Goal: Task Accomplishment & Management: Complete application form

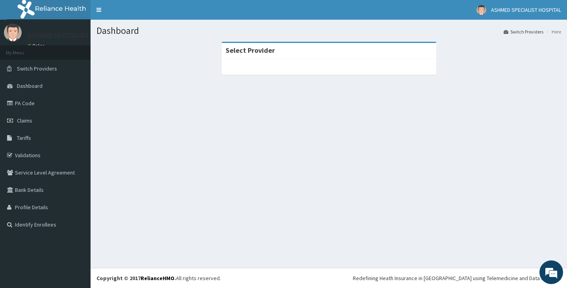
click at [317, 124] on section "Select Provider" at bounding box center [329, 85] width 476 height 98
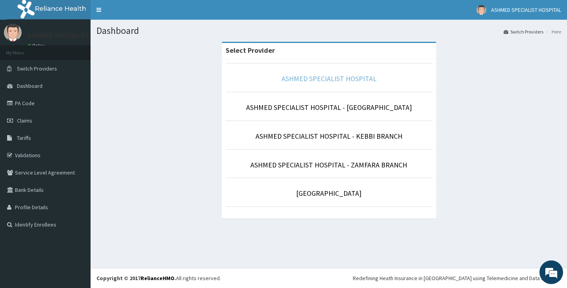
click at [307, 81] on link "ASHMED SPECIALIST HOSPITAL" at bounding box center [328, 78] width 95 height 9
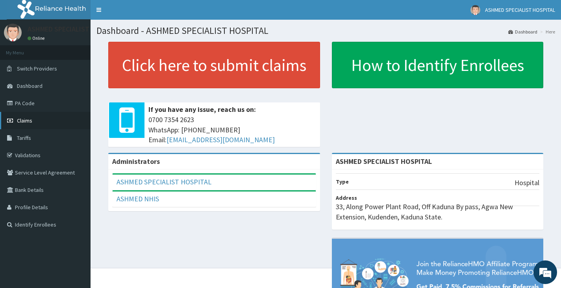
click at [25, 122] on span "Claims" at bounding box center [24, 120] width 15 height 7
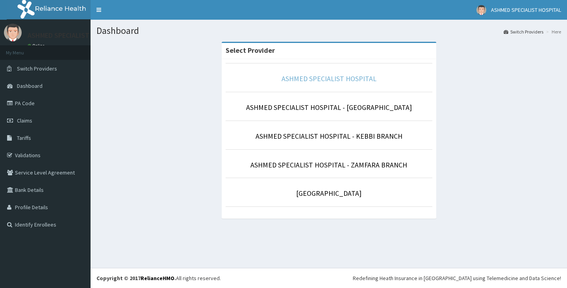
click at [315, 78] on link "ASHMED SPECIALIST HOSPITAL" at bounding box center [328, 78] width 95 height 9
click at [295, 83] on p "ASHMED SPECIALIST HOSPITAL" at bounding box center [329, 79] width 207 height 10
click at [290, 81] on link "ASHMED SPECIALIST HOSPITAL" at bounding box center [328, 78] width 95 height 9
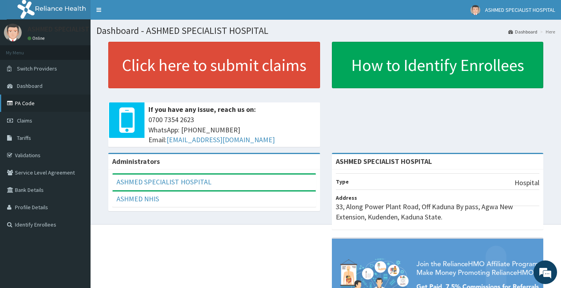
click at [31, 105] on link "PA Code" at bounding box center [45, 102] width 91 height 17
click at [30, 124] on span "Claims" at bounding box center [24, 120] width 15 height 7
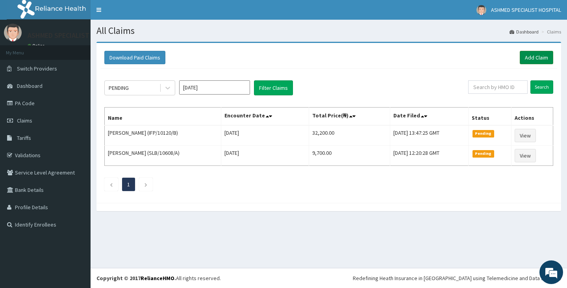
click at [540, 57] on link "Add Claim" at bounding box center [536, 57] width 33 height 13
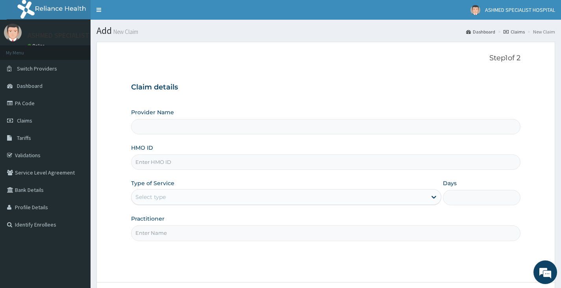
type input "ASHMED SPECIALIST HOSPITAL"
click at [168, 166] on input "HMO ID" at bounding box center [325, 161] width 389 height 15
click at [158, 160] on input "HMO ID" at bounding box center [325, 161] width 389 height 15
type input "i"
type input "IFP/10251/B"
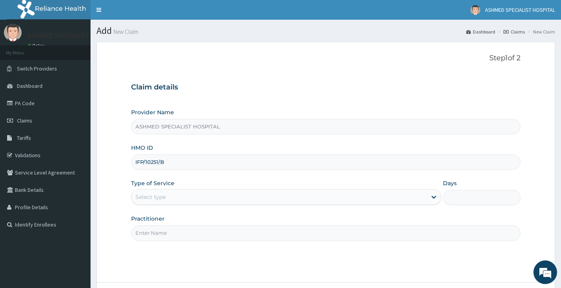
click at [163, 195] on div "Select type" at bounding box center [150, 197] width 30 height 8
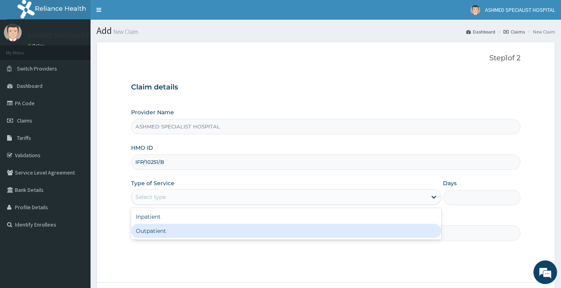
click at [160, 231] on div "Outpatient" at bounding box center [286, 231] width 310 height 14
type input "1"
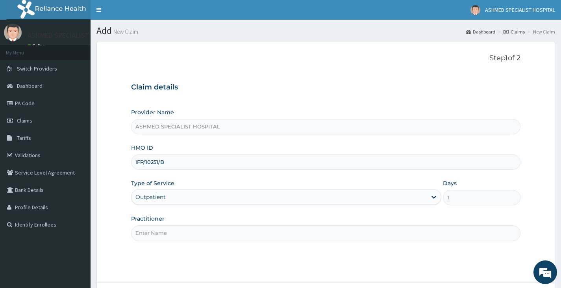
click at [160, 231] on input "Practitioner" at bounding box center [325, 232] width 389 height 15
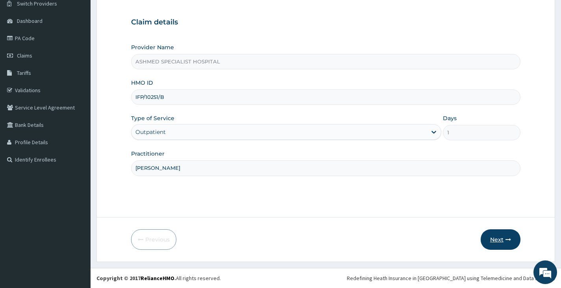
type input "DR DAVID"
click at [497, 239] on button "Next" at bounding box center [501, 239] width 40 height 20
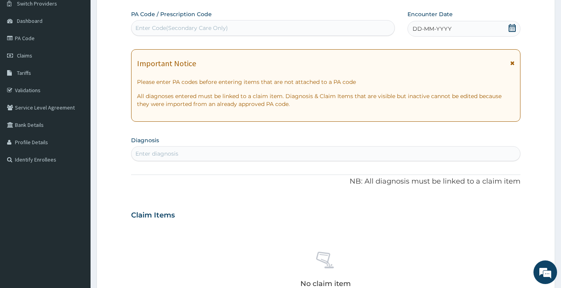
click at [202, 27] on div "Enter Code(Secondary Care Only)" at bounding box center [181, 28] width 92 height 8
paste input "PA/0CAE41"
type input "PA/0CAE41"
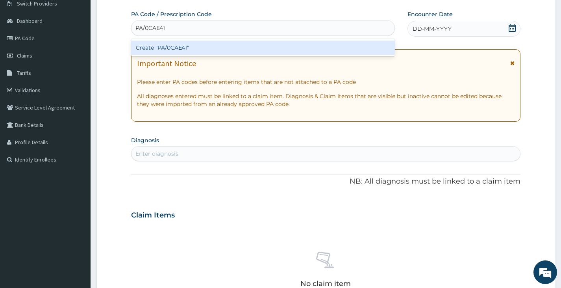
click at [191, 50] on div "Create "PA/0CAE41"" at bounding box center [263, 48] width 264 height 14
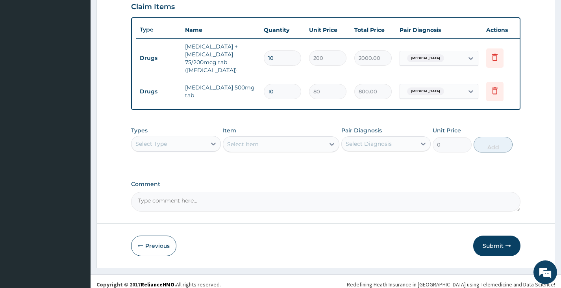
scroll to position [276, 0]
click at [210, 142] on icon at bounding box center [213, 143] width 8 height 8
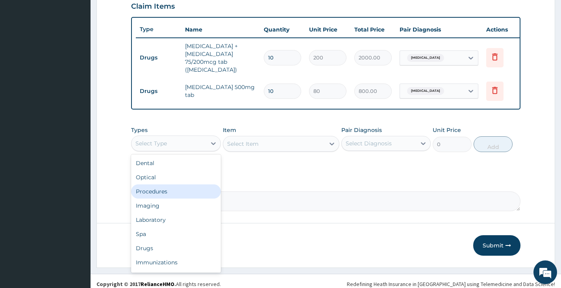
click at [182, 187] on div "Procedures" at bounding box center [175, 191] width 89 height 14
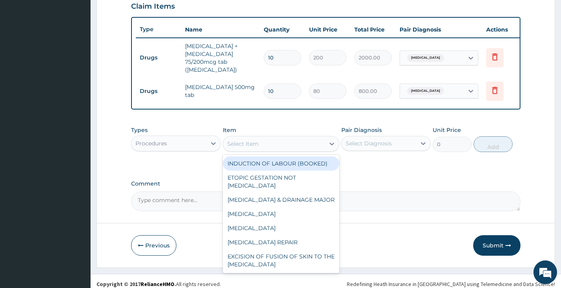
click at [260, 145] on div "Select Item" at bounding box center [274, 143] width 102 height 13
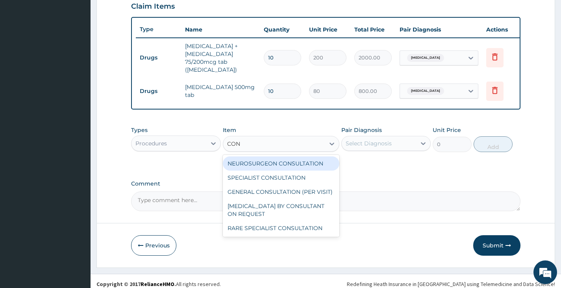
type input "CONS"
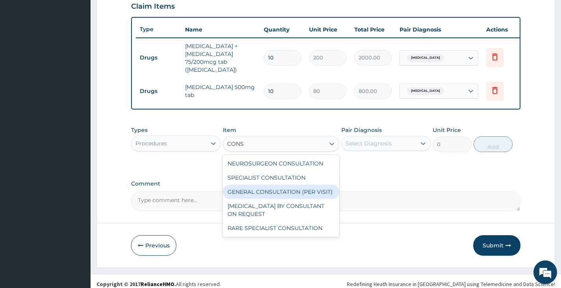
click at [270, 185] on div "GENERAL CONSULTATION (PER VISIT)" at bounding box center [281, 192] width 117 height 14
type input "2000"
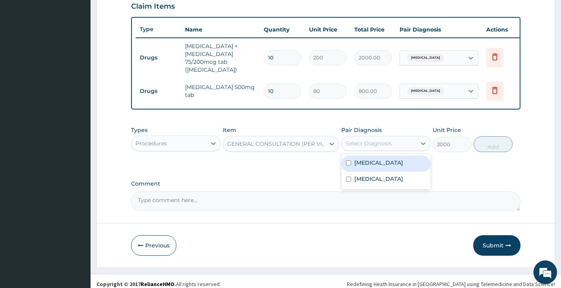
click at [389, 141] on div "Select Diagnosis" at bounding box center [369, 143] width 46 height 8
click at [384, 161] on div "Arthritis" at bounding box center [385, 163] width 89 height 16
checkbox input "true"
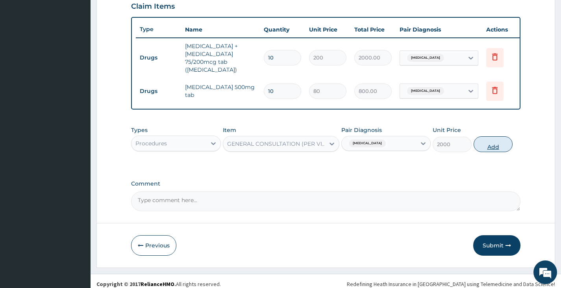
click at [500, 141] on button "Add" at bounding box center [492, 144] width 39 height 16
type input "0"
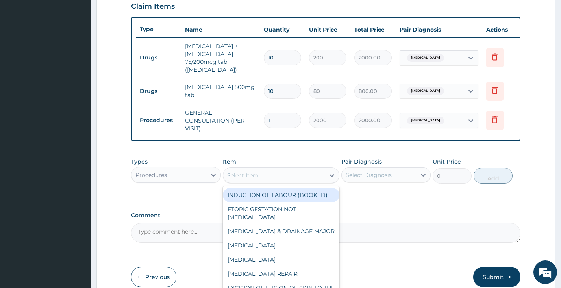
click at [250, 173] on div "Select Item" at bounding box center [242, 175] width 31 height 8
click at [156, 171] on div "Procedures" at bounding box center [150, 175] width 31 height 8
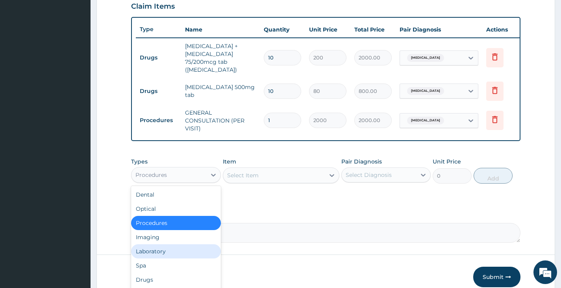
click at [156, 251] on div "Laboratory" at bounding box center [175, 251] width 89 height 14
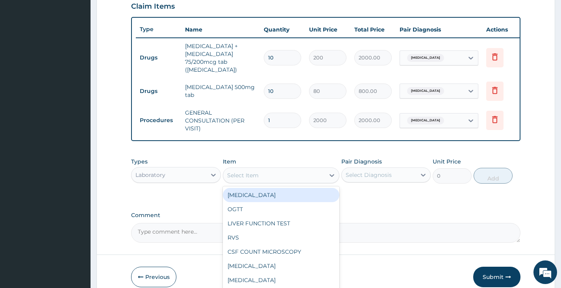
click at [262, 171] on div "Select Item" at bounding box center [274, 175] width 102 height 13
type input "FBC"
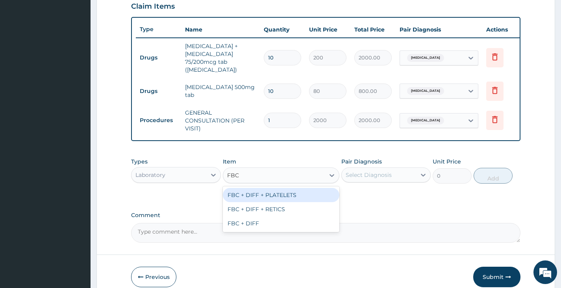
click at [257, 189] on div "FBC + DIFF + PLATELETS" at bounding box center [281, 195] width 117 height 14
type input "2500"
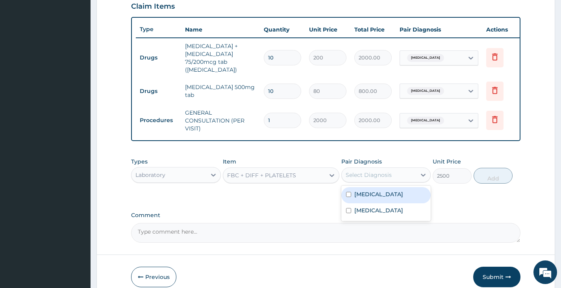
click at [372, 168] on div "Select Diagnosis" at bounding box center [379, 174] width 74 height 13
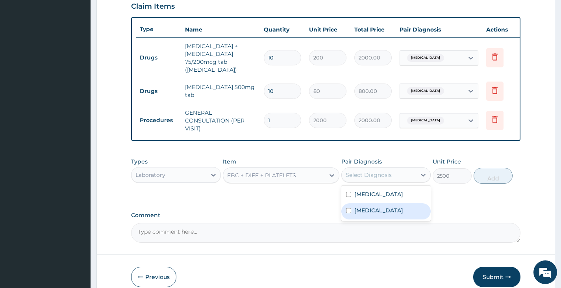
click at [371, 213] on label "Upper respiratory infection" at bounding box center [378, 210] width 49 height 8
checkbox input "true"
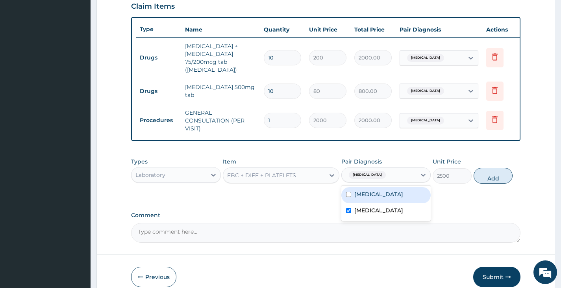
click at [495, 175] on button "Add" at bounding box center [492, 176] width 39 height 16
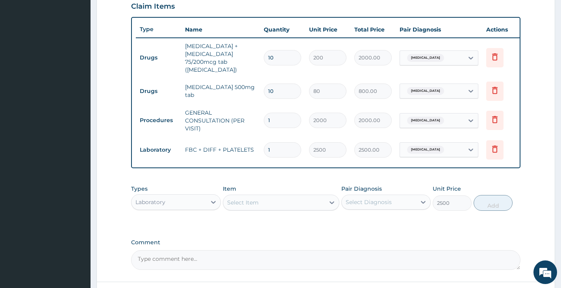
type input "0"
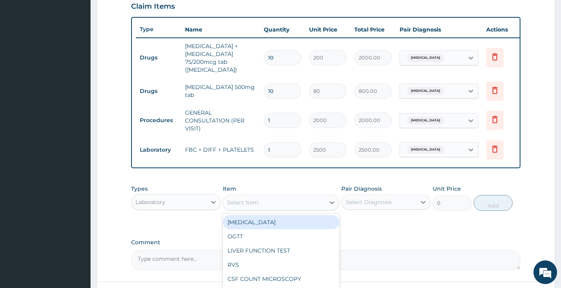
click at [296, 202] on div "Select Item" at bounding box center [274, 202] width 102 height 13
type input "PCV"
drag, startPoint x: 297, startPoint y: 225, endPoint x: 294, endPoint y: 218, distance: 7.6
click at [296, 224] on div "PCV" at bounding box center [281, 222] width 117 height 14
type input "1000"
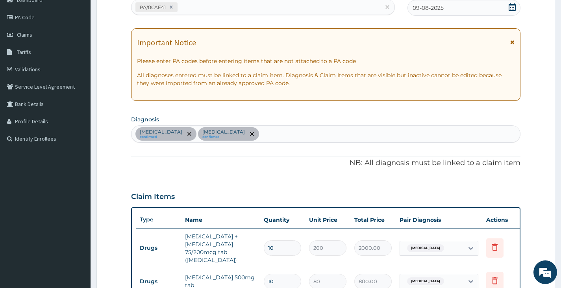
scroll to position [79, 0]
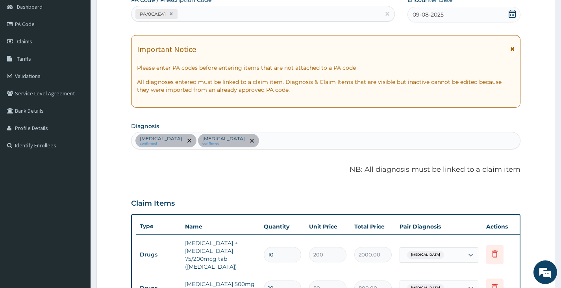
click at [285, 141] on div "Arthritis confirmed Upper respiratory infection confirmed" at bounding box center [325, 140] width 388 height 17
type input "ANEMIA"
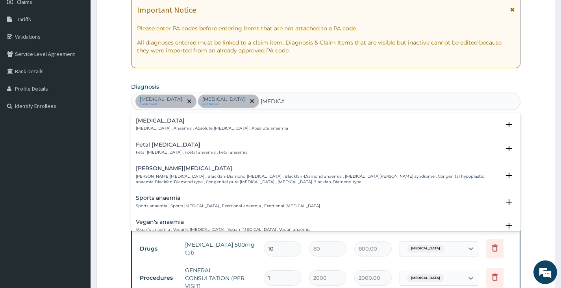
click at [171, 129] on p "Anemia , Anaemia , Absolute anemia , Absolute anaemia" at bounding box center [212, 129] width 152 height 6
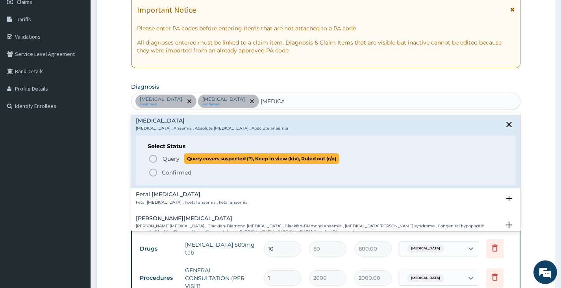
click at [159, 161] on span "Query Query covers suspected (?), Keep in view (kiv), Ruled out (r/o)" at bounding box center [325, 158] width 355 height 11
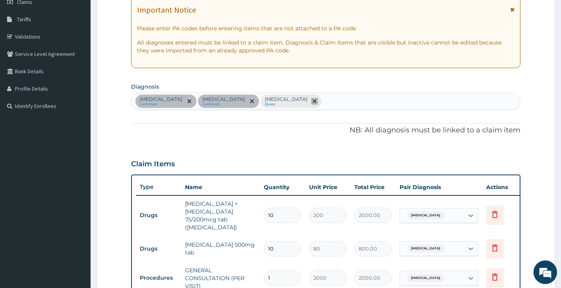
click at [312, 101] on icon "remove selection option" at bounding box center [314, 101] width 4 height 4
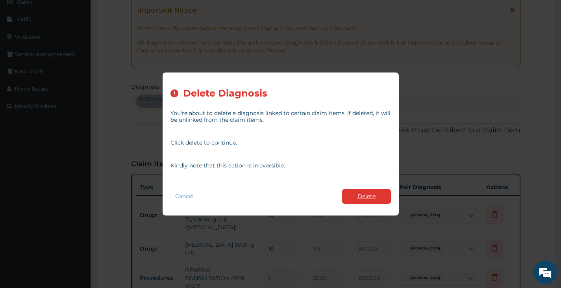
click at [349, 199] on button "Delete" at bounding box center [366, 196] width 49 height 15
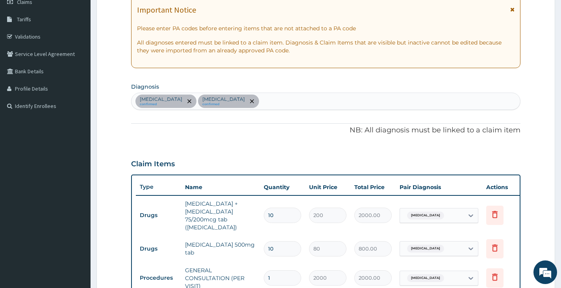
click at [270, 101] on div "Arthritis confirmed Upper respiratory infection confirmed" at bounding box center [325, 101] width 388 height 17
type input "ANEMIA"
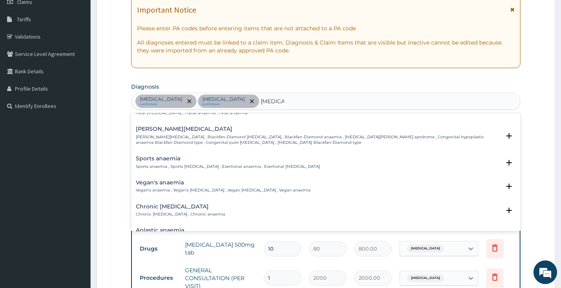
scroll to position [0, 0]
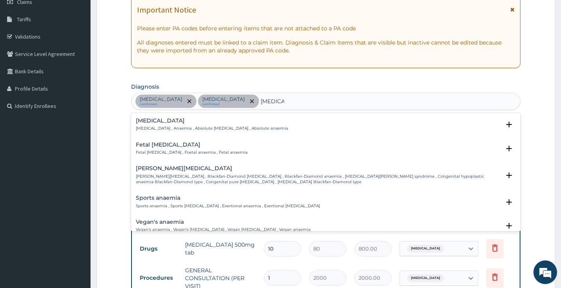
click at [171, 129] on p "Anemia , Anaemia , Absolute anemia , Absolute anaemia" at bounding box center [212, 129] width 152 height 6
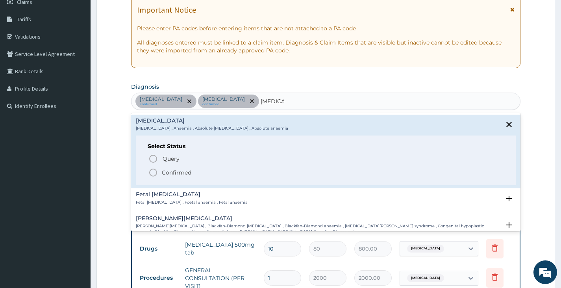
click at [173, 169] on p "Confirmed" at bounding box center [177, 172] width 30 height 8
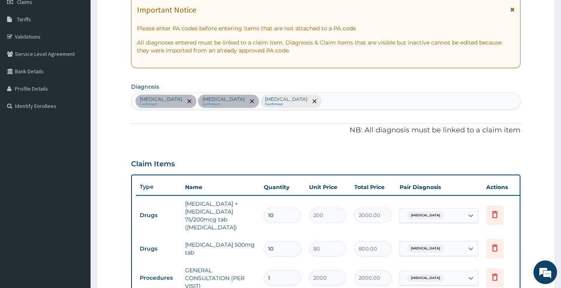
click at [309, 98] on div "Arthritis confirmed Upper respiratory infection confirmed Anemia Confirmed" at bounding box center [325, 101] width 388 height 17
type input "MALARIA"
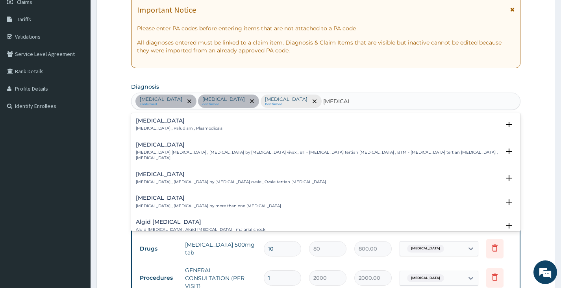
click at [178, 132] on div "Malaria Malaria , Paludism , Plasmodiosis Select Status Query Query covers susp…" at bounding box center [326, 127] width 380 height 18
click at [169, 130] on p "Malaria , Paludism , Plasmodiosis" at bounding box center [179, 129] width 87 height 6
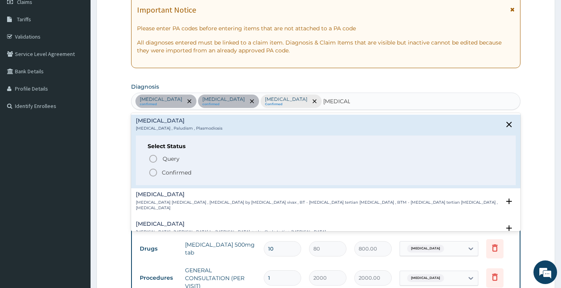
click at [154, 174] on icon "status option filled" at bounding box center [152, 172] width 9 height 9
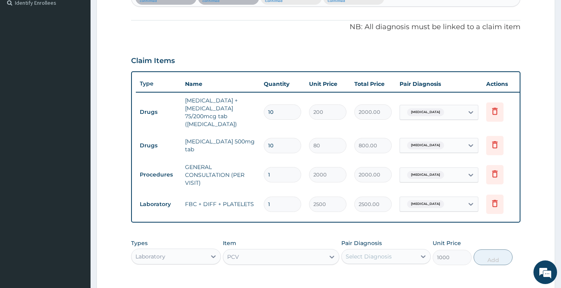
scroll to position [276, 0]
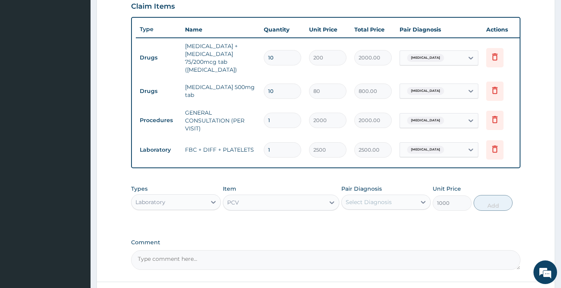
click at [399, 197] on div "Select Diagnosis" at bounding box center [379, 202] width 74 height 13
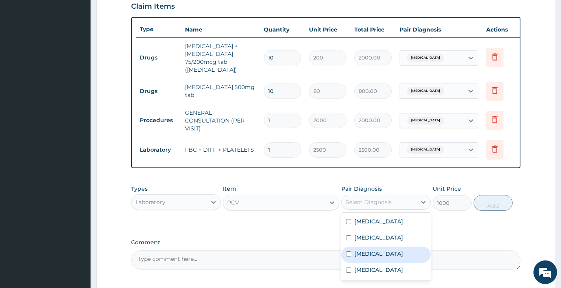
click at [375, 257] on label "Anemia" at bounding box center [378, 254] width 49 height 8
checkbox input "true"
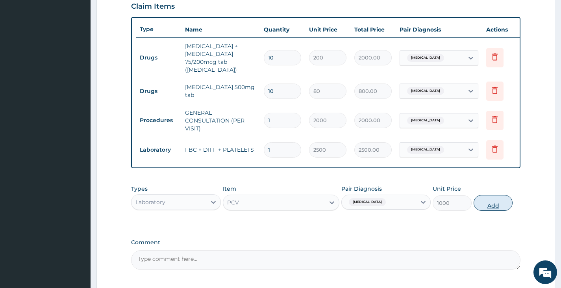
click at [488, 201] on button "Add" at bounding box center [492, 203] width 39 height 16
type input "0"
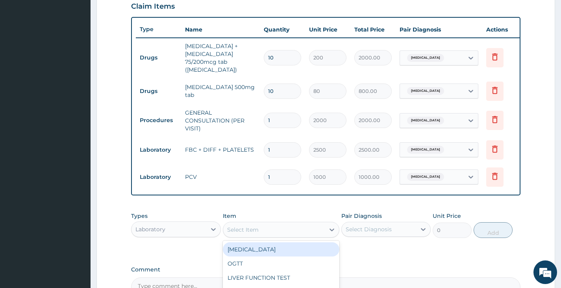
click at [261, 231] on div "Select Item" at bounding box center [274, 229] width 102 height 13
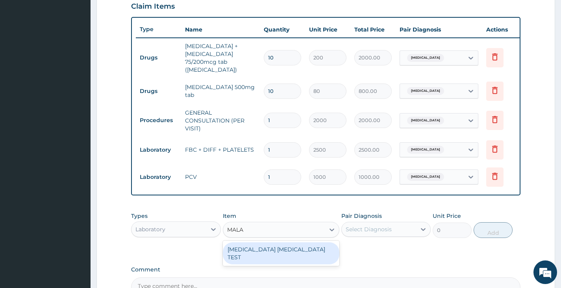
type input "MALAR"
click at [278, 250] on div "MALARIA PARASITE TEST" at bounding box center [281, 253] width 117 height 22
type input "1000"
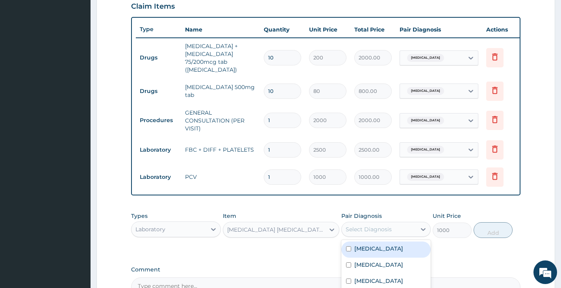
click at [408, 229] on div "Select Diagnosis" at bounding box center [379, 229] width 74 height 13
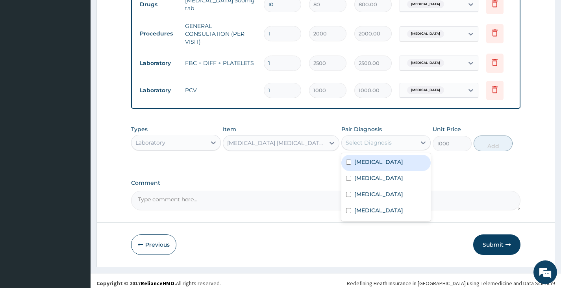
scroll to position [366, 0]
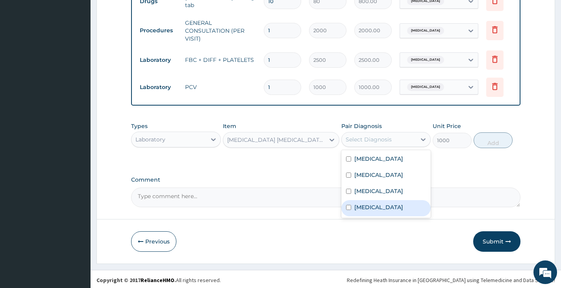
click at [392, 209] on div "Malaria" at bounding box center [385, 208] width 89 height 16
checkbox input "true"
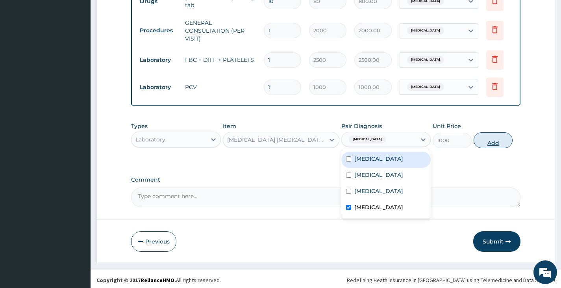
click at [494, 140] on button "Add" at bounding box center [492, 140] width 39 height 16
type input "0"
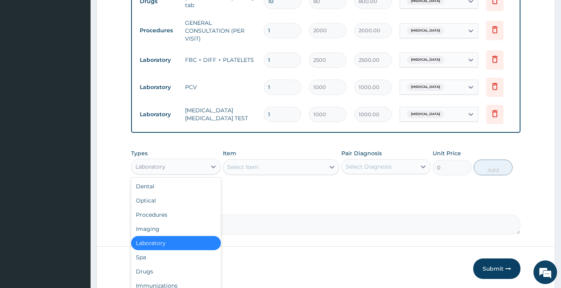
click at [174, 163] on div "Laboratory" at bounding box center [168, 166] width 74 height 13
click at [146, 264] on div "Drugs" at bounding box center [175, 271] width 89 height 14
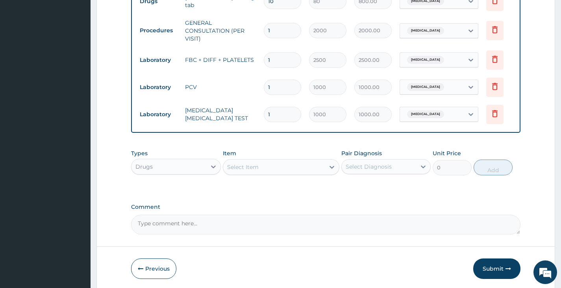
click at [192, 172] on div "Drugs" at bounding box center [175, 167] width 89 height 16
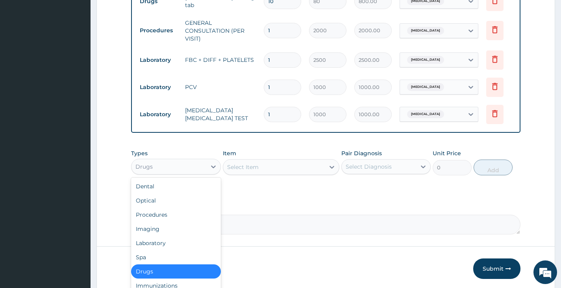
click at [256, 165] on div "Select Item" at bounding box center [242, 167] width 31 height 8
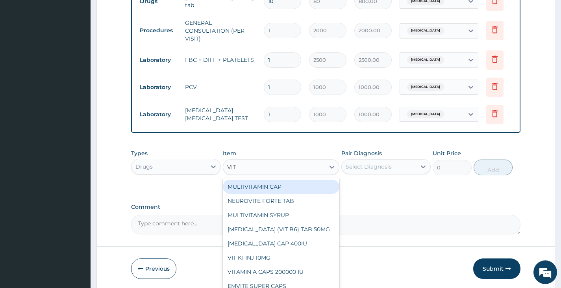
type input "VITA"
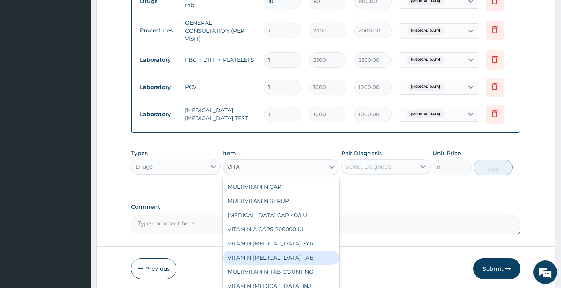
drag, startPoint x: 267, startPoint y: 259, endPoint x: 265, endPoint y: 249, distance: 9.6
click at [267, 258] on div "VITAMIN B COMPLEX TAB" at bounding box center [281, 257] width 117 height 14
type input "5"
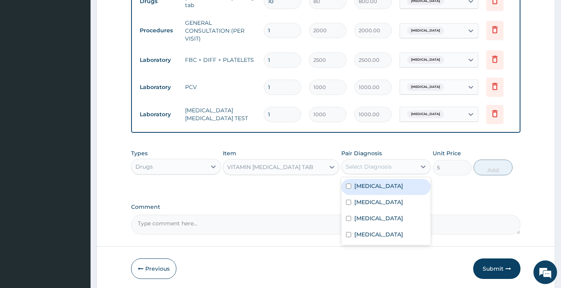
click at [375, 167] on div "Select Diagnosis" at bounding box center [369, 167] width 46 height 8
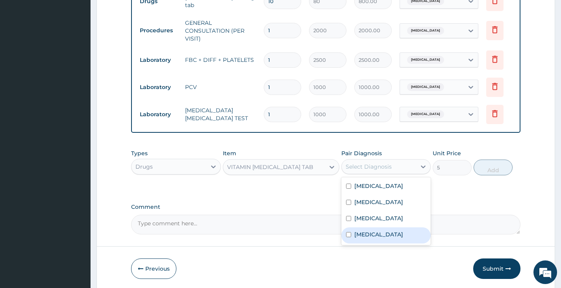
click at [368, 238] on label "Malaria" at bounding box center [378, 234] width 49 height 8
checkbox input "true"
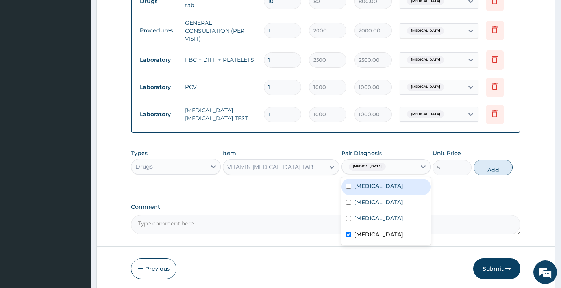
click at [486, 167] on button "Add" at bounding box center [492, 167] width 39 height 16
type input "0"
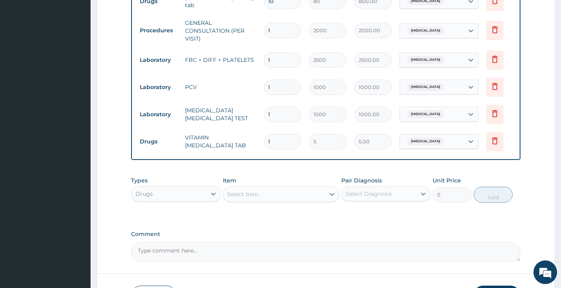
type input "10"
type input "50.00"
type input "10"
click at [277, 198] on div "Select Item" at bounding box center [274, 194] width 102 height 13
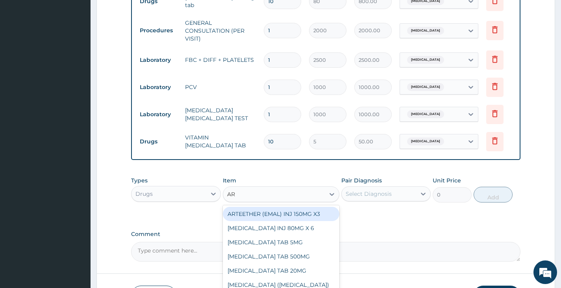
type input "ART"
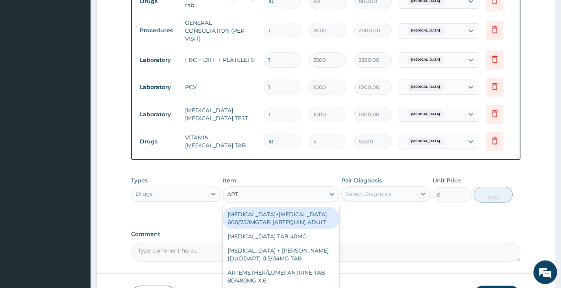
scroll to position [157, 0]
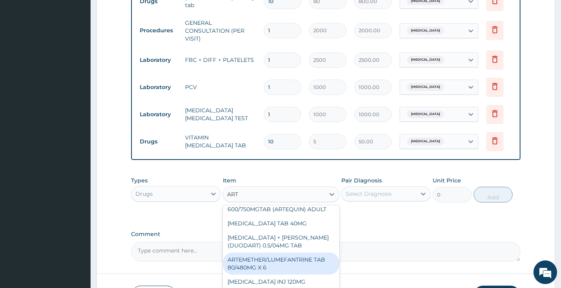
click at [299, 258] on div "ARTEMETHER/LUMEFANTRINE TAB 80/480MG X 6" at bounding box center [281, 263] width 117 height 22
type input "700"
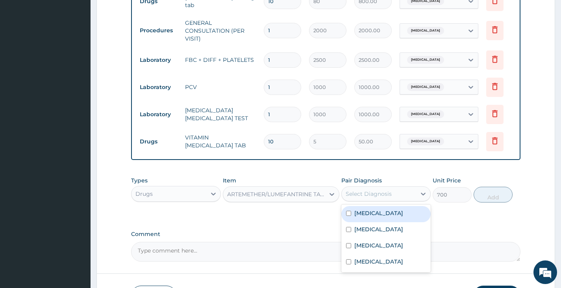
click at [379, 190] on div "Select Diagnosis" at bounding box center [369, 194] width 46 height 8
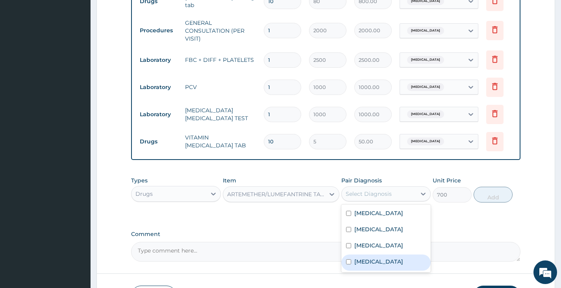
click at [374, 264] on label "[MEDICAL_DATA]" at bounding box center [378, 261] width 49 height 8
checkbox input "true"
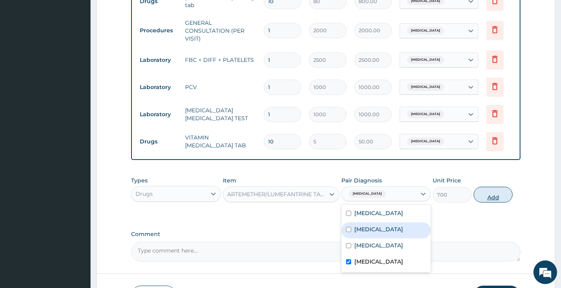
click at [496, 198] on button "Add" at bounding box center [492, 195] width 39 height 16
type input "0"
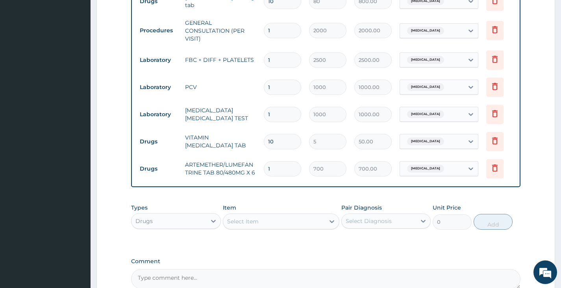
click at [261, 223] on div "Select Item" at bounding box center [274, 221] width 102 height 13
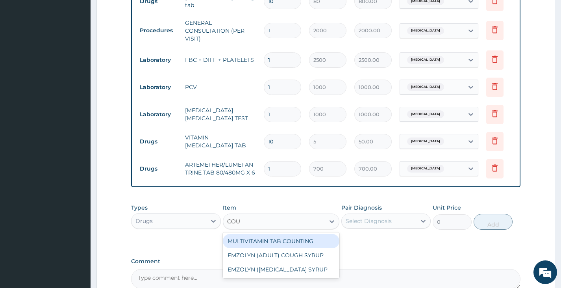
type input "COUG"
click at [244, 237] on div "EMZOLYN (ADULT) COUGH SYRUP" at bounding box center [281, 241] width 117 height 14
type input "500"
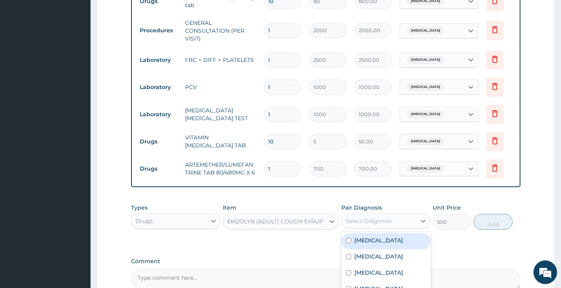
click at [383, 222] on div "Select Diagnosis" at bounding box center [369, 221] width 46 height 8
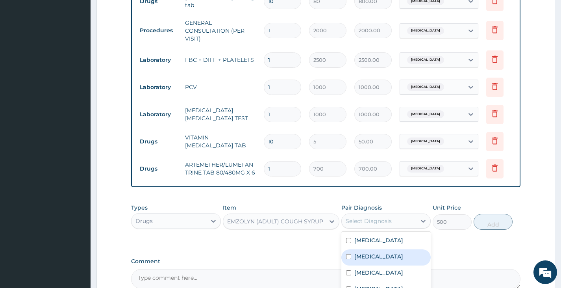
click at [371, 257] on label "Upper respiratory infection" at bounding box center [378, 256] width 49 height 8
checkbox input "true"
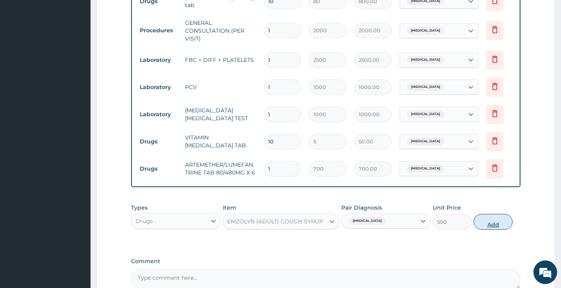
click at [487, 220] on button "Add" at bounding box center [492, 222] width 39 height 16
type input "0"
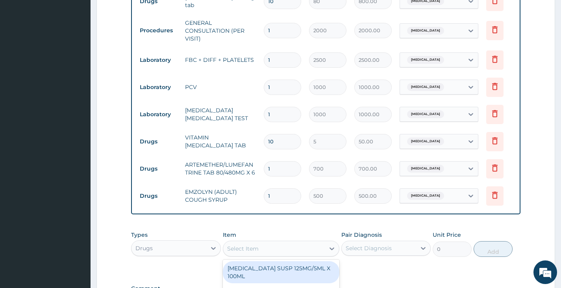
click at [292, 247] on div "Select Item" at bounding box center [274, 248] width 102 height 13
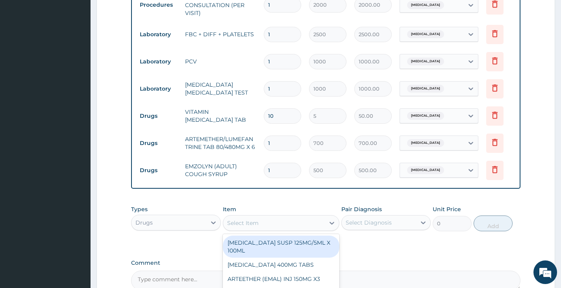
scroll to position [405, 0]
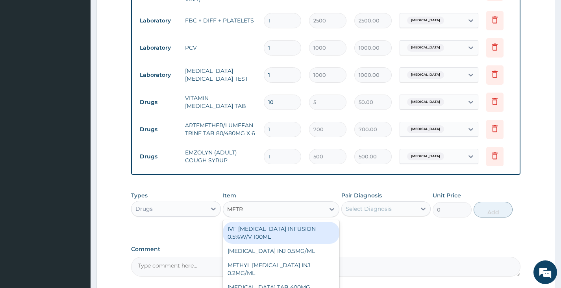
type input "METRO"
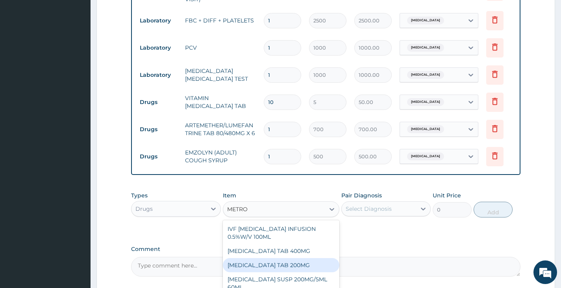
click at [305, 267] on div "[MEDICAL_DATA] TAB 200MG" at bounding box center [281, 265] width 117 height 14
type input "10"
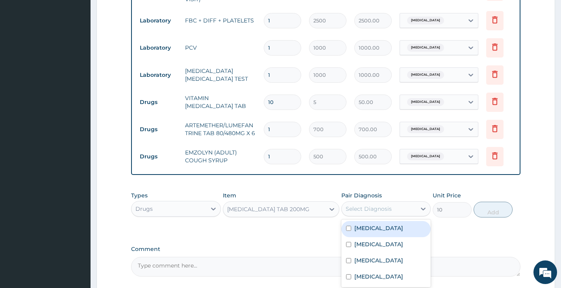
click at [383, 212] on div "Select Diagnosis" at bounding box center [379, 208] width 74 height 13
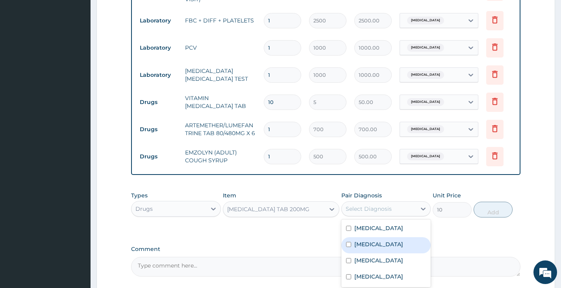
click at [366, 248] on label "Upper respiratory infection" at bounding box center [378, 244] width 49 height 8
checkbox input "true"
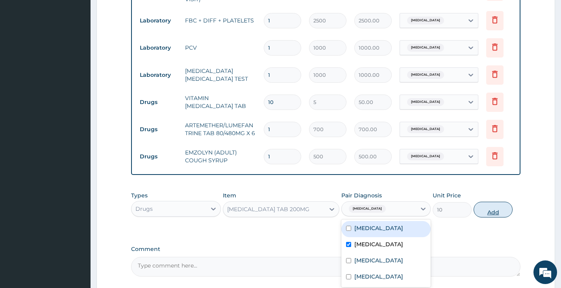
click at [492, 209] on button "Add" at bounding box center [492, 210] width 39 height 16
type input "0"
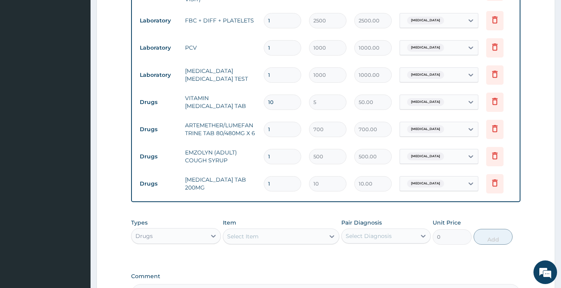
type input "10"
type input "100.00"
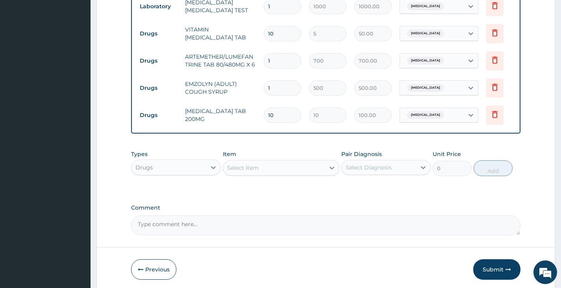
scroll to position [501, 0]
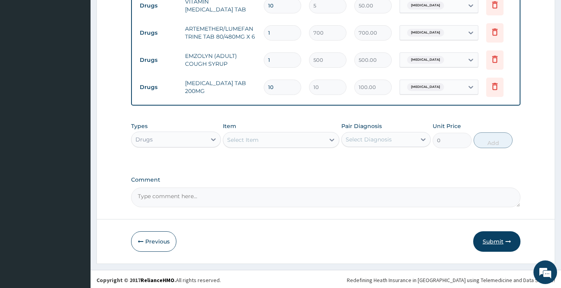
type input "10"
click at [496, 240] on button "Submit" at bounding box center [496, 241] width 47 height 20
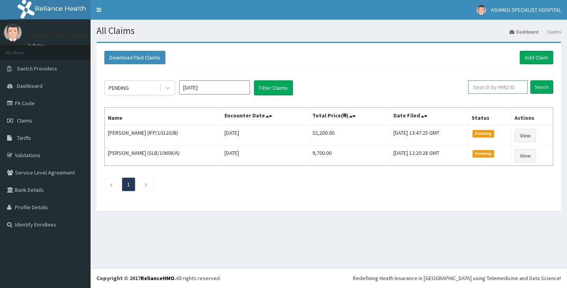
click at [508, 88] on input "text" at bounding box center [497, 86] width 59 height 13
type input "IFP/10251/B"
click at [542, 88] on input "Search" at bounding box center [541, 86] width 23 height 13
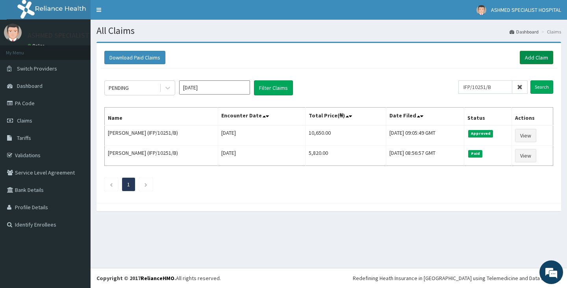
click at [541, 57] on link "Add Claim" at bounding box center [536, 57] width 33 height 13
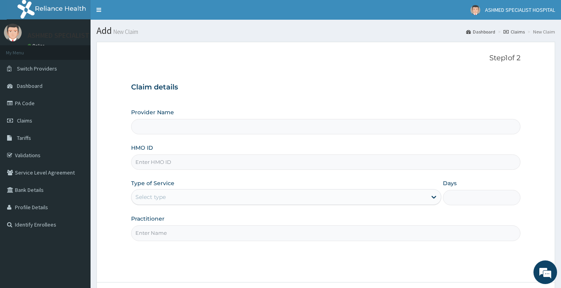
type input "ASHMED SPECIALIST HOSPITAL"
click at [173, 163] on input "HMO ID" at bounding box center [325, 161] width 389 height 15
type input "SKP/10301"
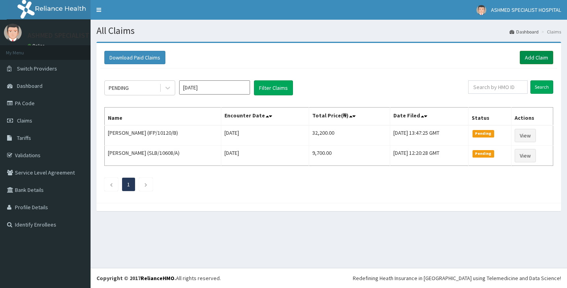
click at [546, 62] on link "Add Claim" at bounding box center [536, 57] width 33 height 13
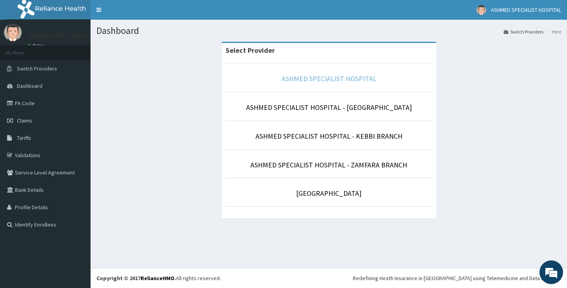
click at [312, 79] on link "ASHMED SPECIALIST HOSPITAL" at bounding box center [328, 78] width 95 height 9
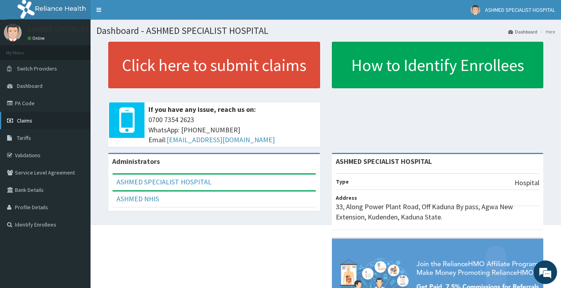
click at [37, 117] on link "Claims" at bounding box center [45, 120] width 91 height 17
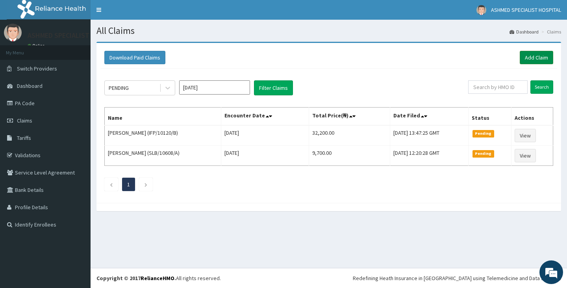
click at [539, 56] on link "Add Claim" at bounding box center [536, 57] width 33 height 13
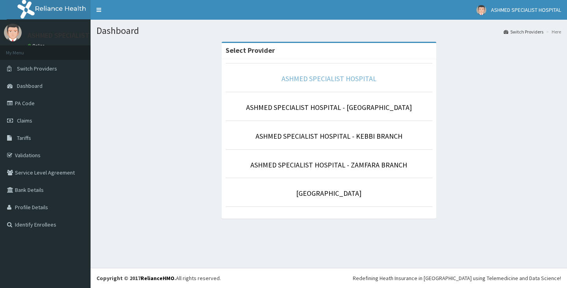
click at [321, 75] on link "ASHMED SPECIALIST HOSPITAL" at bounding box center [328, 78] width 95 height 9
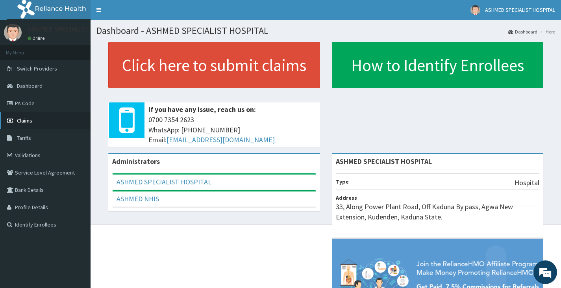
click at [21, 120] on span "Claims" at bounding box center [24, 120] width 15 height 7
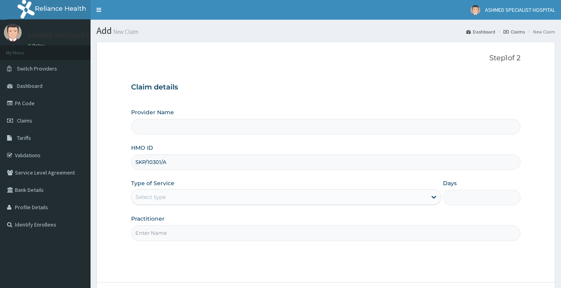
type input "ASHMED SPECIALIST HOSPITAL"
click at [164, 196] on div "Select type" at bounding box center [150, 197] width 30 height 8
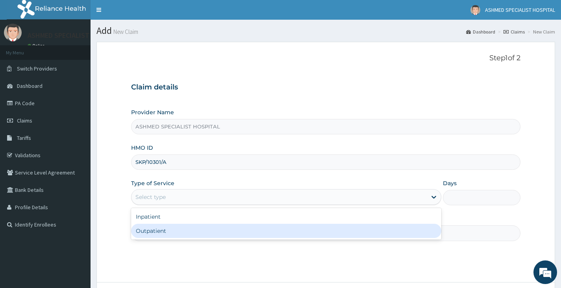
click at [166, 228] on div "Outpatient" at bounding box center [286, 231] width 310 height 14
type input "1"
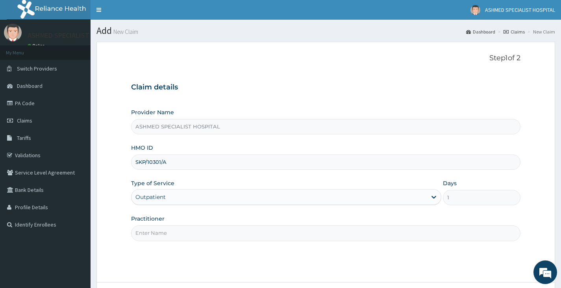
drag, startPoint x: 165, startPoint y: 228, endPoint x: 161, endPoint y: 233, distance: 6.5
click at [162, 233] on input "Practitioner" at bounding box center [325, 232] width 389 height 15
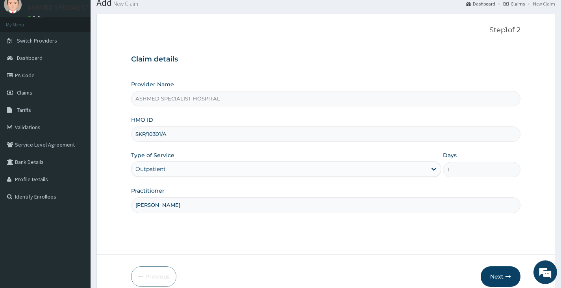
scroll to position [65, 0]
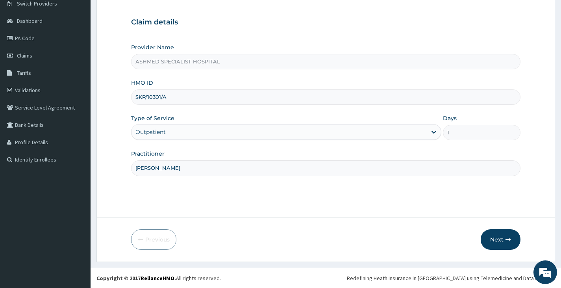
type input "[PERSON_NAME]"
click at [491, 236] on button "Next" at bounding box center [501, 239] width 40 height 20
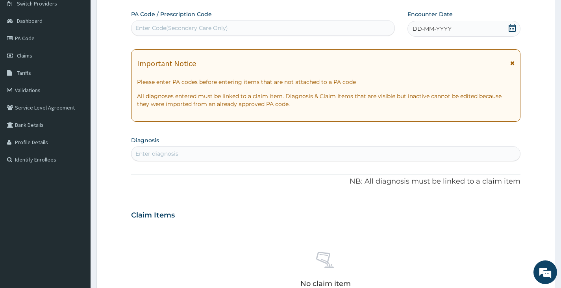
click at [160, 29] on div "Enter Code(Secondary Care Only)" at bounding box center [181, 28] width 92 height 8
paste input "PA/5B3A0F"
type input "PA/5B3A0F"
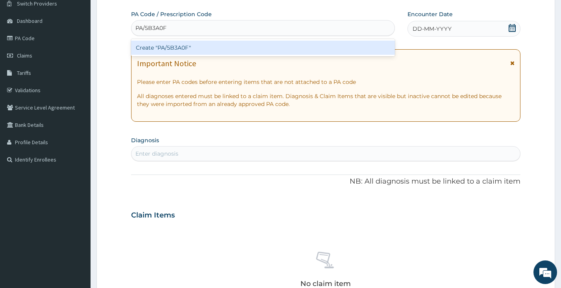
click at [162, 45] on div "Create "PA/5B3A0F"" at bounding box center [263, 48] width 264 height 14
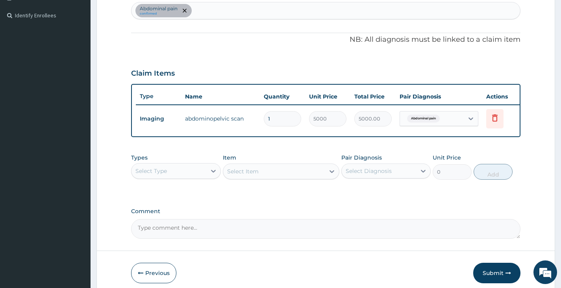
scroll to position [248, 0]
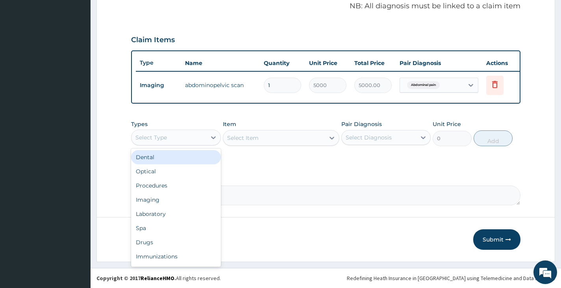
click at [175, 139] on div "Select Type" at bounding box center [168, 137] width 74 height 13
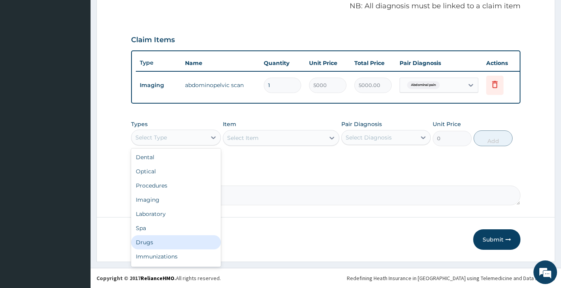
click at [157, 242] on div "Drugs" at bounding box center [175, 242] width 89 height 14
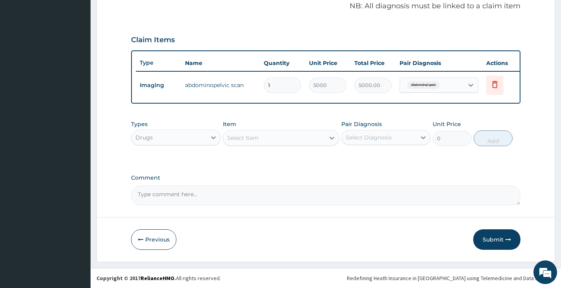
click at [252, 143] on div "Select Item" at bounding box center [274, 137] width 102 height 13
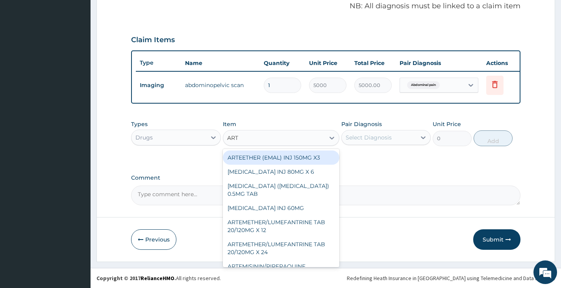
type input "ARTE"
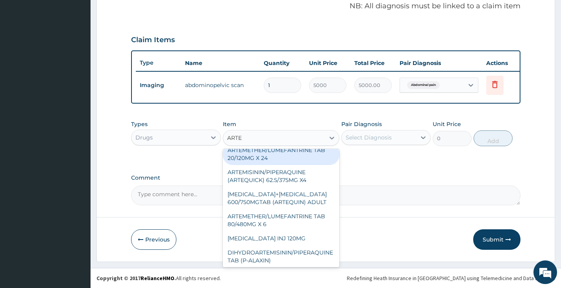
scroll to position [118, 0]
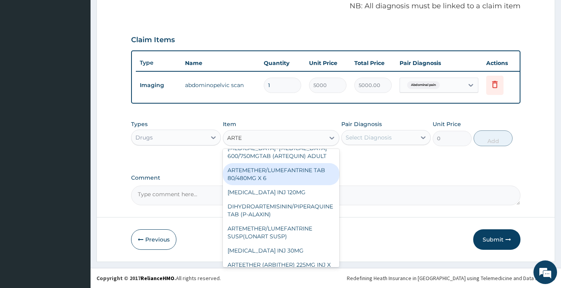
click at [265, 174] on div "ARTEMETHER/LUMEFANTRINE TAB 80/480MG X 6" at bounding box center [281, 174] width 117 height 22
type input "700"
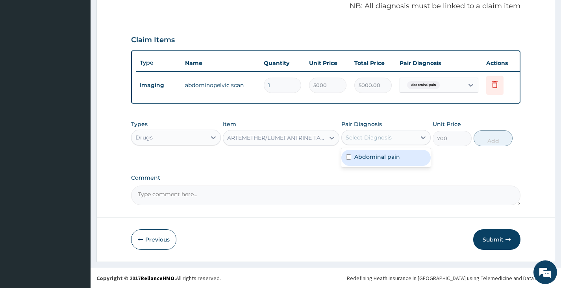
click at [365, 139] on div "Select Diagnosis" at bounding box center [369, 137] width 46 height 8
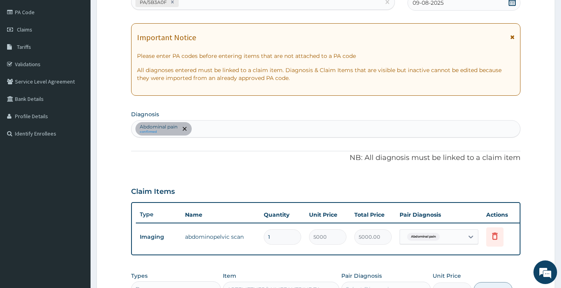
click at [225, 131] on div "Abdominal pain confirmed" at bounding box center [325, 128] width 388 height 17
type input "MALARIA"
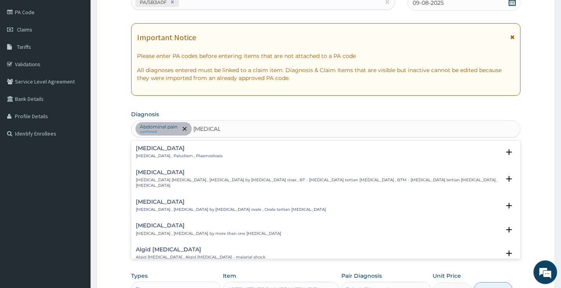
click at [190, 154] on p "Malaria , Paludism , Plasmodiosis" at bounding box center [179, 156] width 87 height 6
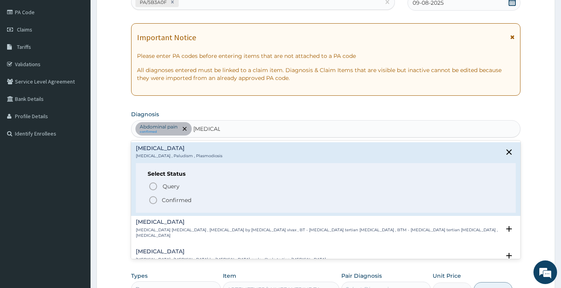
click at [181, 200] on p "Confirmed" at bounding box center [177, 200] width 30 height 8
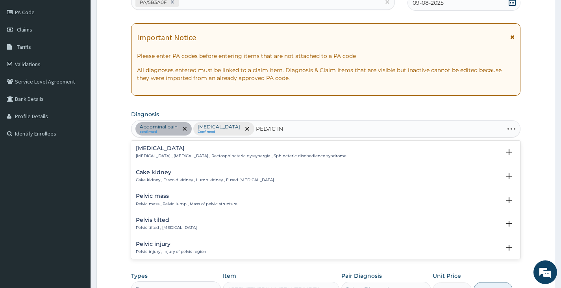
type input "PELVIC INF"
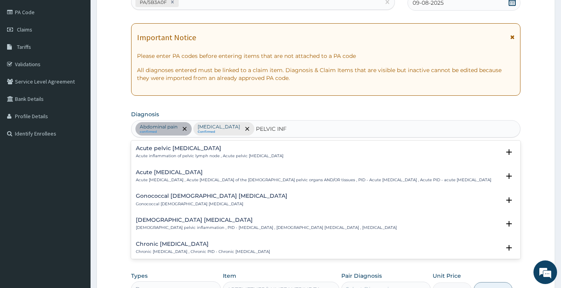
click at [202, 230] on div "Female pelvic inflammatory disease Female pelvic inflammation , PID - pelvic in…" at bounding box center [266, 224] width 261 height 14
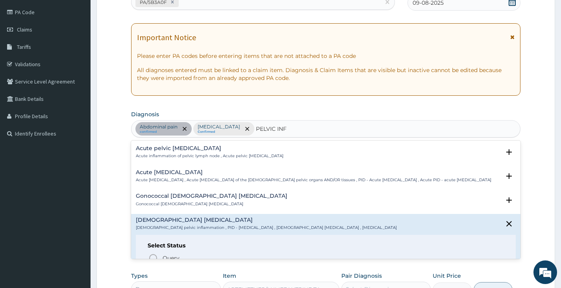
scroll to position [79, 0]
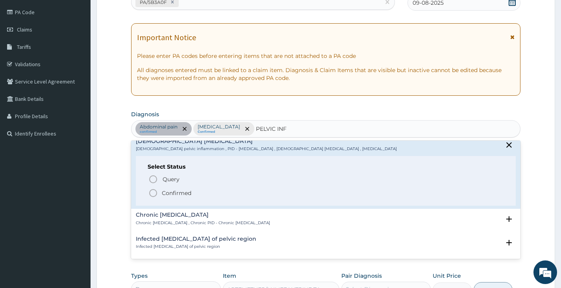
click at [176, 197] on p "Confirmed" at bounding box center [177, 193] width 30 height 8
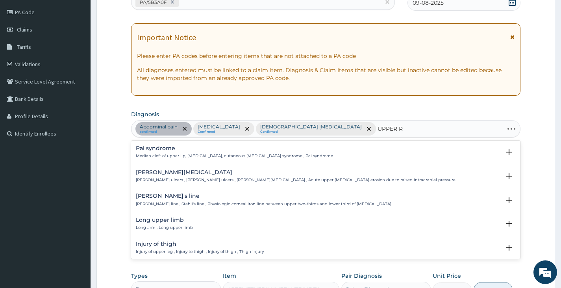
type input "UPPER RE"
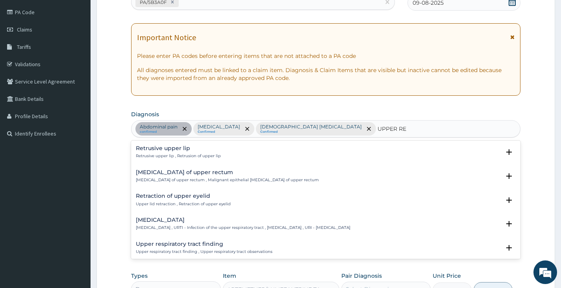
click at [239, 226] on p "Upper respiratory infection , URTI - Infection of the upper respiratory tract ,…" at bounding box center [243, 228] width 214 height 6
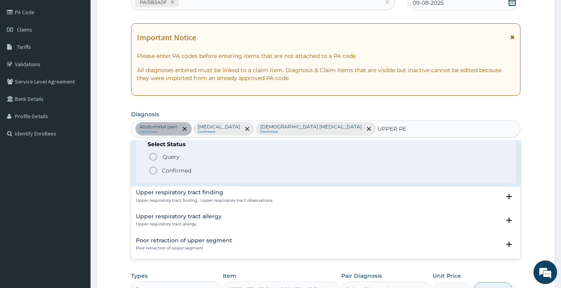
scroll to position [118, 0]
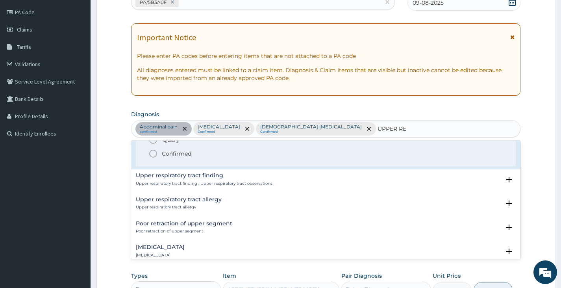
click at [172, 152] on p "Confirmed" at bounding box center [177, 154] width 30 height 8
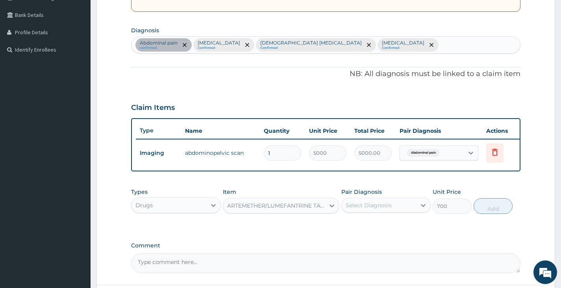
scroll to position [209, 0]
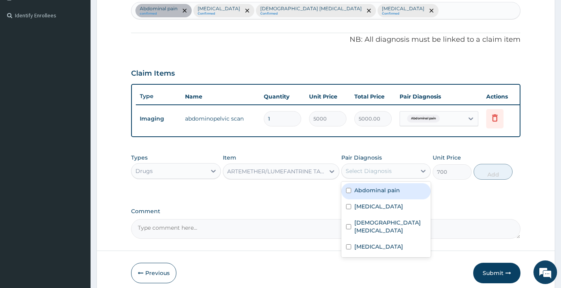
click at [380, 175] on div "Select Diagnosis" at bounding box center [369, 171] width 46 height 8
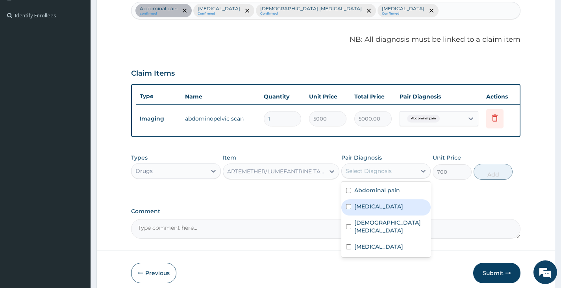
click at [370, 210] on label "Malaria" at bounding box center [378, 206] width 49 height 8
checkbox input "true"
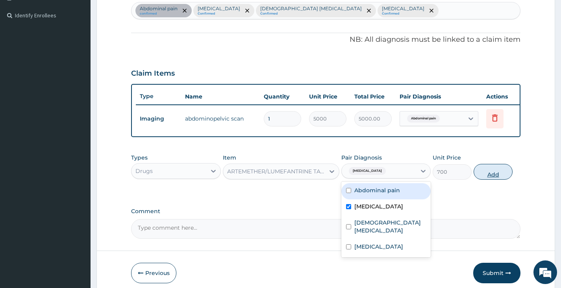
click at [492, 179] on button "Add" at bounding box center [492, 172] width 39 height 16
type input "0"
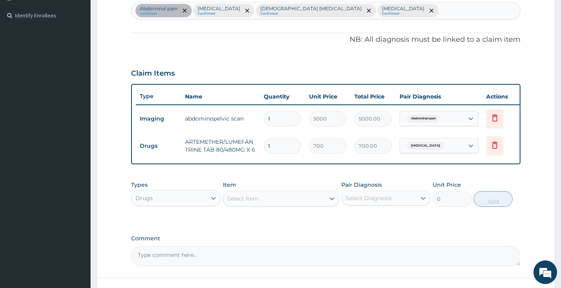
click at [266, 204] on div "Select Item" at bounding box center [274, 198] width 102 height 13
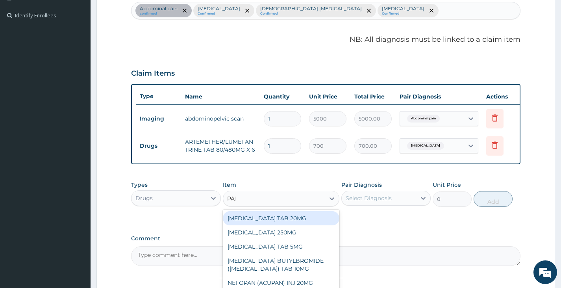
type input "PARA"
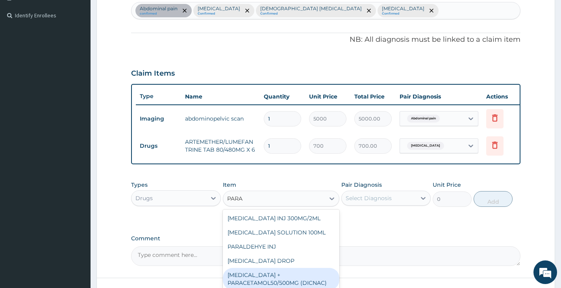
click at [270, 279] on div "DICLOFENAC + PARACETAMOL50/500MG (DICNAC)" at bounding box center [281, 279] width 117 height 22
type input "40"
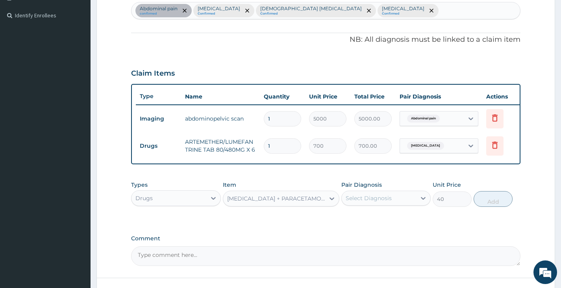
click at [368, 202] on div "Select Diagnosis" at bounding box center [369, 198] width 46 height 8
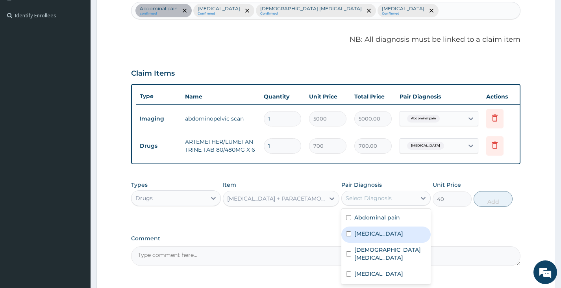
click at [351, 236] on input "checkbox" at bounding box center [348, 233] width 5 height 5
checkbox input "true"
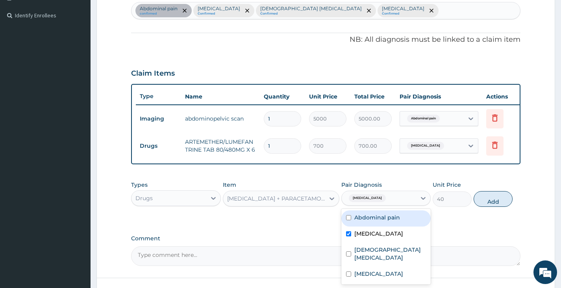
drag, startPoint x: 365, startPoint y: 221, endPoint x: 365, endPoint y: 226, distance: 4.7
click at [365, 221] on label "Abdominal pain" at bounding box center [377, 217] width 46 height 8
checkbox input "true"
click at [348, 236] on input "checkbox" at bounding box center [348, 233] width 5 height 5
checkbox input "false"
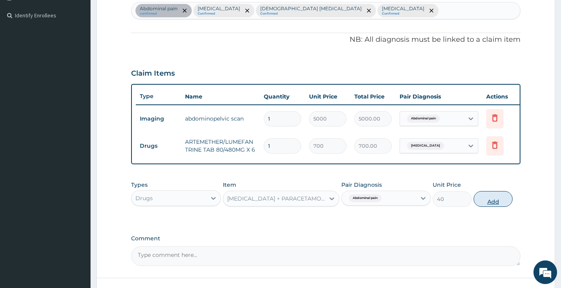
click at [487, 204] on button "Add" at bounding box center [492, 199] width 39 height 16
type input "0"
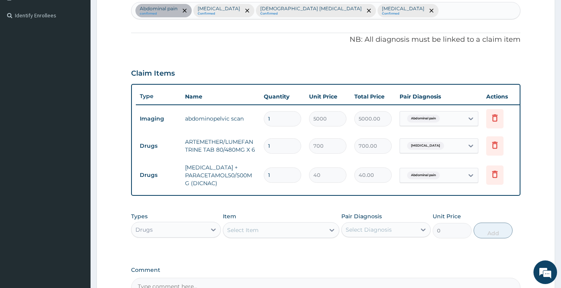
type input "18"
type input "720.00"
type input "18"
click at [209, 233] on icon at bounding box center [213, 230] width 8 height 8
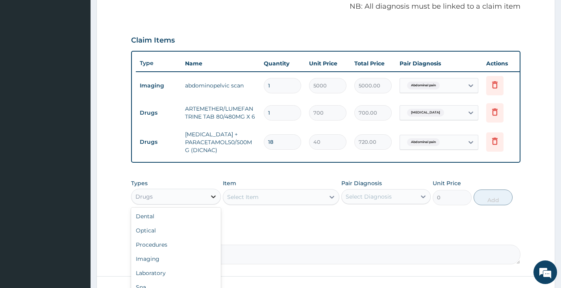
scroll to position [288, 0]
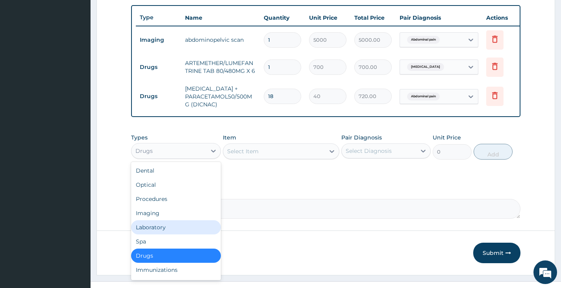
click at [181, 227] on div "Laboratory" at bounding box center [175, 227] width 89 height 14
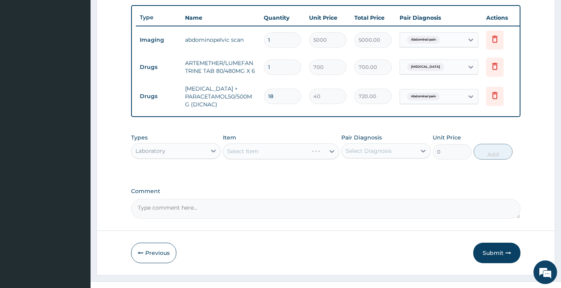
click at [274, 155] on div "Select Item" at bounding box center [281, 151] width 117 height 16
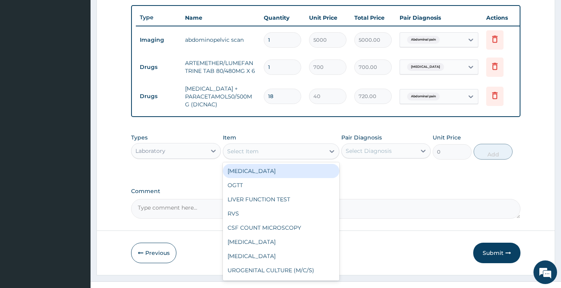
click at [287, 157] on div "Select Item" at bounding box center [274, 151] width 102 height 13
type input "FBC"
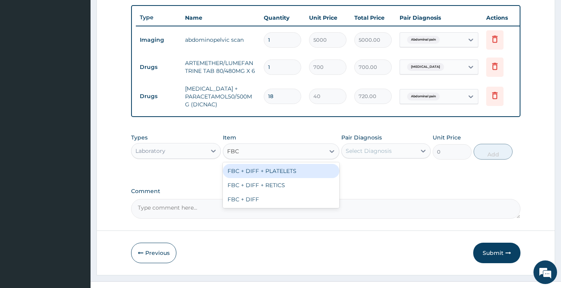
click at [285, 174] on div "FBC + DIFF + PLATELETS" at bounding box center [281, 171] width 117 height 14
type input "2500"
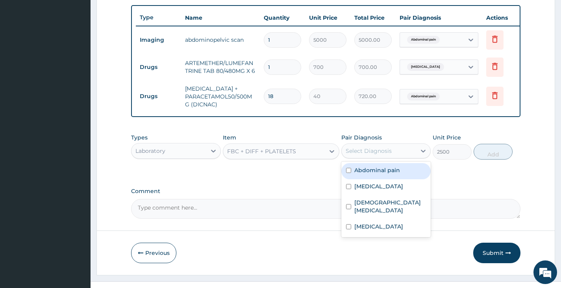
click at [388, 155] on div "Select Diagnosis" at bounding box center [369, 151] width 46 height 8
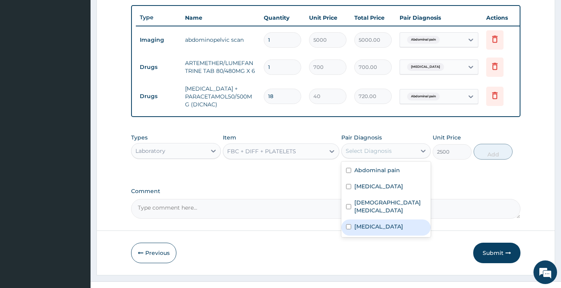
click at [372, 230] on label "Upper respiratory infection" at bounding box center [378, 226] width 49 height 8
checkbox input "true"
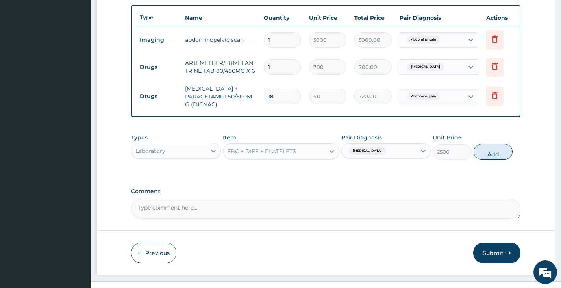
click at [491, 158] on button "Add" at bounding box center [492, 152] width 39 height 16
type input "0"
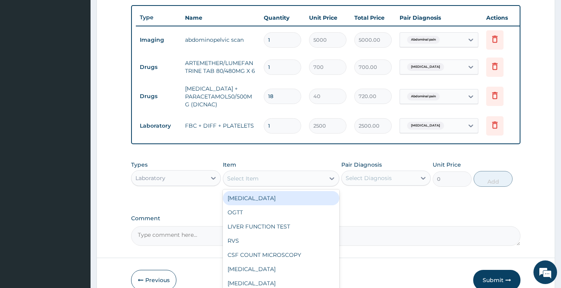
click at [292, 184] on div "Select Item" at bounding box center [274, 178] width 102 height 13
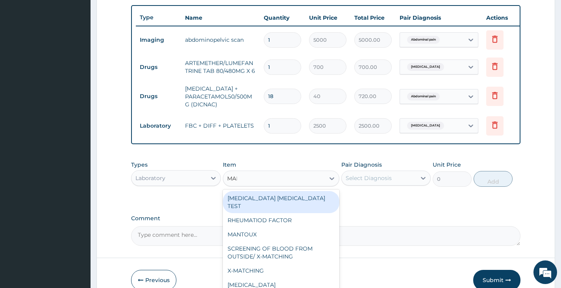
type input "MALA"
click at [291, 202] on div "MALARIA PARASITE TEST" at bounding box center [281, 202] width 117 height 22
type input "1000"
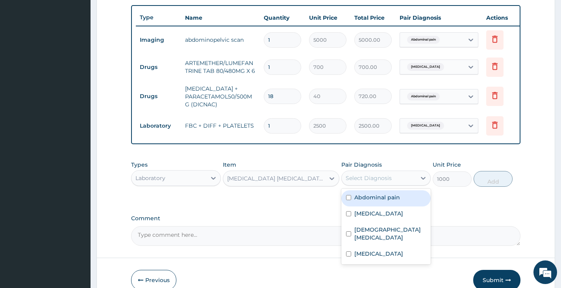
click at [379, 182] on div "Select Diagnosis" at bounding box center [369, 178] width 46 height 8
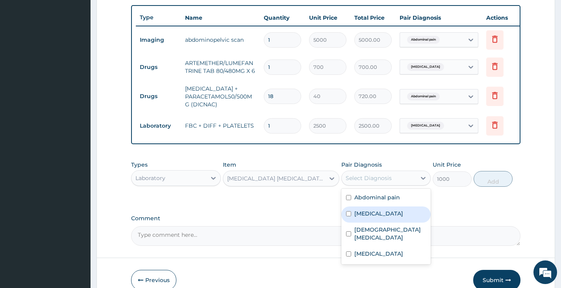
click at [364, 222] on div "[MEDICAL_DATA]" at bounding box center [385, 214] width 89 height 16
checkbox input "true"
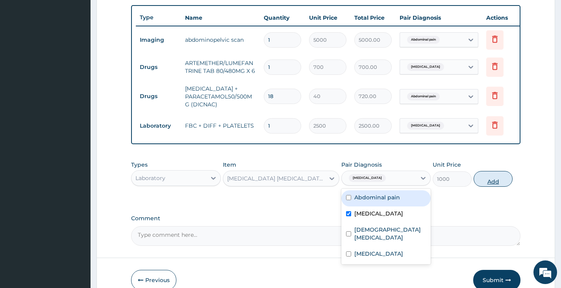
click at [494, 187] on button "Add" at bounding box center [492, 179] width 39 height 16
type input "0"
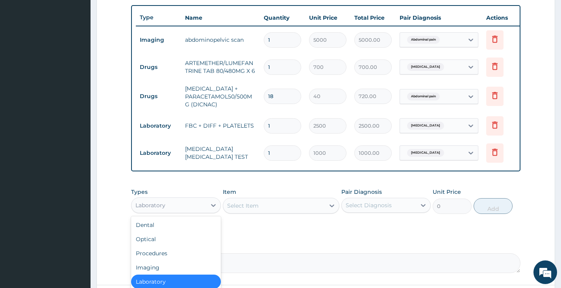
click at [205, 211] on div "Laboratory" at bounding box center [168, 205] width 74 height 13
click at [151, 269] on div "Imaging" at bounding box center [175, 267] width 89 height 14
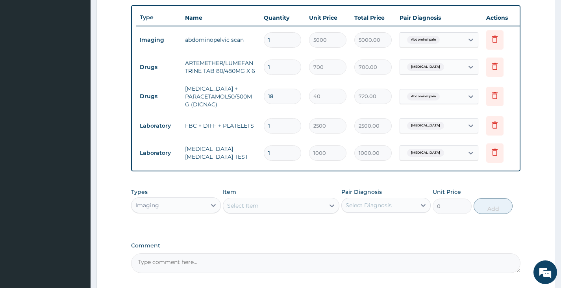
click at [293, 210] on div "Select Item" at bounding box center [274, 205] width 102 height 13
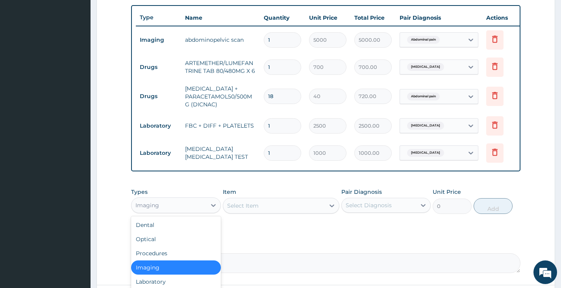
click at [201, 210] on div "Imaging" at bounding box center [168, 205] width 74 height 13
click at [166, 254] on div "Procedures" at bounding box center [175, 253] width 89 height 14
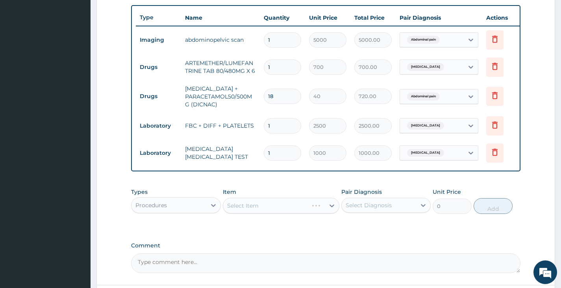
click at [270, 213] on div "Select Item" at bounding box center [281, 206] width 117 height 16
click at [274, 211] on div "Select Item" at bounding box center [274, 205] width 102 height 13
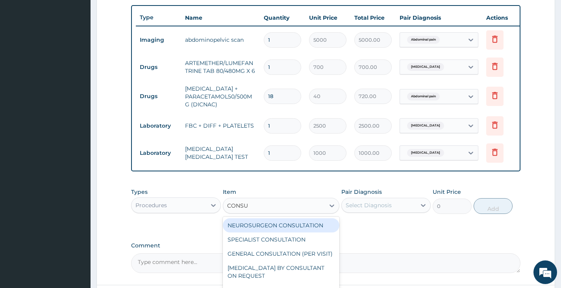
type input "CONSUL"
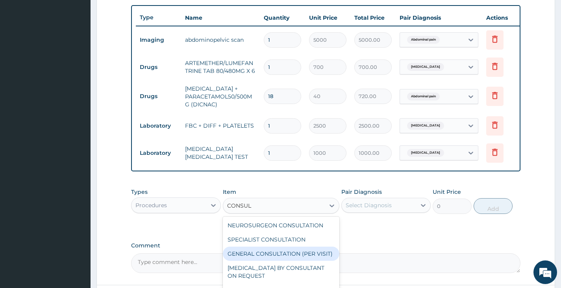
click at [298, 256] on div "GENERAL CONSULTATION (PER VISIT)" at bounding box center [281, 253] width 117 height 14
type input "2000"
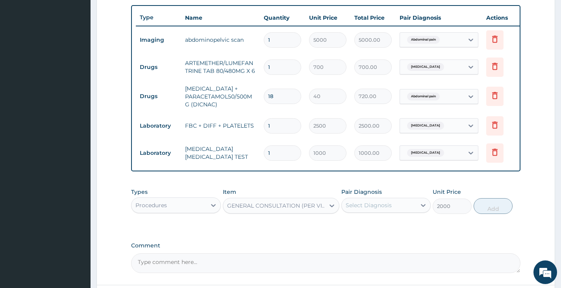
click at [389, 205] on div "Select Diagnosis" at bounding box center [379, 205] width 74 height 13
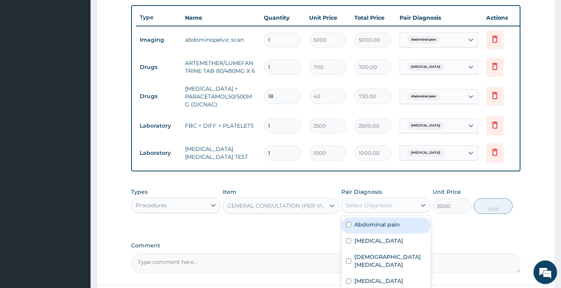
click at [382, 228] on label "Abdominal pain" at bounding box center [377, 224] width 46 height 8
checkbox input "true"
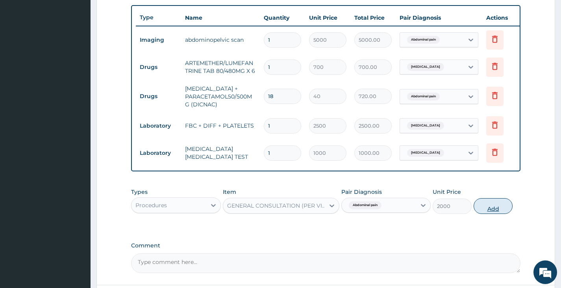
click at [495, 213] on button "Add" at bounding box center [492, 206] width 39 height 16
type input "0"
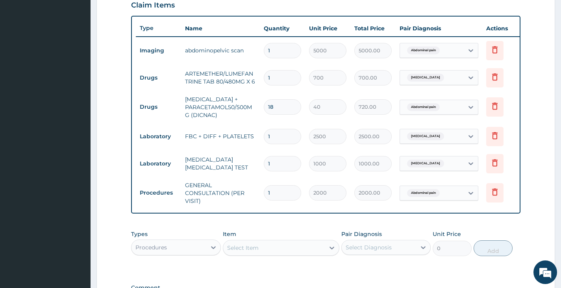
scroll to position [393, 0]
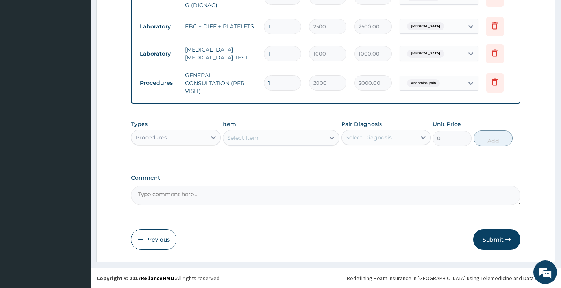
click at [494, 236] on button "Submit" at bounding box center [496, 239] width 47 height 20
click at [498, 239] on button "Submit" at bounding box center [496, 239] width 47 height 20
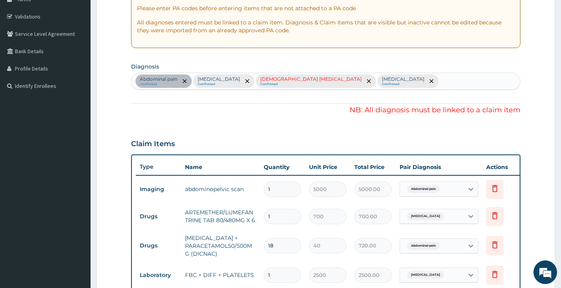
scroll to position [117, 0]
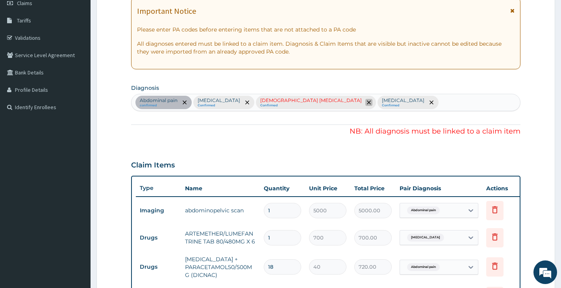
click at [367, 103] on icon "remove selection option" at bounding box center [369, 102] width 4 height 4
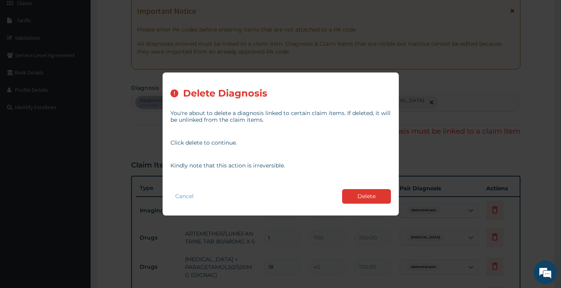
click at [374, 194] on button "Delete" at bounding box center [366, 196] width 49 height 15
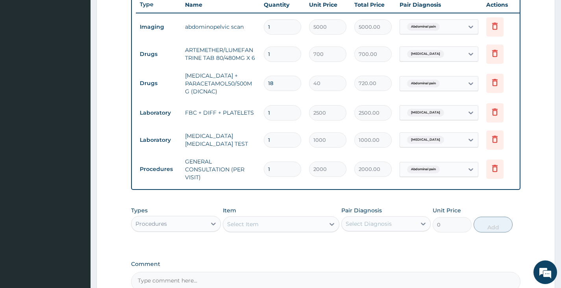
scroll to position [314, 0]
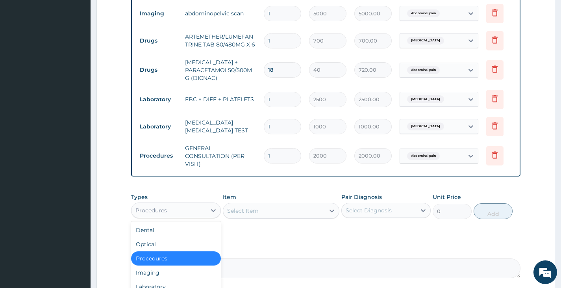
click at [189, 210] on div "Procedures" at bounding box center [168, 210] width 74 height 13
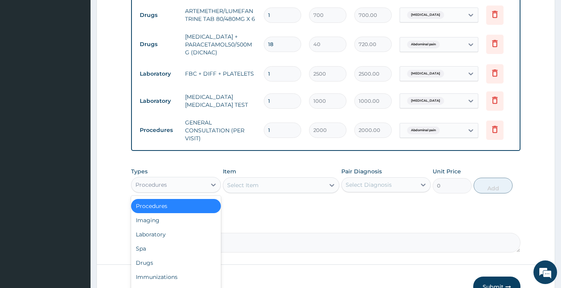
scroll to position [353, 0]
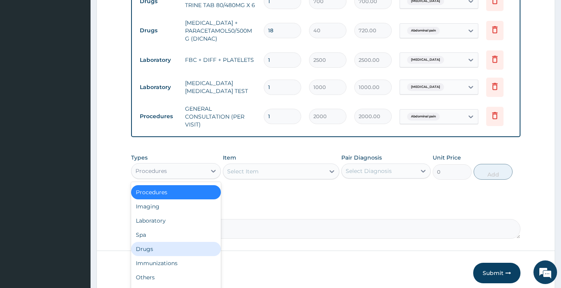
click at [167, 256] on div "Drugs" at bounding box center [175, 249] width 89 height 14
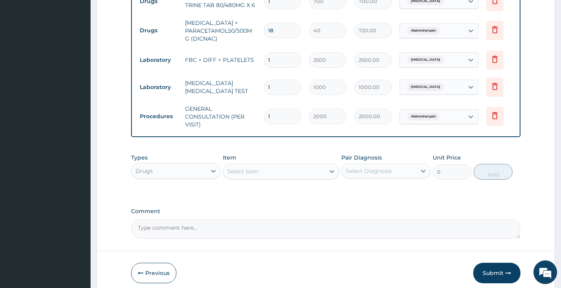
click at [258, 175] on div "Select Item" at bounding box center [242, 171] width 31 height 8
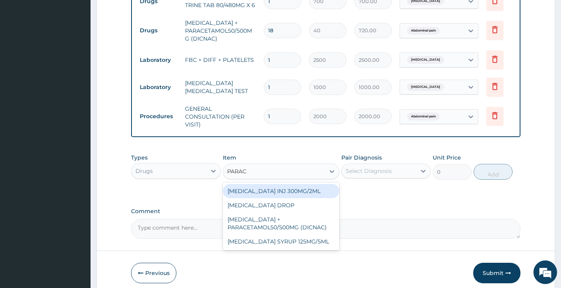
type input "PARACE"
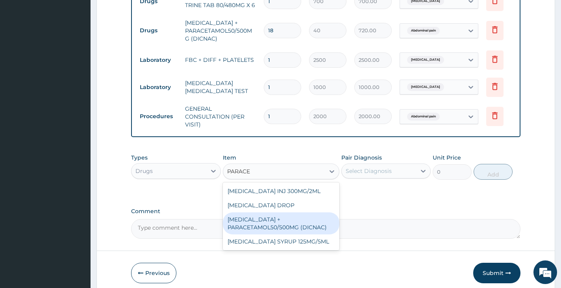
click at [270, 226] on div "DICLOFENAC + PARACETAMOL50/500MG (DICNAC)" at bounding box center [281, 223] width 117 height 22
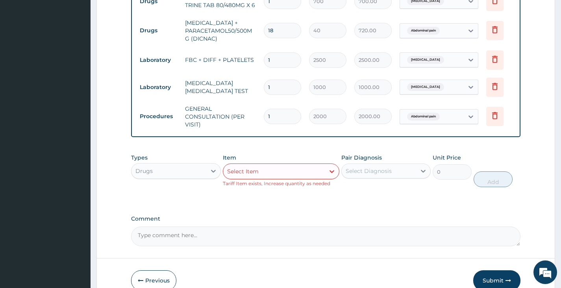
click at [303, 177] on div "Select Item" at bounding box center [274, 171] width 102 height 13
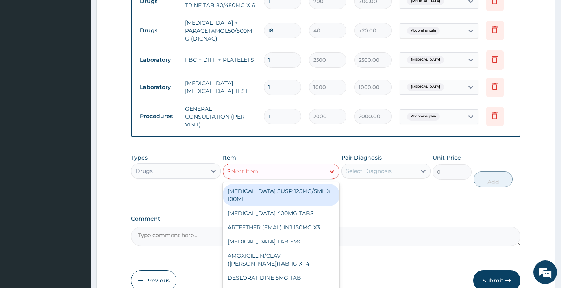
click at [373, 175] on div "Select Diagnosis" at bounding box center [369, 171] width 46 height 8
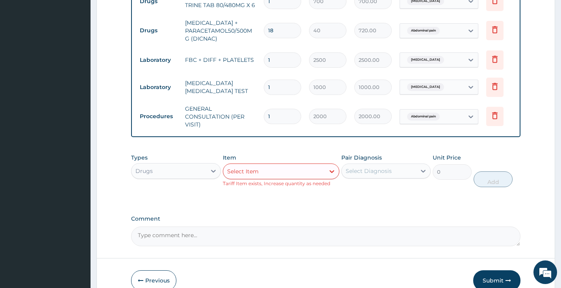
click at [259, 202] on div "Types Drugs Item Select Item Tariff Item exists, Increase quantity as needed Pa…" at bounding box center [325, 176] width 389 height 53
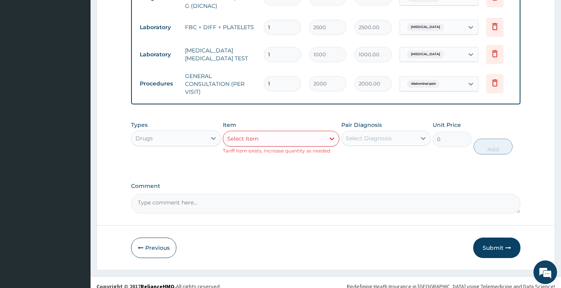
scroll to position [400, 0]
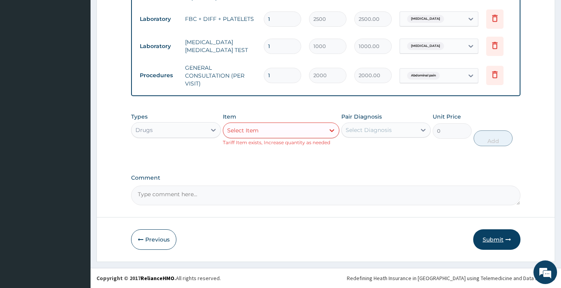
click at [490, 237] on button "Submit" at bounding box center [496, 239] width 47 height 20
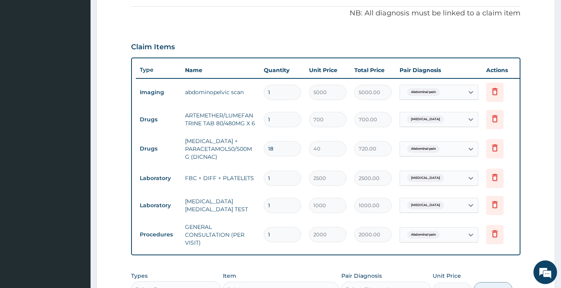
scroll to position [196, 0]
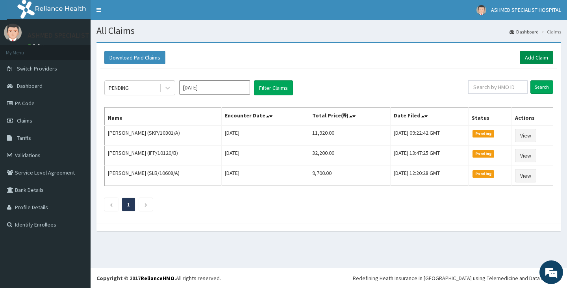
click at [531, 61] on link "Add Claim" at bounding box center [536, 57] width 33 height 13
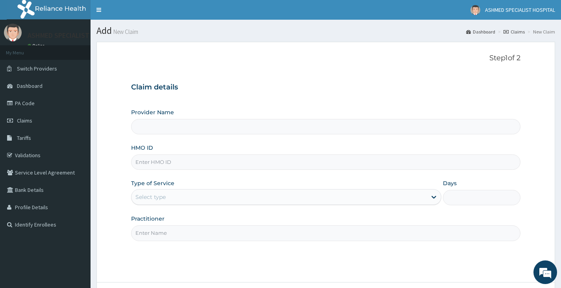
type input "ASHMED SPECIALIST HOSPITAL"
click at [154, 163] on input "HMO ID" at bounding box center [325, 161] width 389 height 15
type input "IFP/10251/A"
click at [152, 191] on div "Select type" at bounding box center [278, 196] width 295 height 13
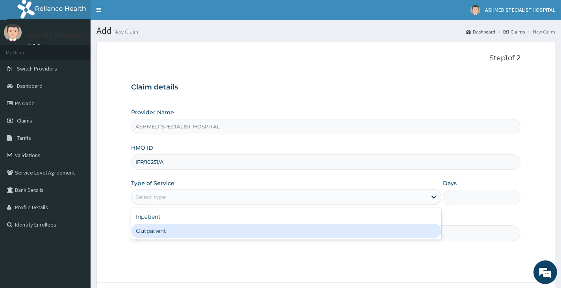
click at [151, 230] on div "Outpatient" at bounding box center [286, 231] width 310 height 14
type input "1"
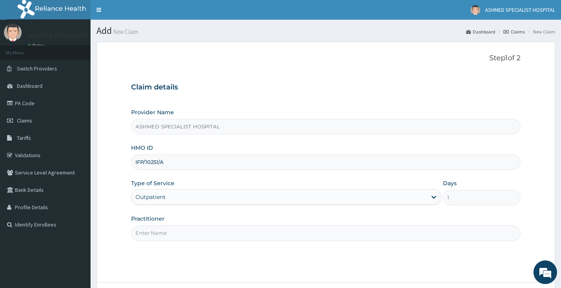
click at [164, 232] on input "Practitioner" at bounding box center [325, 232] width 389 height 15
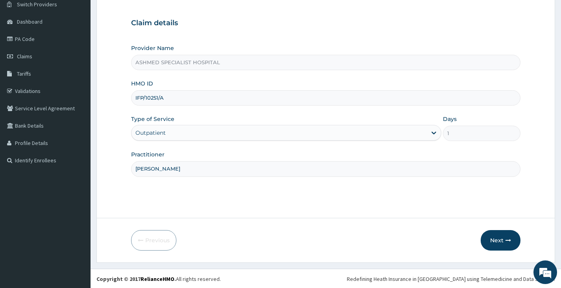
scroll to position [65, 0]
type input "[PERSON_NAME]"
click at [495, 240] on button "Next" at bounding box center [501, 239] width 40 height 20
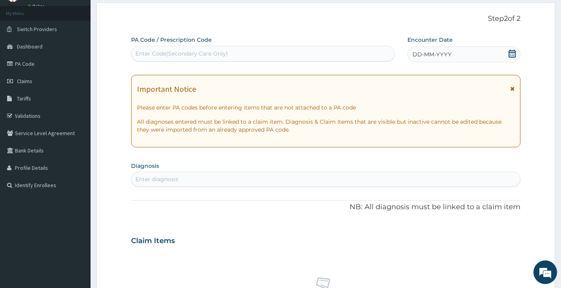
scroll to position [26, 0]
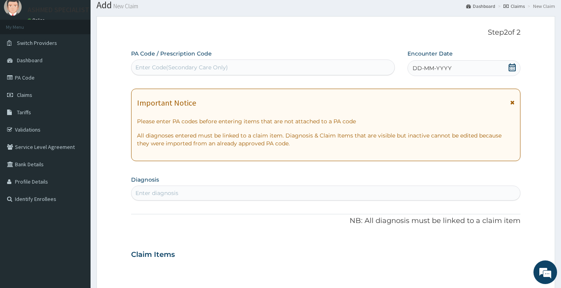
click at [190, 66] on div "Enter Code(Secondary Care Only)" at bounding box center [181, 67] width 92 height 8
paste input "PA/2AA329"
type input "PA/2AA329"
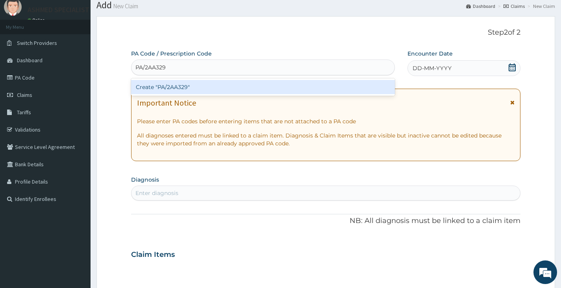
click at [186, 86] on div "Create "PA/2AA329"" at bounding box center [263, 87] width 264 height 14
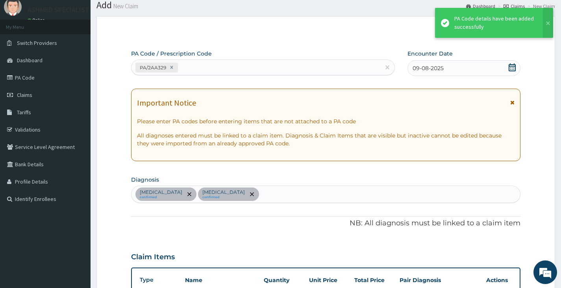
scroll to position [242, 0]
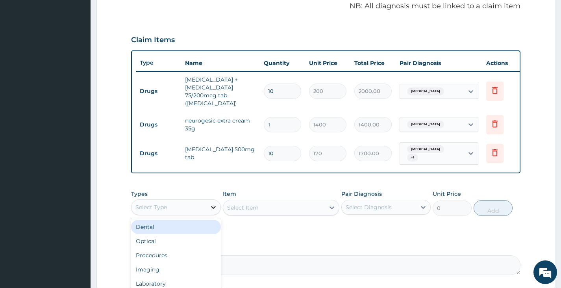
click at [210, 203] on icon at bounding box center [213, 207] width 8 height 8
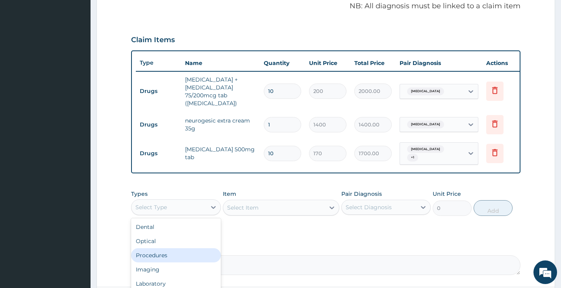
scroll to position [27, 0]
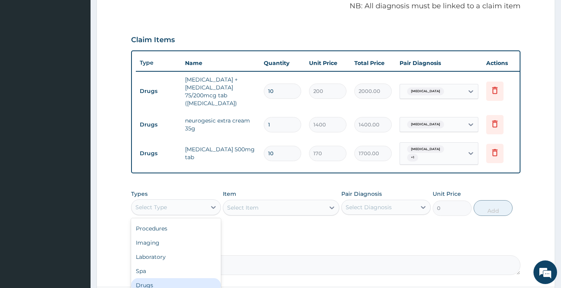
click at [161, 283] on div "Drugs" at bounding box center [175, 285] width 89 height 14
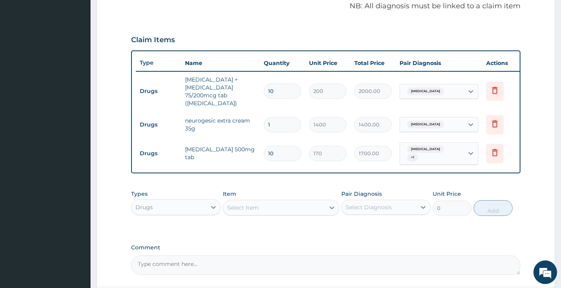
click at [296, 202] on div "Select Item" at bounding box center [274, 207] width 102 height 13
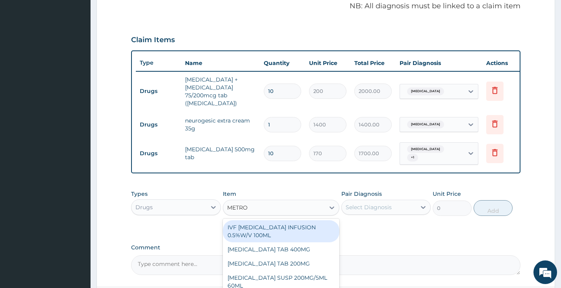
type input "METRON"
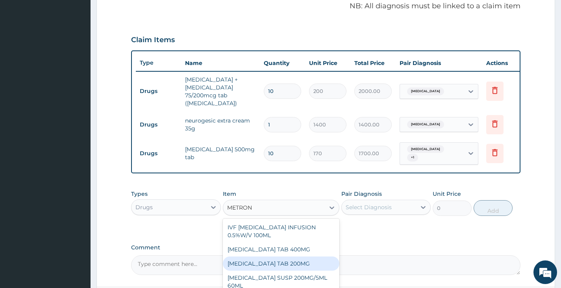
drag, startPoint x: 274, startPoint y: 264, endPoint x: 277, endPoint y: 258, distance: 6.7
click at [274, 263] on div "METRONIDAZOLE TAB 200MG" at bounding box center [281, 263] width 117 height 14
type input "10"
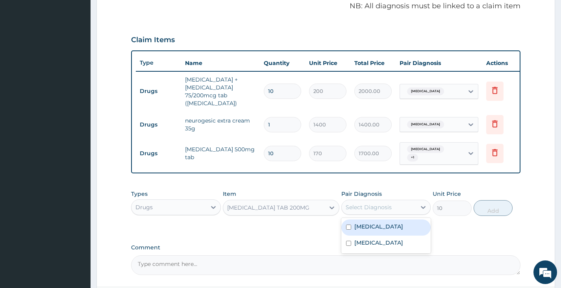
click at [409, 206] on div "Select Diagnosis" at bounding box center [379, 207] width 74 height 13
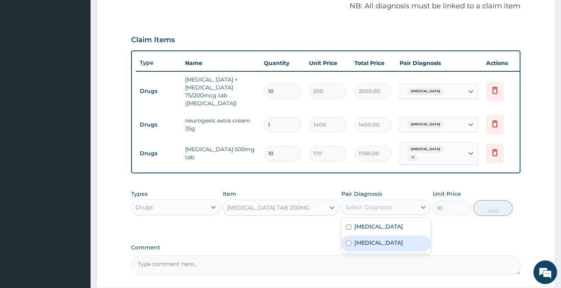
click at [395, 240] on label "Adenoviral enteritis" at bounding box center [378, 242] width 49 height 8
checkbox input "true"
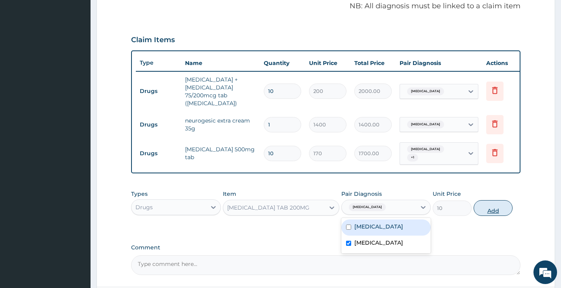
click at [491, 203] on button "Add" at bounding box center [492, 208] width 39 height 16
type input "0"
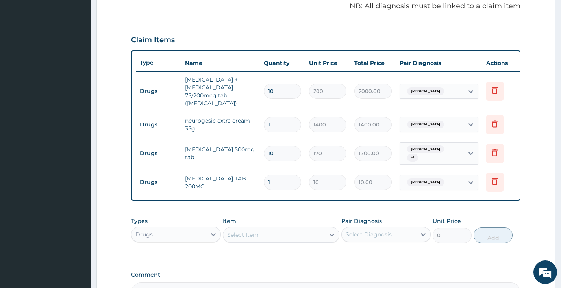
type input "10"
type input "100.00"
type input "10"
click at [253, 231] on div "Select Item" at bounding box center [242, 235] width 31 height 8
click at [173, 226] on div "Drugs" at bounding box center [175, 234] width 89 height 16
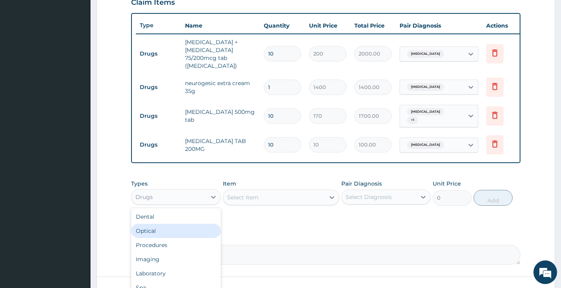
scroll to position [282, 0]
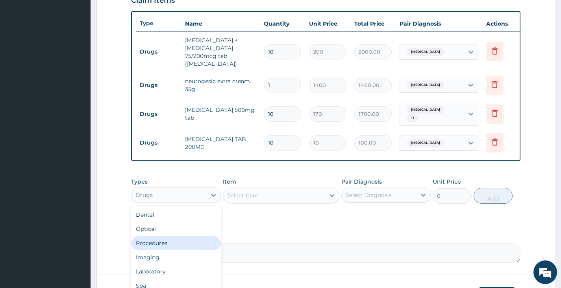
click at [165, 241] on div "Procedures" at bounding box center [175, 243] width 89 height 14
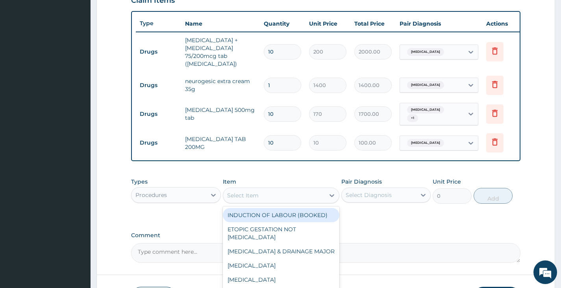
click at [271, 194] on div "Select Item" at bounding box center [274, 195] width 102 height 13
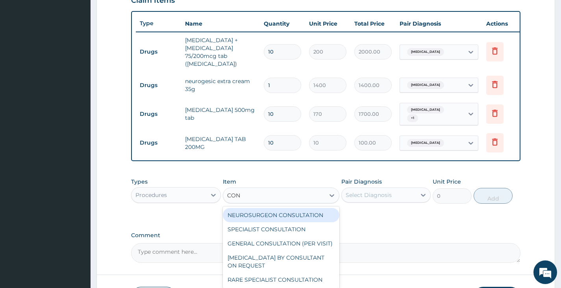
type input "CONS"
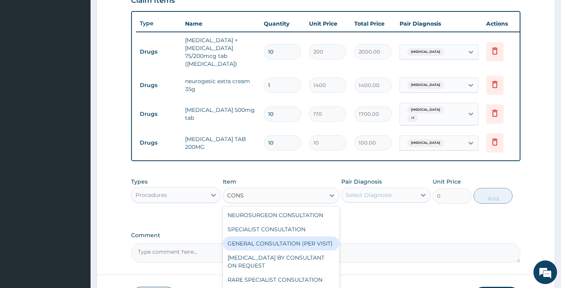
click at [281, 236] on div "GENERAL CONSULTATION (PER VISIT)" at bounding box center [281, 243] width 117 height 14
type input "2000"
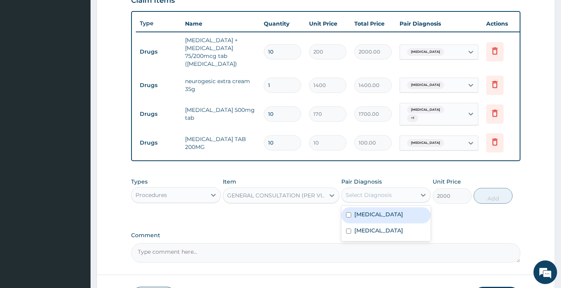
click at [393, 190] on div "Select Diagnosis" at bounding box center [379, 195] width 74 height 13
click at [390, 209] on div "Arthritis" at bounding box center [385, 215] width 89 height 16
checkbox input "true"
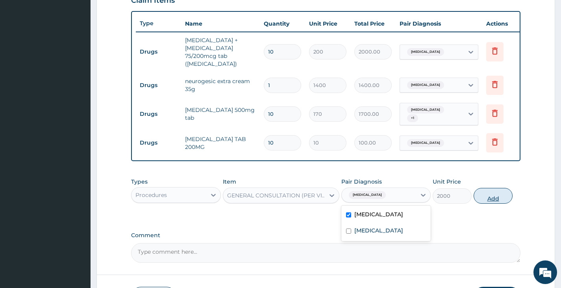
click at [488, 189] on button "Add" at bounding box center [492, 196] width 39 height 16
type input "0"
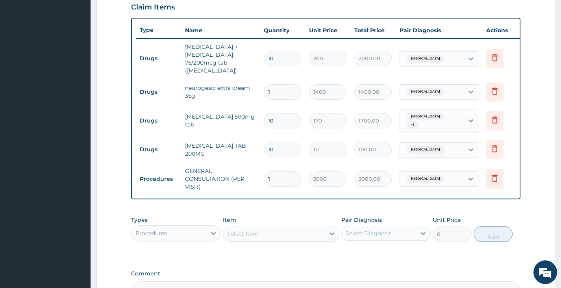
scroll to position [366, 0]
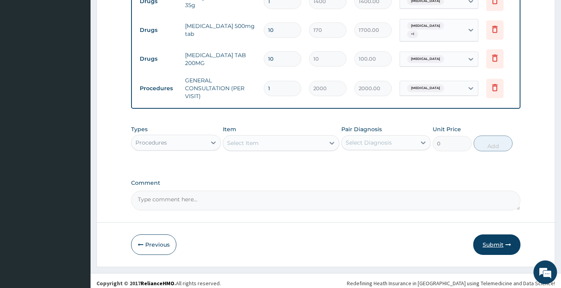
click at [489, 239] on button "Submit" at bounding box center [496, 244] width 47 height 20
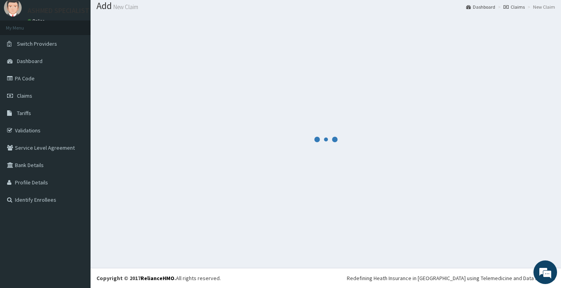
scroll to position [25, 0]
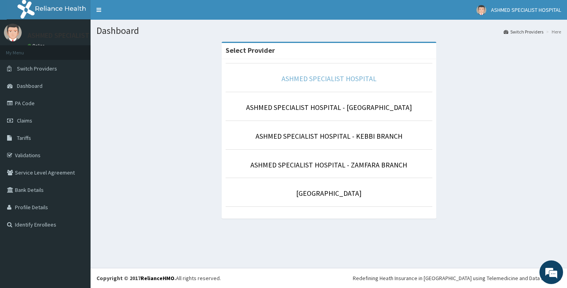
click at [345, 81] on link "ASHMED SPECIALIST HOSPITAL" at bounding box center [328, 78] width 95 height 9
click at [334, 82] on link "ASHMED SPECIALIST HOSPITAL" at bounding box center [328, 78] width 95 height 9
click at [337, 83] on link "ASHMED SPECIALIST HOSPITAL" at bounding box center [328, 78] width 95 height 9
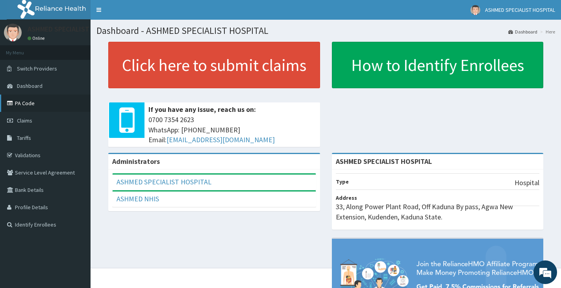
click at [32, 99] on link "PA Code" at bounding box center [45, 102] width 91 height 17
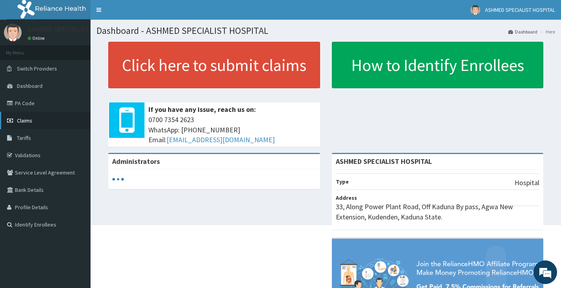
click at [39, 121] on link "Claims" at bounding box center [45, 120] width 91 height 17
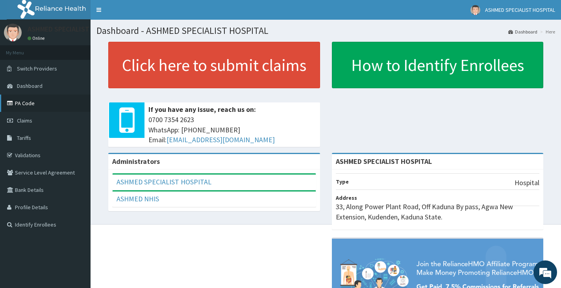
click at [35, 105] on link "PA Code" at bounding box center [45, 102] width 91 height 17
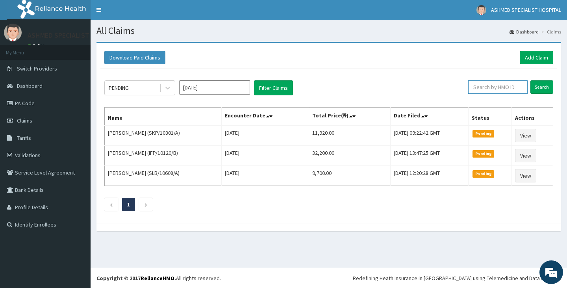
click at [508, 86] on input "text" at bounding box center [497, 86] width 59 height 13
type input "IFP/10251/A"
click at [545, 86] on input "Search" at bounding box center [541, 86] width 23 height 13
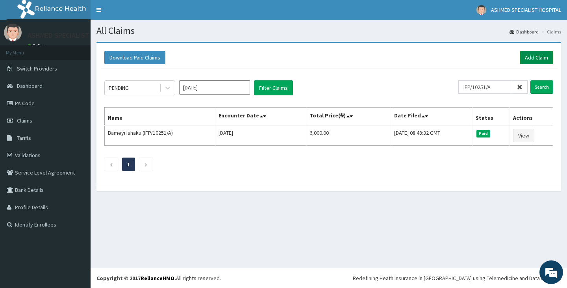
click at [530, 57] on link "Add Claim" at bounding box center [536, 57] width 33 height 13
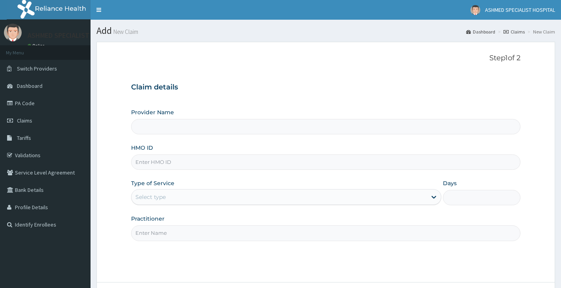
type input "ASHMED SPECIALIST HOSPITAL"
click at [158, 166] on input "HMO ID" at bounding box center [325, 161] width 389 height 15
type input "IFP/10251/A"
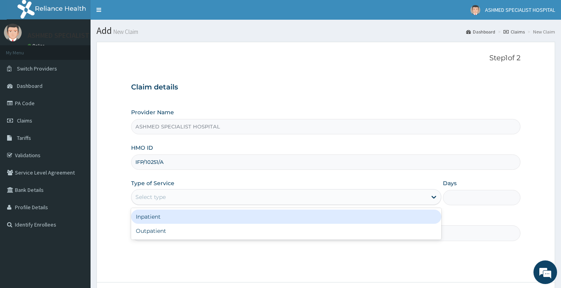
click at [153, 197] on div "Select type" at bounding box center [150, 197] width 30 height 8
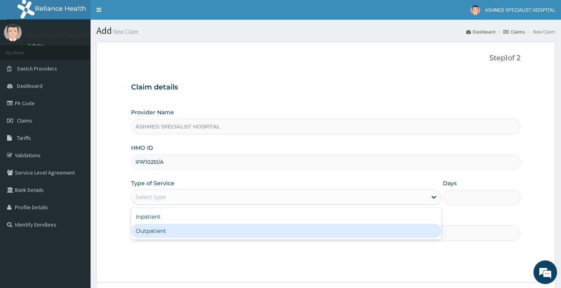
click at [156, 227] on div "Outpatient" at bounding box center [286, 231] width 310 height 14
type input "1"
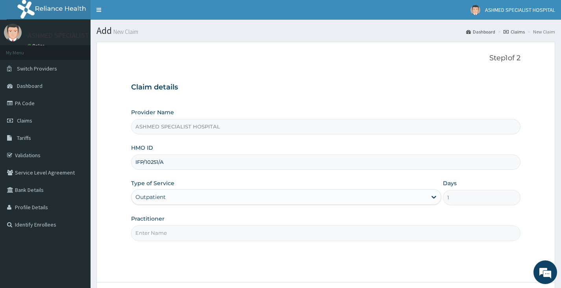
click at [158, 231] on input "Practitioner" at bounding box center [325, 232] width 389 height 15
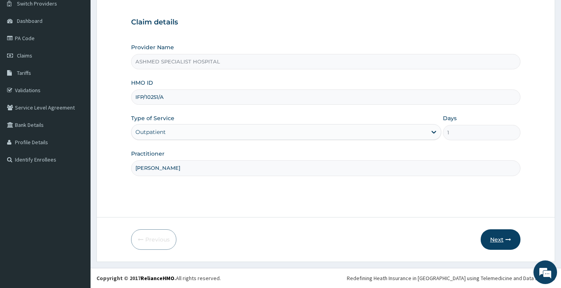
type input "DR DAVID"
click at [495, 238] on button "Next" at bounding box center [501, 239] width 40 height 20
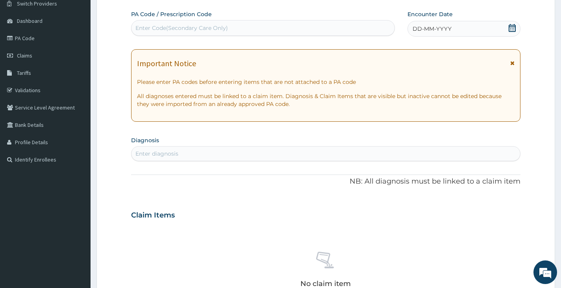
click at [189, 20] on div "Enter Code(Secondary Care Only)" at bounding box center [263, 28] width 264 height 16
click at [201, 25] on div "Enter Code(Secondary Care Only)" at bounding box center [181, 28] width 92 height 8
paste input "PA/2AA329"
type input "PA/2AA329"
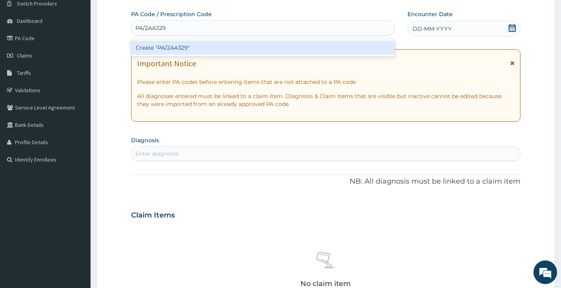
click at [190, 49] on div "Create "PA/2AA329"" at bounding box center [263, 48] width 264 height 14
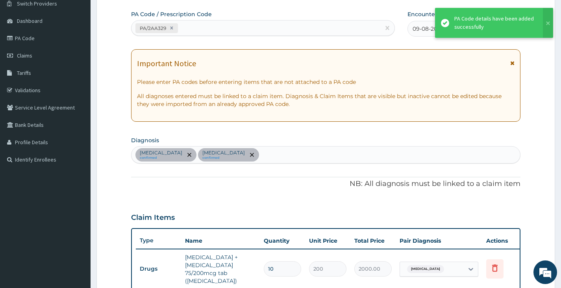
scroll to position [242, 0]
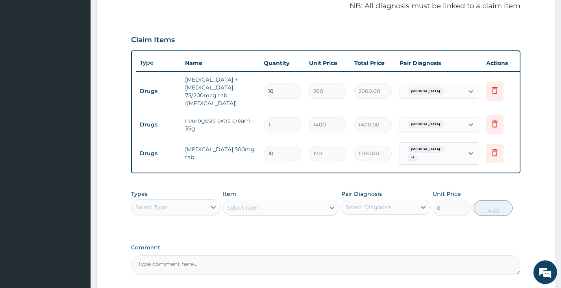
click at [195, 201] on div "Select Type" at bounding box center [168, 207] width 74 height 13
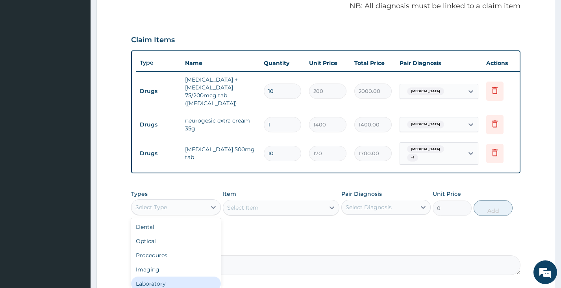
scroll to position [27, 0]
click at [158, 278] on div "Drugs" at bounding box center [175, 285] width 89 height 14
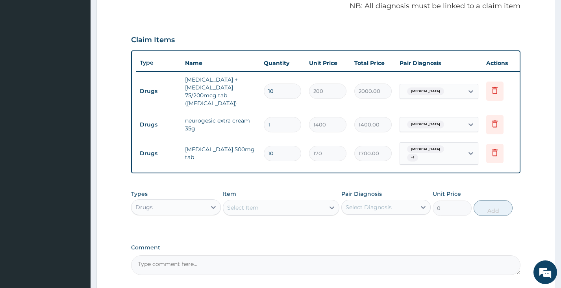
click at [283, 202] on div "Select Item" at bounding box center [274, 207] width 102 height 13
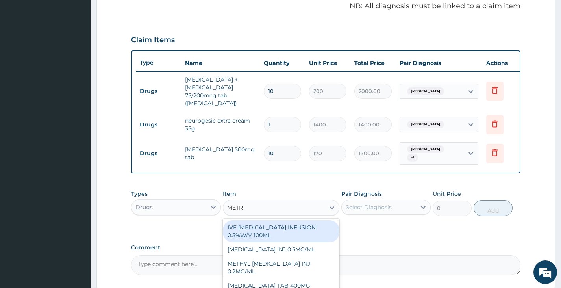
type input "METRO"
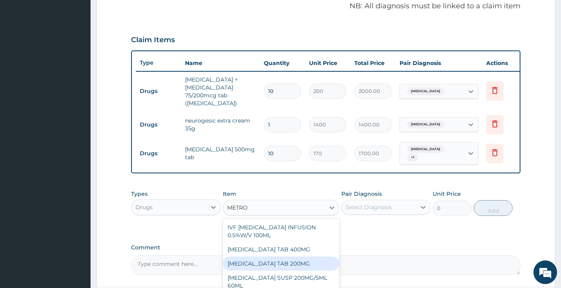
click at [294, 258] on div "[MEDICAL_DATA] TAB 200MG" at bounding box center [281, 263] width 117 height 14
type input "10"
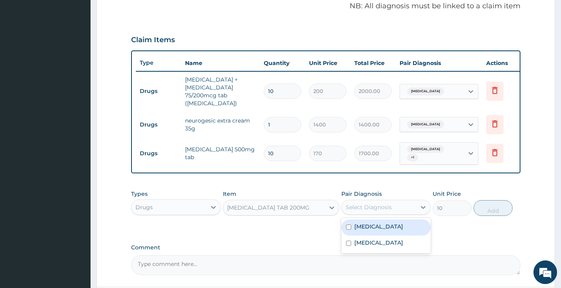
click at [378, 203] on div "Select Diagnosis" at bounding box center [369, 207] width 46 height 8
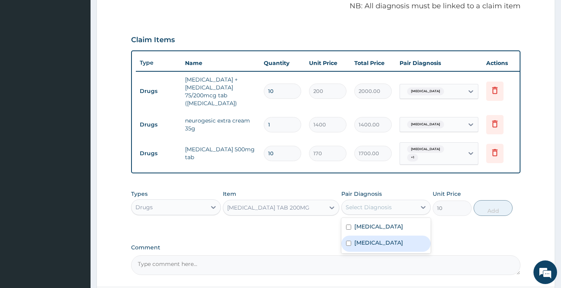
click at [375, 238] on label "Adenoviral enteritis" at bounding box center [378, 242] width 49 height 8
checkbox input "true"
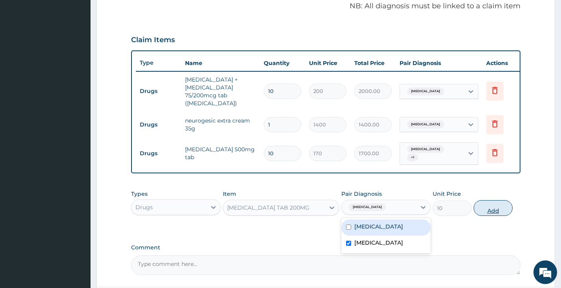
click at [496, 205] on button "Add" at bounding box center [492, 208] width 39 height 16
type input "0"
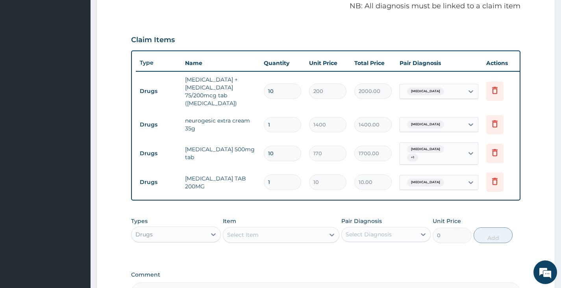
type input "10"
type input "100.00"
type input "10"
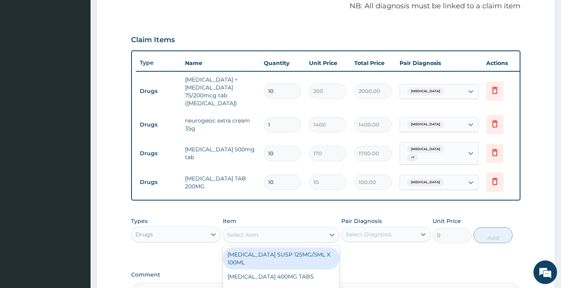
click at [274, 229] on div "Select Item" at bounding box center [274, 234] width 102 height 13
click at [213, 230] on icon at bounding box center [213, 234] width 8 height 8
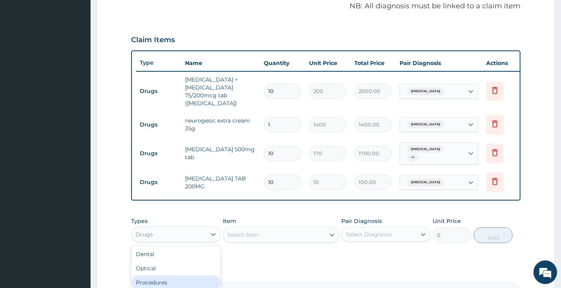
click at [172, 275] on div "Procedures" at bounding box center [175, 282] width 89 height 14
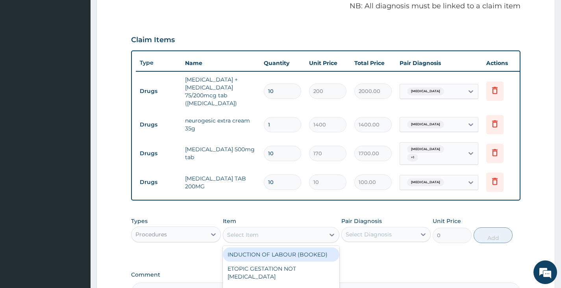
click at [248, 231] on div "Select Item" at bounding box center [242, 235] width 31 height 8
type input "CONSU"
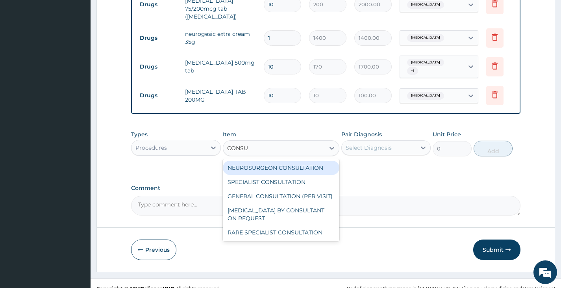
scroll to position [334, 0]
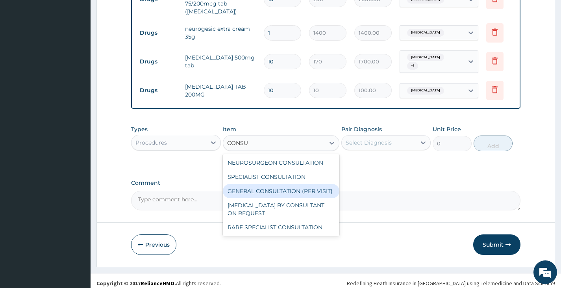
click at [270, 187] on div "GENERAL CONSULTATION (PER VISIT)" at bounding box center [281, 191] width 117 height 14
type input "2000"
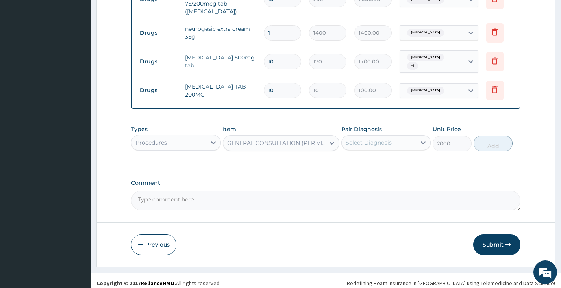
click at [366, 140] on div "Select Diagnosis" at bounding box center [369, 143] width 46 height 8
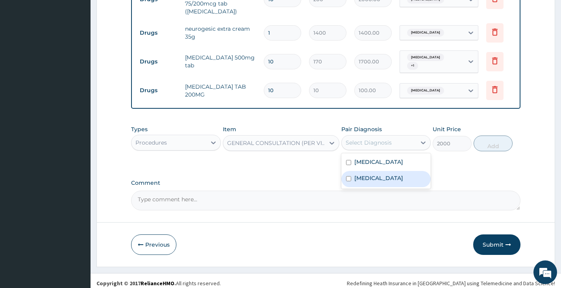
click at [360, 174] on label "Adenoviral enteritis" at bounding box center [378, 178] width 49 height 8
checkbox input "true"
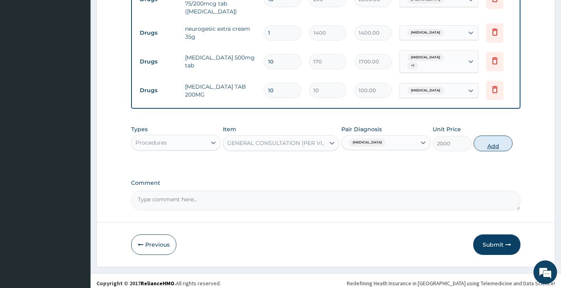
click at [490, 136] on button "Add" at bounding box center [492, 143] width 39 height 16
type input "0"
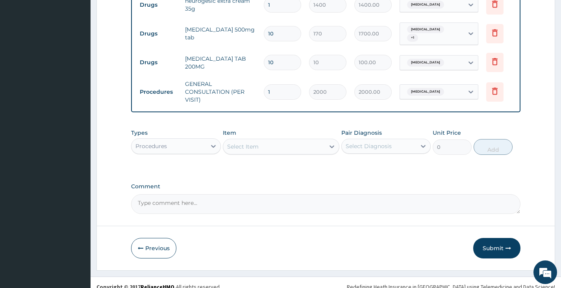
scroll to position [366, 0]
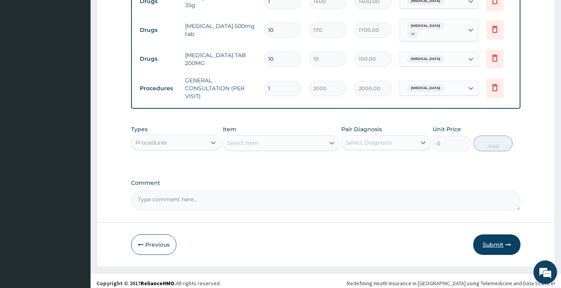
click at [498, 240] on button "Submit" at bounding box center [496, 244] width 47 height 20
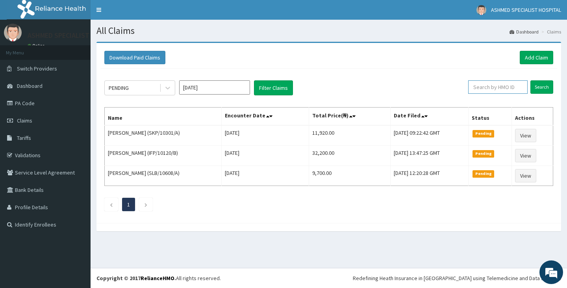
click at [513, 85] on input "text" at bounding box center [497, 86] width 59 height 13
type input "IFP/10251/A"
click at [541, 88] on input "Search" at bounding box center [541, 86] width 23 height 13
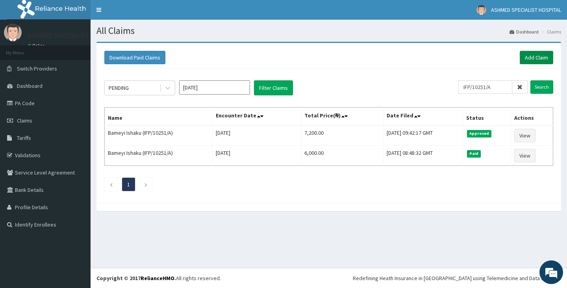
click at [529, 58] on link "Add Claim" at bounding box center [536, 57] width 33 height 13
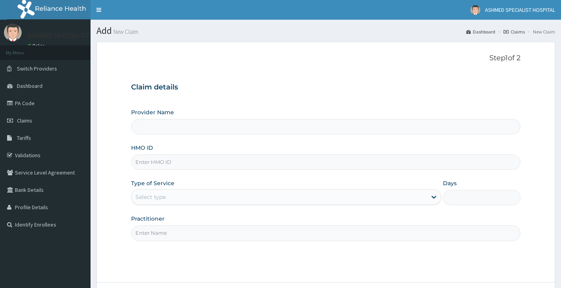
type input "ASHMED SPECIALIST HOSPITAL"
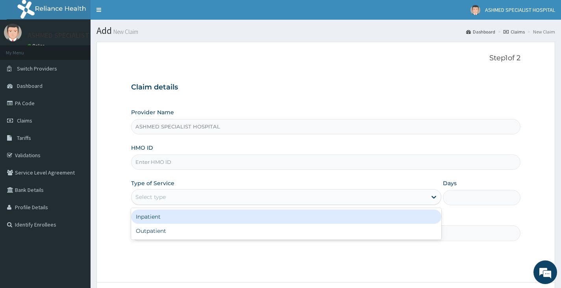
click at [193, 200] on div "Select type" at bounding box center [278, 196] width 295 height 13
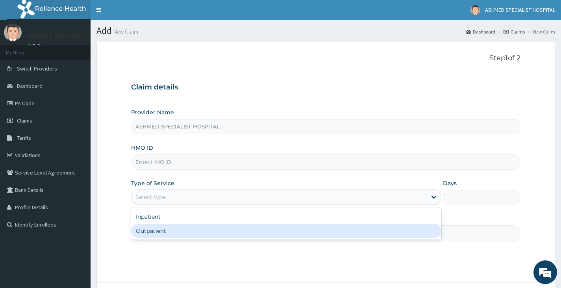
click at [189, 229] on div "Outpatient" at bounding box center [286, 231] width 310 height 14
type input "1"
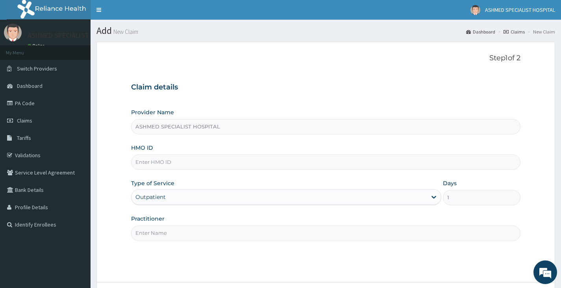
click at [189, 229] on input "Practitioner" at bounding box center [325, 232] width 389 height 15
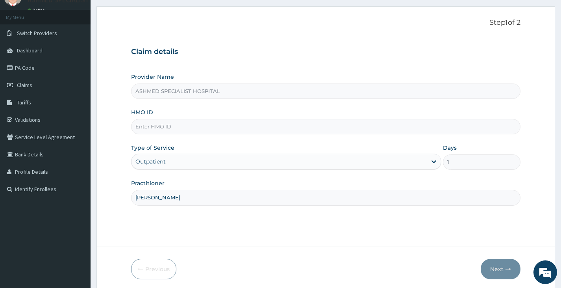
scroll to position [65, 0]
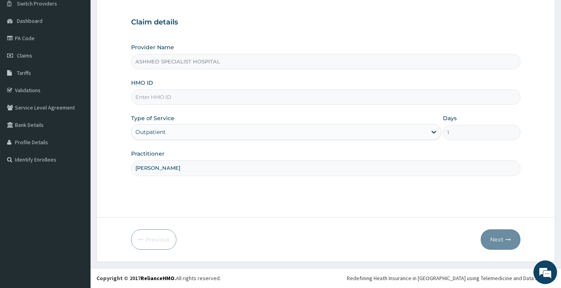
type input "[PERSON_NAME]"
click at [206, 97] on input "HMO ID" at bounding box center [325, 96] width 389 height 15
type input "CHL/11433/B"
click at [496, 238] on button "Next" at bounding box center [501, 239] width 40 height 20
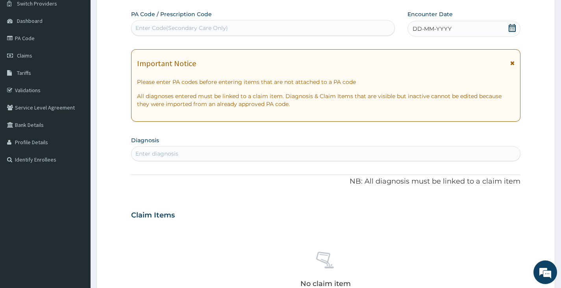
click at [413, 26] on span "DD-MM-YYYY" at bounding box center [431, 29] width 39 height 8
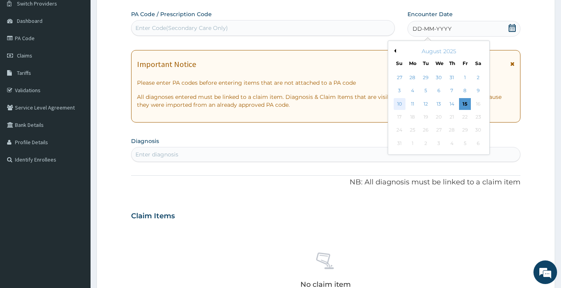
click at [399, 104] on div "10" at bounding box center [399, 104] width 12 height 12
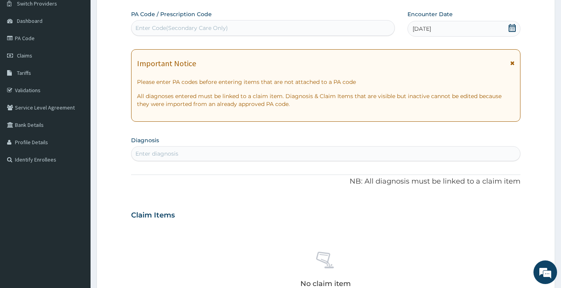
click at [169, 155] on div "Enter diagnosis" at bounding box center [156, 154] width 43 height 8
type input "U"
type input "P"
type input "[MEDICAL_DATA] P"
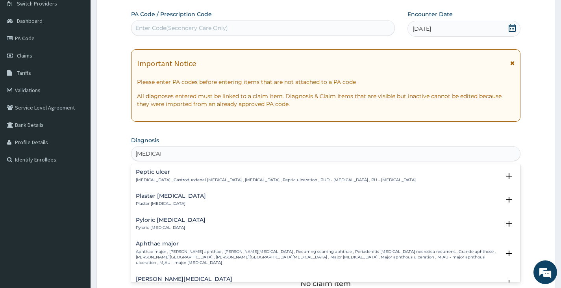
click at [189, 179] on p "[MEDICAL_DATA] , Gastroduodenal [MEDICAL_DATA] , [MEDICAL_DATA] , Peptic ulcera…" at bounding box center [276, 180] width 280 height 6
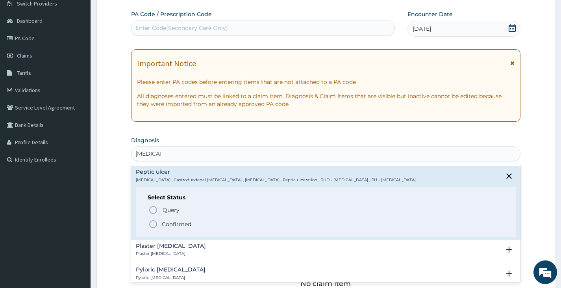
click at [171, 222] on p "Confirmed" at bounding box center [177, 224] width 30 height 8
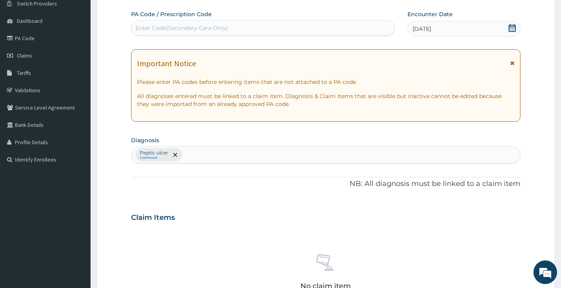
click at [207, 156] on div "[MEDICAL_DATA] Confirmed" at bounding box center [325, 154] width 388 height 17
type input "[MEDICAL_DATA]"
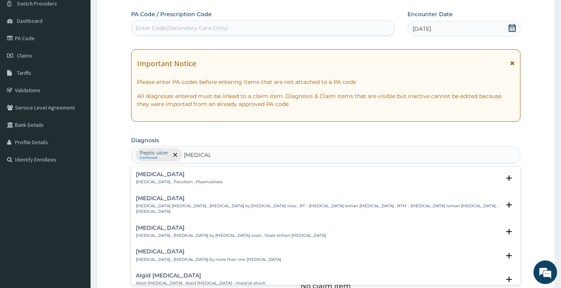
click at [155, 178] on div "[MEDICAL_DATA] [MEDICAL_DATA] , Paludism , Plasmodiosis" at bounding box center [179, 178] width 87 height 14
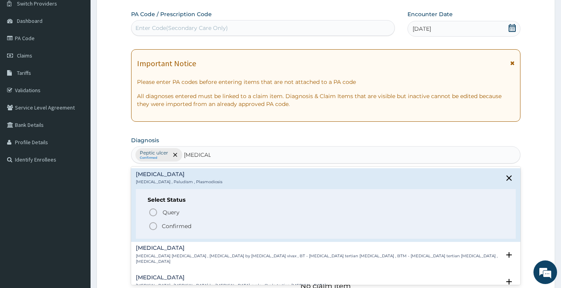
click at [174, 224] on p "Confirmed" at bounding box center [177, 226] width 30 height 8
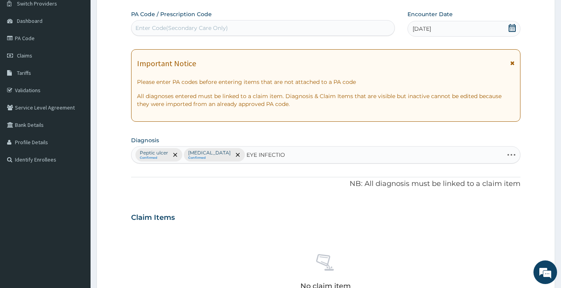
type input "EYE INFECTION"
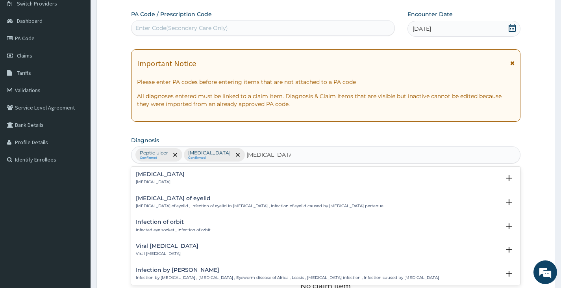
click at [146, 175] on h4 "Eye infection" at bounding box center [160, 174] width 49 height 6
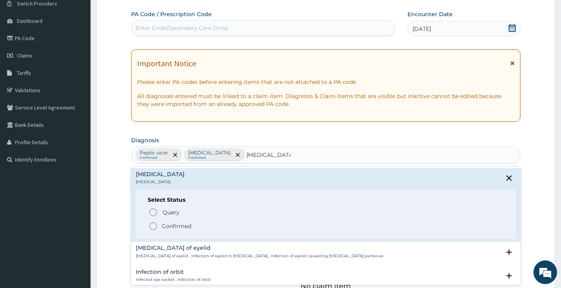
click at [160, 228] on span "Confirmed" at bounding box center [325, 225] width 355 height 9
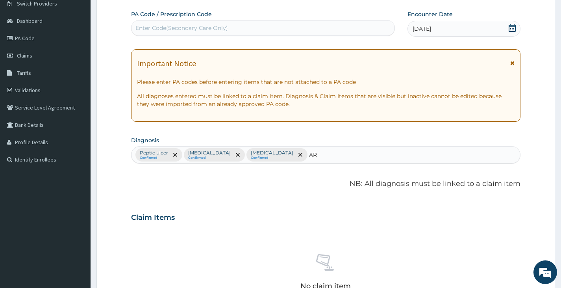
type input "ART"
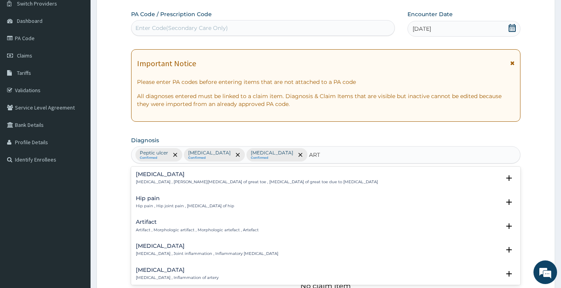
click at [177, 253] on p "Arthritis , Joint inflammation , Inflammatory arthritis" at bounding box center [207, 254] width 142 height 6
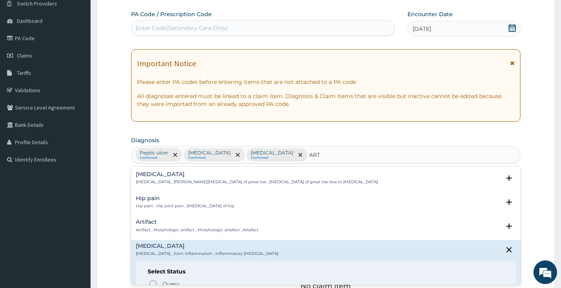
scroll to position [79, 0]
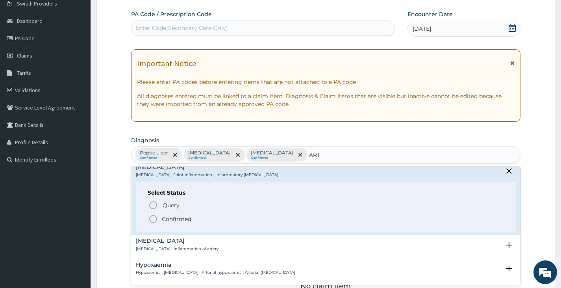
click at [169, 222] on p "Confirmed" at bounding box center [177, 219] width 30 height 8
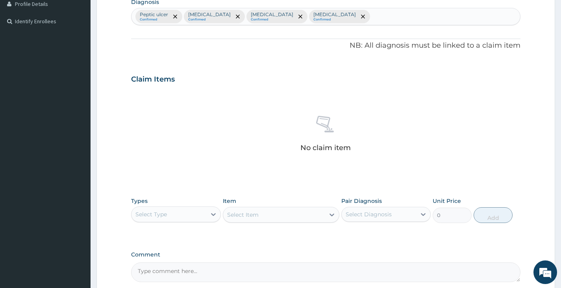
scroll to position [222, 0]
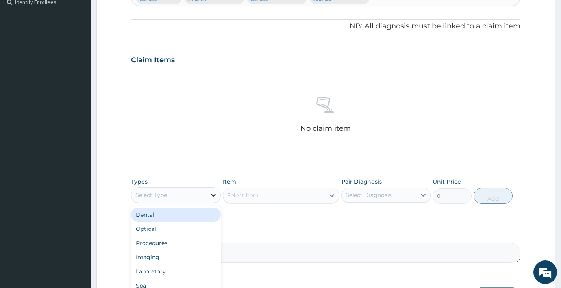
click at [213, 196] on icon at bounding box center [213, 195] width 8 height 8
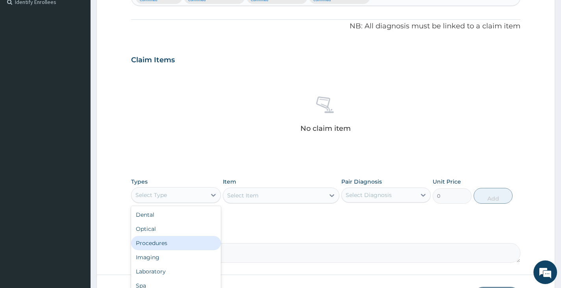
click at [174, 237] on div "Procedures" at bounding box center [175, 243] width 89 height 14
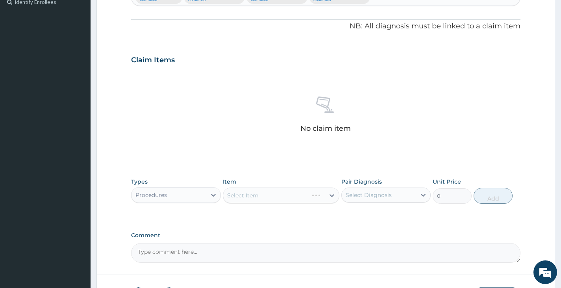
click at [263, 196] on div "Select Item" at bounding box center [281, 195] width 117 height 16
click at [269, 194] on div "Select Item" at bounding box center [274, 195] width 102 height 13
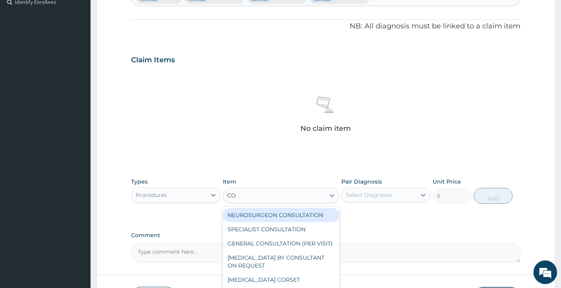
type input "CON"
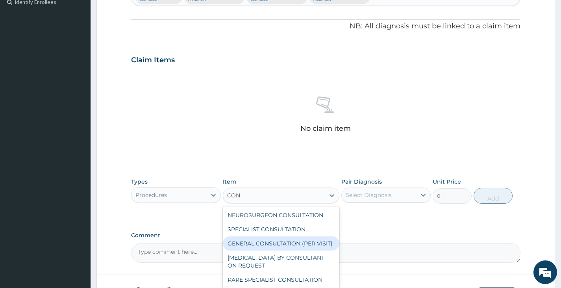
click at [288, 238] on div "GENERAL CONSULTATION (PER VISIT)" at bounding box center [281, 243] width 117 height 14
type input "2000"
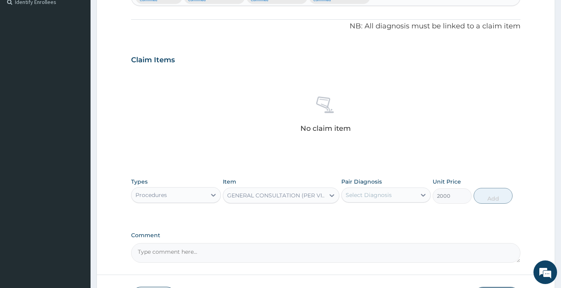
click at [379, 197] on div "Select Diagnosis" at bounding box center [369, 195] width 46 height 8
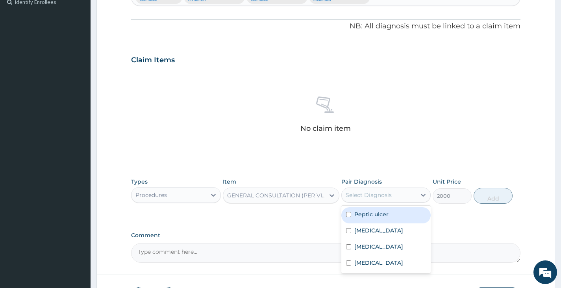
click at [375, 213] on label "Peptic ulcer" at bounding box center [371, 214] width 34 height 8
checkbox input "true"
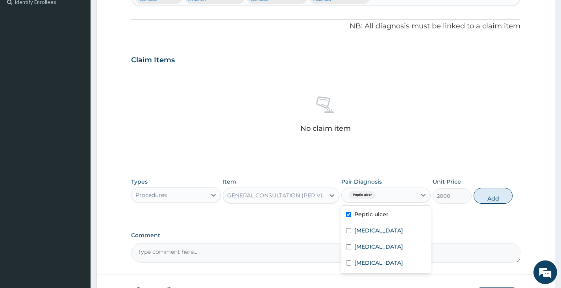
click at [502, 192] on button "Add" at bounding box center [492, 196] width 39 height 16
type input "0"
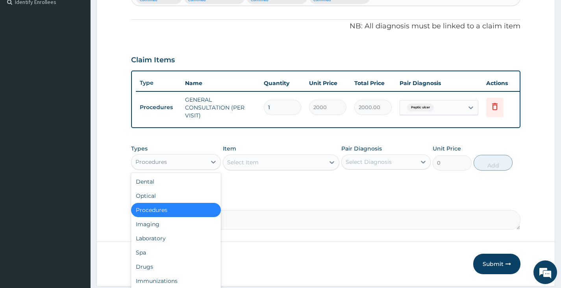
click at [203, 168] on div "Procedures" at bounding box center [168, 161] width 74 height 13
click at [179, 268] on div "Drugs" at bounding box center [175, 266] width 89 height 14
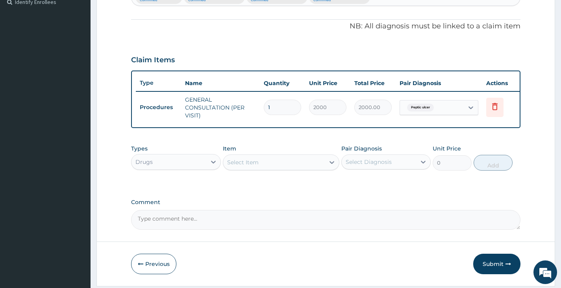
click at [265, 168] on div "Select Item" at bounding box center [274, 162] width 102 height 13
type input "OME"
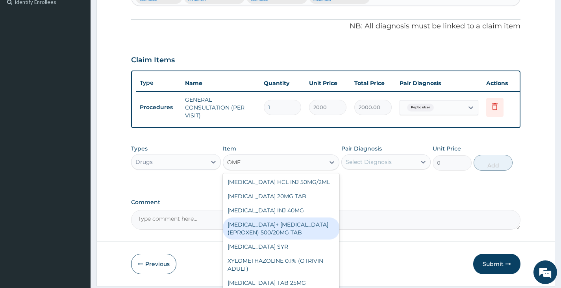
scroll to position [83, 0]
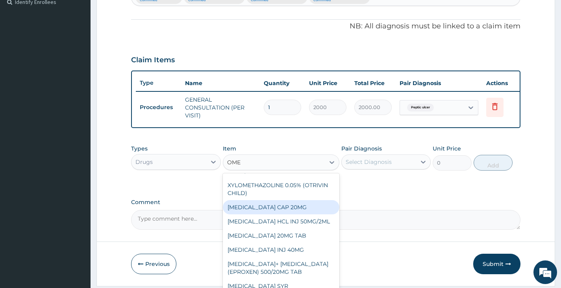
click at [288, 214] on div "OMEPRAZOLE CAP 20MG" at bounding box center [281, 207] width 117 height 14
type input "25"
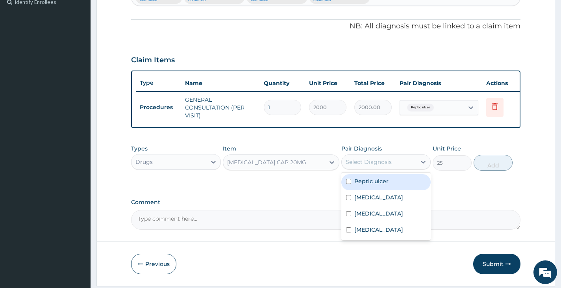
click at [393, 168] on div "Select Diagnosis" at bounding box center [379, 161] width 74 height 13
click at [390, 187] on div "Peptic ulcer" at bounding box center [385, 182] width 89 height 16
checkbox input "true"
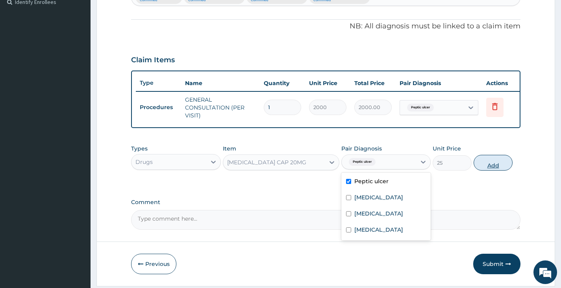
click at [499, 170] on button "Add" at bounding box center [492, 163] width 39 height 16
type input "0"
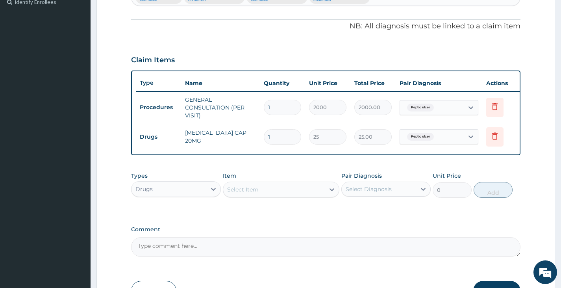
type input "10"
type input "250.00"
type input "10"
click at [269, 196] on div "Select Item" at bounding box center [274, 189] width 102 height 13
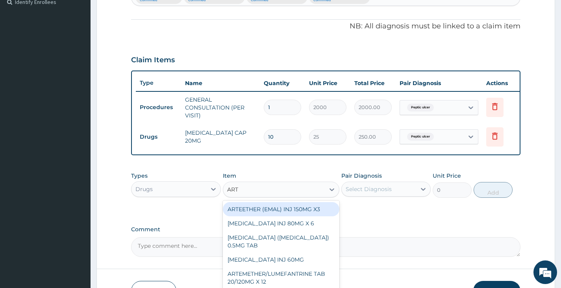
type input "ARTH"
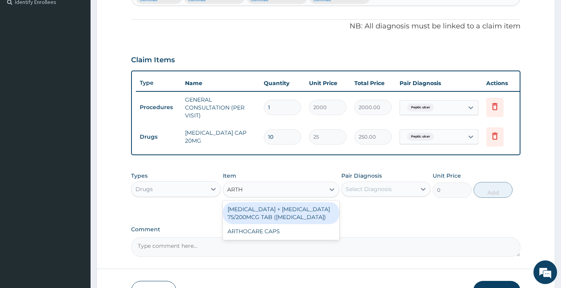
click at [286, 220] on div "DICLOFENAC + MISOPROSTOL 75/200MCG TAB (ARTHROTEC)" at bounding box center [281, 213] width 117 height 22
type input "200"
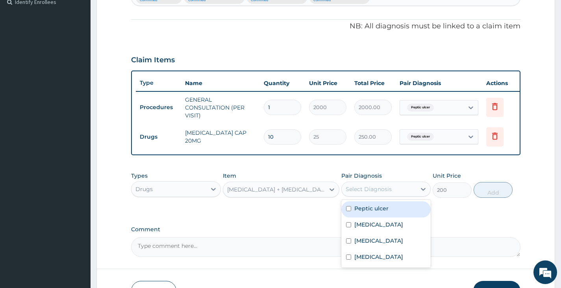
click at [386, 193] on div "Select Diagnosis" at bounding box center [369, 189] width 46 height 8
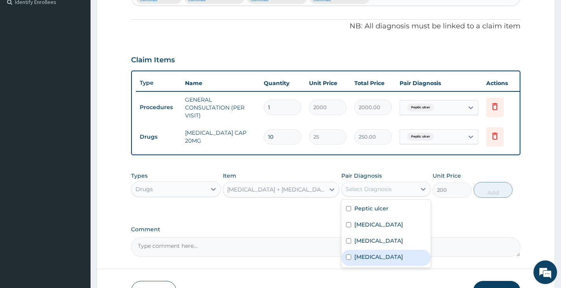
click at [378, 260] on div "Arthritis" at bounding box center [385, 258] width 89 height 16
checkbox input "true"
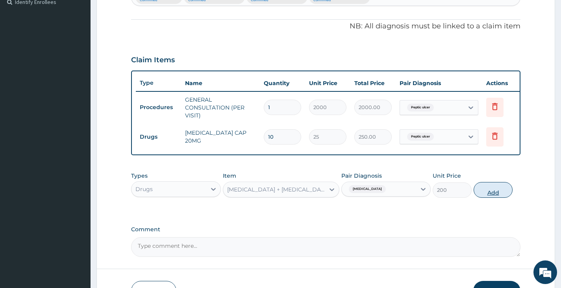
click at [490, 194] on button "Add" at bounding box center [492, 190] width 39 height 16
type input "0"
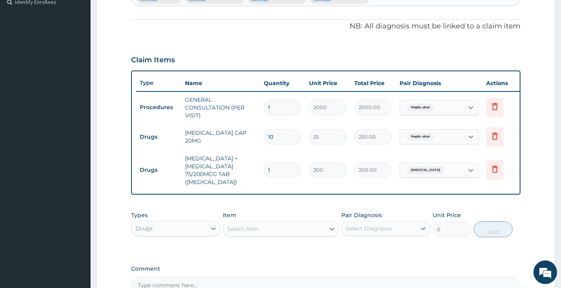
type input "10"
type input "2000.00"
type input "10"
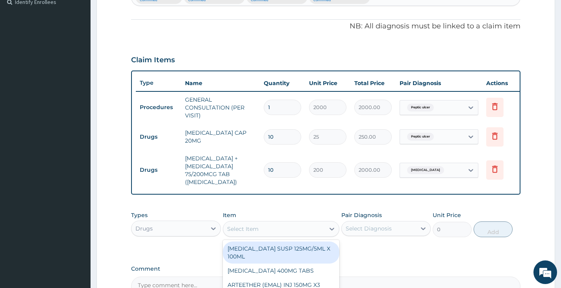
click at [259, 235] on div "Select Item" at bounding box center [274, 228] width 102 height 13
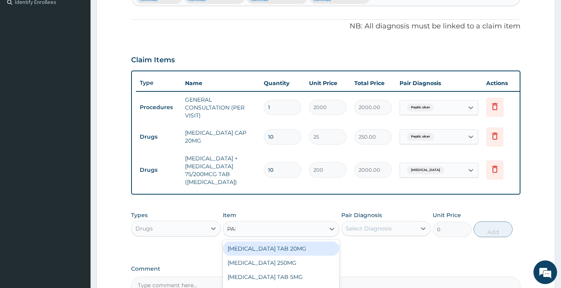
type input "PARA"
click at [278, 255] on div "PARACETAMOL INJ 300MG/2ML" at bounding box center [281, 248] width 117 height 14
type input "200"
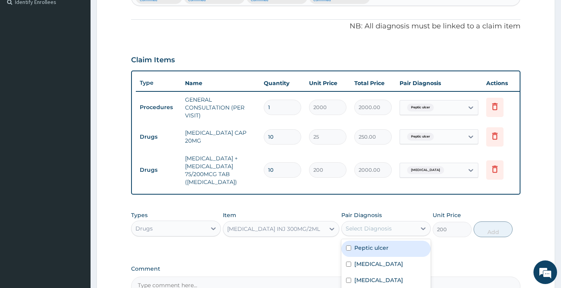
click at [379, 232] on div "Select Diagnosis" at bounding box center [369, 228] width 46 height 8
click at [375, 251] on label "Peptic ulcer" at bounding box center [371, 248] width 34 height 8
checkbox input "true"
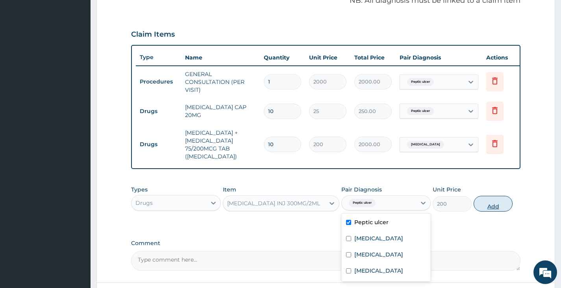
scroll to position [262, 0]
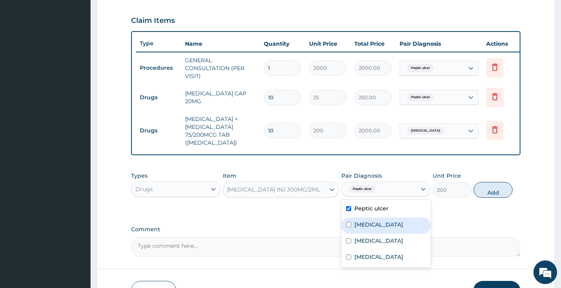
click at [374, 228] on label "Malaria" at bounding box center [378, 224] width 49 height 8
checkbox input "true"
click at [344, 214] on div "Peptic ulcer" at bounding box center [385, 209] width 89 height 16
checkbox input "false"
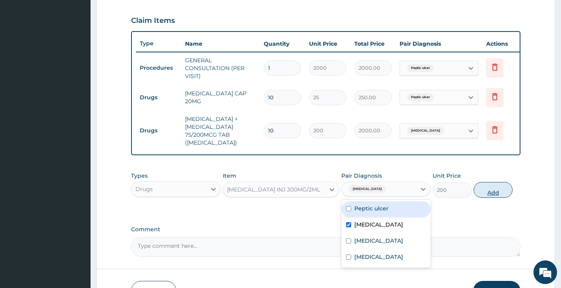
click at [484, 198] on button "Add" at bounding box center [492, 190] width 39 height 16
type input "0"
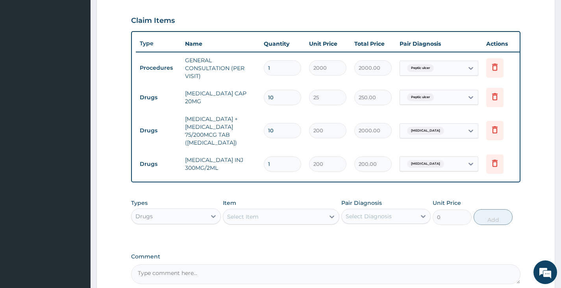
type input "0.00"
type input "2"
type input "400.00"
type input "2"
click at [303, 220] on div "Select Item" at bounding box center [274, 216] width 102 height 13
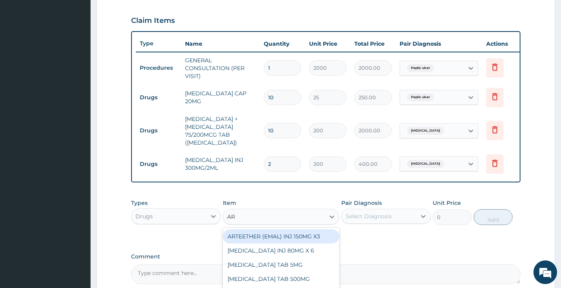
type input "ART"
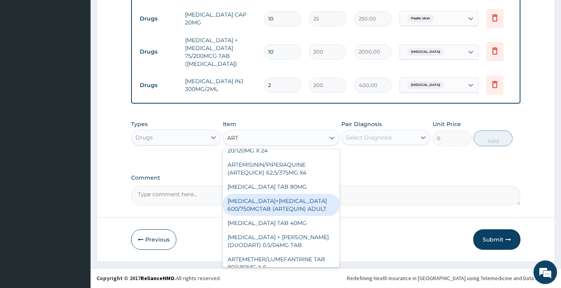
scroll to position [118, 0]
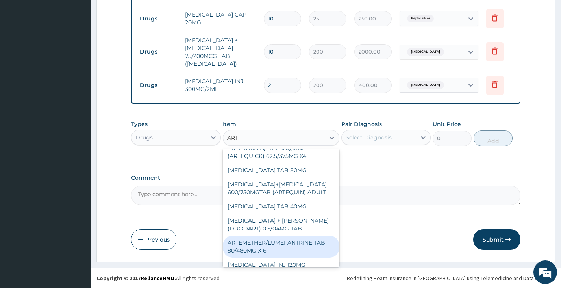
click at [298, 245] on div "ARTEMETHER/LUMEFANTRINE TAB 80/480MG X 6" at bounding box center [281, 246] width 117 height 22
type input "700"
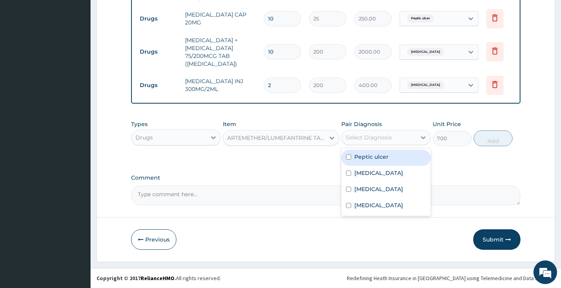
click at [383, 139] on div "Select Diagnosis" at bounding box center [369, 137] width 46 height 8
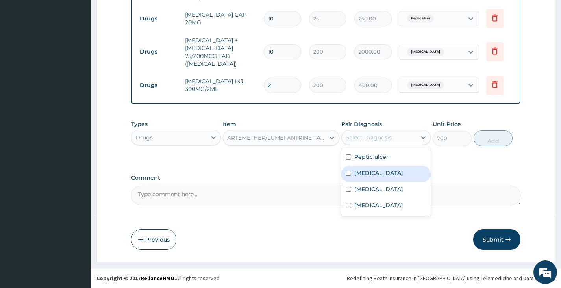
click at [389, 180] on div "Malaria" at bounding box center [385, 174] width 89 height 16
checkbox input "true"
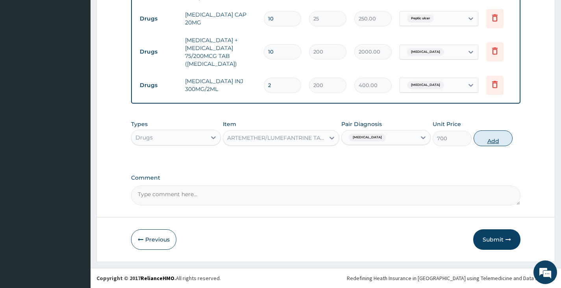
click at [490, 142] on button "Add" at bounding box center [492, 138] width 39 height 16
type input "0"
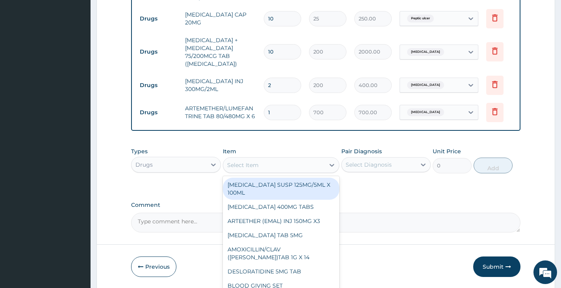
click at [273, 167] on div "Select Item" at bounding box center [274, 165] width 102 height 13
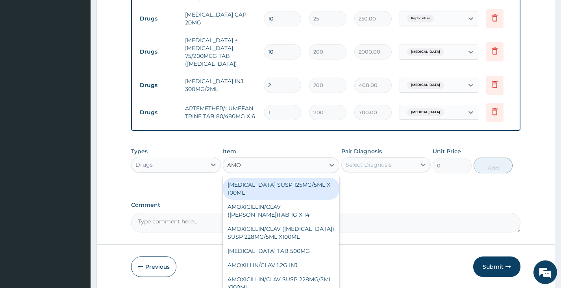
type input "AMOX"
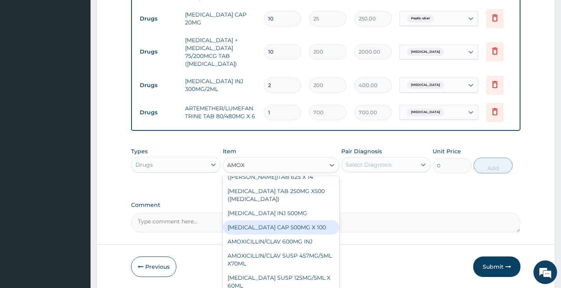
click at [294, 231] on div "[MEDICAL_DATA] CAP 500MG X 100" at bounding box center [281, 227] width 117 height 14
type input "40"
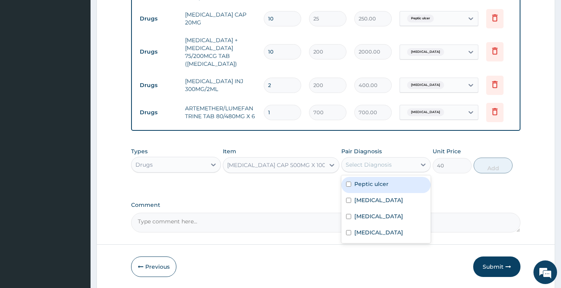
click at [402, 171] on div "Select Diagnosis" at bounding box center [379, 164] width 74 height 13
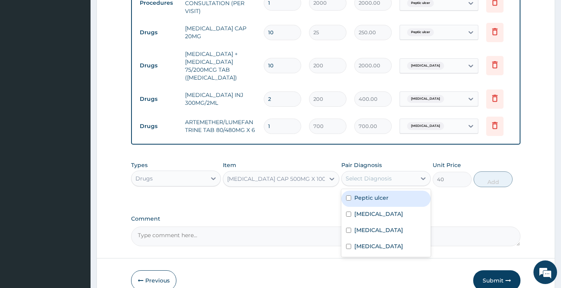
scroll to position [340, 0]
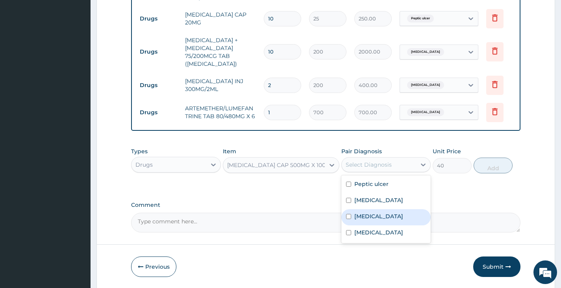
click at [374, 220] on label "Eye infection" at bounding box center [378, 216] width 49 height 8
checkbox input "true"
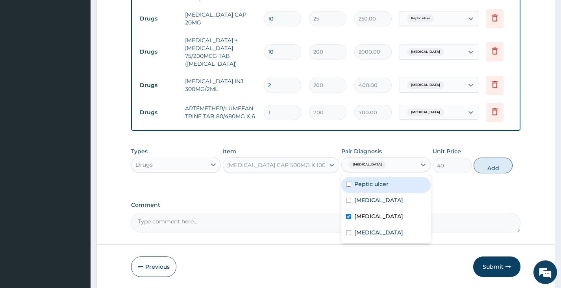
click at [364, 193] on div "Peptic ulcer" at bounding box center [385, 185] width 89 height 16
checkbox input "true"
click at [357, 220] on label "Eye infection" at bounding box center [378, 216] width 49 height 8
checkbox input "false"
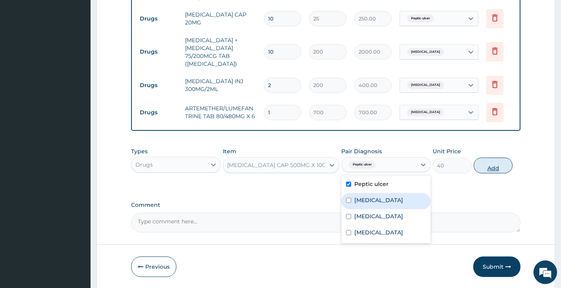
click at [496, 172] on button "Add" at bounding box center [492, 165] width 39 height 16
type input "0"
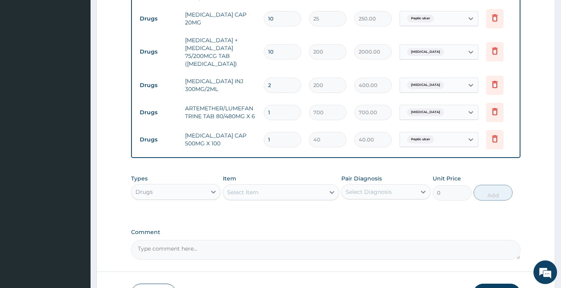
click at [314, 198] on div "Select Item" at bounding box center [274, 192] width 102 height 13
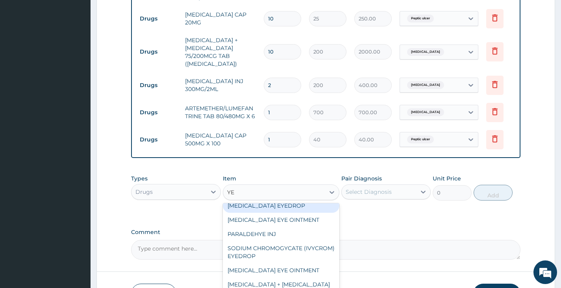
scroll to position [236, 0]
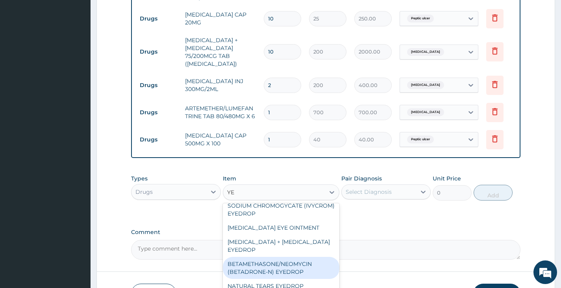
type input "Y"
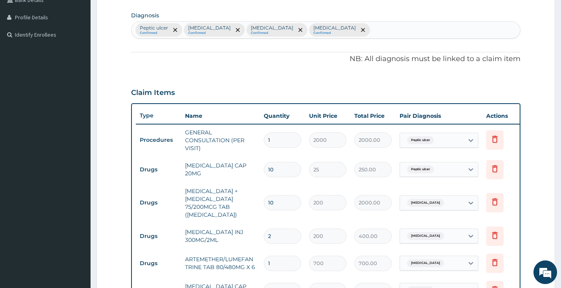
scroll to position [144, 0]
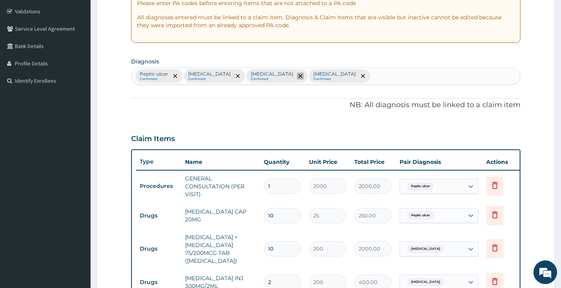
click at [297, 74] on span "remove selection option" at bounding box center [300, 75] width 7 height 7
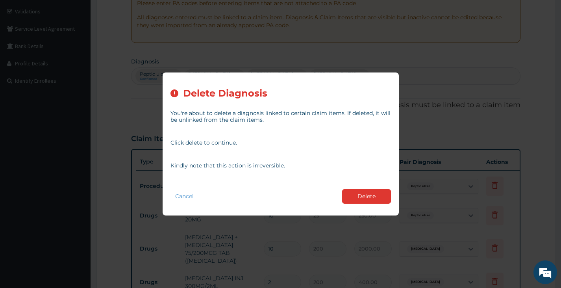
click at [364, 196] on button "Delete" at bounding box center [366, 196] width 49 height 15
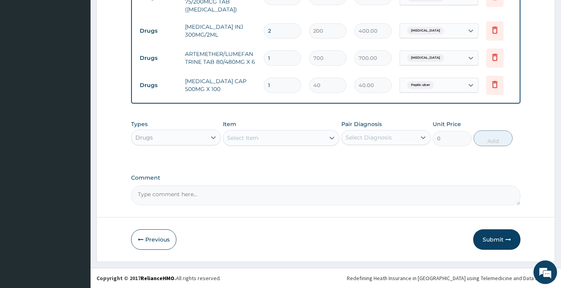
scroll to position [401, 0]
click at [492, 237] on button "Submit" at bounding box center [496, 239] width 47 height 20
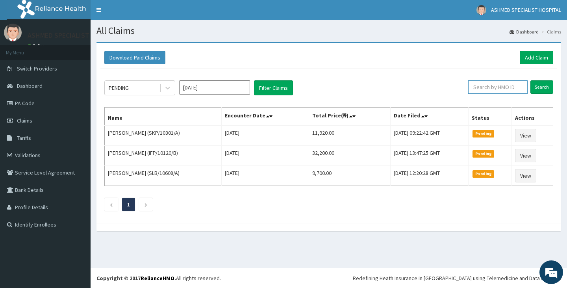
click at [507, 89] on input "text" at bounding box center [497, 86] width 59 height 13
type input "CHL/11433/B"
click at [534, 86] on input "Search" at bounding box center [541, 86] width 23 height 13
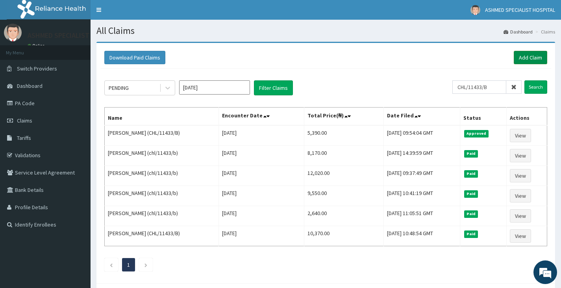
click at [533, 55] on link "Add Claim" at bounding box center [530, 57] width 33 height 13
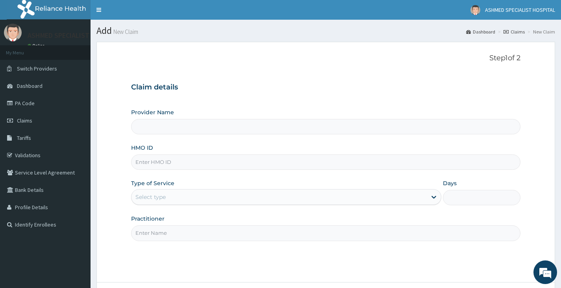
type input "ASHMED SPECIALIST HOSPITAL"
click at [189, 161] on input "HMO ID" at bounding box center [325, 161] width 389 height 15
type input "PFM/10299/B"
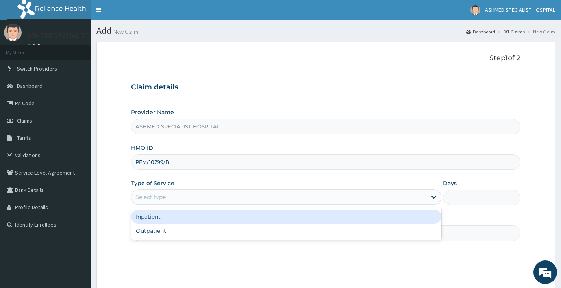
click at [161, 198] on div "Select type" at bounding box center [150, 197] width 30 height 8
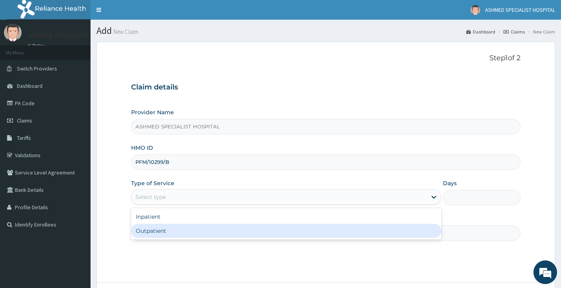
click at [168, 233] on div "Outpatient" at bounding box center [286, 231] width 310 height 14
type input "1"
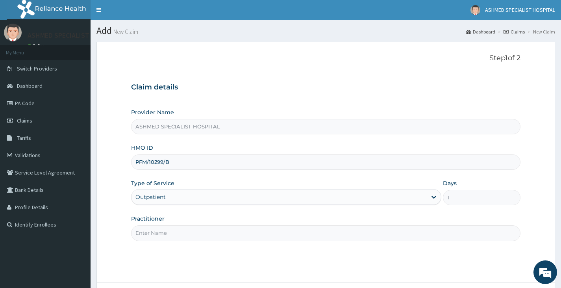
click at [171, 229] on input "Practitioner" at bounding box center [325, 232] width 389 height 15
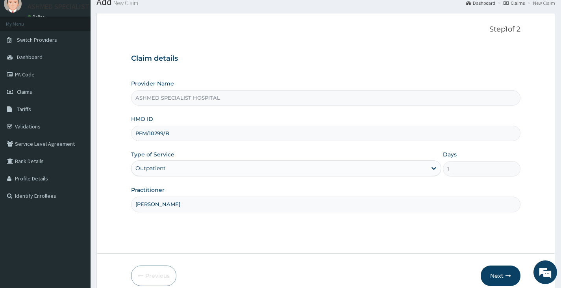
scroll to position [65, 0]
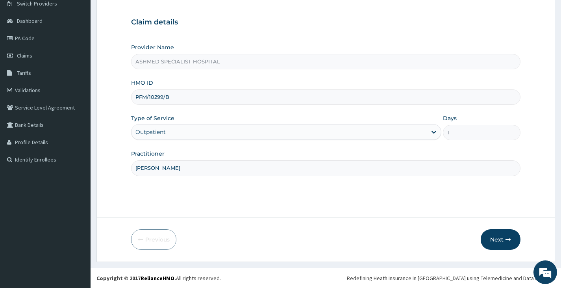
type input "[PERSON_NAME]"
click at [489, 238] on button "Next" at bounding box center [501, 239] width 40 height 20
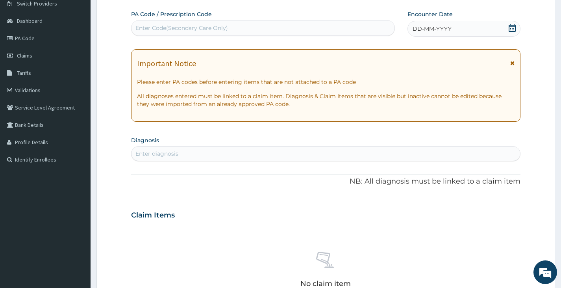
click at [203, 27] on div "Enter Code(Secondary Care Only)" at bounding box center [181, 28] width 92 height 8
paste input "PA/31CC7C"
type input "PA/31CC7C"
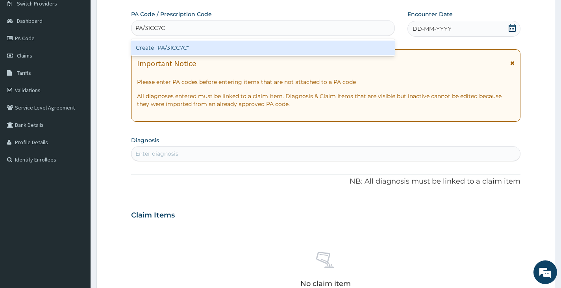
click at [191, 44] on div "Create "PA/31CC7C"" at bounding box center [263, 48] width 264 height 14
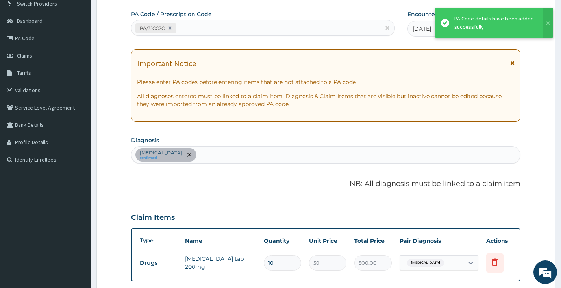
scroll to position [183, 0]
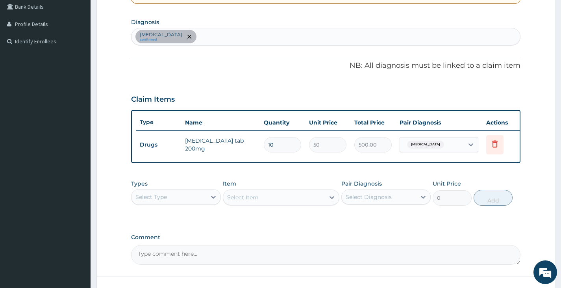
click at [197, 203] on div "Select Type" at bounding box center [168, 196] width 74 height 13
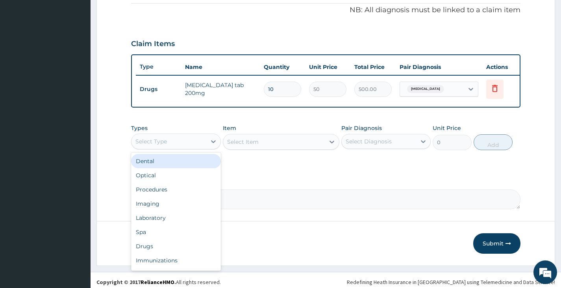
scroll to position [248, 0]
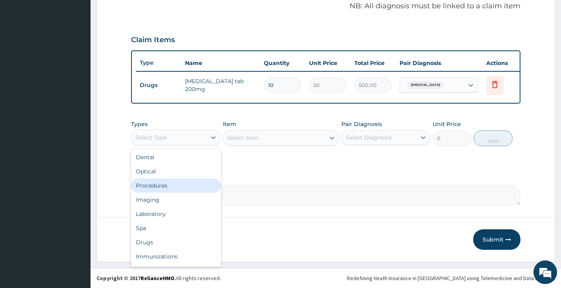
click at [188, 187] on div "Procedures" at bounding box center [175, 185] width 89 height 14
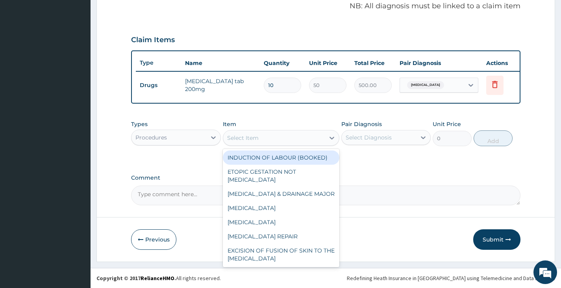
click at [281, 140] on div "Select Item" at bounding box center [274, 137] width 102 height 13
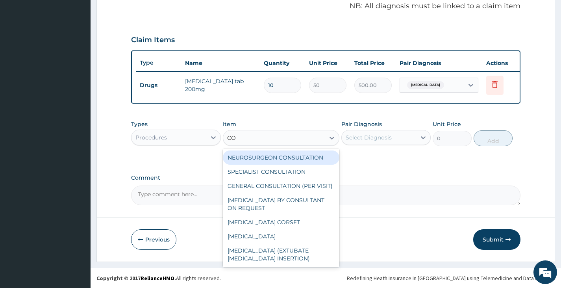
type input "CON"
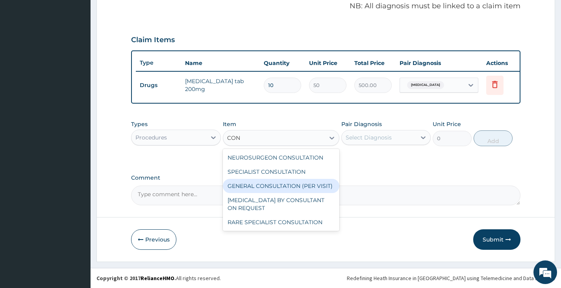
click at [294, 187] on div "GENERAL CONSULTATION (PER VISIT)" at bounding box center [281, 186] width 117 height 14
type input "2000"
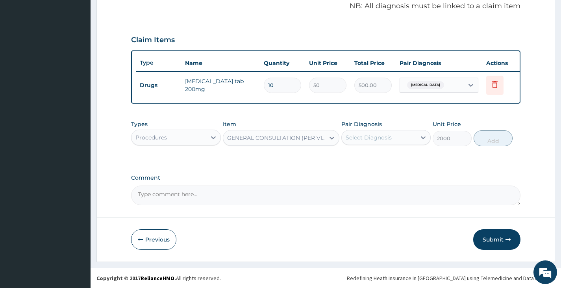
click at [363, 137] on div "Select Diagnosis" at bounding box center [369, 137] width 46 height 8
click at [364, 155] on label "Otitis" at bounding box center [378, 157] width 49 height 8
checkbox input "true"
click at [492, 132] on button "Add" at bounding box center [492, 138] width 39 height 16
type input "0"
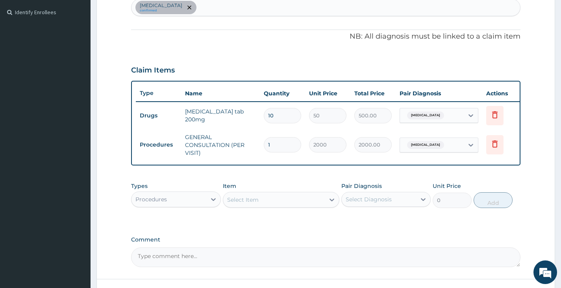
scroll to position [170, 0]
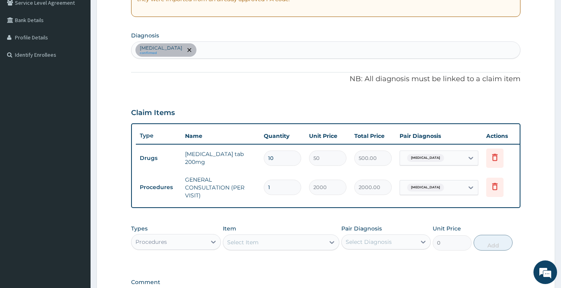
click at [194, 48] on div "Otitis confirmed" at bounding box center [325, 50] width 388 height 17
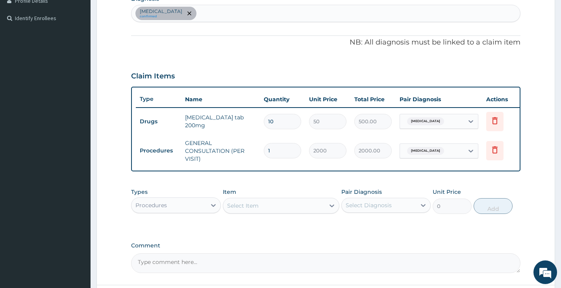
scroll to position [248, 0]
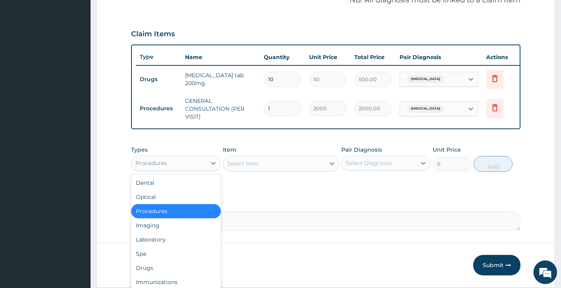
click at [200, 169] on div "Procedures" at bounding box center [168, 163] width 74 height 13
click at [163, 268] on div "Drugs" at bounding box center [175, 268] width 89 height 14
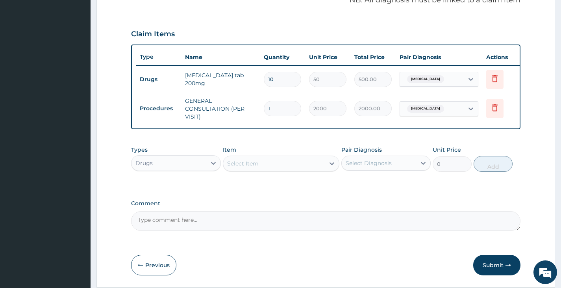
click at [250, 170] on div "Select Item" at bounding box center [274, 163] width 102 height 13
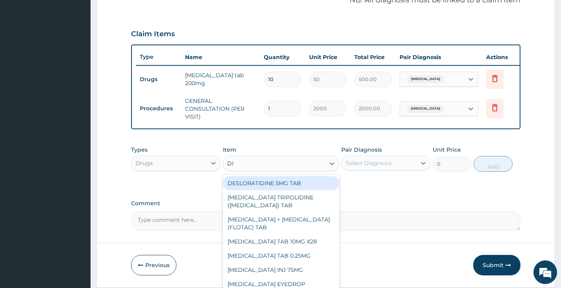
type input "DIC"
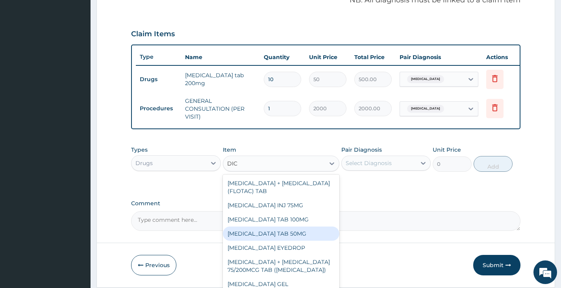
click at [264, 240] on div "DICLOFENAC POTASSIUM TAB 50MG" at bounding box center [281, 233] width 117 height 14
type input "30"
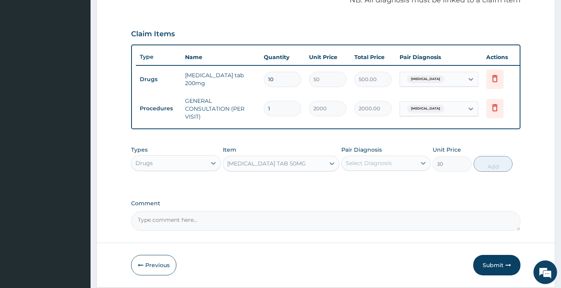
click at [369, 167] on div "Select Diagnosis" at bounding box center [369, 163] width 46 height 8
click at [367, 191] on div "Otitis" at bounding box center [385, 183] width 89 height 16
checkbox input "true"
click at [488, 172] on button "Add" at bounding box center [492, 164] width 39 height 16
type input "0"
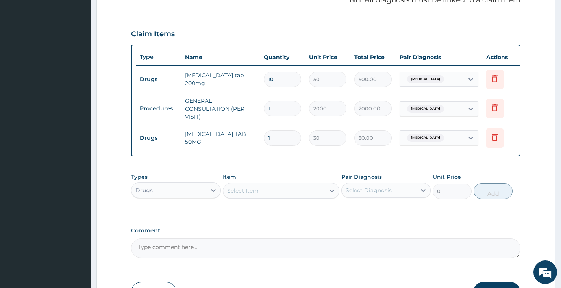
type input "10"
type input "300.00"
type input "10"
click at [292, 194] on div "Select Item" at bounding box center [274, 190] width 102 height 13
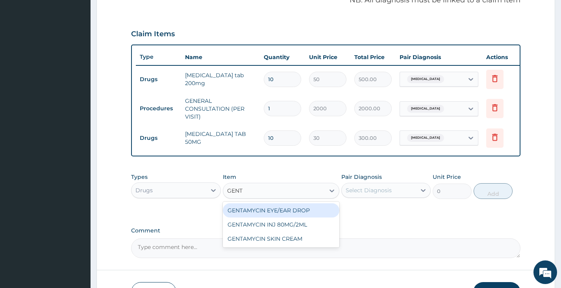
type input "GENTA"
click at [294, 215] on div "GENTAMYCIN EYE/EAR DROP" at bounding box center [281, 210] width 117 height 14
type input "300"
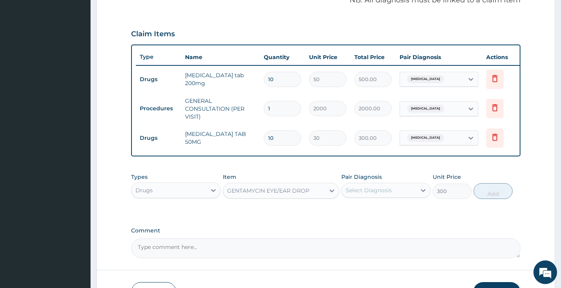
click at [361, 194] on div "Select Diagnosis" at bounding box center [369, 190] width 46 height 8
click at [358, 213] on label "Otitis" at bounding box center [378, 209] width 49 height 8
checkbox input "true"
click at [498, 194] on button "Add" at bounding box center [492, 191] width 39 height 16
type input "0"
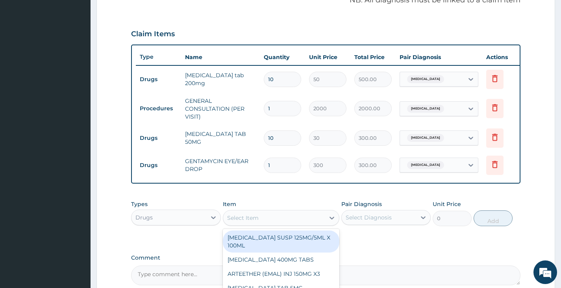
click at [302, 224] on div "Select Item" at bounding box center [274, 217] width 102 height 13
type input "DICL"
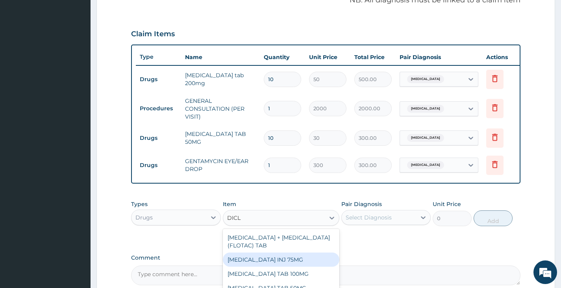
click at [291, 266] on div "[MEDICAL_DATA] INJ 75MG" at bounding box center [281, 259] width 117 height 14
type input "200"
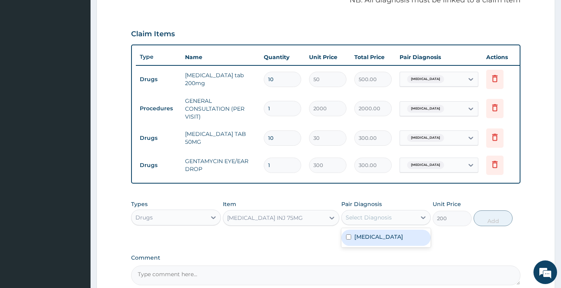
click at [403, 222] on div "Select Diagnosis" at bounding box center [379, 217] width 74 height 13
click at [391, 245] on div "Otitis" at bounding box center [385, 237] width 89 height 16
checkbox input "true"
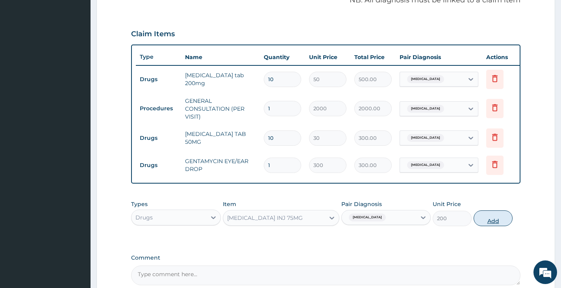
click at [486, 222] on button "Add" at bounding box center [492, 218] width 39 height 16
type input "0"
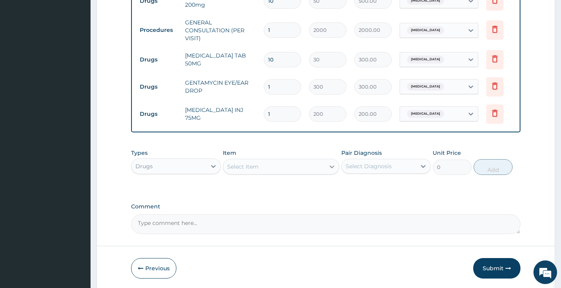
scroll to position [361, 0]
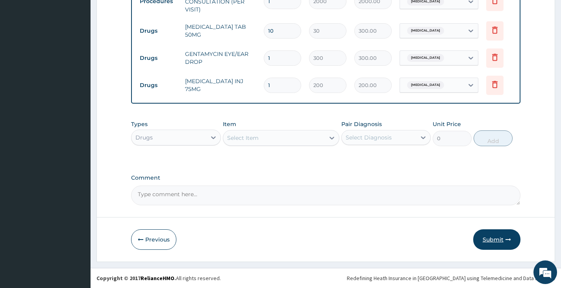
click at [494, 238] on button "Submit" at bounding box center [496, 239] width 47 height 20
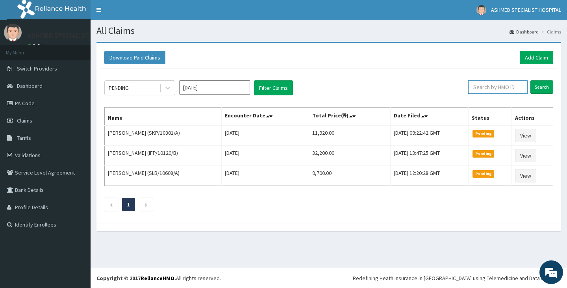
click at [498, 91] on input "text" at bounding box center [497, 86] width 59 height 13
type input "PFM/10299/B"
click at [537, 84] on input "Search" at bounding box center [541, 86] width 23 height 13
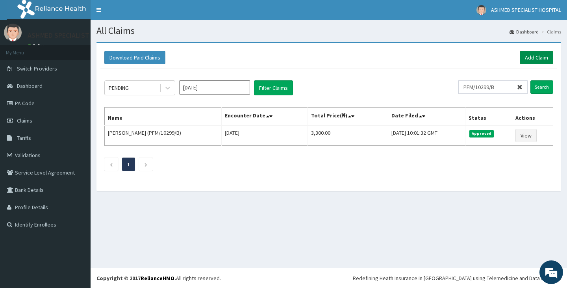
click at [531, 59] on link "Add Claim" at bounding box center [536, 57] width 33 height 13
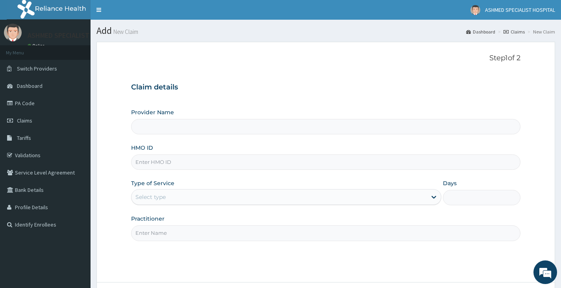
type input "ASHMED SPECIALIST HOSPITAL"
click at [184, 167] on input "HMO ID" at bounding box center [325, 161] width 389 height 15
type input "SKP/10421/A"
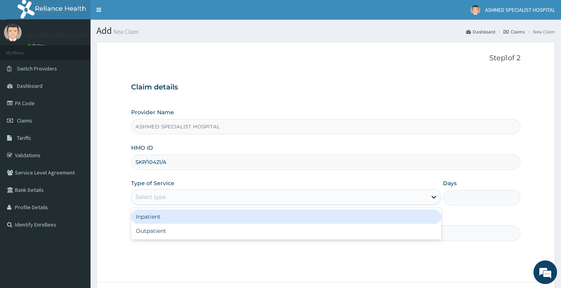
click at [181, 199] on div "Select type" at bounding box center [278, 196] width 295 height 13
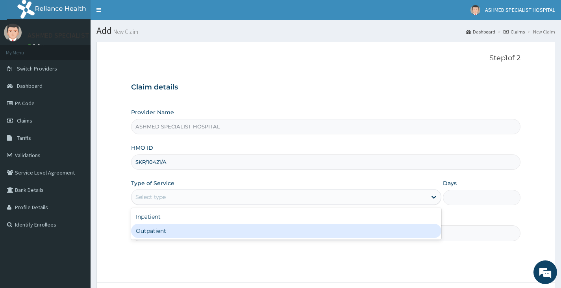
click at [175, 232] on div "Outpatient" at bounding box center [286, 231] width 310 height 14
type input "1"
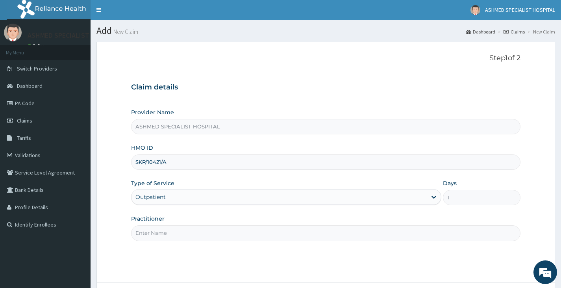
click at [175, 232] on input "Practitioner" at bounding box center [325, 232] width 389 height 15
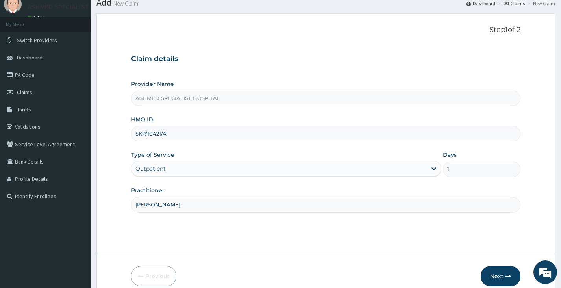
scroll to position [65, 0]
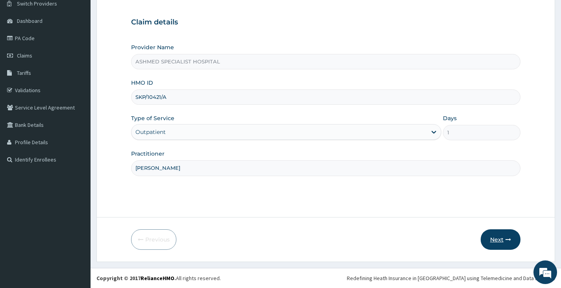
type input "DR DAVID"
click at [504, 238] on button "Next" at bounding box center [501, 239] width 40 height 20
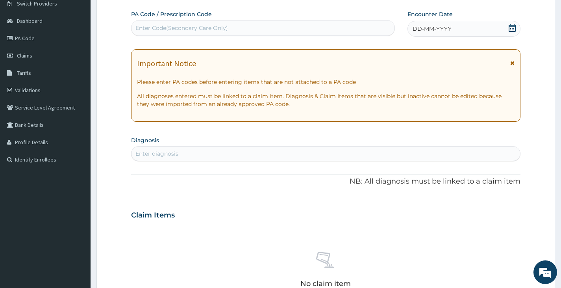
click at [195, 29] on div "Enter Code(Secondary Care Only)" at bounding box center [181, 28] width 92 height 8
paste input "PA/23B320"
type input "PA/23B320"
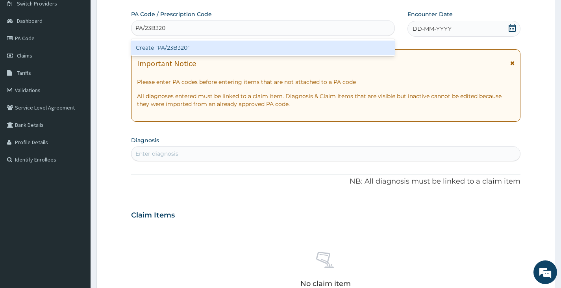
click at [184, 48] on div "Create "PA/23B320"" at bounding box center [263, 48] width 264 height 14
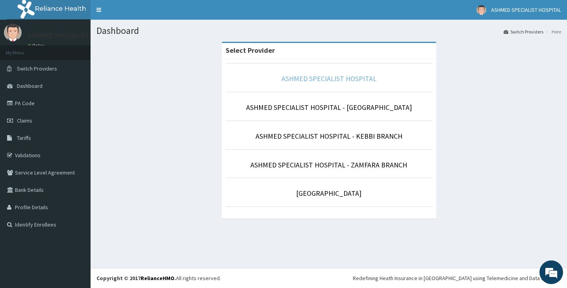
click at [341, 77] on link "ASHMED SPECIALIST HOSPITAL" at bounding box center [328, 78] width 95 height 9
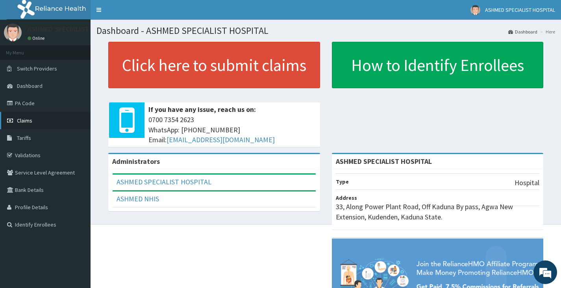
click at [30, 123] on span "Claims" at bounding box center [24, 120] width 15 height 7
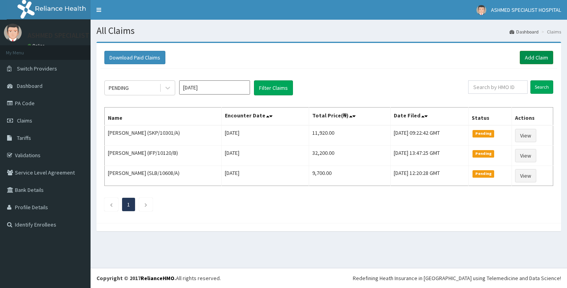
click at [536, 57] on link "Add Claim" at bounding box center [536, 57] width 33 height 13
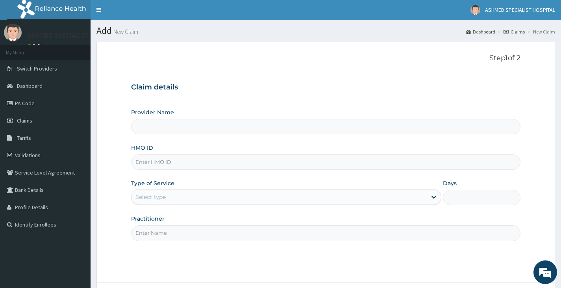
type input "ASHMED SPECIALIST HOSPITAL"
click at [143, 161] on input "HMO ID" at bounding box center [325, 161] width 389 height 15
type input "SKP/10421/A"
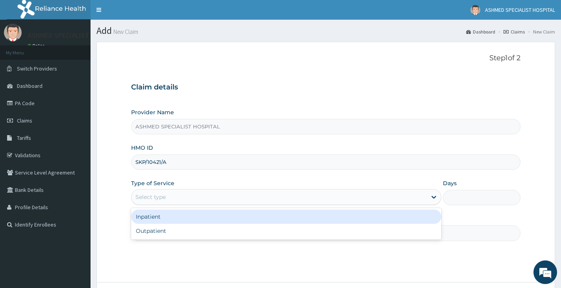
click at [150, 193] on div "Select type" at bounding box center [150, 197] width 30 height 8
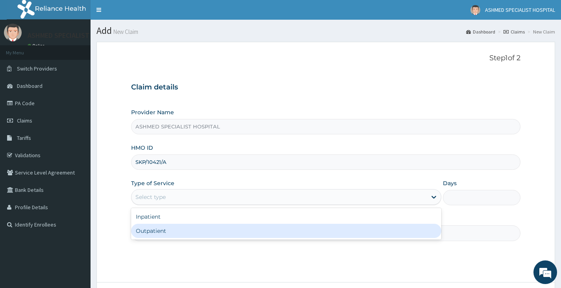
click at [151, 226] on div "Outpatient" at bounding box center [286, 231] width 310 height 14
type input "1"
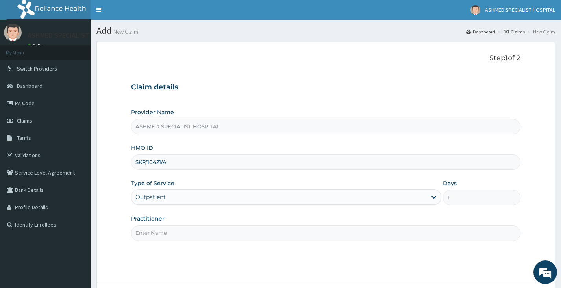
click at [151, 226] on input "Practitioner" at bounding box center [325, 232] width 389 height 15
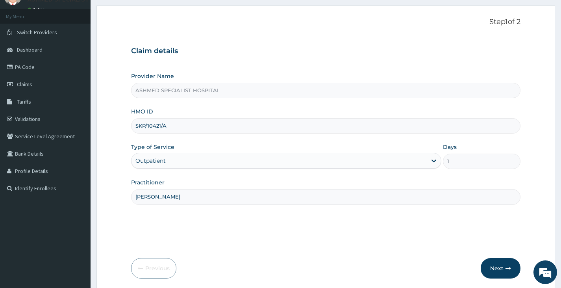
scroll to position [65, 0]
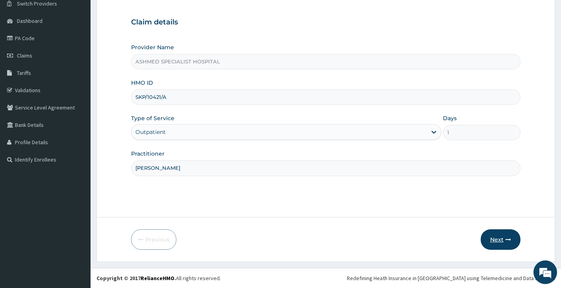
type input "[PERSON_NAME]"
click at [489, 237] on button "Next" at bounding box center [501, 239] width 40 height 20
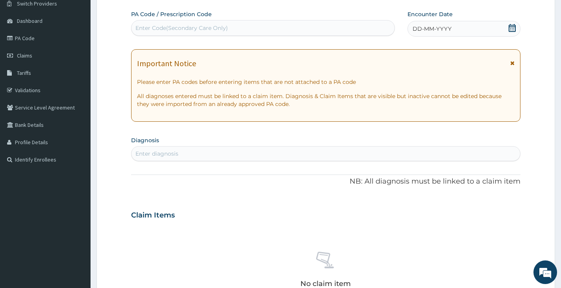
click at [203, 28] on div "Enter Code(Secondary Care Only)" at bounding box center [181, 28] width 92 height 8
paste input "PA/23B320"
type input "PA/23B320"
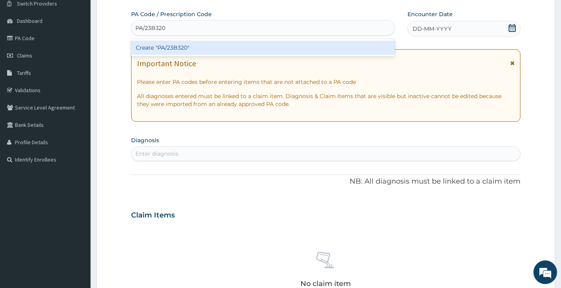
click at [247, 48] on div "Create "PA/23B320"" at bounding box center [263, 48] width 264 height 14
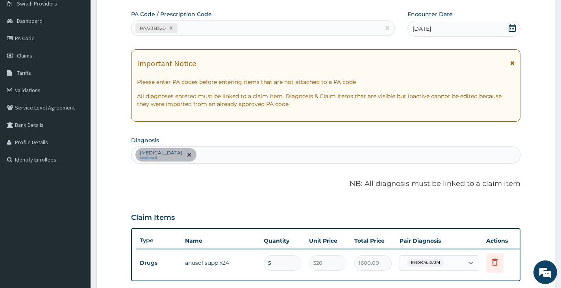
click at [207, 33] on div "PA/23B320" at bounding box center [255, 28] width 249 height 13
paste input "PA/7C7CDF"
type input "PA/7C7CDF"
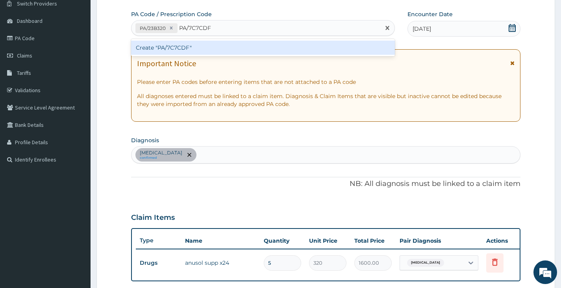
click at [206, 50] on div "Create "PA/7C7CDF"" at bounding box center [263, 48] width 264 height 14
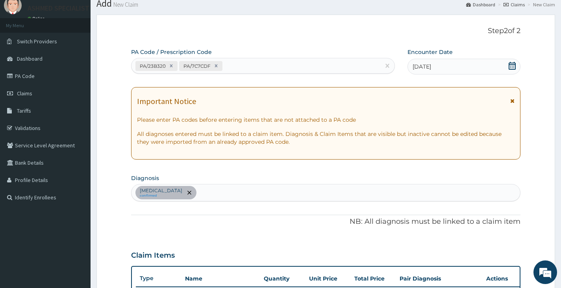
scroll to position [0, 0]
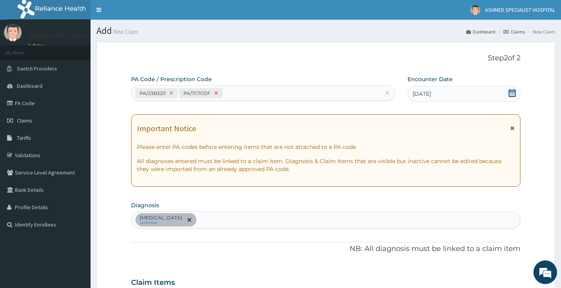
click at [216, 93] on icon at bounding box center [216, 93] width 3 height 3
type input "5"
type input "1600.00"
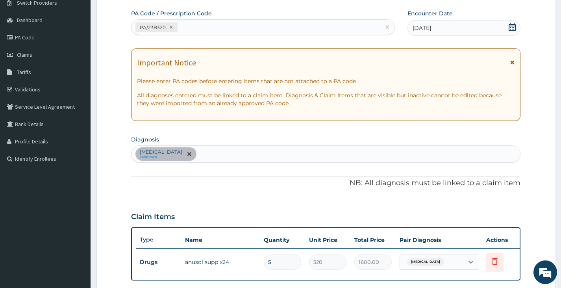
scroll to position [26, 0]
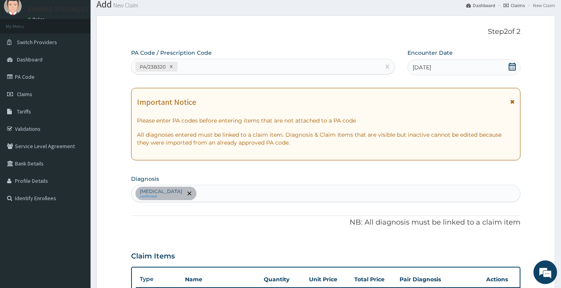
click at [184, 68] on div "PA/23B320" at bounding box center [255, 66] width 249 height 13
paste input "PA/7C7CDF"
type input "PA/7C7CDF"
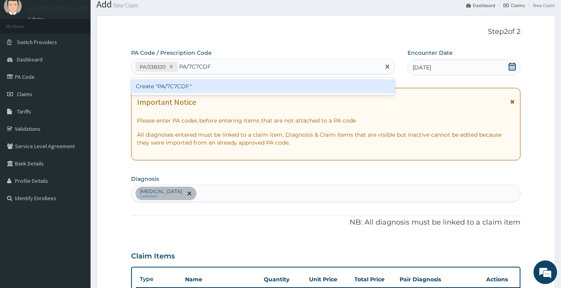
click at [192, 87] on div "Create "PA/7C7CDF"" at bounding box center [263, 86] width 264 height 14
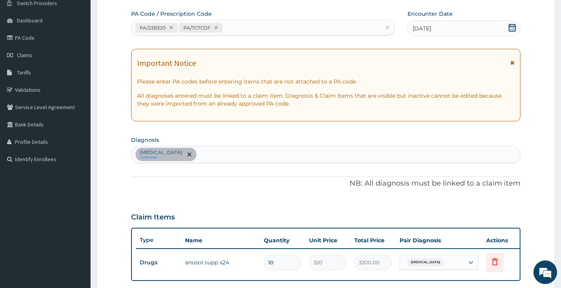
scroll to position [0, 0]
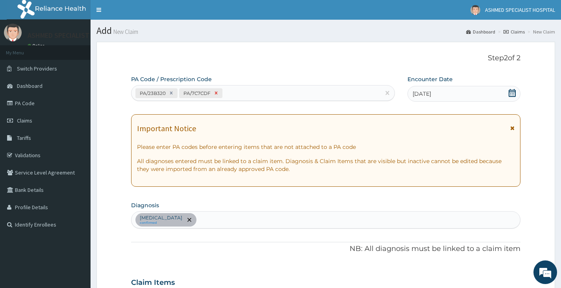
click at [217, 92] on icon at bounding box center [216, 93] width 6 height 6
type input "5"
type input "1600.00"
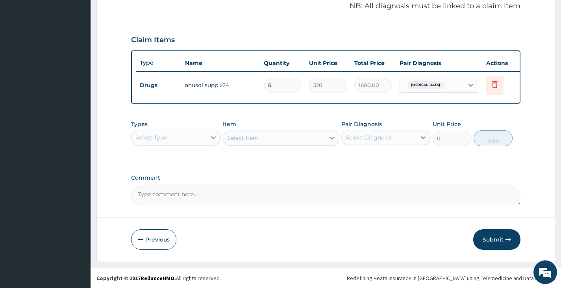
scroll to position [248, 0]
click at [180, 136] on div "Select Type" at bounding box center [168, 137] width 74 height 13
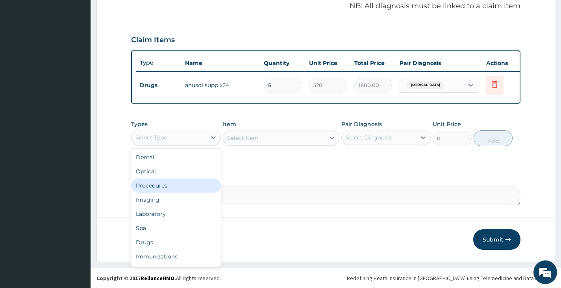
click at [183, 182] on div "Procedures" at bounding box center [175, 185] width 89 height 14
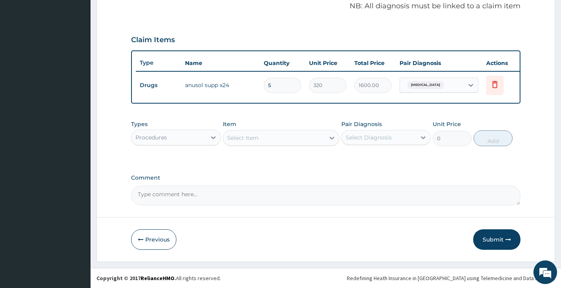
click at [266, 138] on div "Select Item" at bounding box center [274, 137] width 102 height 13
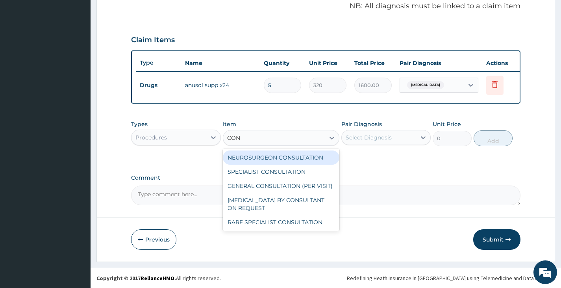
type input "CONS"
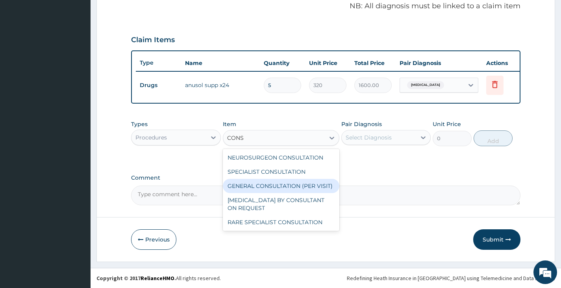
click at [284, 181] on div "GENERAL CONSULTATION (PER VISIT)" at bounding box center [281, 186] width 117 height 14
type input "2000"
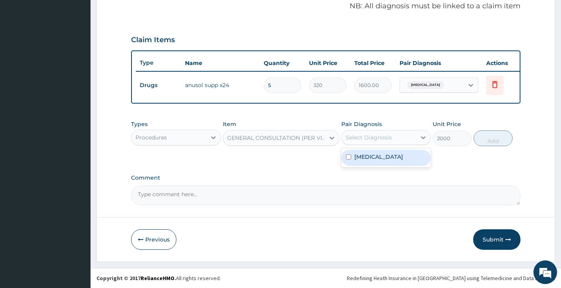
click at [375, 144] on div "Select Diagnosis" at bounding box center [385, 137] width 89 height 15
click at [371, 159] on label "Internal hemorrhoids" at bounding box center [378, 157] width 49 height 8
checkbox input "true"
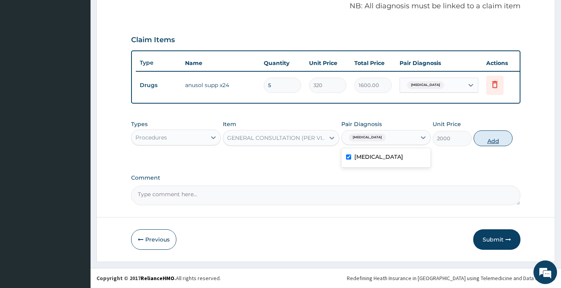
click at [497, 142] on button "Add" at bounding box center [492, 138] width 39 height 16
type input "0"
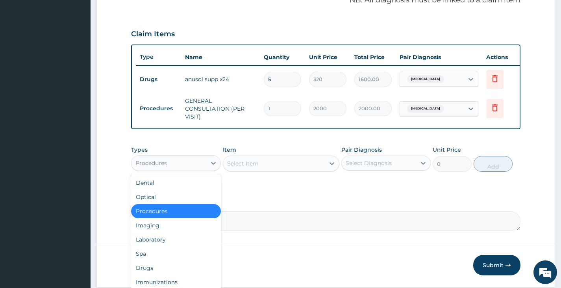
click at [179, 169] on div "Procedures" at bounding box center [168, 163] width 74 height 13
click at [155, 269] on div "Drugs" at bounding box center [175, 268] width 89 height 14
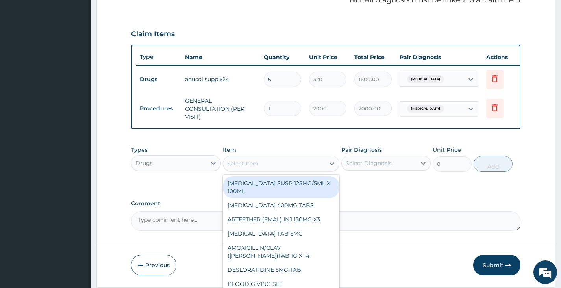
click at [285, 169] on div "Select Item" at bounding box center [274, 163] width 102 height 13
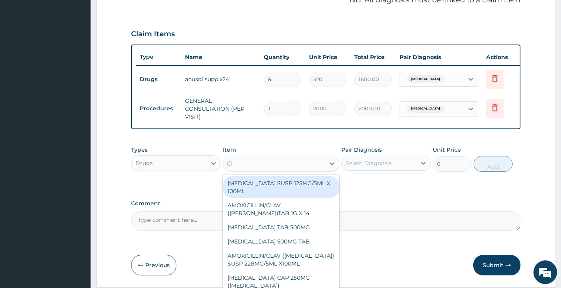
type input "CIP"
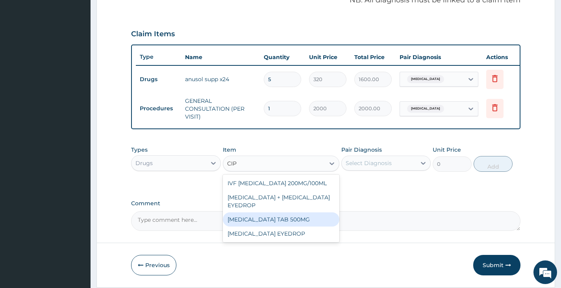
click at [299, 226] on div "[MEDICAL_DATA] TAB 500MG" at bounding box center [281, 219] width 117 height 14
type input "50"
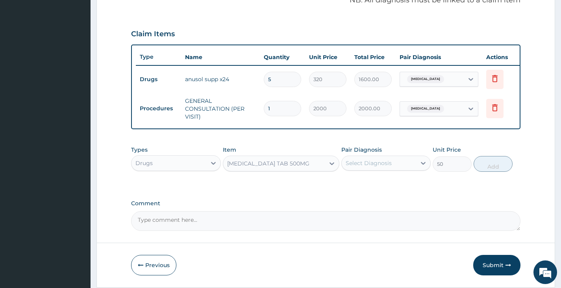
click at [394, 169] on div "Select Diagnosis" at bounding box center [379, 163] width 74 height 13
click at [381, 186] on label "Internal hemorrhoids" at bounding box center [378, 182] width 49 height 8
checkbox input "true"
click at [488, 169] on button "Add" at bounding box center [492, 164] width 39 height 16
type input "0"
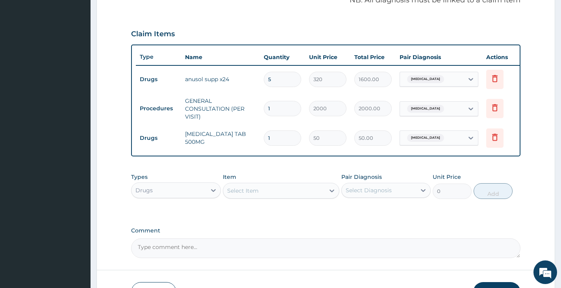
type input "10"
type input "500.00"
type input "10"
click at [287, 197] on div "Select Item" at bounding box center [274, 190] width 102 height 13
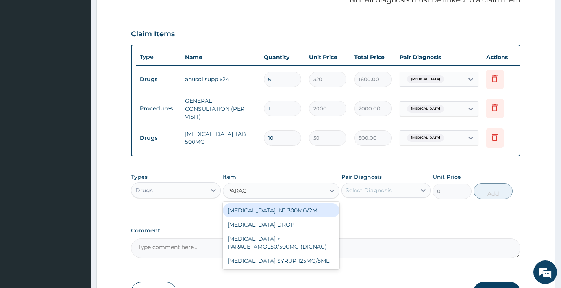
type input "PARACE"
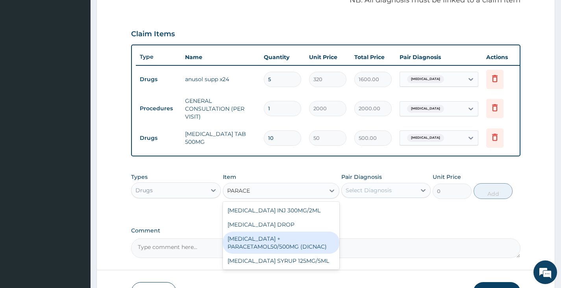
click at [286, 248] on div "[MEDICAL_DATA] + PARACETAMOL50/500MG (DICNAC)" at bounding box center [281, 242] width 117 height 22
type input "40"
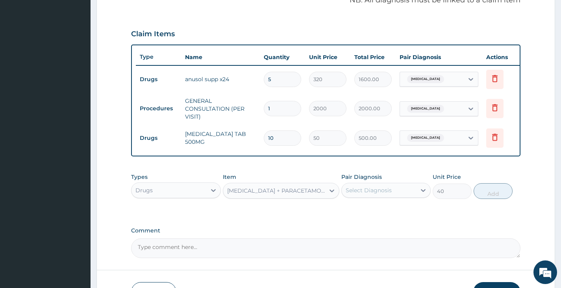
click at [384, 196] on div "Select Diagnosis" at bounding box center [379, 190] width 74 height 13
click at [374, 213] on label "Internal hemorrhoids" at bounding box center [378, 209] width 49 height 8
checkbox input "true"
click at [501, 198] on button "Add" at bounding box center [492, 191] width 39 height 16
type input "0"
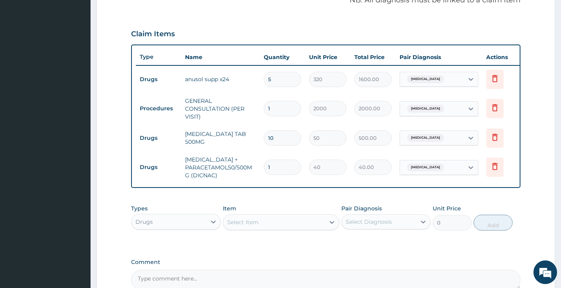
type input "18"
type input "720.00"
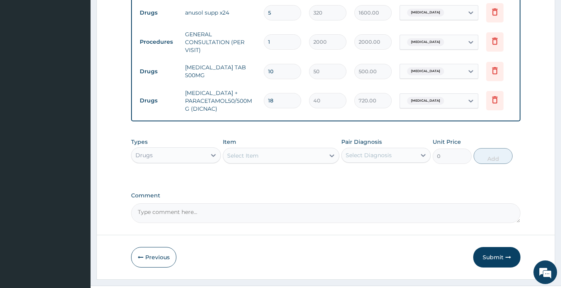
scroll to position [338, 0]
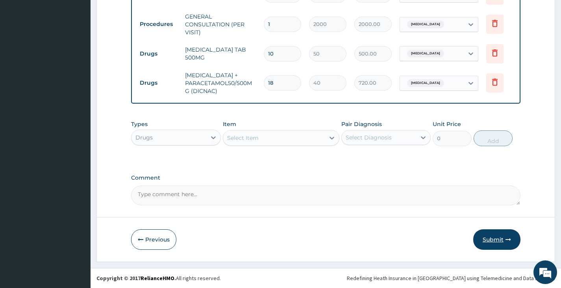
type input "18"
click at [492, 238] on button "Submit" at bounding box center [496, 239] width 47 height 20
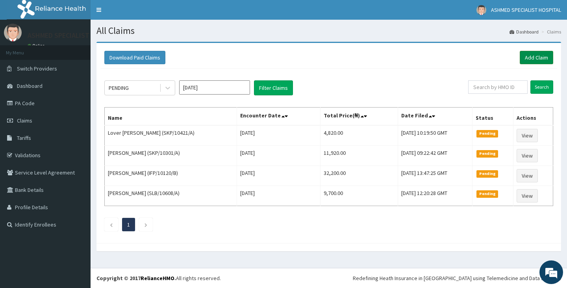
click at [525, 54] on link "Add Claim" at bounding box center [536, 57] width 33 height 13
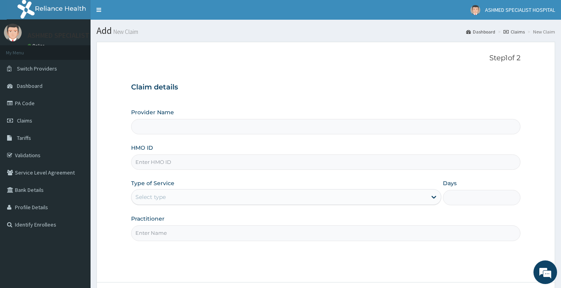
type input "ASHMED SPECIALIST HOSPITAL"
click at [187, 163] on input "HMO ID" at bounding box center [325, 161] width 389 height 15
type input "SLB/10608/A"
click at [246, 194] on div "Select type" at bounding box center [278, 196] width 295 height 13
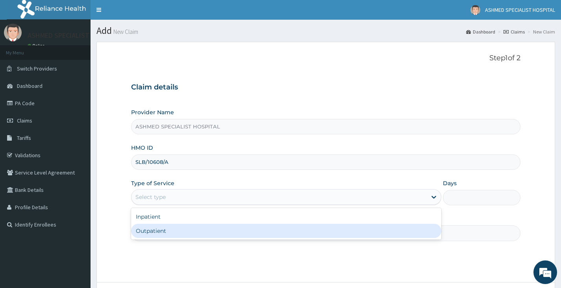
click at [231, 227] on div "Outpatient" at bounding box center [286, 231] width 310 height 14
type input "1"
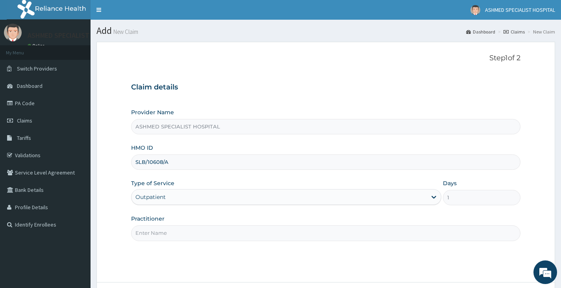
click at [204, 234] on input "Practitioner" at bounding box center [325, 232] width 389 height 15
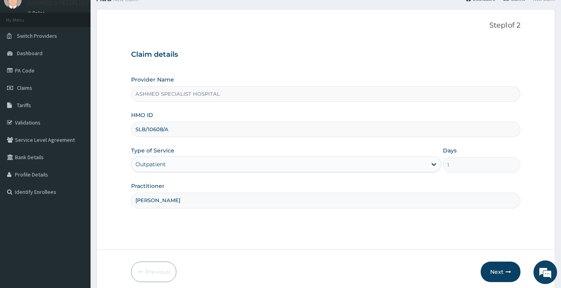
scroll to position [65, 0]
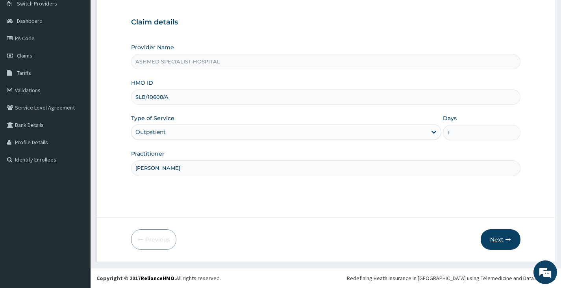
type input "[PERSON_NAME]"
click at [501, 239] on button "Next" at bounding box center [501, 239] width 40 height 20
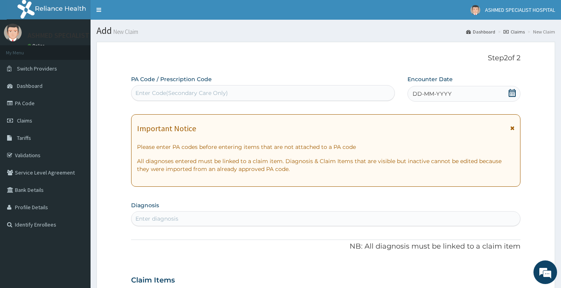
scroll to position [39, 0]
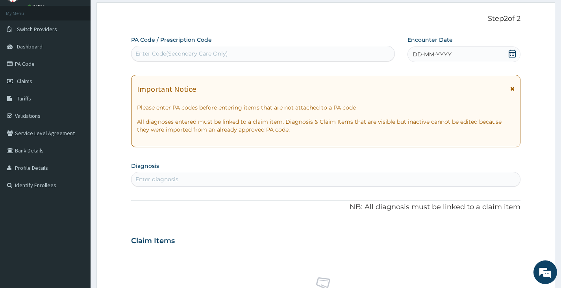
click at [513, 55] on icon at bounding box center [512, 54] width 8 height 8
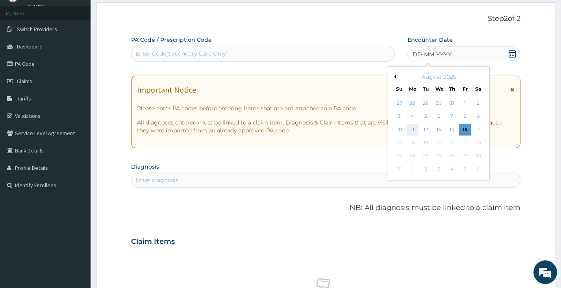
click at [410, 128] on div "11" at bounding box center [413, 130] width 12 height 12
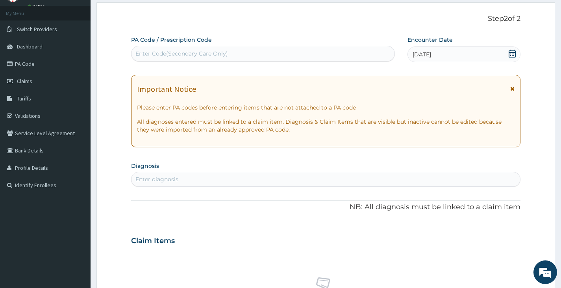
click at [172, 183] on div "Enter diagnosis" at bounding box center [156, 179] width 43 height 8
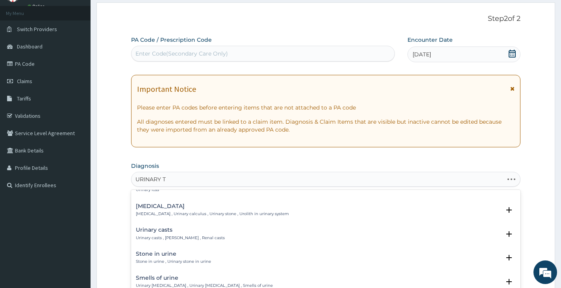
scroll to position [0, 0]
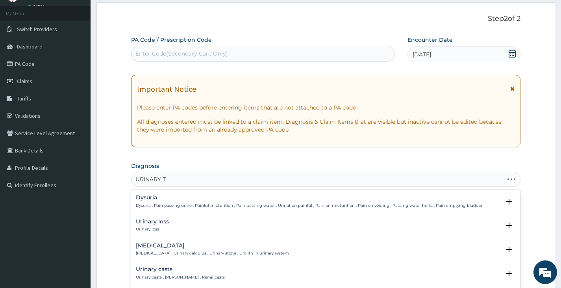
type input "URINARY TR"
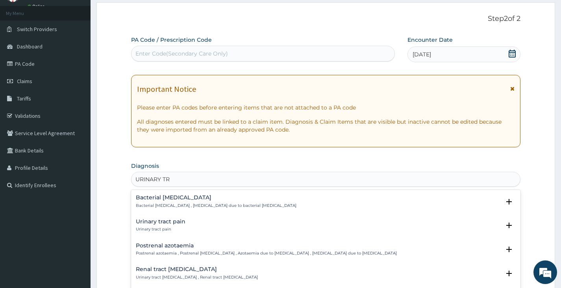
click at [179, 202] on div "Bacterial pyuria Bacterial pyuria , Pyuria due to bacterial urinary tract infec…" at bounding box center [216, 201] width 161 height 14
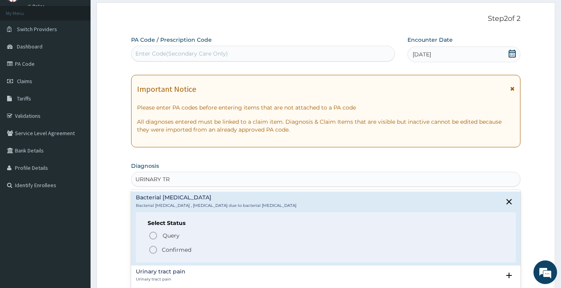
click at [174, 250] on p "Confirmed" at bounding box center [177, 250] width 30 height 8
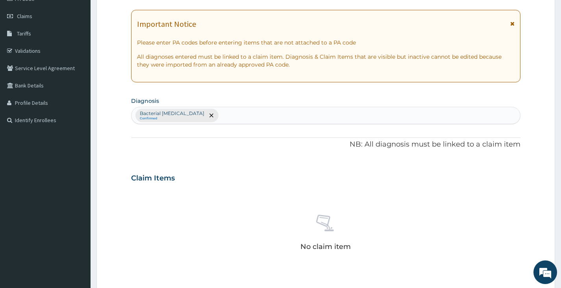
scroll to position [118, 0]
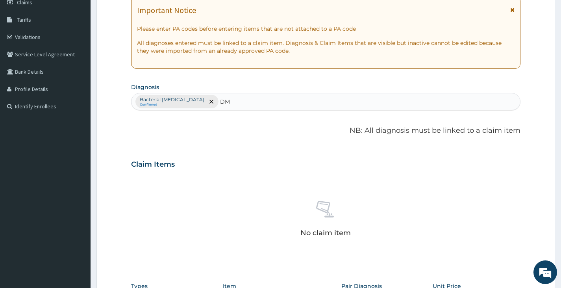
type input "DM"
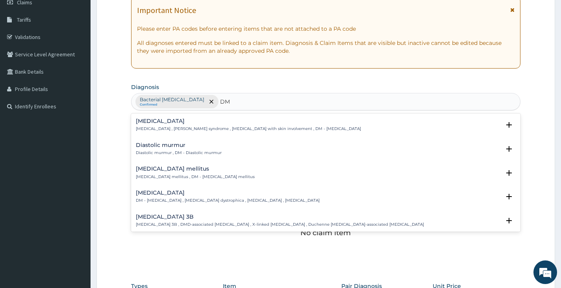
click at [174, 170] on h4 "Diabetes mellitus" at bounding box center [195, 169] width 119 height 6
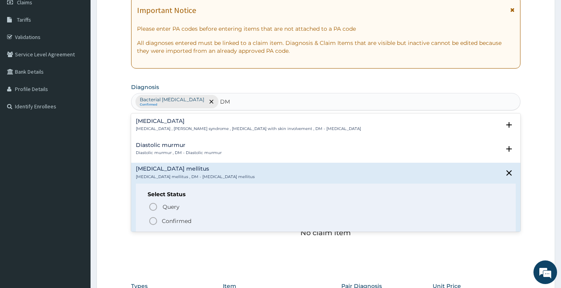
click at [169, 218] on p "Confirmed" at bounding box center [177, 221] width 30 height 8
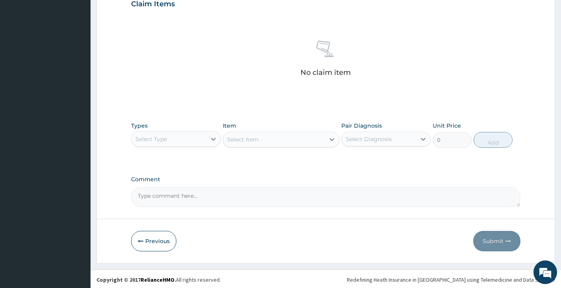
scroll to position [280, 0]
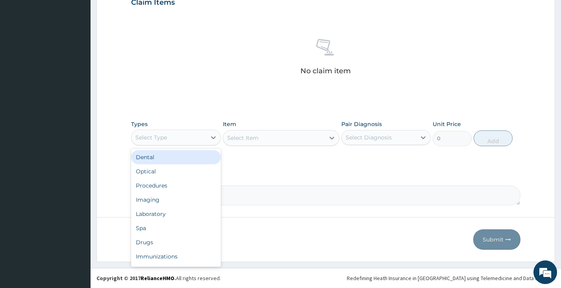
click at [181, 140] on div "Select Type" at bounding box center [168, 137] width 74 height 13
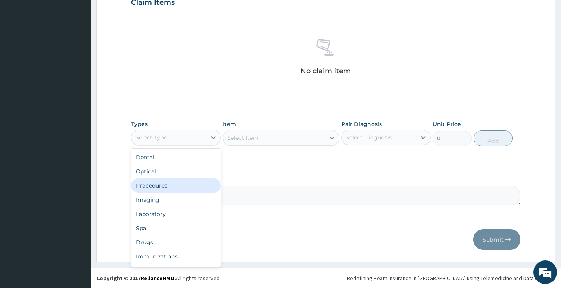
click at [172, 183] on div "Procedures" at bounding box center [175, 185] width 89 height 14
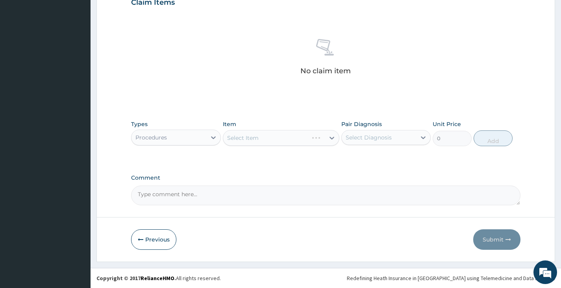
click at [270, 137] on div "Select Item" at bounding box center [281, 138] width 117 height 16
click at [277, 138] on div "Select Item" at bounding box center [274, 137] width 102 height 13
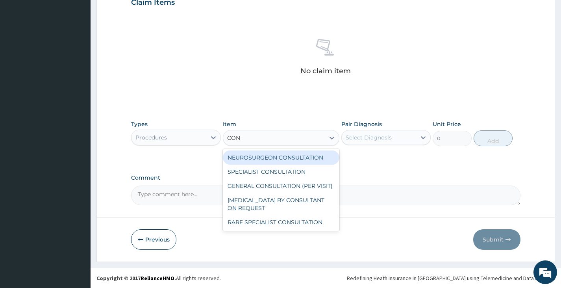
type input "CONS"
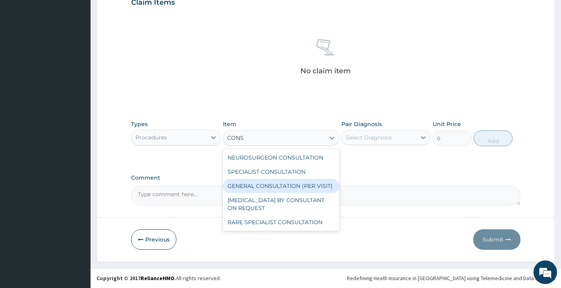
click at [283, 189] on div "GENERAL CONSULTATION (PER VISIT)" at bounding box center [281, 186] width 117 height 14
type input "2000"
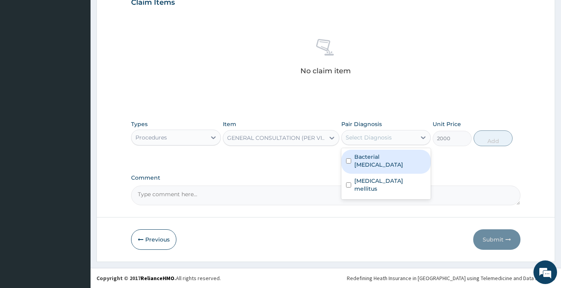
click at [394, 139] on div "Select Diagnosis" at bounding box center [379, 137] width 74 height 13
click at [392, 159] on label "Bacterial pyuria" at bounding box center [390, 161] width 72 height 16
checkbox input "true"
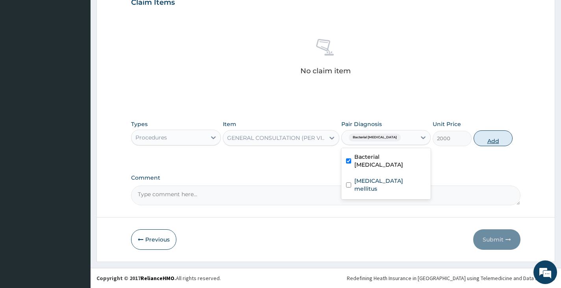
click at [491, 137] on button "Add" at bounding box center [492, 138] width 39 height 16
type input "0"
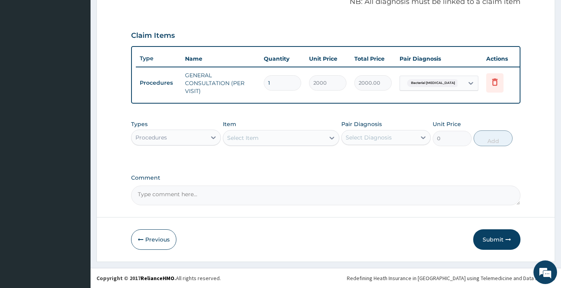
scroll to position [253, 0]
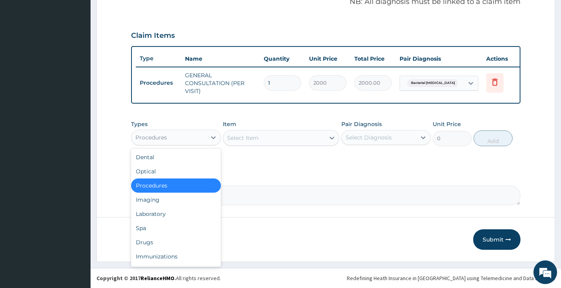
click at [184, 135] on div "Procedures" at bounding box center [168, 137] width 74 height 13
click at [149, 244] on div "Drugs" at bounding box center [175, 242] width 89 height 14
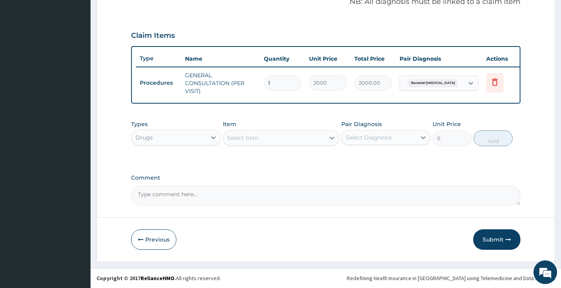
click at [273, 139] on div "Select Item" at bounding box center [274, 137] width 102 height 13
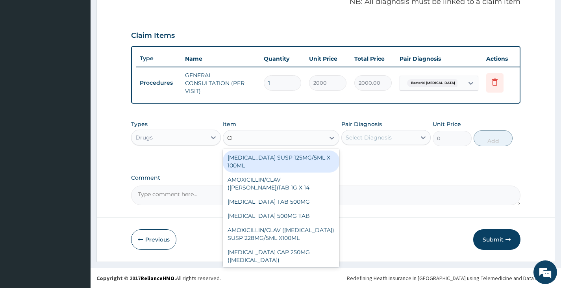
type input "CIP"
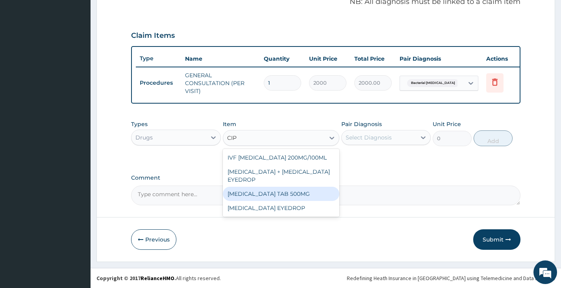
click at [269, 193] on div "CIPROFLOXACIN TAB 500MG" at bounding box center [281, 194] width 117 height 14
type input "50"
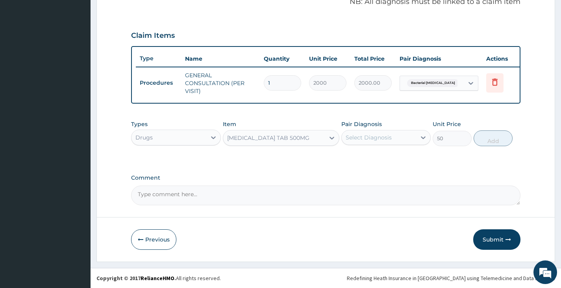
click at [404, 143] on div "Select Diagnosis" at bounding box center [379, 137] width 74 height 13
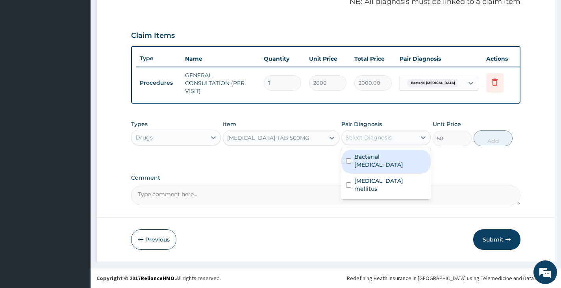
click at [394, 159] on label "Bacterial pyuria" at bounding box center [390, 161] width 72 height 16
checkbox input "true"
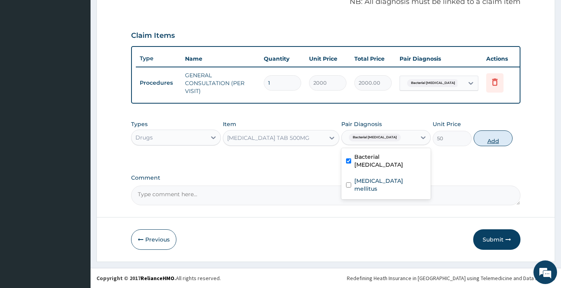
click at [492, 142] on button "Add" at bounding box center [492, 138] width 39 height 16
type input "0"
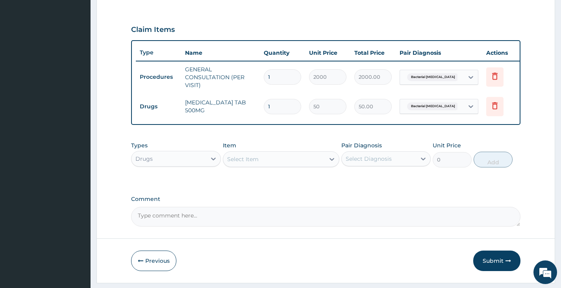
type input "10"
type input "500.00"
type input "10"
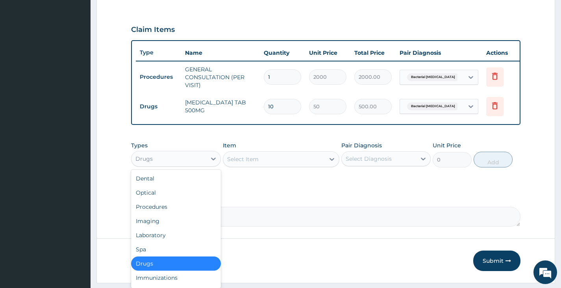
click at [190, 159] on div "Drugs" at bounding box center [168, 158] width 74 height 13
click at [162, 237] on div "Laboratory" at bounding box center [175, 235] width 89 height 14
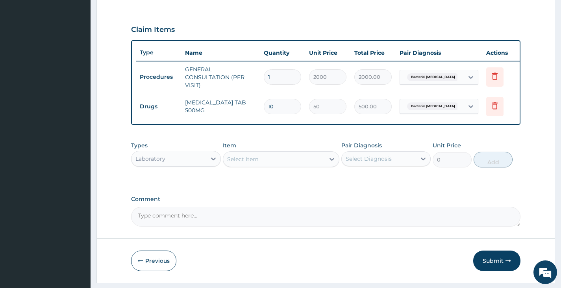
click at [285, 165] on div "Select Item" at bounding box center [274, 159] width 102 height 13
type input "RBS"
click at [301, 186] on div "FBS/RBS" at bounding box center [281, 179] width 117 height 14
type input "1000"
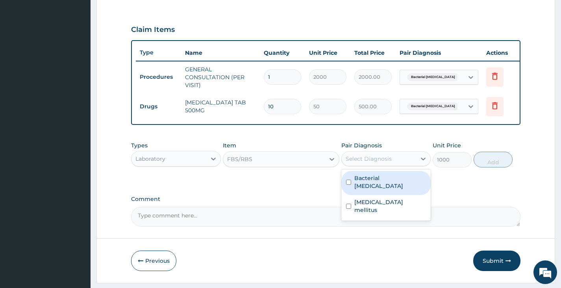
click at [378, 163] on div "Select Diagnosis" at bounding box center [369, 159] width 46 height 8
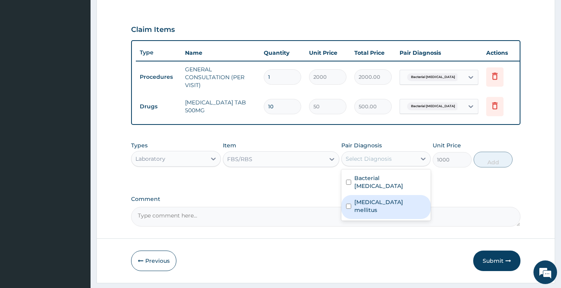
click at [378, 200] on label "Diabetes mellitus" at bounding box center [390, 206] width 72 height 16
checkbox input "true"
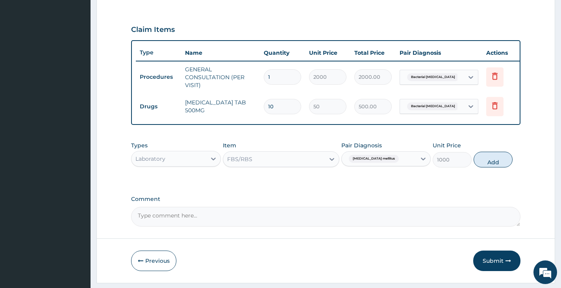
click at [486, 164] on button "Add" at bounding box center [492, 160] width 39 height 16
type input "0"
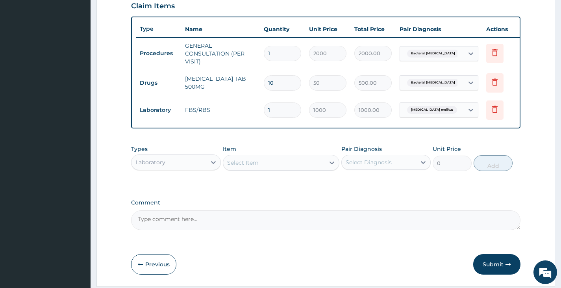
scroll to position [307, 0]
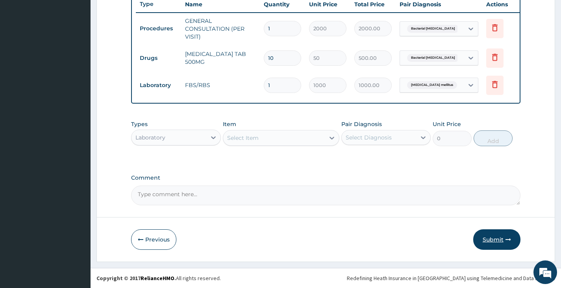
click at [492, 237] on button "Submit" at bounding box center [496, 239] width 47 height 20
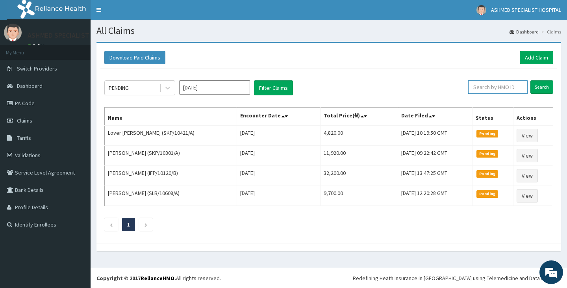
click at [497, 89] on input "text" at bounding box center [497, 86] width 59 height 13
type input "SLB/10608/A"
click at [544, 83] on input "Search" at bounding box center [541, 86] width 23 height 13
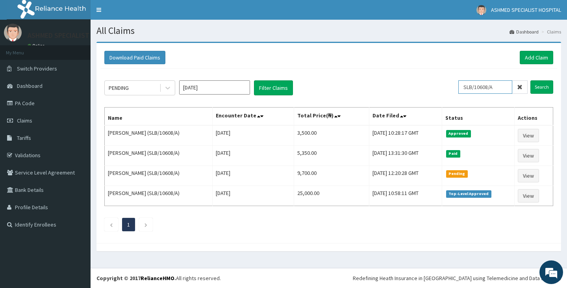
drag, startPoint x: 506, startPoint y: 88, endPoint x: 381, endPoint y: 102, distance: 125.2
click at [381, 102] on div "PENDING [DATE] Filter Claims SLB/10608/A Search Name Encounter Date Total Price…" at bounding box center [328, 153] width 457 height 170
click at [532, 61] on link "Add Claim" at bounding box center [536, 57] width 33 height 13
click at [538, 53] on link "Add Claim" at bounding box center [536, 57] width 33 height 13
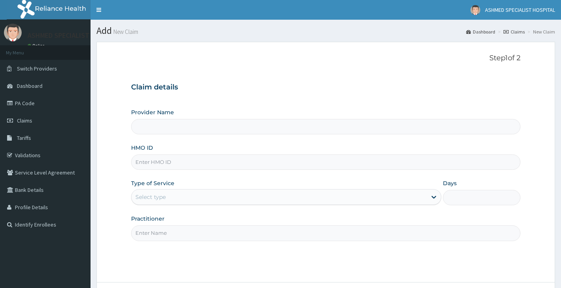
type input "ASHMED SPECIALIST HOSPITAL"
click at [154, 160] on input "HMO ID" at bounding box center [325, 161] width 389 height 15
type input "PFM/10229/B"
click at [169, 197] on div "Select type" at bounding box center [278, 196] width 295 height 13
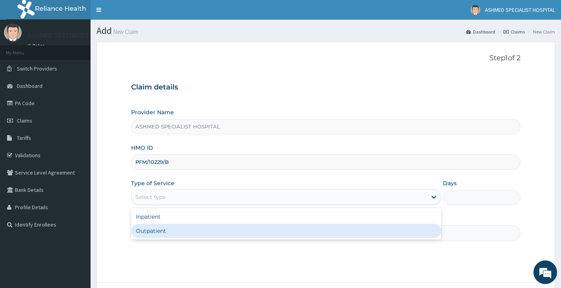
click at [144, 231] on div "Outpatient" at bounding box center [286, 231] width 310 height 14
type input "1"
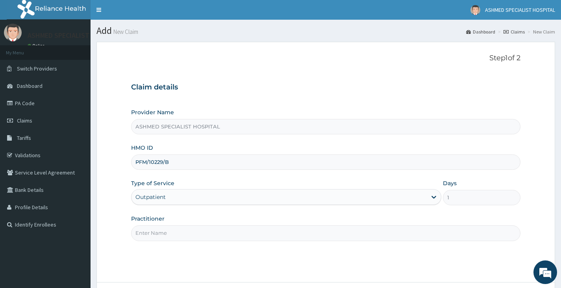
click at [144, 231] on input "Practitioner" at bounding box center [325, 232] width 389 height 15
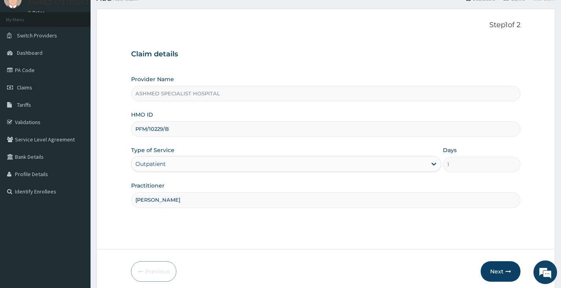
scroll to position [65, 0]
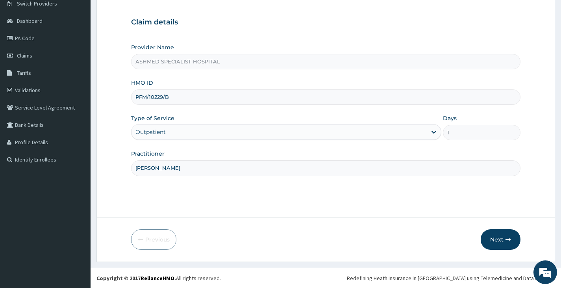
type input "[PERSON_NAME]"
click at [493, 237] on button "Next" at bounding box center [501, 239] width 40 height 20
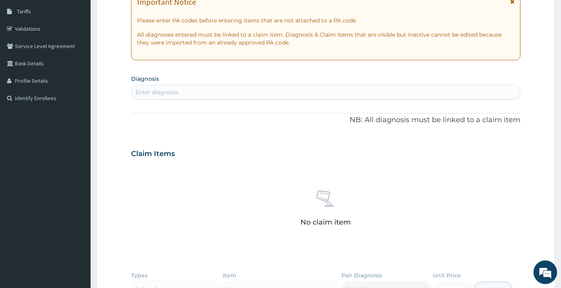
scroll to position [262, 0]
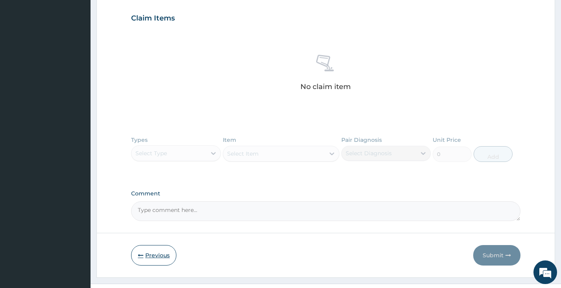
click at [141, 256] on icon "button" at bounding box center [141, 255] width 6 height 6
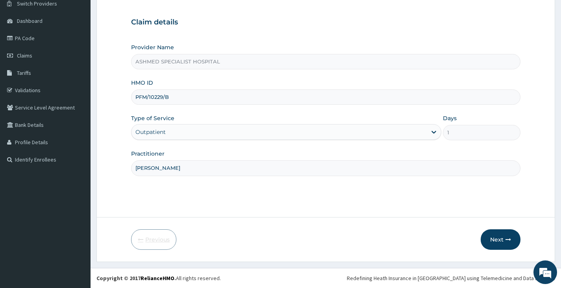
scroll to position [65, 0]
click at [185, 100] on input "PFM/10229/B" at bounding box center [325, 96] width 389 height 15
type input "PFM/10229/E"
click at [495, 239] on button "Next" at bounding box center [501, 239] width 40 height 20
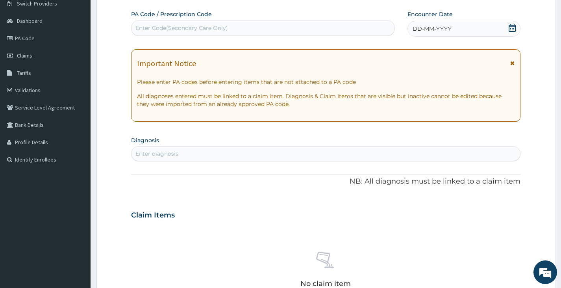
click at [216, 29] on div "Enter Code(Secondary Care Only)" at bounding box center [181, 28] width 92 height 8
click at [194, 28] on div "Enter Code(Secondary Care Only)" at bounding box center [181, 28] width 92 height 8
paste input "PA/F8F0D3"
type input "PA/F8F0D3"
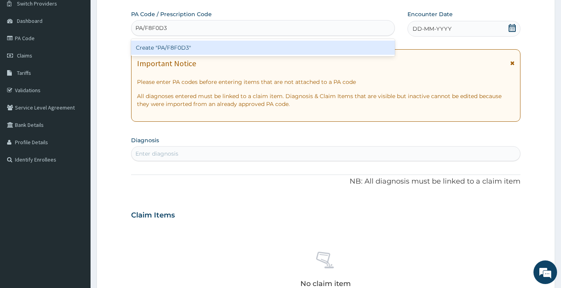
click at [189, 43] on div "Create "PA/F8F0D3"" at bounding box center [263, 48] width 264 height 14
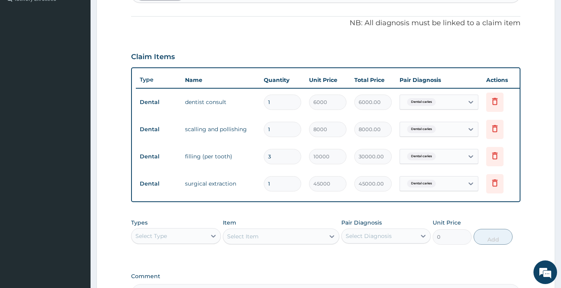
scroll to position [265, 0]
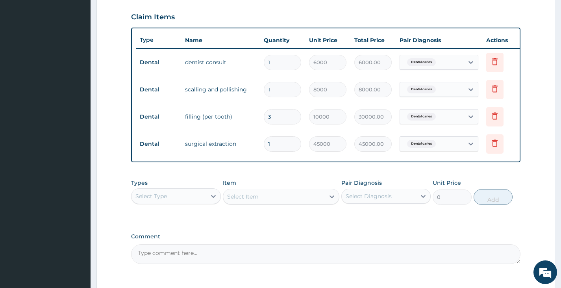
click at [177, 200] on div "Select Type" at bounding box center [168, 196] width 74 height 13
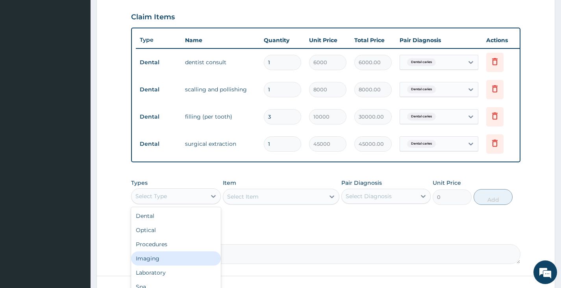
scroll to position [27, 0]
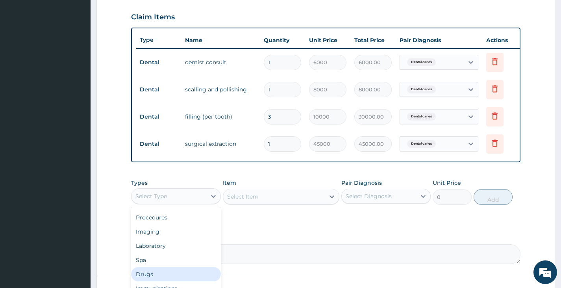
click at [150, 279] on div "Drugs" at bounding box center [175, 274] width 89 height 14
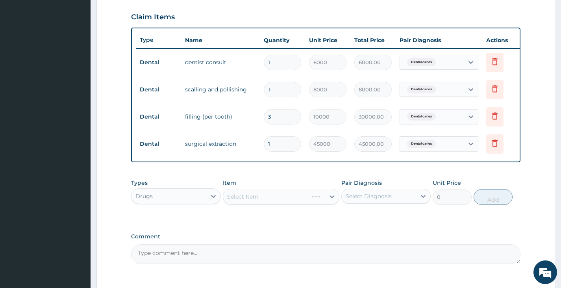
click at [248, 203] on div "Select Item" at bounding box center [281, 197] width 117 height 16
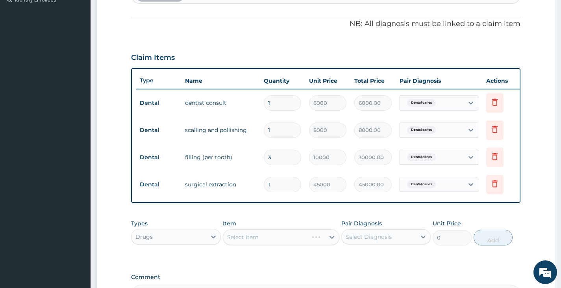
scroll to position [212, 0]
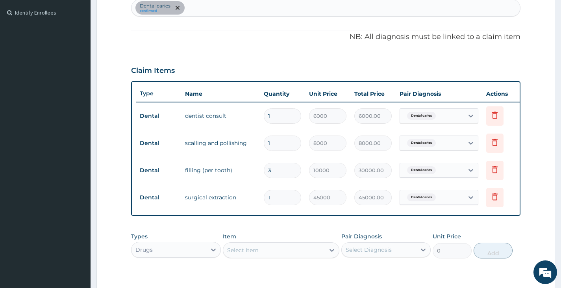
click at [298, 255] on div "Select Item" at bounding box center [274, 250] width 102 height 13
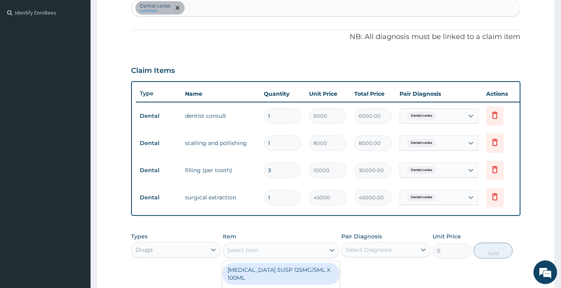
scroll to position [330, 0]
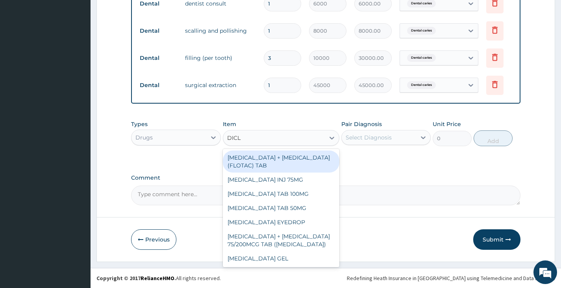
type input "DICLO"
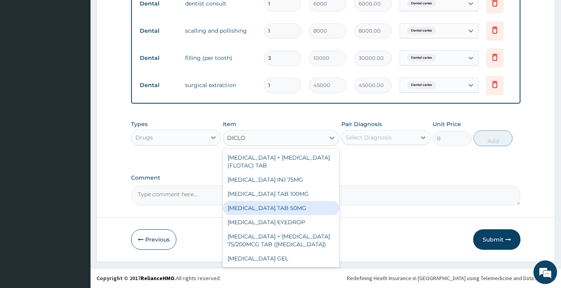
click at [299, 209] on div "[MEDICAL_DATA] TAB 50MG" at bounding box center [281, 208] width 117 height 14
type input "30"
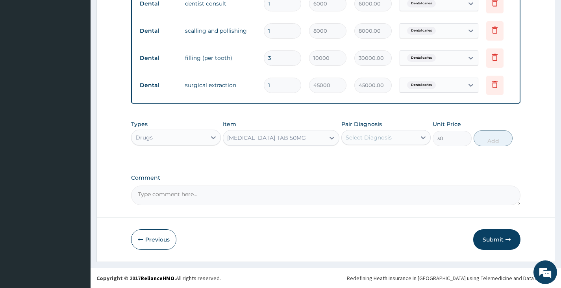
click at [362, 137] on div "Select Diagnosis" at bounding box center [369, 137] width 46 height 8
click at [362, 155] on label "Dental caries" at bounding box center [372, 157] width 37 height 8
checkbox input "true"
click at [490, 141] on button "Add" at bounding box center [492, 138] width 39 height 16
type input "0"
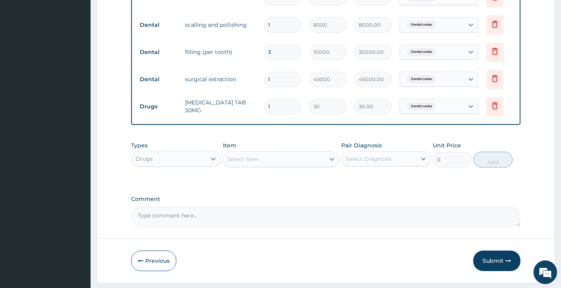
type input "18"
type input "540.00"
type input "1"
type input "30.00"
type input "10"
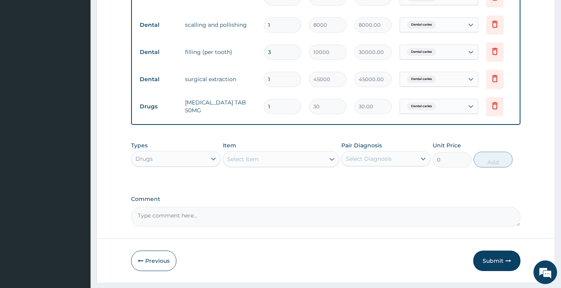
type input "300.00"
type input "10"
click at [289, 165] on div "Select Item" at bounding box center [274, 159] width 102 height 13
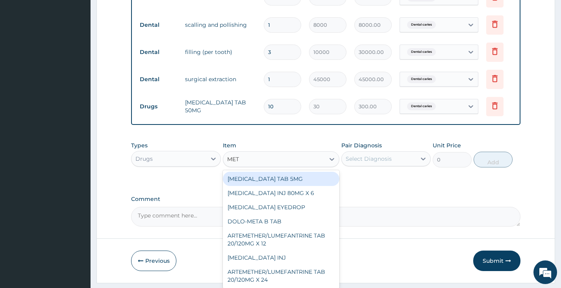
type input "METR"
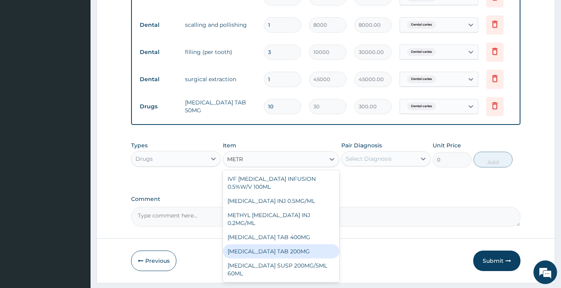
click at [304, 246] on div "[MEDICAL_DATA] TAB 200MG" at bounding box center [281, 251] width 117 height 14
type input "10"
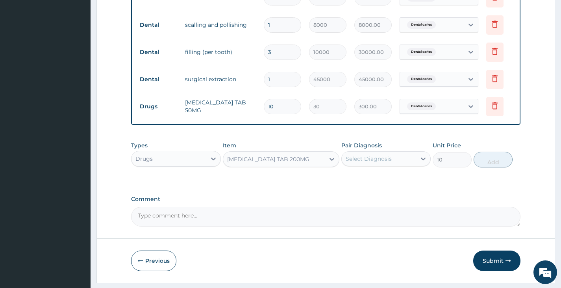
click at [412, 157] on div "Select Diagnosis" at bounding box center [385, 158] width 89 height 15
click at [398, 185] on div "Dental caries" at bounding box center [385, 179] width 89 height 16
checkbox input "true"
click at [492, 167] on button "Add" at bounding box center [492, 160] width 39 height 16
type input "0"
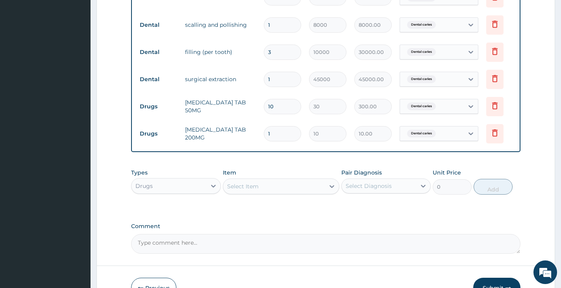
type input "0.00"
type input "3"
type input "30.00"
type input "30"
type input "300.00"
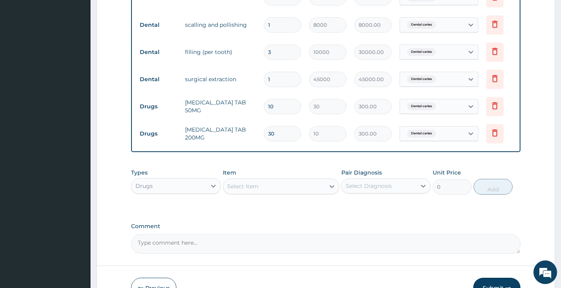
type input "30"
click at [257, 192] on div "Select Item" at bounding box center [274, 186] width 102 height 13
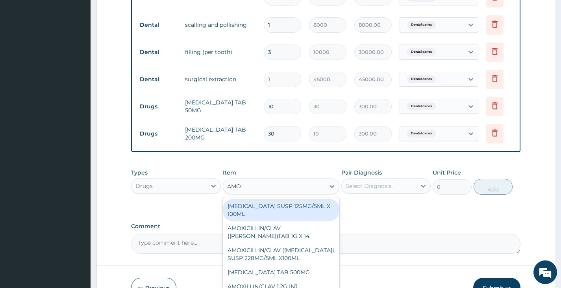
type input "AMOX"
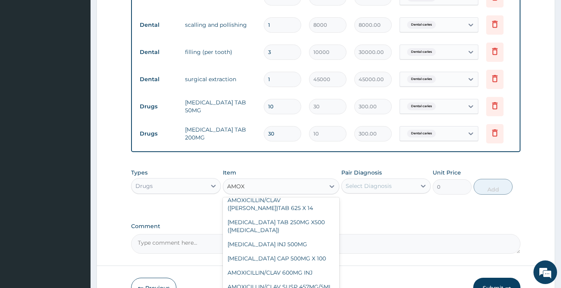
scroll to position [118, 0]
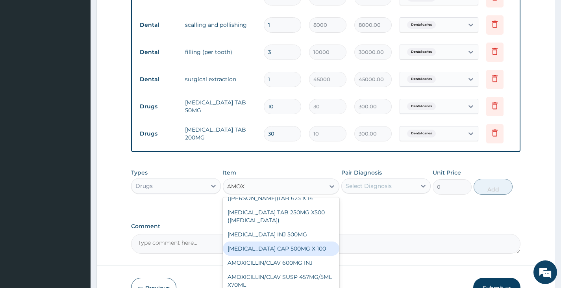
click at [257, 255] on div "AMOXICILLIN CAP 500MG X 100" at bounding box center [281, 248] width 117 height 14
type input "40"
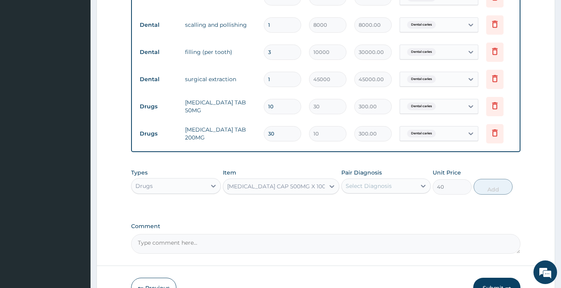
click at [375, 190] on div "Select Diagnosis" at bounding box center [369, 186] width 46 height 8
click at [378, 214] on div "Dental caries" at bounding box center [385, 206] width 89 height 16
checkbox input "true"
click at [495, 198] on div "Types Drugs Item AMOXICILLIN CAP 500MG X 100 Pair Diagnosis option Dental carie…" at bounding box center [325, 182] width 389 height 34
click at [487, 194] on button "Add" at bounding box center [492, 187] width 39 height 16
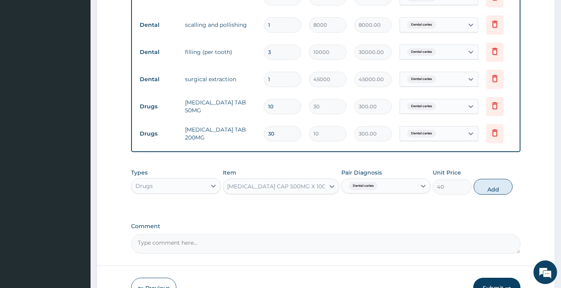
type input "0"
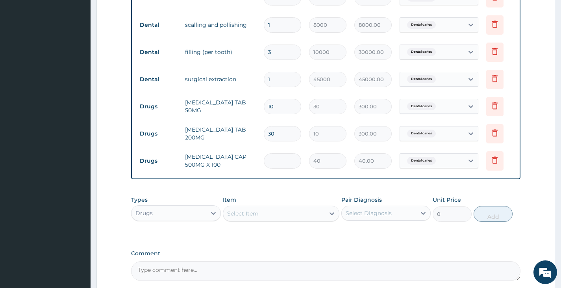
type input "0.00"
type input "3"
type input "120.00"
type input "30"
type input "1200.00"
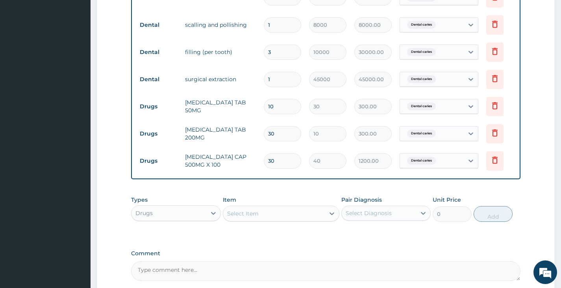
type input "30"
click at [315, 220] on div "Select Item" at bounding box center [274, 213] width 102 height 13
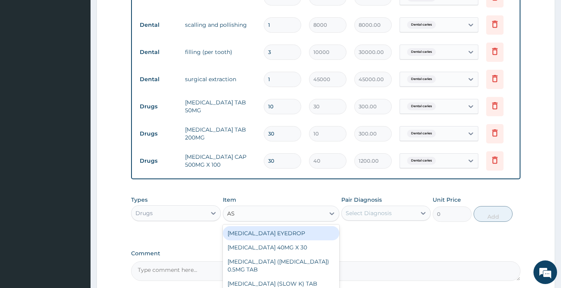
type input "ASC"
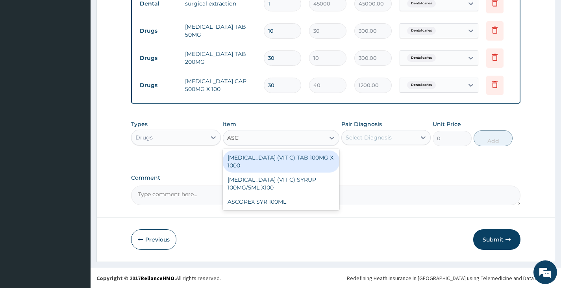
scroll to position [409, 0]
click at [311, 171] on div "ASCORBIC ACID (VIT C) TAB 100MG X 1000" at bounding box center [281, 161] width 117 height 22
type input "10"
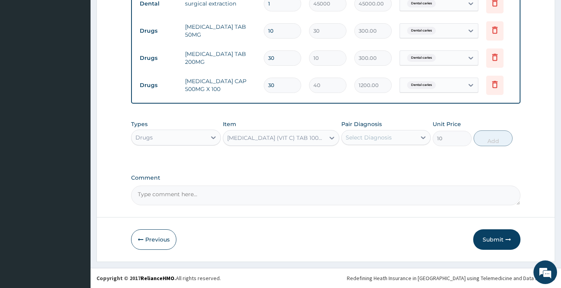
click at [364, 140] on div "Select Diagnosis" at bounding box center [369, 137] width 46 height 8
click at [370, 165] on div "Dental caries" at bounding box center [385, 158] width 89 height 16
checkbox input "true"
click at [489, 143] on button "Add" at bounding box center [492, 138] width 39 height 16
type input "0"
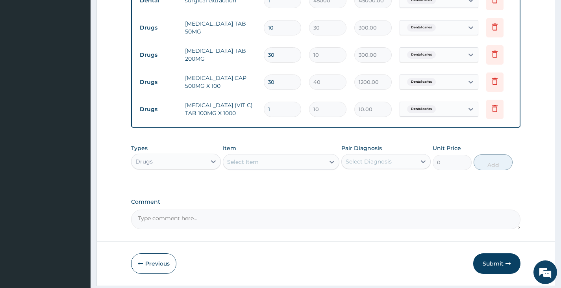
type input "0.00"
type input "4"
type input "40.00"
type input "42"
type input "420.00"
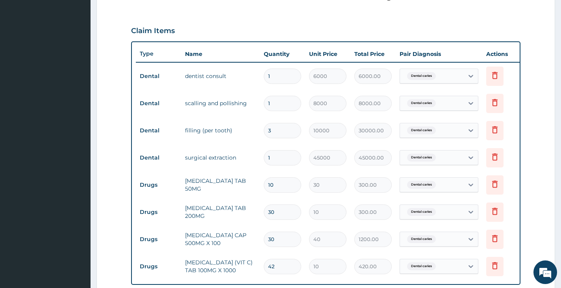
scroll to position [251, 0]
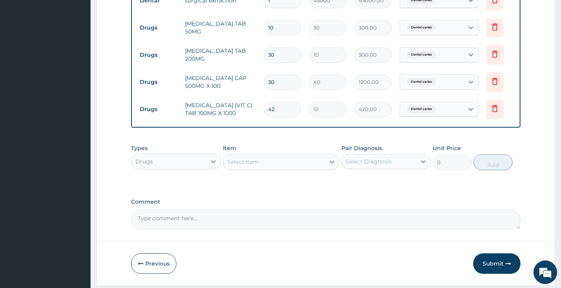
type input "41"
type input "410.00"
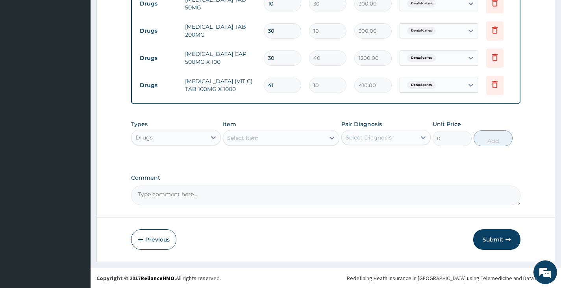
scroll to position [438, 0]
type input "41"
click at [491, 238] on button "Submit" at bounding box center [496, 239] width 47 height 20
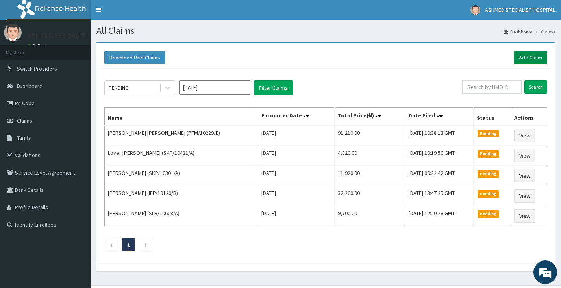
click at [535, 60] on link "Add Claim" at bounding box center [530, 57] width 33 height 13
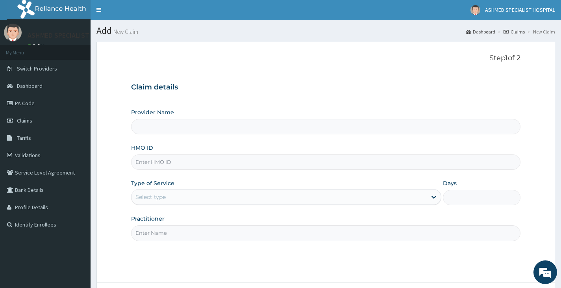
click at [182, 127] on input "Provider Name" at bounding box center [325, 126] width 389 height 15
type input "ASHMED SPECIALIST HOSPITAL"
click at [178, 161] on input "HMO ID" at bounding box center [325, 161] width 389 height 15
type input "PFM/10299/B"
click at [36, 155] on link "Validations" at bounding box center [45, 154] width 91 height 17
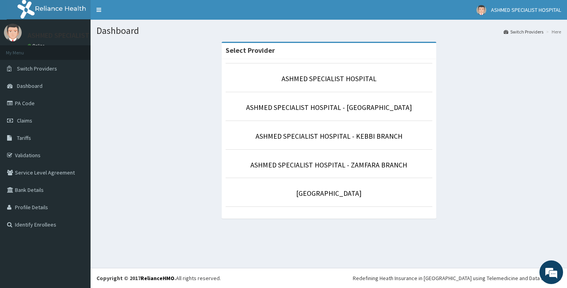
click at [340, 86] on li "ASHMED SPECIALIST HOSPITAL" at bounding box center [329, 77] width 207 height 29
click at [337, 82] on link "ASHMED SPECIALIST HOSPITAL" at bounding box center [328, 78] width 95 height 9
click at [300, 79] on link "ASHMED SPECIALIST HOSPITAL" at bounding box center [328, 78] width 95 height 9
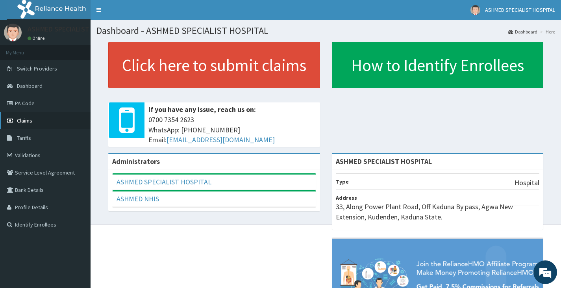
click at [30, 122] on span "Claims" at bounding box center [24, 120] width 15 height 7
click at [33, 107] on link "PA Code" at bounding box center [45, 102] width 91 height 17
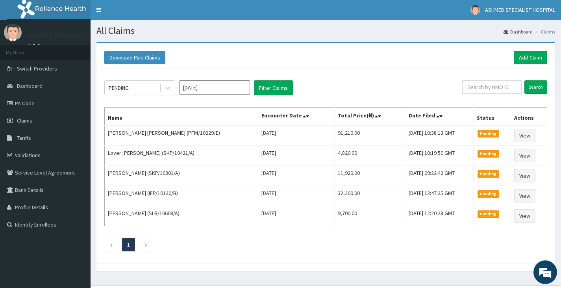
click at [526, 50] on div "Download Paid Claims Add Claim" at bounding box center [325, 58] width 451 height 22
click at [529, 55] on link "Add Claim" at bounding box center [530, 57] width 33 height 13
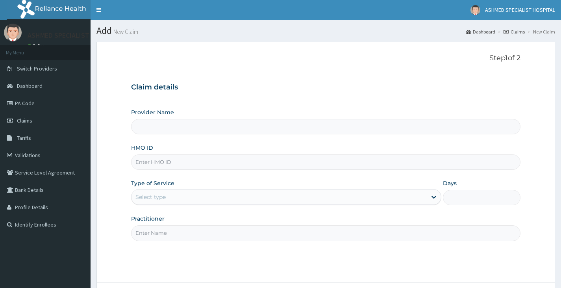
type input "ASHMED SPECIALIST HOSPITAL"
click at [179, 163] on input "HMO ID" at bounding box center [325, 161] width 389 height 15
type input "PFM/10229/B"
click at [177, 195] on div "Select type" at bounding box center [278, 196] width 295 height 13
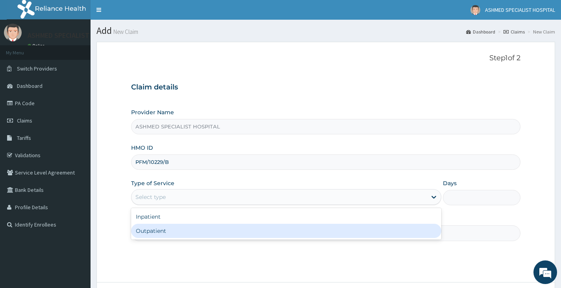
click at [179, 231] on div "Outpatient" at bounding box center [286, 231] width 310 height 14
type input "1"
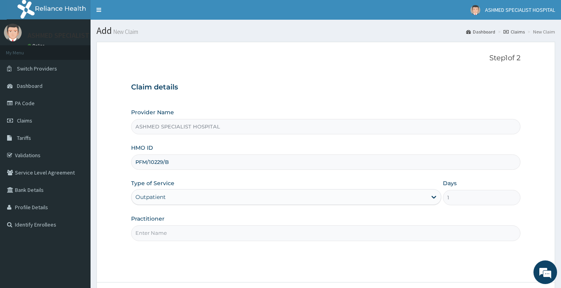
click at [179, 231] on input "Practitioner" at bounding box center [325, 232] width 389 height 15
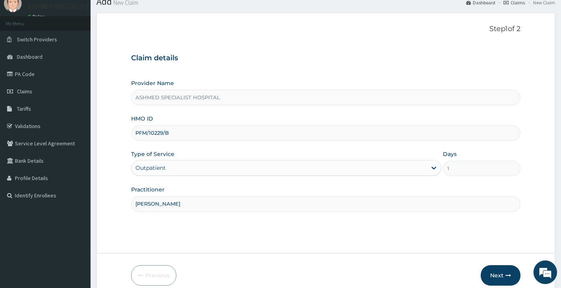
scroll to position [65, 0]
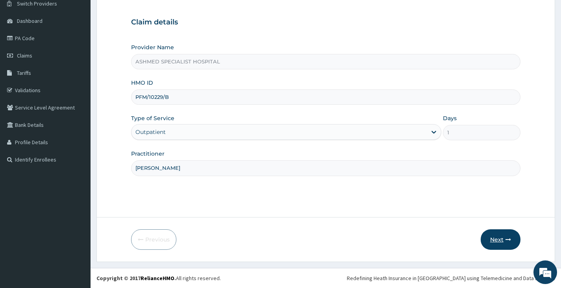
type input "[PERSON_NAME]"
click at [491, 237] on button "Next" at bounding box center [501, 239] width 40 height 20
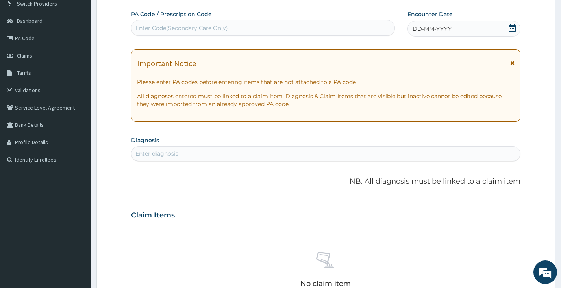
click at [201, 30] on div "Enter Code(Secondary Care Only)" at bounding box center [181, 28] width 92 height 8
click at [222, 28] on div "Enter Code(Secondary Care Only)" at bounding box center [181, 28] width 92 height 8
click at [422, 30] on span "DD-MM-YYYY" at bounding box center [431, 29] width 39 height 8
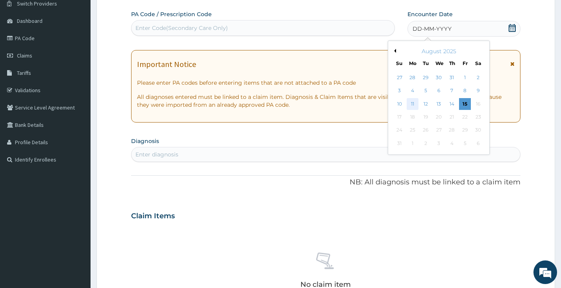
click at [412, 102] on div "11" at bounding box center [413, 104] width 12 height 12
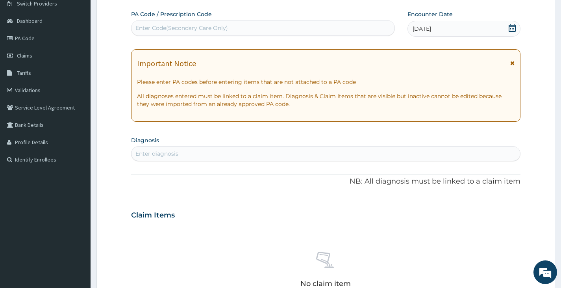
click at [153, 155] on div "Enter diagnosis" at bounding box center [156, 154] width 43 height 8
type input "MALARIA"
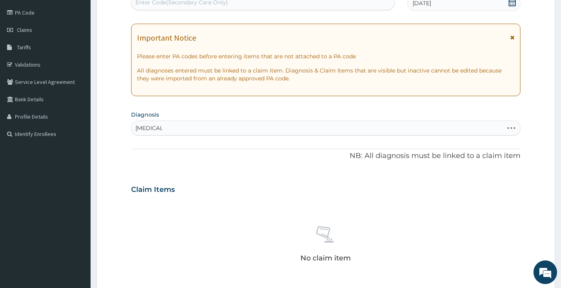
scroll to position [104, 0]
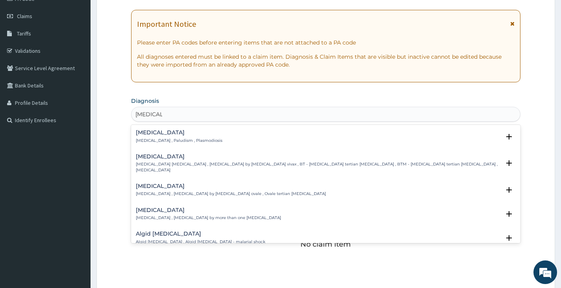
click at [180, 141] on p "[MEDICAL_DATA] , Paludism , Plasmodiosis" at bounding box center [179, 141] width 87 height 6
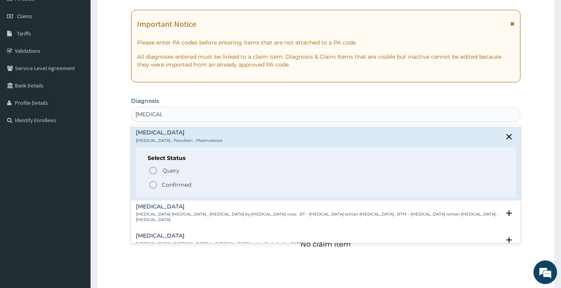
click at [188, 186] on p "Confirmed" at bounding box center [177, 185] width 30 height 8
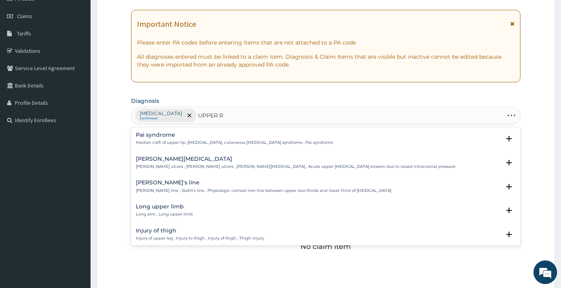
type input "UPPER RE"
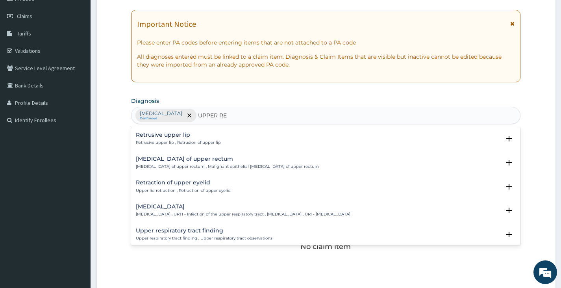
click at [174, 215] on p "Upper respiratory infection , URTI - Infection of the upper respiratory tract ,…" at bounding box center [243, 214] width 214 height 6
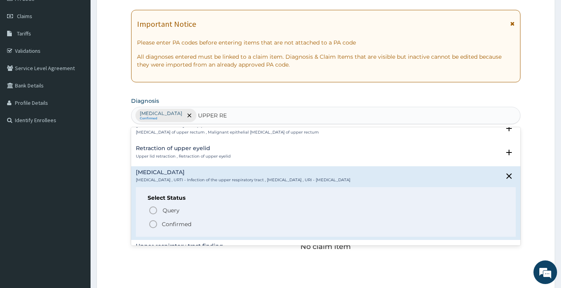
scroll to position [79, 0]
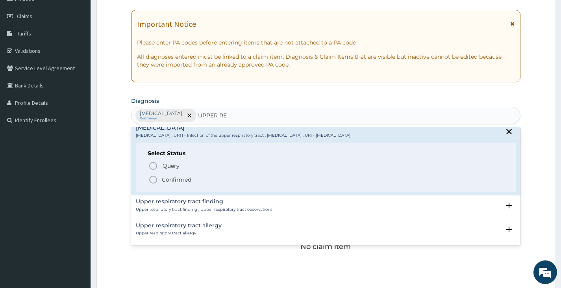
click at [155, 181] on icon "status option filled" at bounding box center [152, 179] width 9 height 9
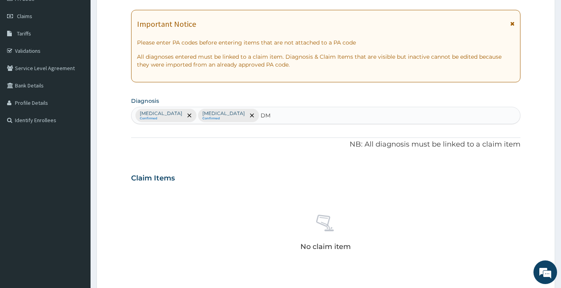
scroll to position [118, 0]
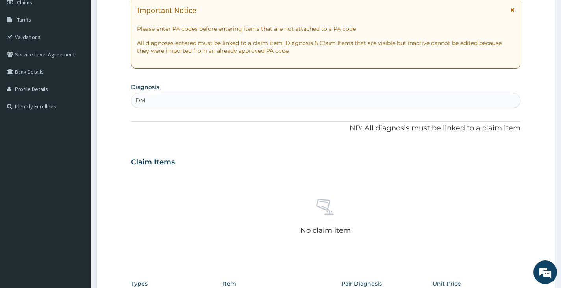
type input "DM"
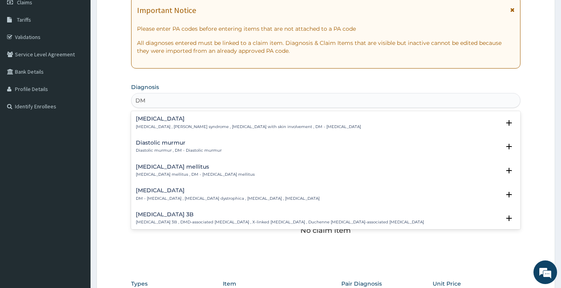
click at [183, 171] on div "Diabetes mellitus Diabetes mellitus , DM - Diabetes mellitus" at bounding box center [195, 171] width 119 height 14
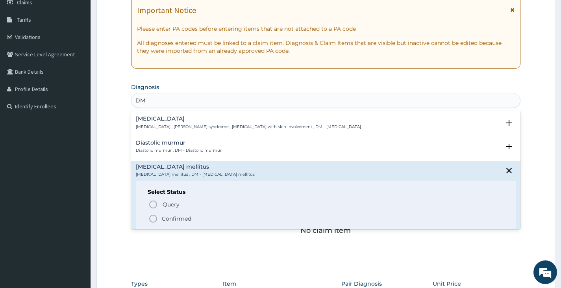
click at [179, 220] on p "Confirmed" at bounding box center [177, 218] width 30 height 8
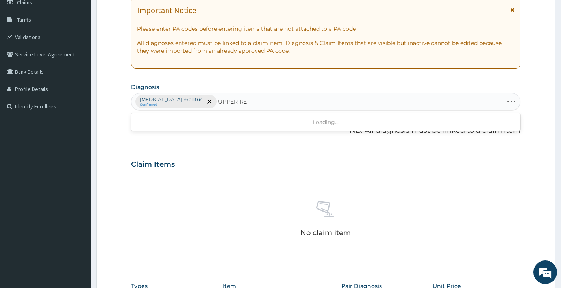
type input "UPPER RES"
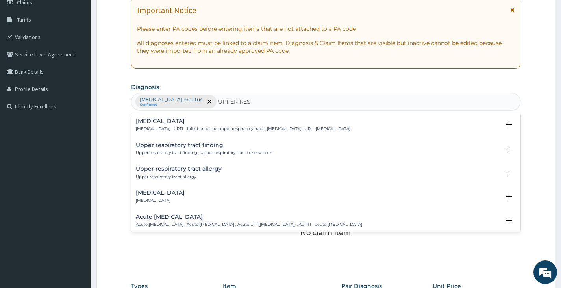
click at [196, 124] on h4 "Upper respiratory infection" at bounding box center [243, 121] width 214 height 6
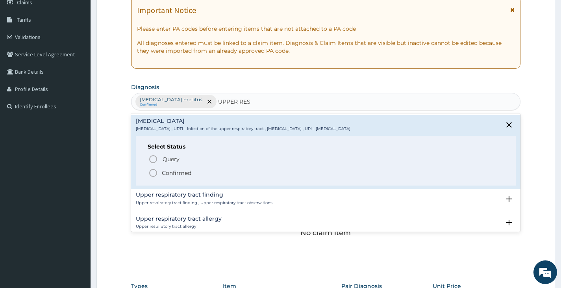
click at [183, 173] on p "Confirmed" at bounding box center [177, 173] width 30 height 8
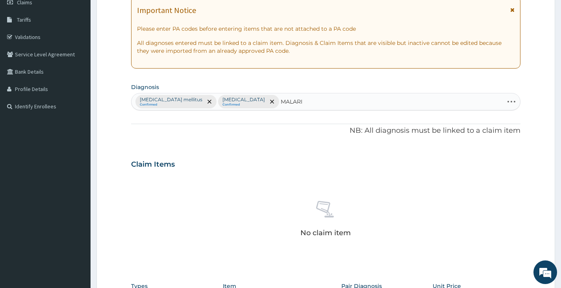
type input "MALARIA"
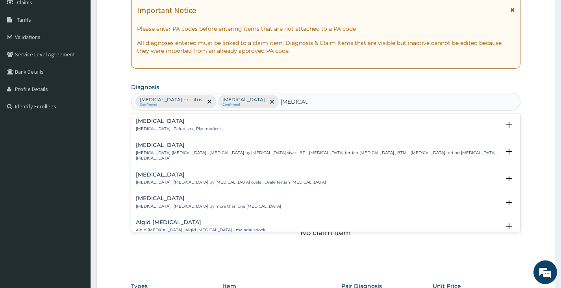
click at [141, 124] on h4 "Malaria" at bounding box center [179, 121] width 87 height 6
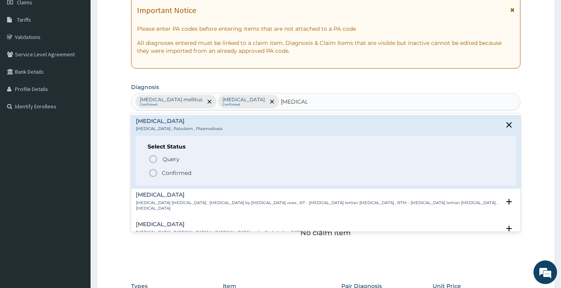
click at [157, 173] on icon "status option filled" at bounding box center [152, 172] width 9 height 9
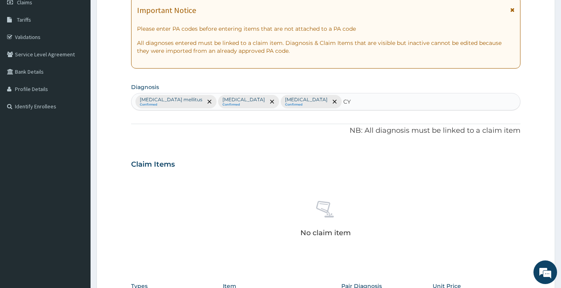
type input "C"
type input "PREG"
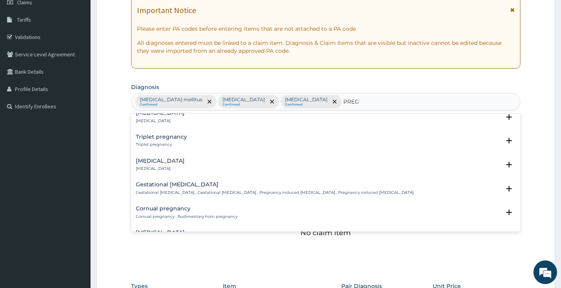
scroll to position [505, 0]
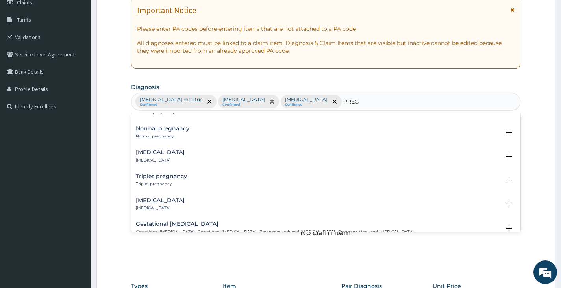
click at [170, 140] on div "Normal pregnancy Normal pregnancy Select Status Query Query covers suspected (?…" at bounding box center [326, 135] width 380 height 18
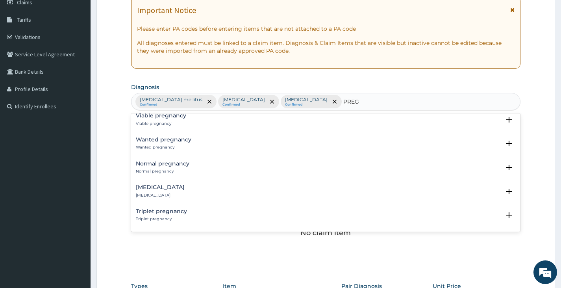
scroll to position [466, 0]
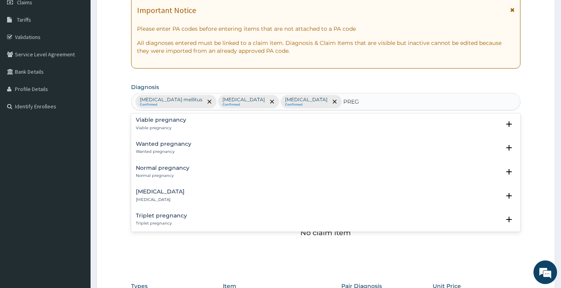
click at [169, 174] on p "Normal pregnancy" at bounding box center [163, 176] width 54 height 6
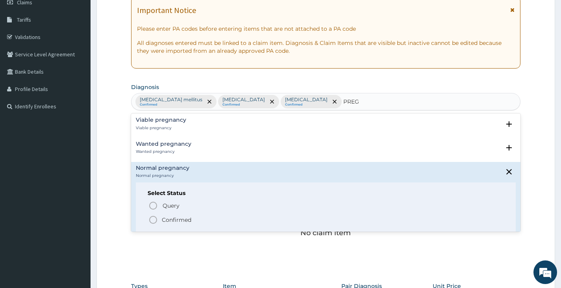
click at [175, 218] on p "Confirmed" at bounding box center [177, 220] width 30 height 8
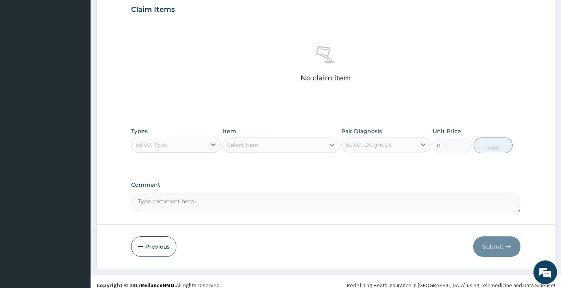
scroll to position [280, 0]
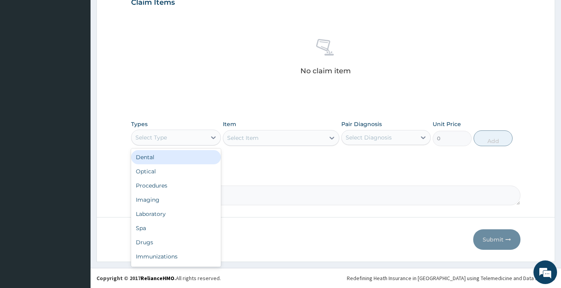
click at [181, 142] on div "Select Type" at bounding box center [168, 137] width 74 height 13
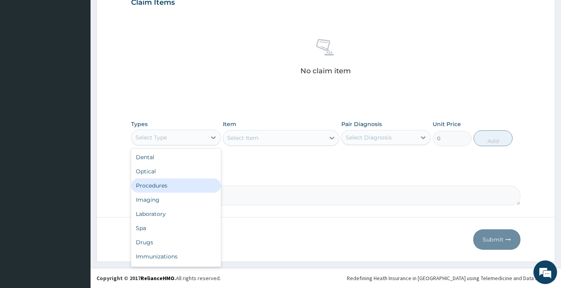
click at [176, 187] on div "Procedures" at bounding box center [175, 185] width 89 height 14
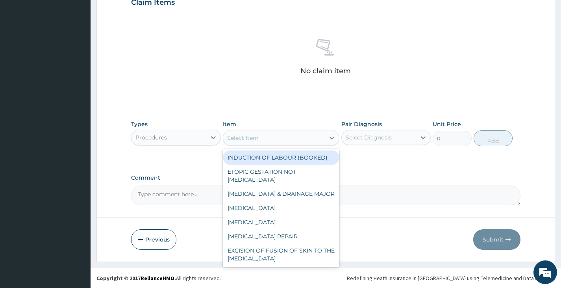
click at [272, 133] on div "Select Item" at bounding box center [274, 137] width 102 height 13
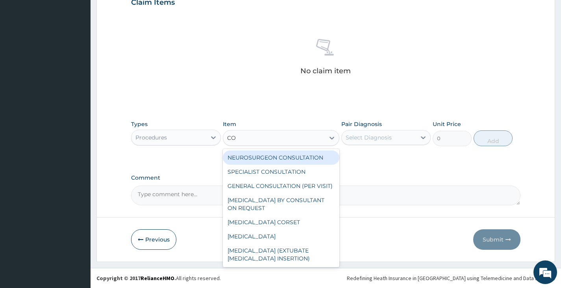
type input "CON"
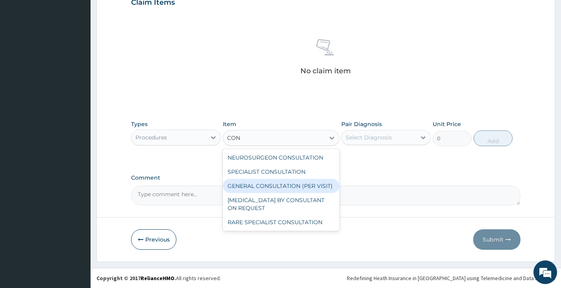
click at [271, 185] on div "GENERAL CONSULTATION (PER VISIT)" at bounding box center [281, 186] width 117 height 14
type input "2000"
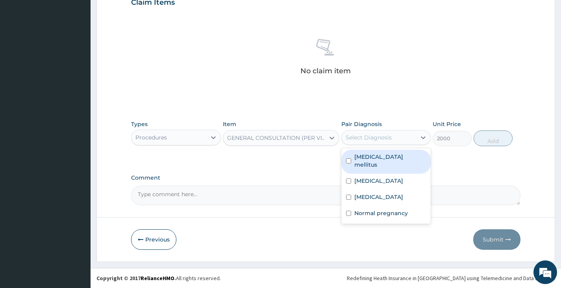
click at [364, 140] on div "Select Diagnosis" at bounding box center [369, 137] width 46 height 8
click at [362, 157] on label "Diabetes mellitus" at bounding box center [390, 161] width 72 height 16
checkbox input "true"
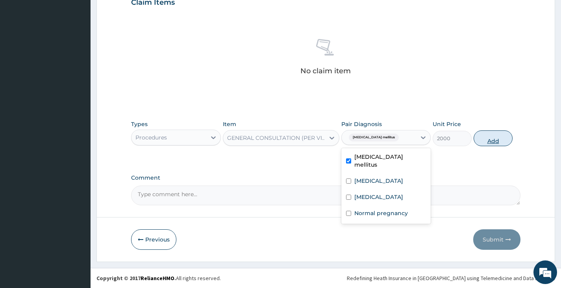
click at [497, 135] on button "Add" at bounding box center [492, 138] width 39 height 16
type input "0"
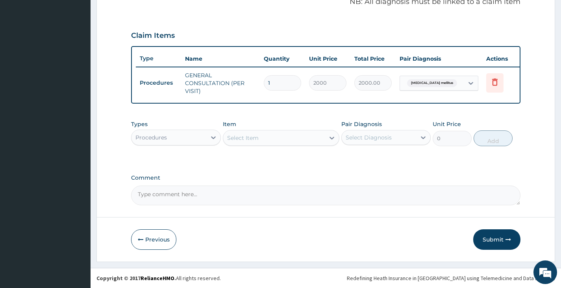
scroll to position [253, 0]
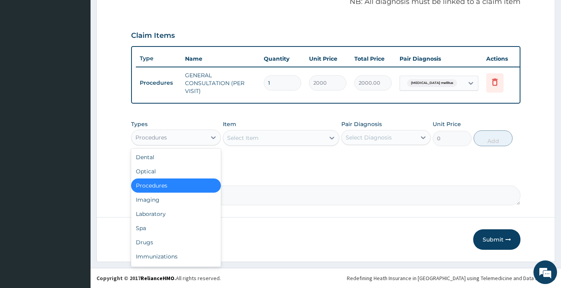
click at [187, 133] on div "Procedures" at bounding box center [168, 137] width 74 height 13
click at [169, 209] on div "Laboratory" at bounding box center [175, 214] width 89 height 14
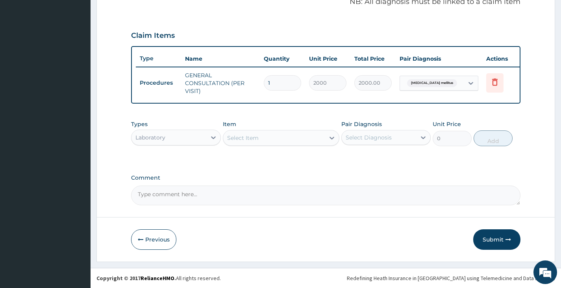
click at [304, 140] on div "Select Item" at bounding box center [274, 137] width 102 height 13
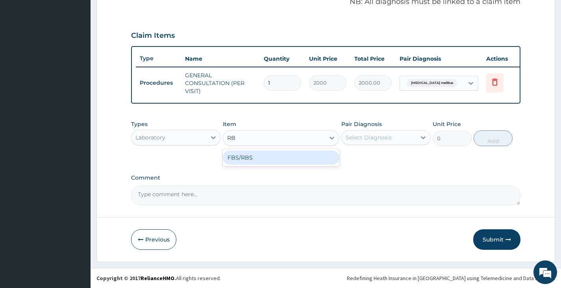
type input "RBS"
click at [311, 160] on div "FBS/RBS" at bounding box center [281, 157] width 117 height 14
type input "1000"
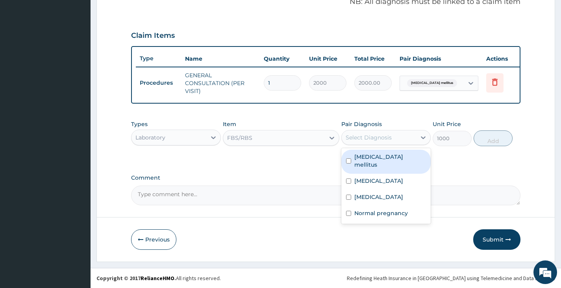
click at [354, 141] on div "Select Diagnosis" at bounding box center [369, 137] width 46 height 8
click at [358, 159] on label "Diabetes mellitus" at bounding box center [390, 161] width 72 height 16
checkbox input "true"
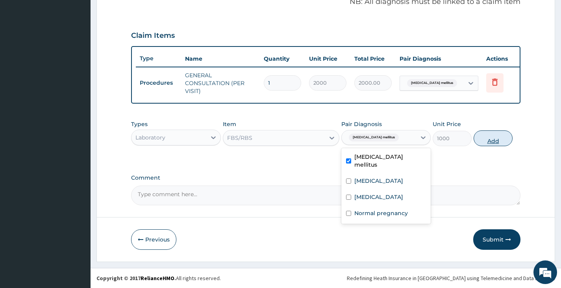
click at [498, 142] on button "Add" at bounding box center [492, 138] width 39 height 16
type input "0"
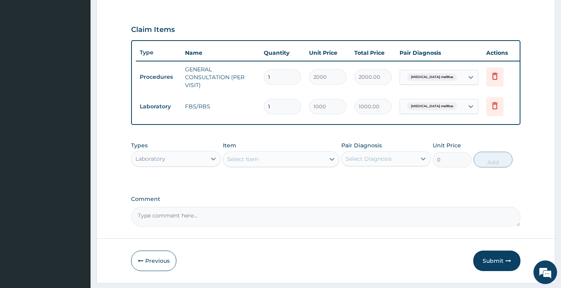
click at [263, 162] on div "Select Item" at bounding box center [274, 159] width 102 height 13
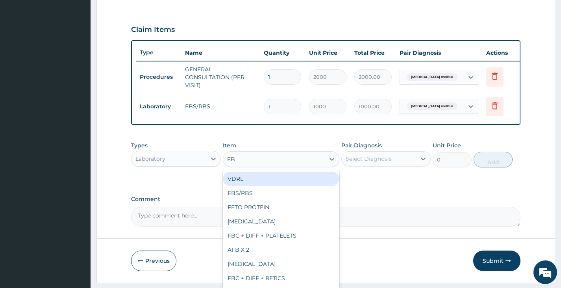
type input "FBC"
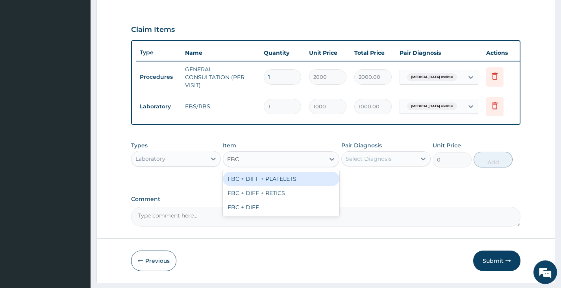
click at [265, 181] on div "FBC + DIFF + PLATELETS" at bounding box center [281, 179] width 117 height 14
type input "2500"
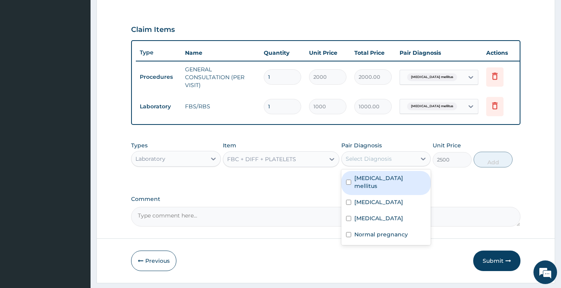
drag, startPoint x: 383, startPoint y: 161, endPoint x: 383, endPoint y: 166, distance: 5.1
click at [383, 161] on div "Select Diagnosis" at bounding box center [369, 159] width 46 height 8
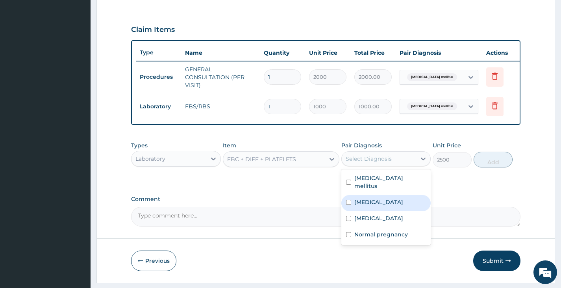
click at [379, 211] on div "Upper respiratory infection" at bounding box center [385, 203] width 89 height 16
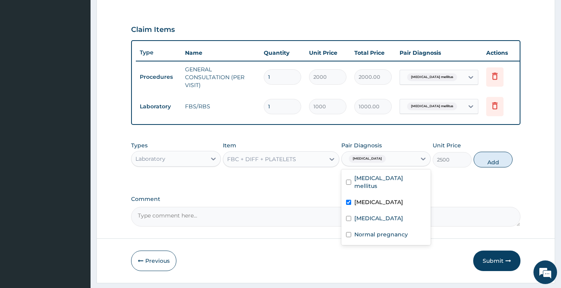
checkbox input "true"
drag, startPoint x: 483, startPoint y: 165, endPoint x: 453, endPoint y: 173, distance: 30.2
click at [483, 165] on button "Add" at bounding box center [492, 160] width 39 height 16
type input "0"
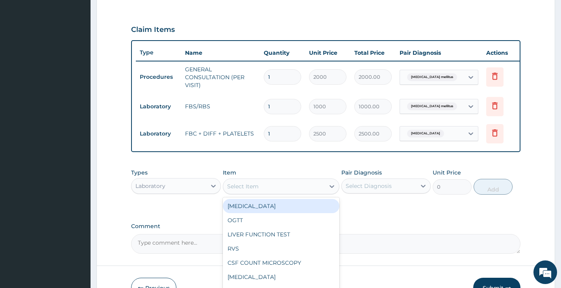
click at [261, 188] on div "Select Item" at bounding box center [274, 186] width 102 height 13
type input "PRE"
click at [275, 213] on div "PREGNANCY TEST (BLOOD)" at bounding box center [281, 206] width 117 height 14
type input "1000"
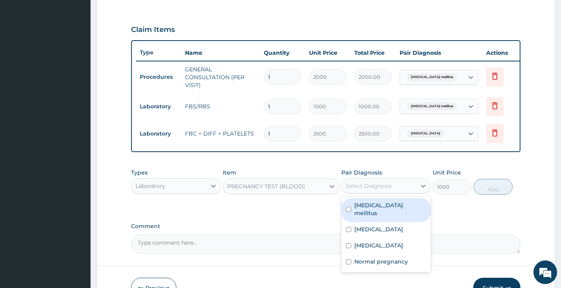
click at [368, 190] on div "Select Diagnosis" at bounding box center [369, 186] width 46 height 8
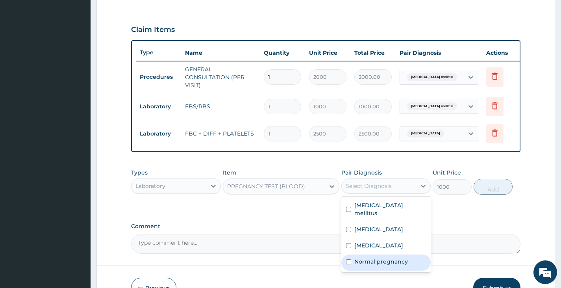
click at [370, 265] on label "Normal pregnancy" at bounding box center [381, 261] width 54 height 8
checkbox input "true"
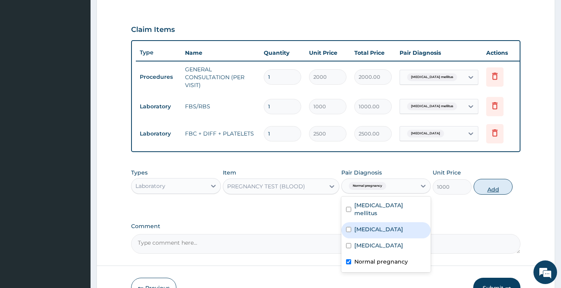
click at [487, 194] on button "Add" at bounding box center [492, 187] width 39 height 16
type input "0"
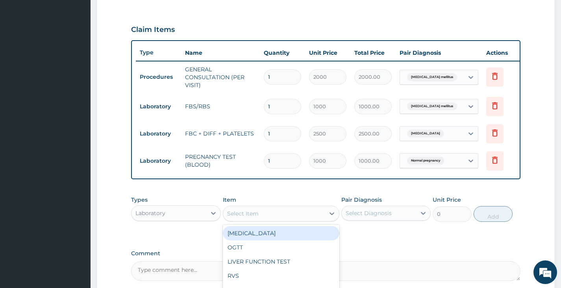
click at [292, 220] on div "Select Item" at bounding box center [274, 213] width 102 height 13
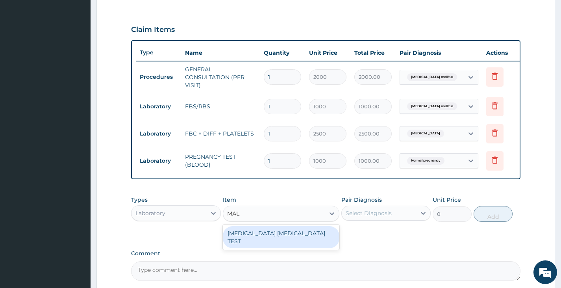
type input "MALA"
click at [304, 239] on div "MALARIA PARASITE TEST" at bounding box center [281, 237] width 117 height 22
type input "1000"
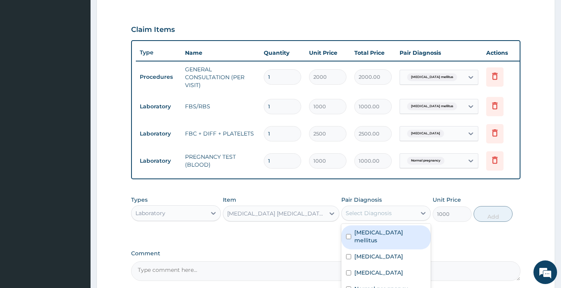
click at [386, 215] on div "Select Diagnosis" at bounding box center [369, 213] width 46 height 8
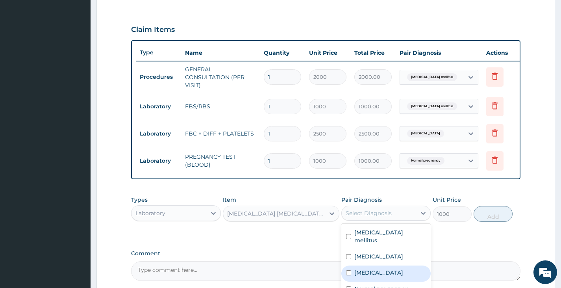
click at [369, 276] on label "Malaria" at bounding box center [378, 272] width 49 height 8
checkbox input "true"
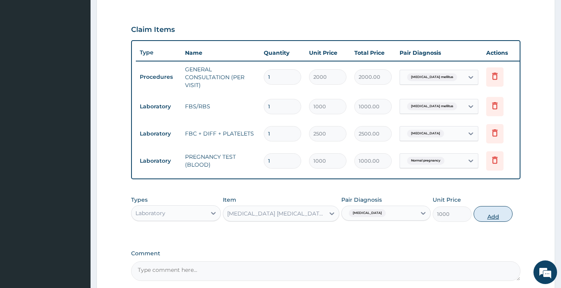
click at [485, 220] on button "Add" at bounding box center [492, 214] width 39 height 16
type input "0"
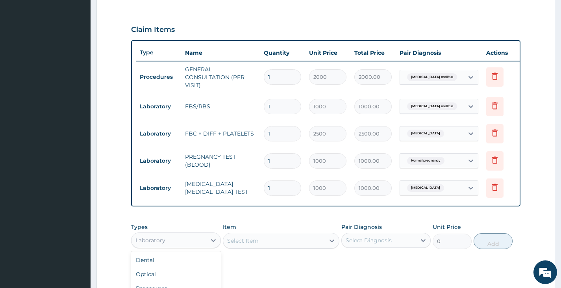
click at [202, 244] on div "Laboratory" at bounding box center [168, 240] width 74 height 13
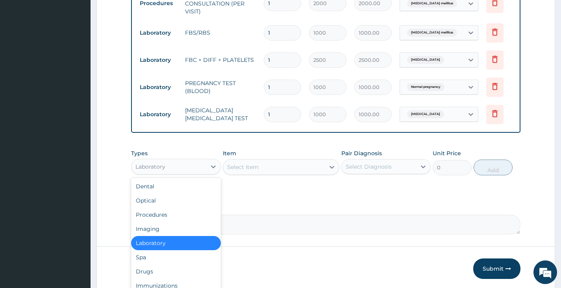
scroll to position [331, 0]
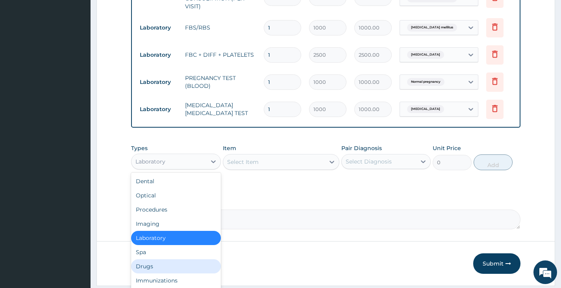
click at [177, 268] on div "Drugs" at bounding box center [175, 266] width 89 height 14
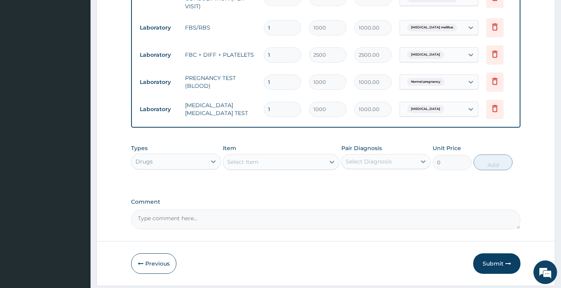
click at [268, 161] on div "Select Item" at bounding box center [274, 161] width 102 height 13
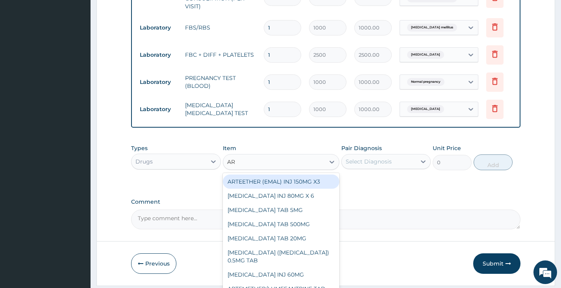
type input "ART"
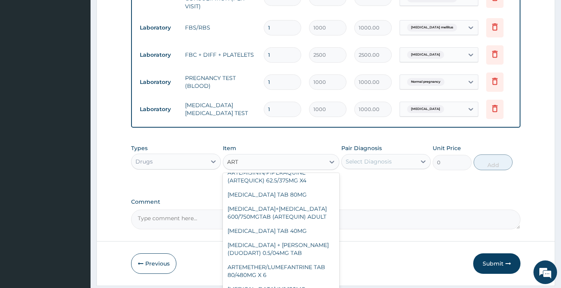
scroll to position [118, 0]
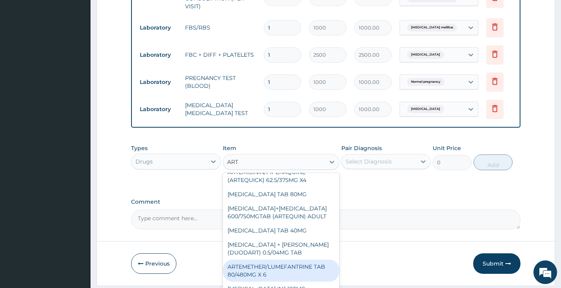
click at [297, 274] on div "ARTEMETHER/LUMEFANTRINE TAB 80/480MG X 6" at bounding box center [281, 270] width 117 height 22
type input "700"
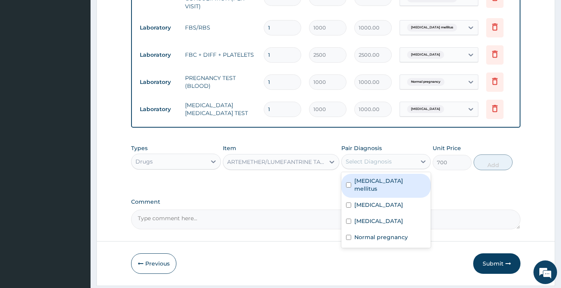
click at [382, 165] on div "Select Diagnosis" at bounding box center [369, 161] width 46 height 8
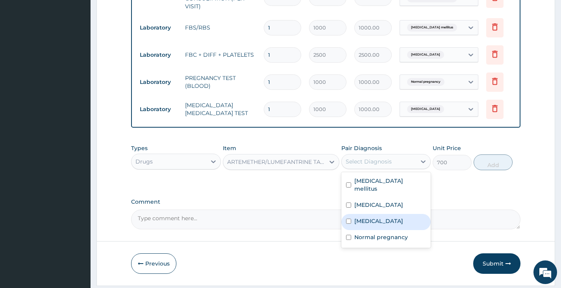
click at [378, 228] on div "Malaria" at bounding box center [385, 222] width 89 height 16
checkbox input "true"
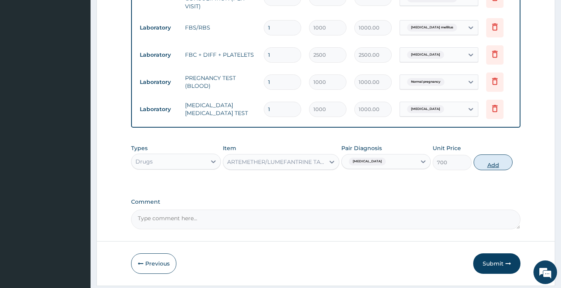
click at [485, 167] on button "Add" at bounding box center [492, 162] width 39 height 16
type input "0"
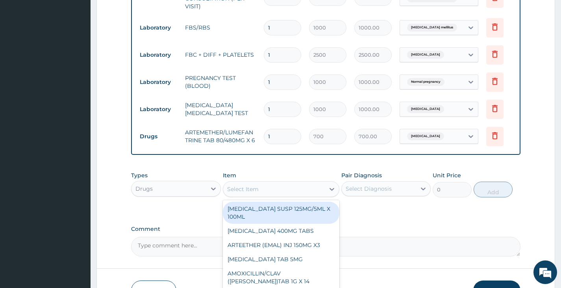
click at [298, 193] on div "Select Item" at bounding box center [274, 189] width 102 height 13
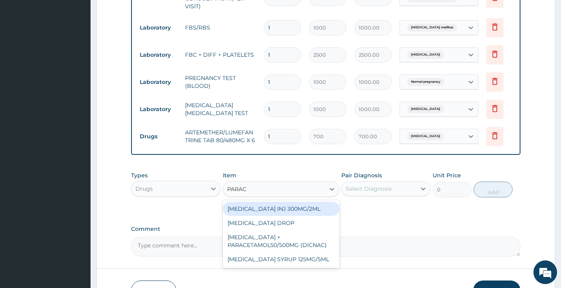
type input "PARACE"
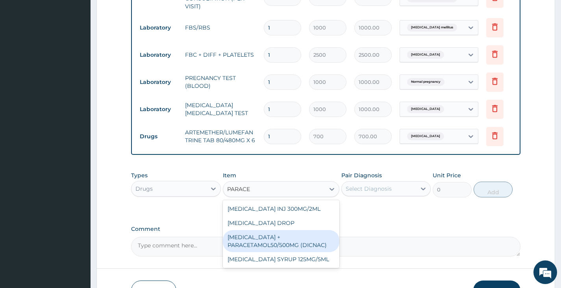
click at [298, 250] on div "DICLOFENAC + PARACETAMOL50/500MG (DICNAC)" at bounding box center [281, 241] width 117 height 22
type input "40"
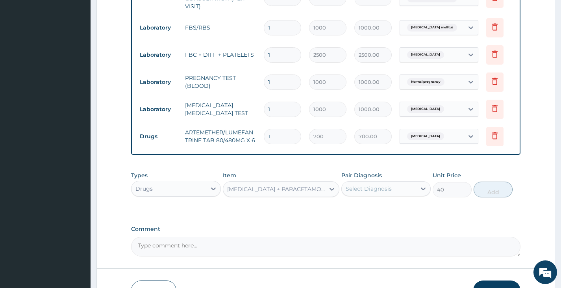
click at [366, 195] on div "Select Diagnosis" at bounding box center [379, 188] width 74 height 13
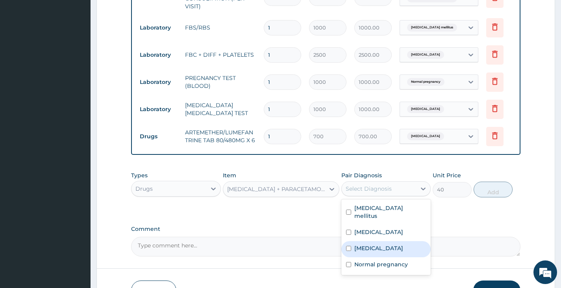
drag, startPoint x: 368, startPoint y: 259, endPoint x: 369, endPoint y: 251, distance: 8.0
click at [368, 257] on div "Malaria" at bounding box center [385, 249] width 89 height 16
checkbox input "true"
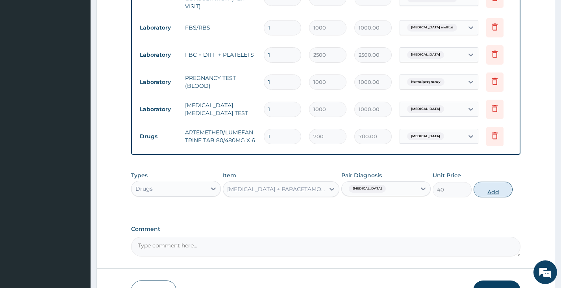
click at [488, 197] on button "Add" at bounding box center [492, 189] width 39 height 16
type input "0"
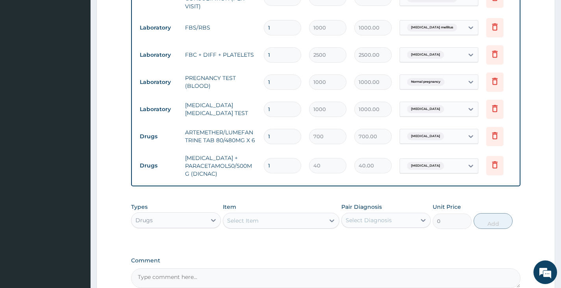
type input "18"
type input "720.00"
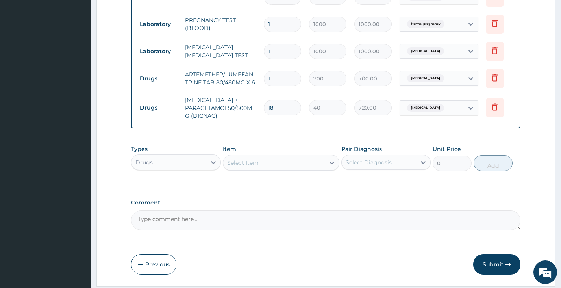
scroll to position [420, 0]
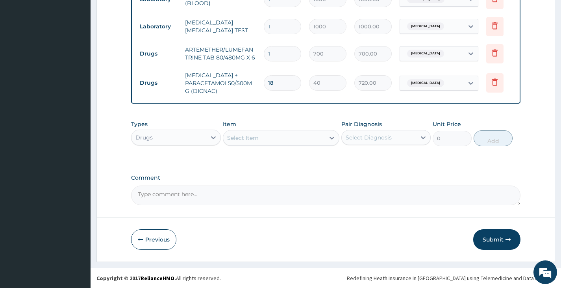
type input "18"
click at [489, 238] on button "Submit" at bounding box center [496, 239] width 47 height 20
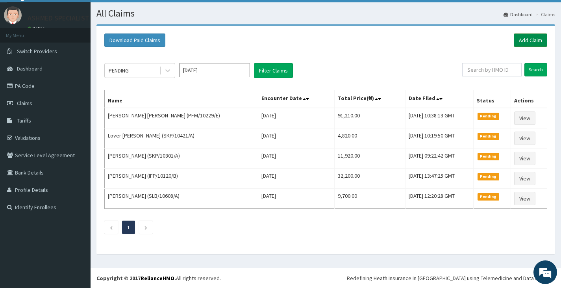
click at [523, 39] on link "Add Claim" at bounding box center [530, 39] width 33 height 13
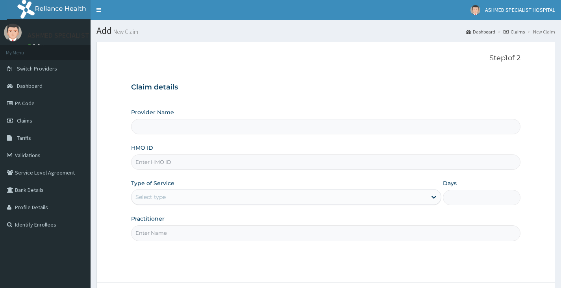
type input "ASHMED SPECIALIST HOSPITAL"
click at [163, 161] on input "HMO ID" at bounding box center [325, 161] width 389 height 15
type input "P"
type input "ELN/10701/D"
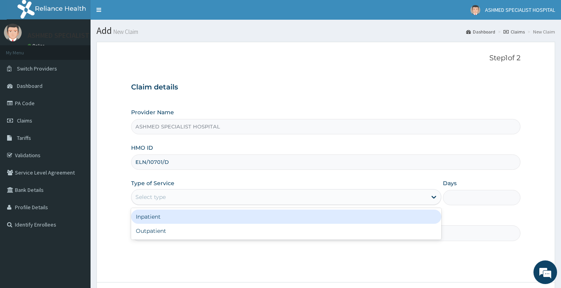
click at [322, 199] on div "Select type" at bounding box center [278, 196] width 295 height 13
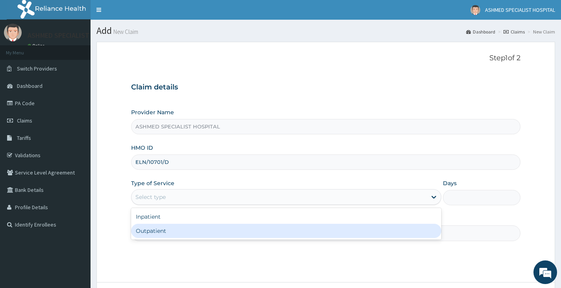
click at [266, 230] on div "Outpatient" at bounding box center [286, 231] width 310 height 14
type input "1"
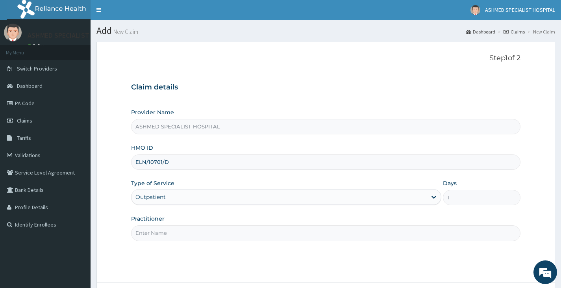
click at [246, 237] on input "Practitioner" at bounding box center [325, 232] width 389 height 15
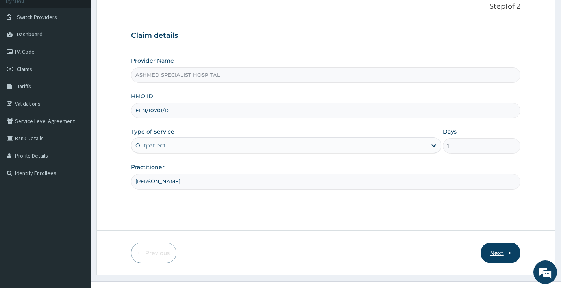
scroll to position [65, 0]
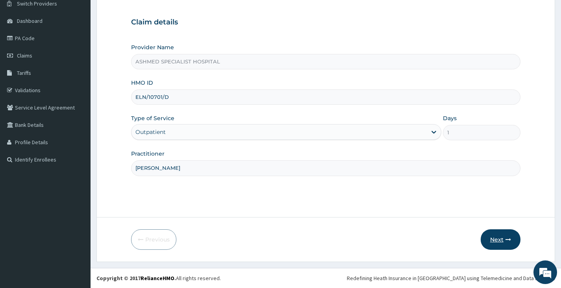
type input "[PERSON_NAME]"
click at [499, 240] on button "Next" at bounding box center [501, 239] width 40 height 20
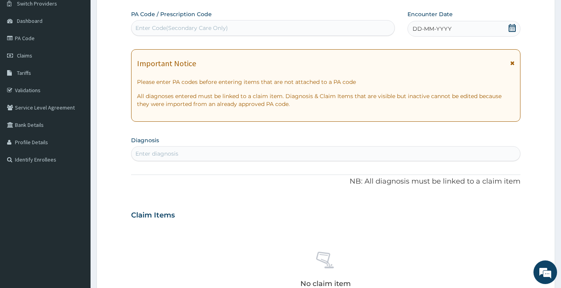
click at [223, 28] on div "Enter Code(Secondary Care Only)" at bounding box center [181, 28] width 92 height 8
click at [200, 152] on div "Enter diagnosis" at bounding box center [325, 153] width 388 height 13
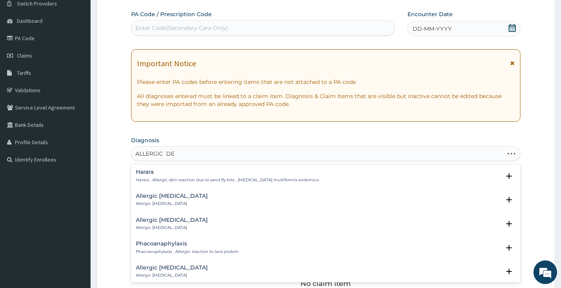
type input "ALLERGIC DER"
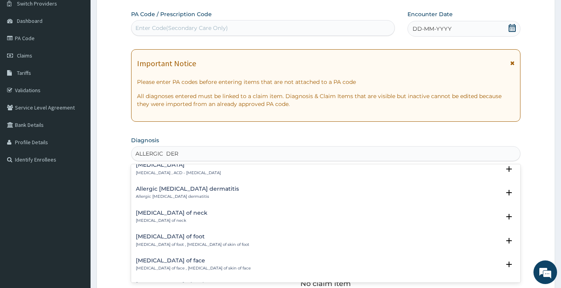
scroll to position [0, 0]
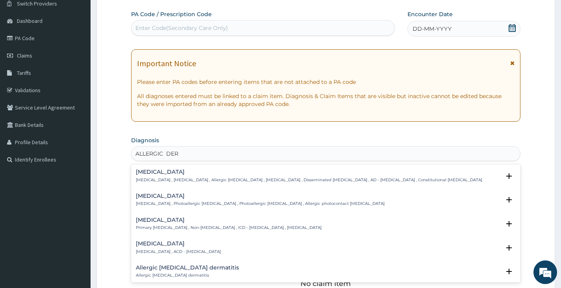
click at [159, 241] on h4 "Allergic contact dermatitis" at bounding box center [178, 243] width 85 height 6
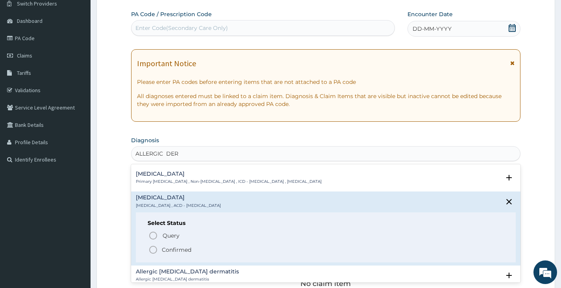
scroll to position [79, 0]
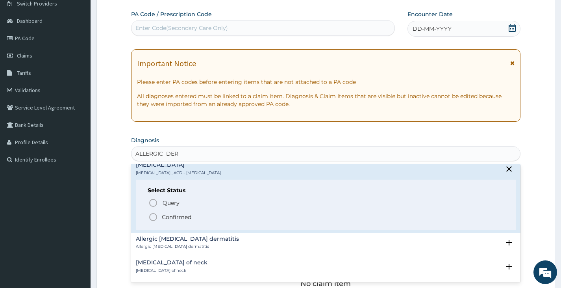
click at [167, 216] on p "Confirmed" at bounding box center [177, 217] width 30 height 8
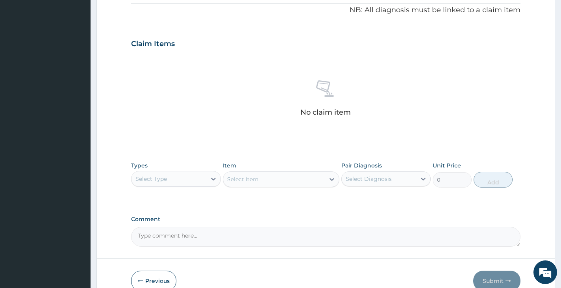
scroll to position [262, 0]
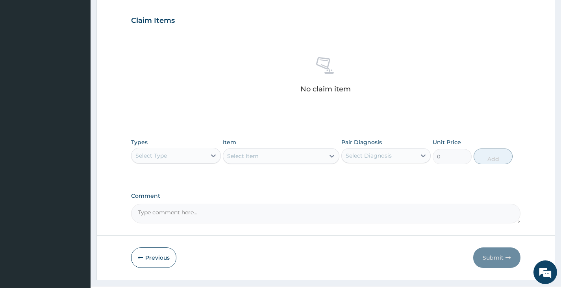
click at [186, 159] on div "Select Type" at bounding box center [168, 155] width 74 height 13
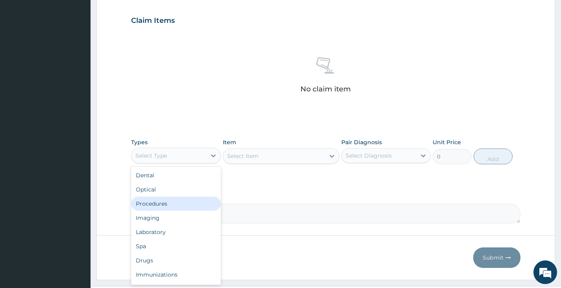
click at [189, 206] on div "Procedures" at bounding box center [175, 203] width 89 height 14
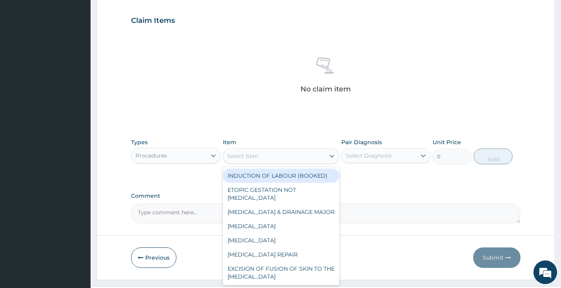
click at [268, 156] on div "Select Item" at bounding box center [274, 156] width 102 height 13
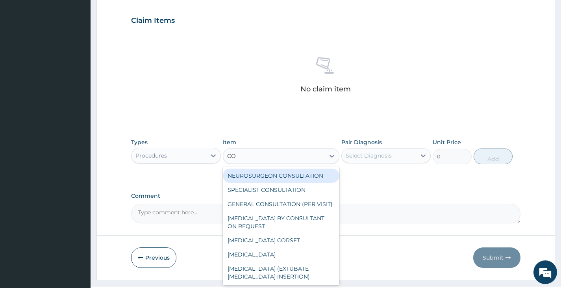
type input "CON"
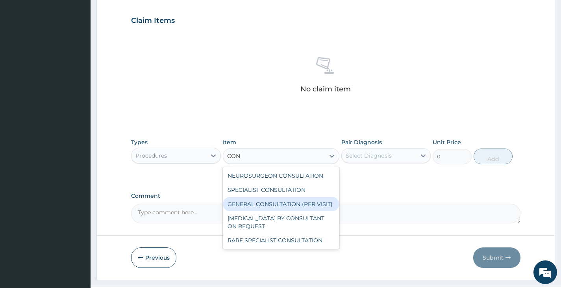
click at [281, 202] on div "GENERAL CONSULTATION (PER VISIT)" at bounding box center [281, 204] width 117 height 14
type input "2000"
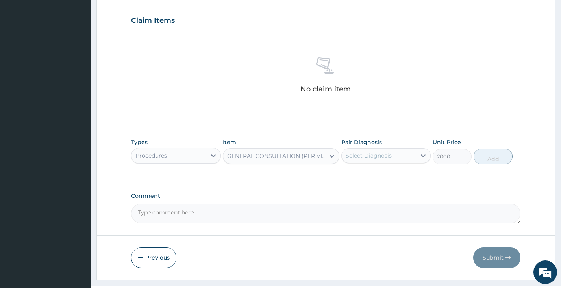
click at [381, 157] on div "Select Diagnosis" at bounding box center [369, 156] width 46 height 8
click at [385, 179] on label "Allergic contact dermatitis" at bounding box center [378, 175] width 49 height 8
checkbox input "true"
click at [483, 159] on button "Add" at bounding box center [492, 156] width 39 height 16
type input "0"
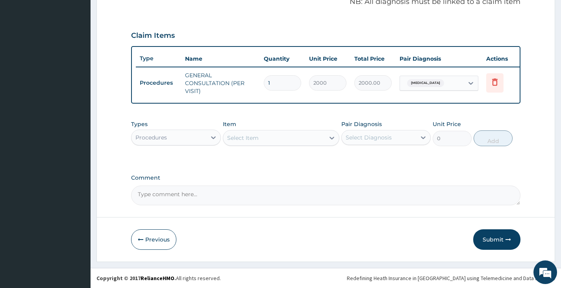
scroll to position [253, 0]
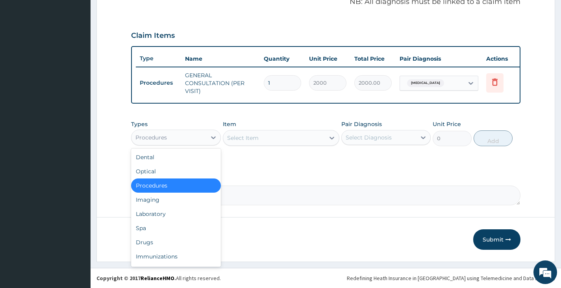
click at [184, 139] on div "Procedures" at bounding box center [168, 137] width 74 height 13
click at [152, 208] on div "Laboratory" at bounding box center [175, 214] width 89 height 14
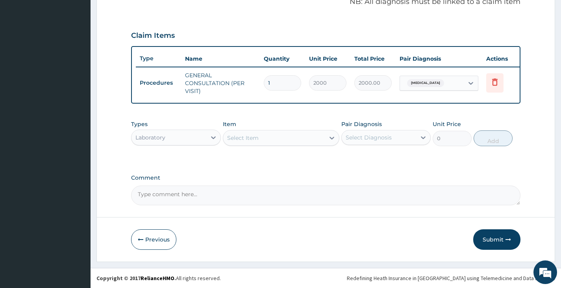
click at [271, 141] on div "Select Item" at bounding box center [274, 137] width 102 height 13
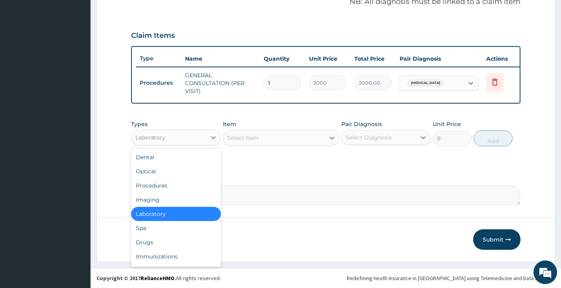
click at [190, 138] on div "Laboratory" at bounding box center [168, 137] width 74 height 13
click at [152, 238] on div "Drugs" at bounding box center [175, 242] width 89 height 14
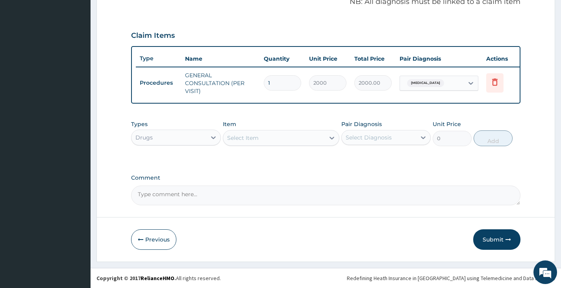
click at [274, 142] on div "Select Item" at bounding box center [274, 137] width 102 height 13
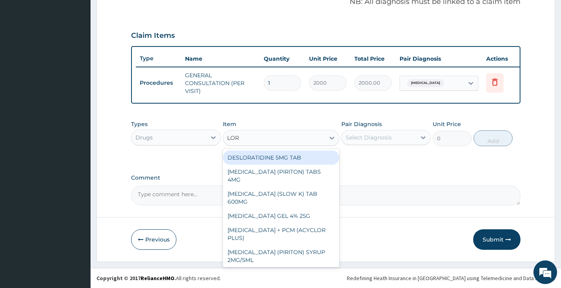
type input "[PERSON_NAME]"
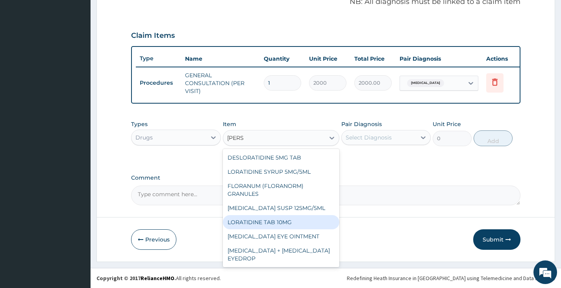
click at [288, 229] on div "LORATIDINE TAB 10MG" at bounding box center [281, 222] width 117 height 14
type input "30"
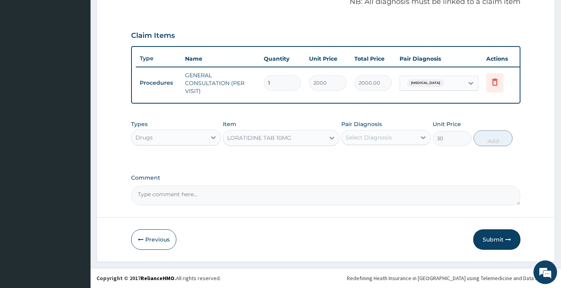
click at [399, 141] on div "Select Diagnosis" at bounding box center [379, 137] width 74 height 13
click at [394, 157] on label "Allergic contact dermatitis" at bounding box center [378, 157] width 49 height 8
checkbox input "true"
click at [495, 138] on button "Add" at bounding box center [492, 138] width 39 height 16
type input "0"
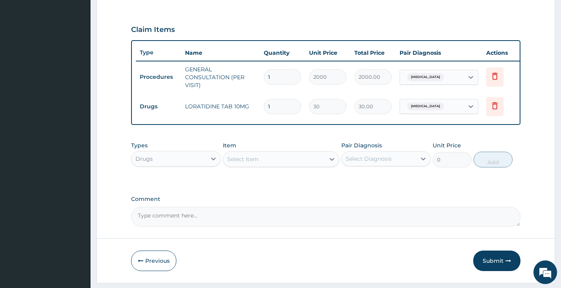
type input "0.00"
type input "5"
type input "150.00"
type input "5"
click at [276, 165] on div "Select Item" at bounding box center [274, 159] width 102 height 13
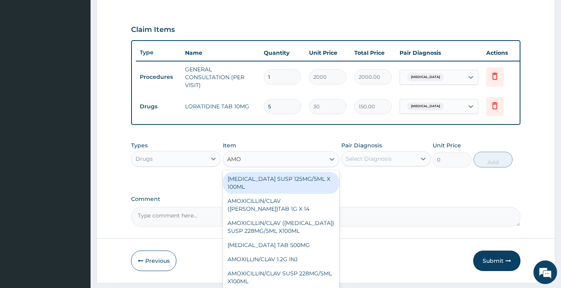
type input "AMOX"
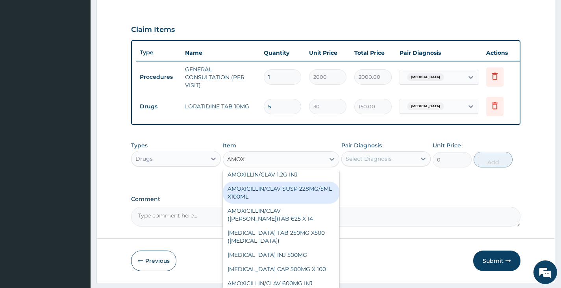
scroll to position [79, 0]
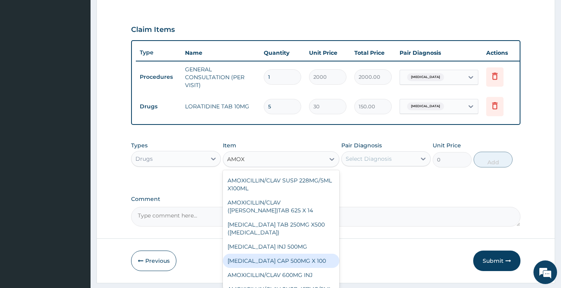
click at [289, 266] on div "AMOXICILLIN CAP 500MG X 100" at bounding box center [281, 260] width 117 height 14
type input "40"
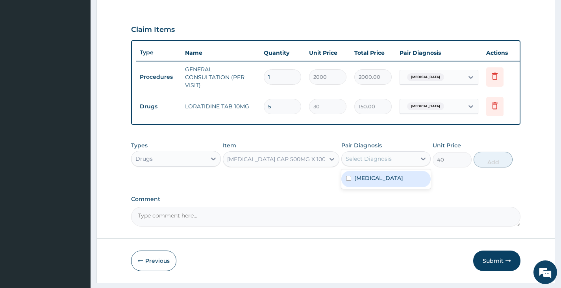
click at [378, 165] on div "Select Diagnosis" at bounding box center [379, 158] width 74 height 13
click at [381, 182] on label "Allergic contact dermatitis" at bounding box center [378, 178] width 49 height 8
checkbox input "true"
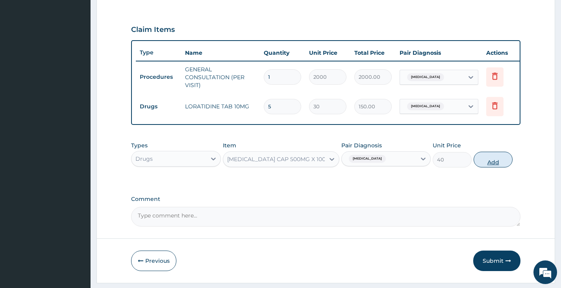
click at [484, 167] on button "Add" at bounding box center [492, 160] width 39 height 16
type input "0"
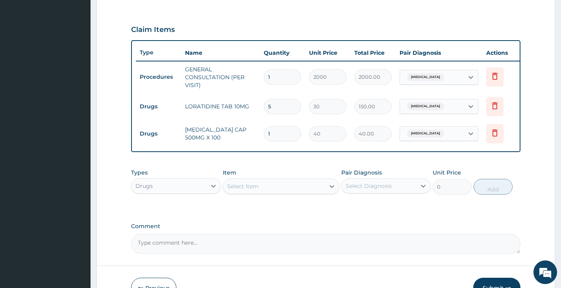
type input "15"
type input "600.00"
type input "15"
click at [257, 190] on div "Select Item" at bounding box center [242, 186] width 31 height 8
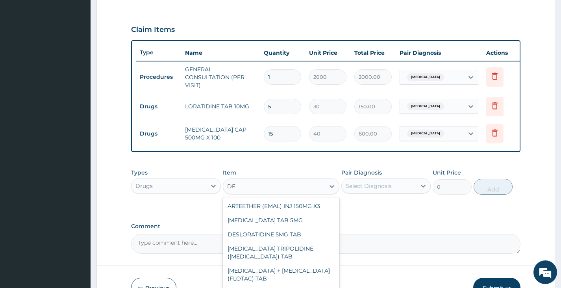
type input "D"
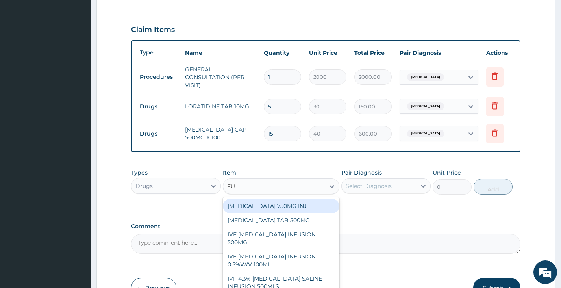
type input "FUN"
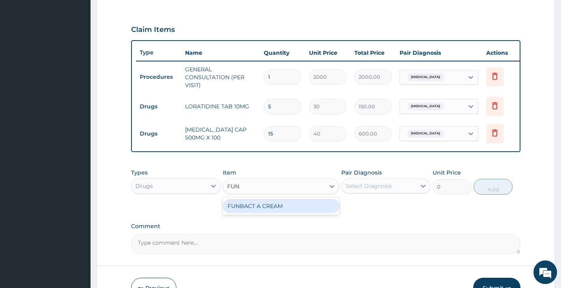
click at [271, 213] on div "FUNBACT A CREAM" at bounding box center [281, 206] width 117 height 14
type input "900"
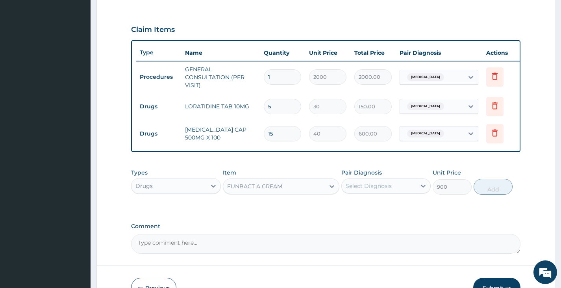
click at [399, 187] on div "Select Diagnosis" at bounding box center [379, 185] width 74 height 13
click at [388, 209] on label "Allergic contact dermatitis" at bounding box center [378, 205] width 49 height 8
checkbox input "true"
click at [483, 194] on button "Add" at bounding box center [492, 187] width 39 height 16
type input "0"
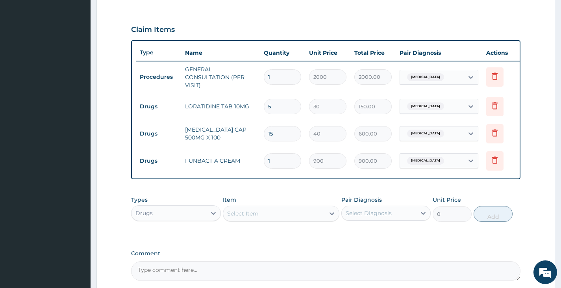
click at [303, 220] on div "Select Item" at bounding box center [274, 213] width 102 height 13
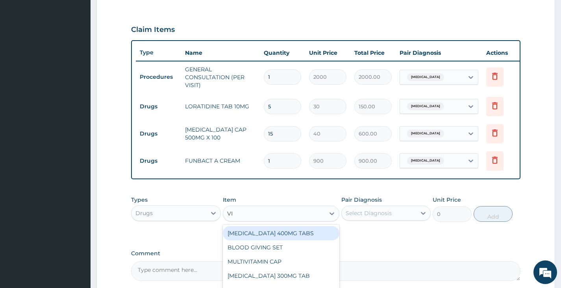
type input "V"
type input "ASC"
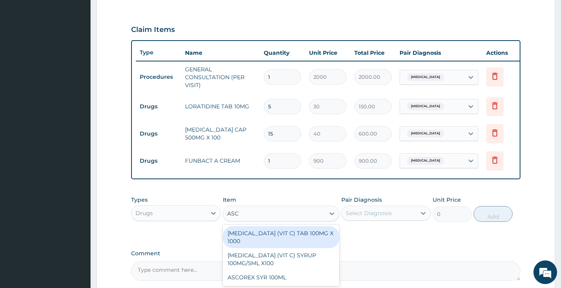
click at [301, 244] on div "ASCORBIC ACID (VIT C) TAB 100MG X 1000" at bounding box center [281, 237] width 117 height 22
type input "10"
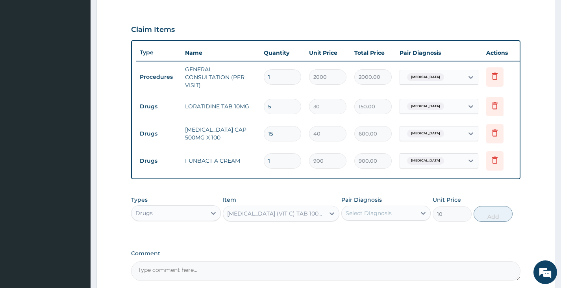
click at [368, 217] on div "Select Diagnosis" at bounding box center [369, 213] width 46 height 8
click at [369, 236] on label "Allergic contact dermatitis" at bounding box center [378, 232] width 49 height 8
checkbox input "true"
click at [486, 215] on button "Add" at bounding box center [492, 214] width 39 height 16
type input "0"
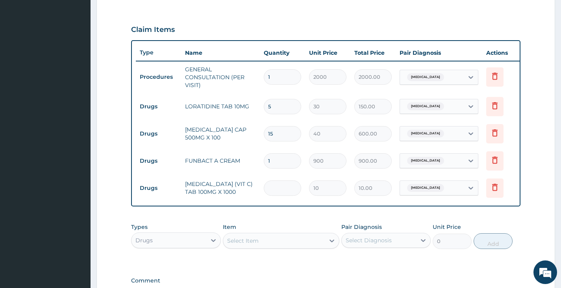
type input "0.00"
type input "3"
type input "30.00"
type input "30"
type input "300.00"
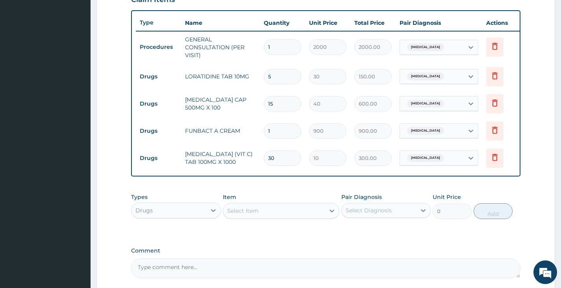
scroll to position [361, 0]
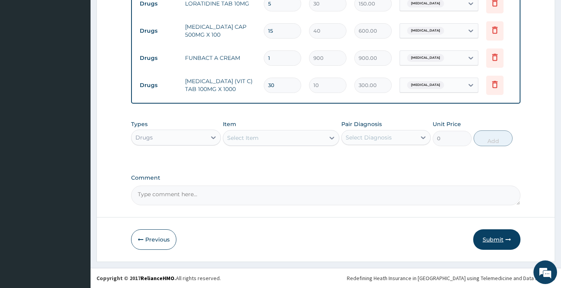
type input "30"
click at [493, 237] on button "Submit" at bounding box center [496, 239] width 47 height 20
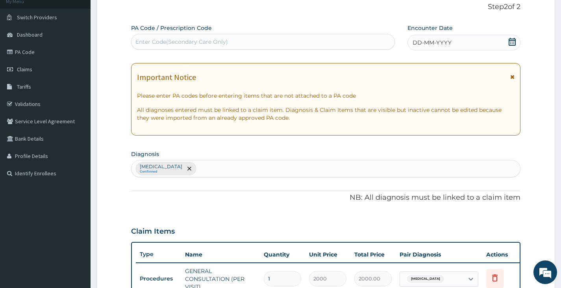
scroll to position [46, 0]
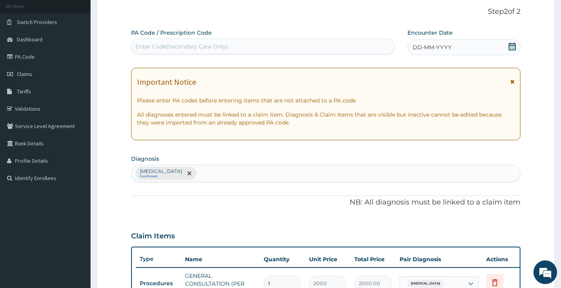
click at [508, 46] on icon at bounding box center [512, 47] width 8 height 8
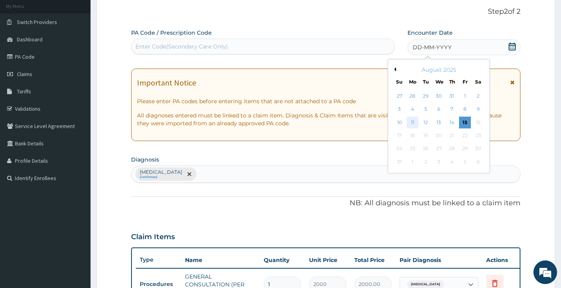
click at [410, 120] on div "11" at bounding box center [413, 122] width 12 height 12
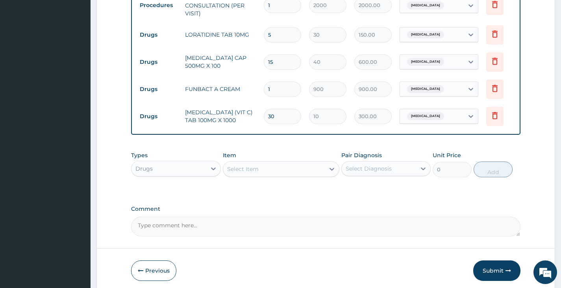
scroll to position [361, 0]
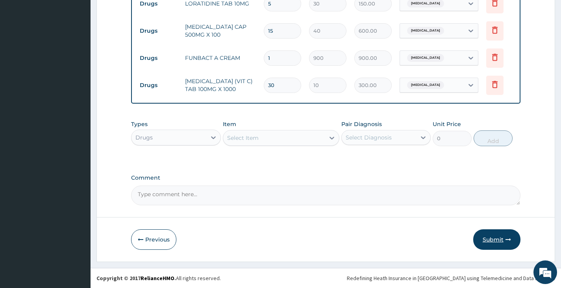
click at [499, 238] on button "Submit" at bounding box center [496, 239] width 47 height 20
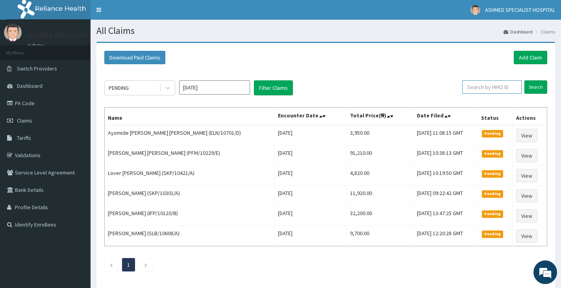
click at [485, 89] on input "text" at bounding box center [491, 86] width 59 height 13
type input "PFM/10229/B"
click at [538, 81] on input "Search" at bounding box center [535, 86] width 23 height 13
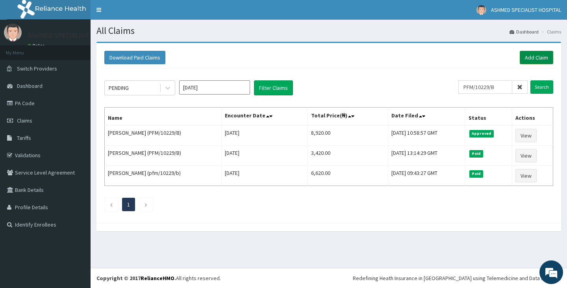
click at [541, 59] on link "Add Claim" at bounding box center [536, 57] width 33 height 13
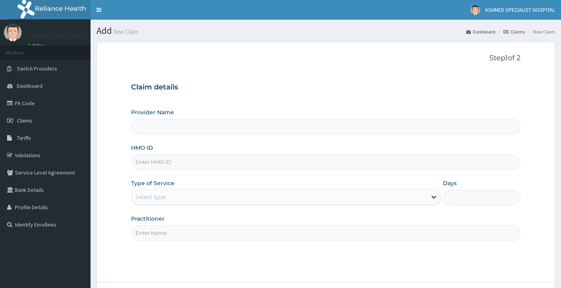
type input "ASHMED SPECIALIST HOSPITAL"
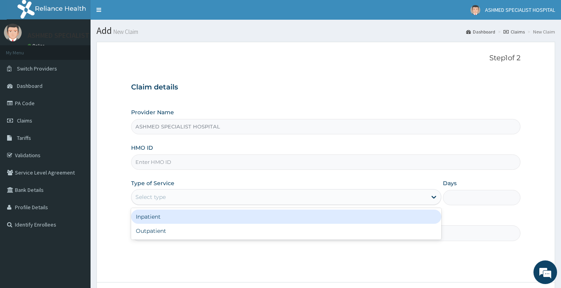
click at [143, 195] on div "Select type" at bounding box center [150, 197] width 30 height 8
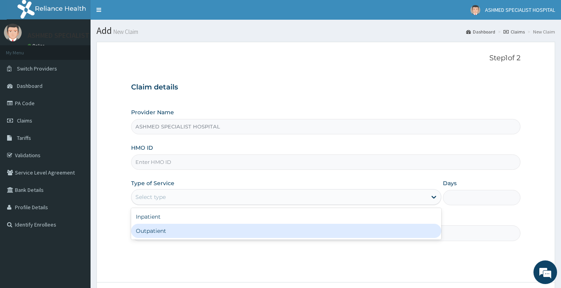
click at [151, 230] on div "Outpatient" at bounding box center [286, 231] width 310 height 14
type input "1"
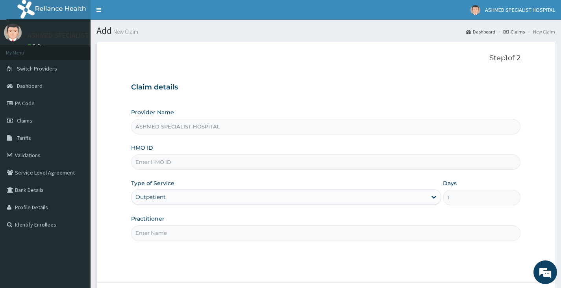
click at [144, 165] on input "HMO ID" at bounding box center [325, 161] width 389 height 15
type input "ELN/10701/B"
click at [253, 236] on input "Practitioner" at bounding box center [325, 232] width 389 height 15
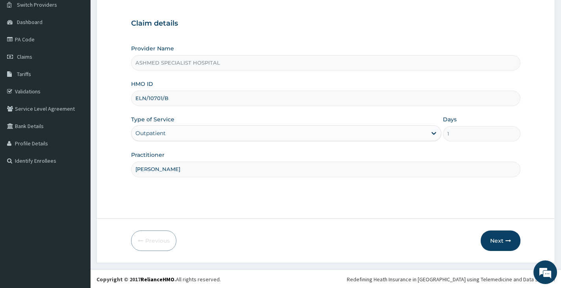
scroll to position [65, 0]
type input "DR DAVID"
click at [500, 242] on button "Next" at bounding box center [501, 239] width 40 height 20
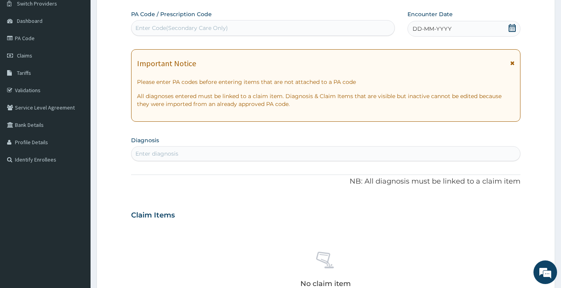
click at [153, 29] on div "Enter Code(Secondary Care Only)" at bounding box center [181, 28] width 92 height 8
paste input "PA/D55435"
type input "PA/D55435"
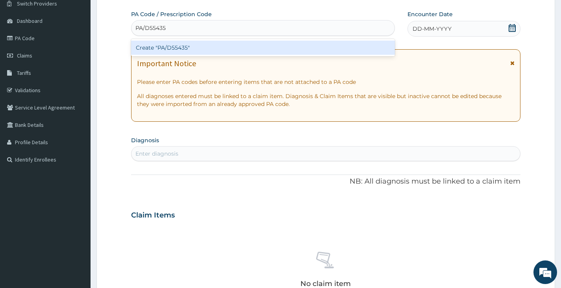
click at [158, 49] on div "Create "PA/D55435"" at bounding box center [263, 48] width 264 height 14
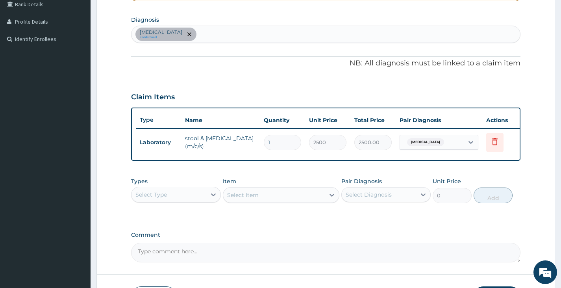
scroll to position [222, 0]
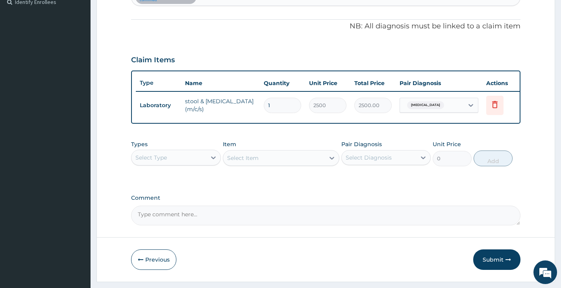
click at [185, 163] on div "Select Type" at bounding box center [168, 157] width 74 height 13
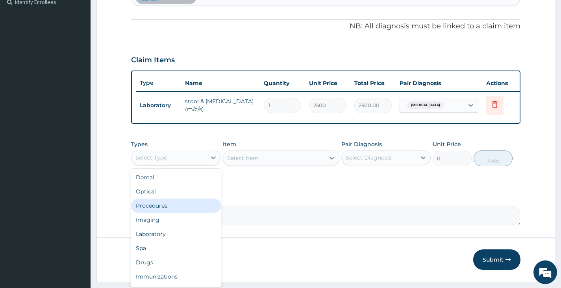
click at [175, 204] on div "Procedures" at bounding box center [175, 205] width 89 height 14
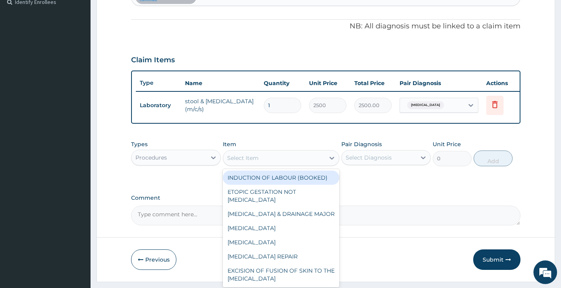
click at [263, 164] on div "Select Item" at bounding box center [274, 158] width 102 height 13
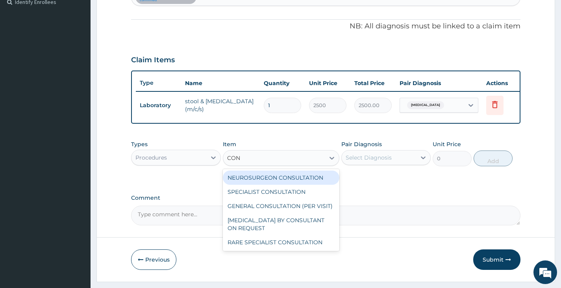
type input "CONS"
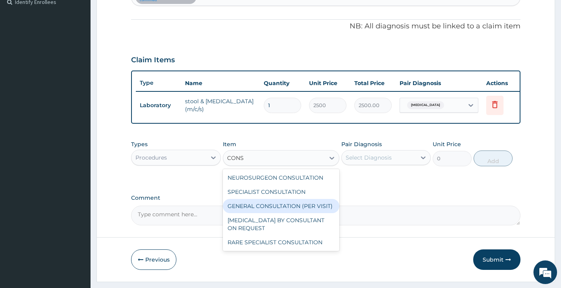
click at [277, 213] on div "GENERAL CONSULTATION (PER VISIT)" at bounding box center [281, 206] width 117 height 14
type input "2000"
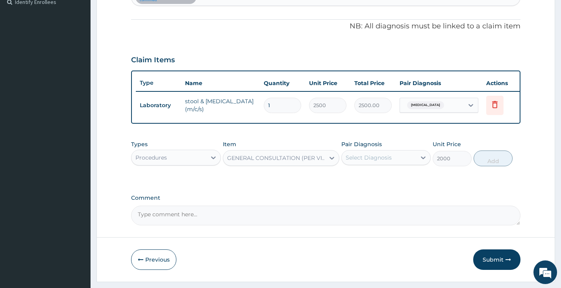
click at [379, 158] on div "Select Diagnosis" at bounding box center [379, 157] width 74 height 13
click at [381, 180] on label "Typhoid fever" at bounding box center [378, 177] width 49 height 8
checkbox input "true"
click at [486, 166] on button "Add" at bounding box center [492, 158] width 39 height 16
type input "0"
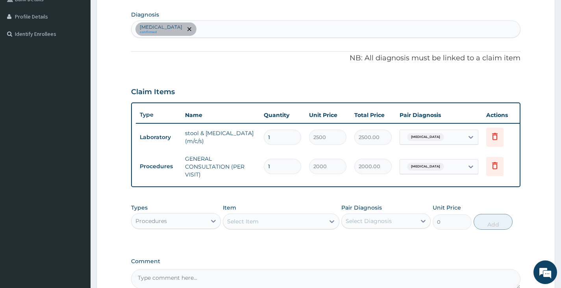
scroll to position [144, 0]
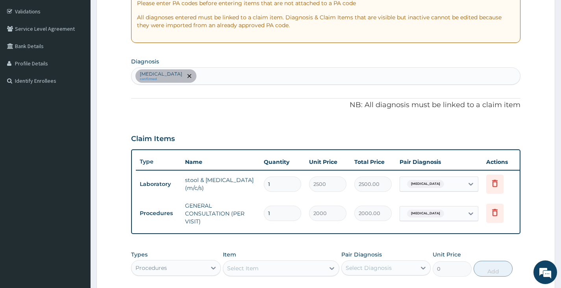
click at [215, 74] on div "Typhoid fever confirmed" at bounding box center [325, 76] width 388 height 17
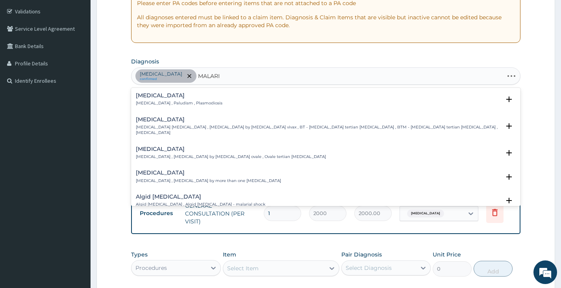
type input "MALARIA"
click at [178, 102] on p "Malaria , Paludism , Plasmodiosis" at bounding box center [179, 103] width 87 height 6
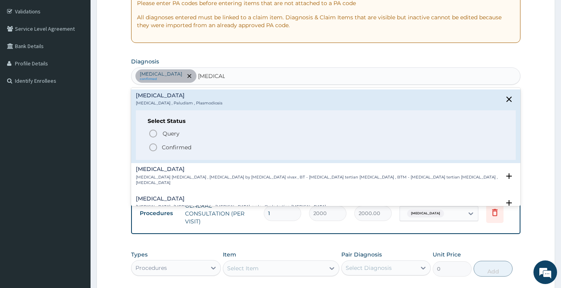
click at [184, 145] on p "Confirmed" at bounding box center [177, 147] width 30 height 8
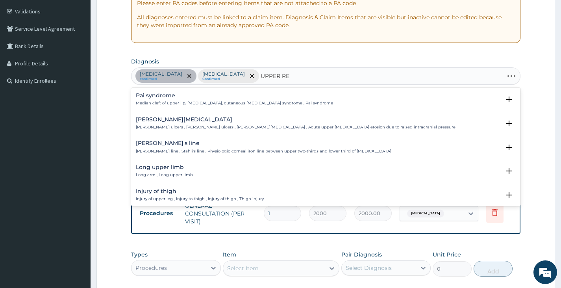
type input "UPPER RES"
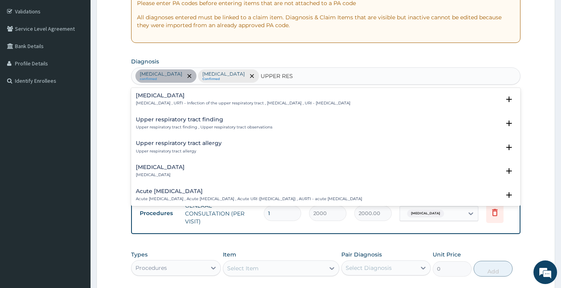
click at [214, 106] on p "Upper respiratory infection , URTI - Infection of the upper respiratory tract ,…" at bounding box center [243, 103] width 214 height 6
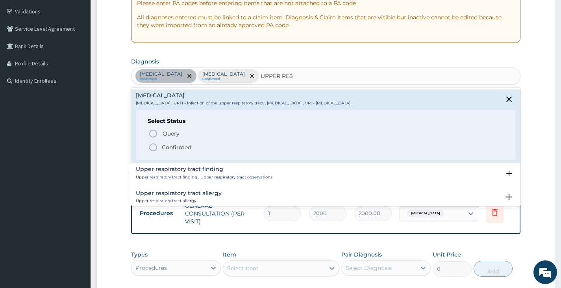
click at [161, 148] on span "Confirmed" at bounding box center [325, 146] width 355 height 9
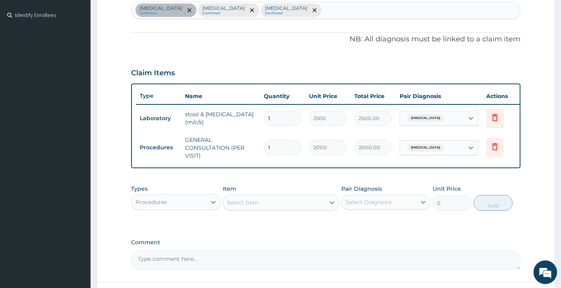
scroll to position [222, 0]
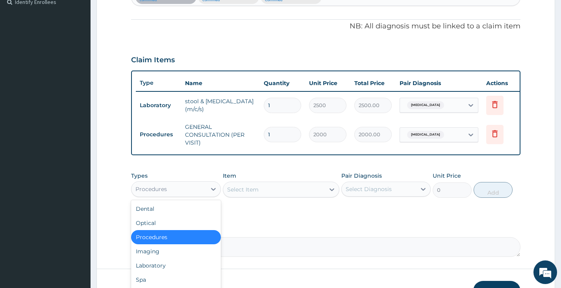
click at [196, 195] on div "Procedures" at bounding box center [168, 189] width 74 height 13
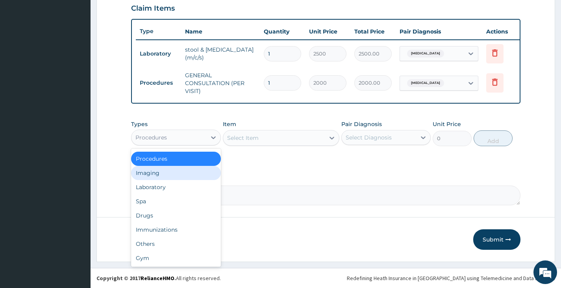
scroll to position [280, 0]
click at [164, 186] on div "Laboratory" at bounding box center [175, 187] width 89 height 14
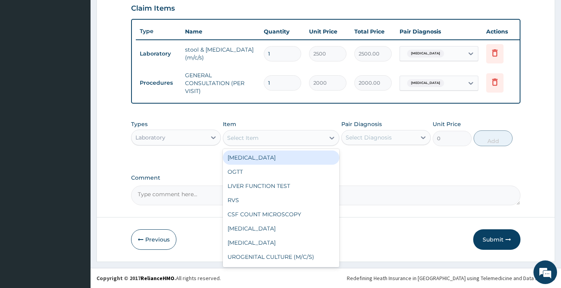
click at [298, 141] on div "Select Item" at bounding box center [274, 137] width 102 height 13
type input "FBC"
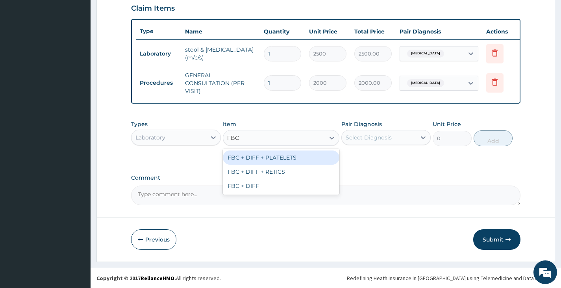
click at [299, 157] on div "FBC + DIFF + PLATELETS" at bounding box center [281, 157] width 117 height 14
type input "2500"
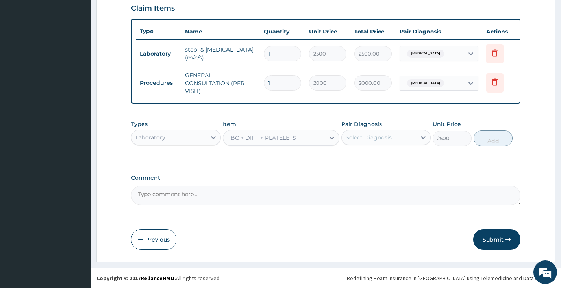
click at [379, 135] on div "Select Diagnosis" at bounding box center [369, 137] width 46 height 8
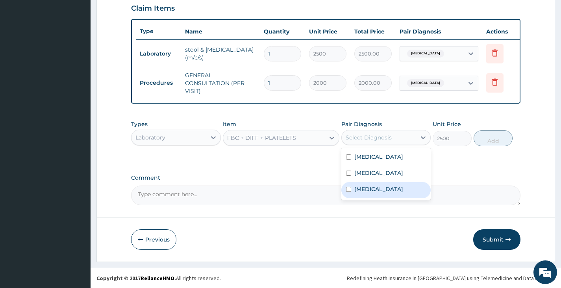
click at [385, 185] on label "Upper respiratory infection" at bounding box center [378, 189] width 49 height 8
checkbox input "true"
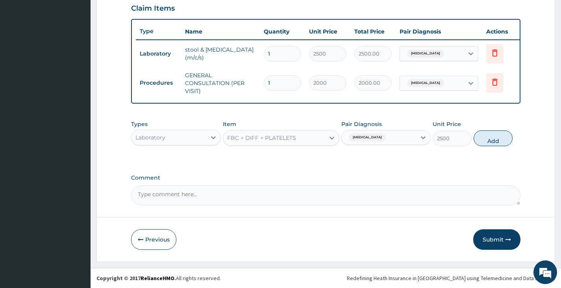
drag, startPoint x: 499, startPoint y: 137, endPoint x: 468, endPoint y: 142, distance: 31.4
click at [499, 138] on button "Add" at bounding box center [492, 138] width 39 height 16
type input "0"
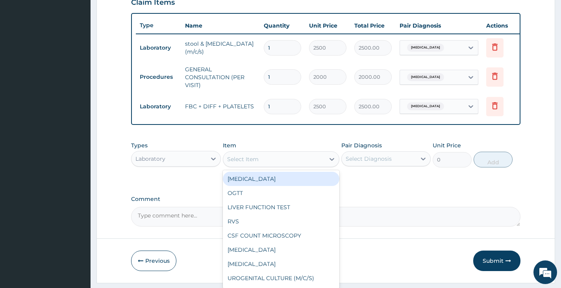
click at [237, 160] on div "Select Item" at bounding box center [274, 159] width 102 height 13
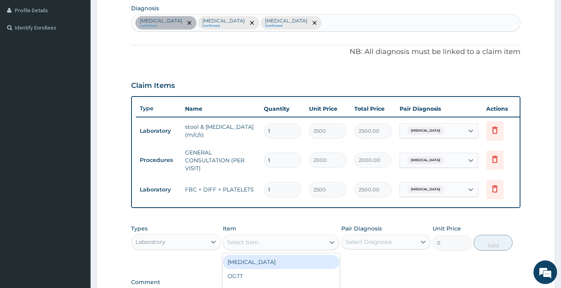
scroll to position [240, 0]
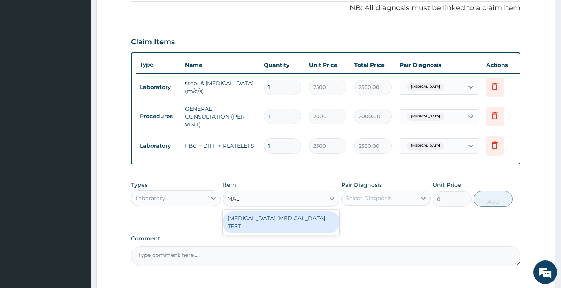
type input "MALA"
click at [277, 227] on div "MALARIA PARASITE TEST" at bounding box center [281, 222] width 117 height 22
type input "1000"
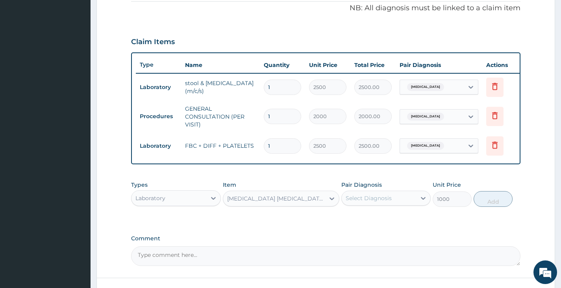
click at [364, 202] on div "Select Diagnosis" at bounding box center [369, 198] width 46 height 8
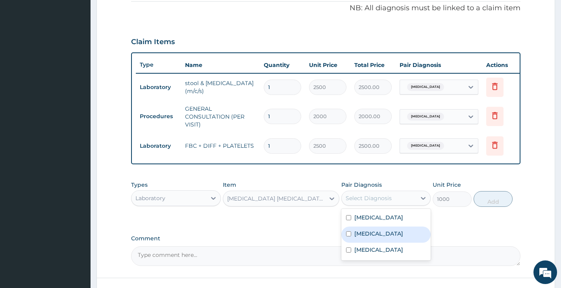
click at [374, 237] on label "Malaria" at bounding box center [378, 233] width 49 height 8
checkbox input "true"
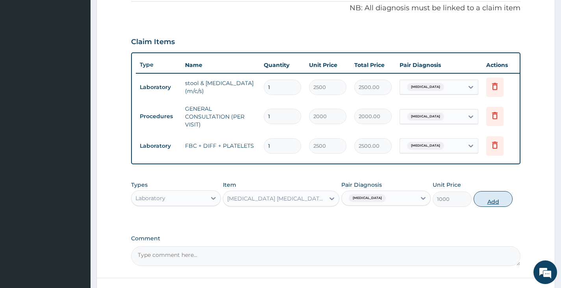
click at [493, 207] on button "Add" at bounding box center [492, 199] width 39 height 16
type input "0"
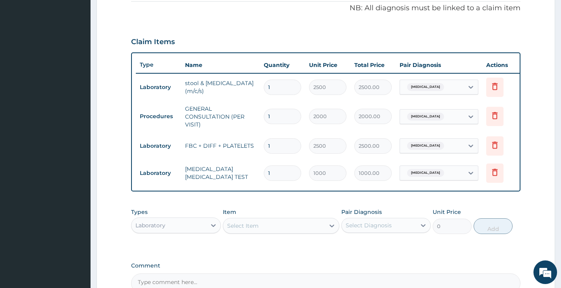
click at [168, 231] on div "Laboratory" at bounding box center [168, 225] width 74 height 13
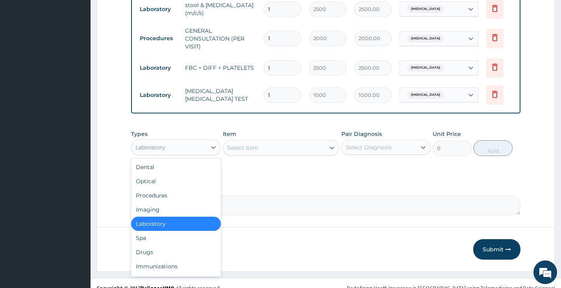
scroll to position [319, 0]
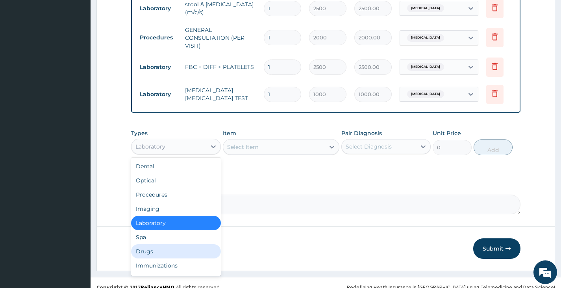
click at [160, 251] on div "Drugs" at bounding box center [175, 251] width 89 height 14
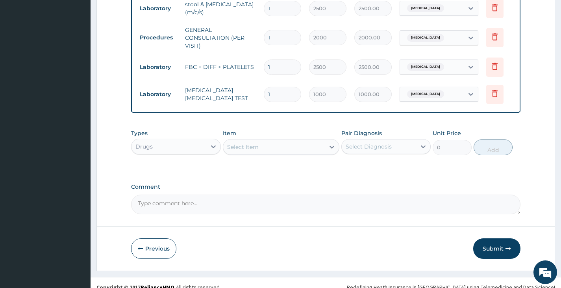
click at [244, 148] on div "Select Item" at bounding box center [274, 147] width 102 height 13
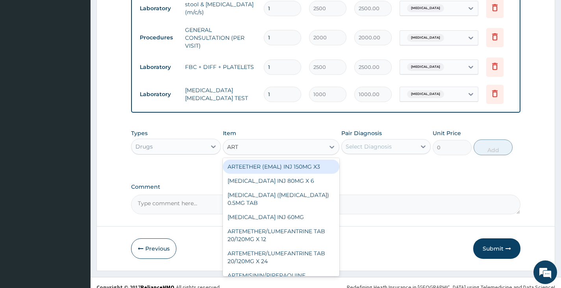
type input "ARTE"
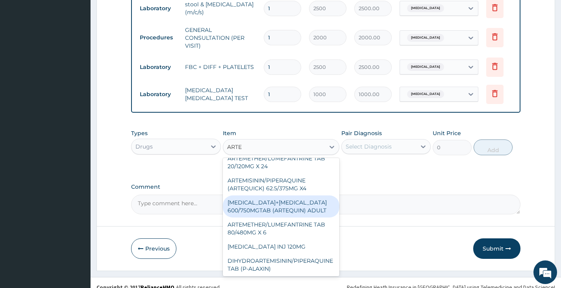
scroll to position [79, 0]
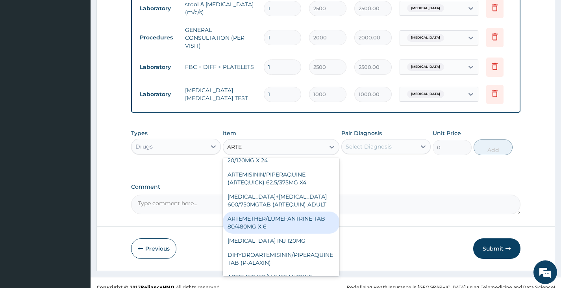
click at [282, 233] on div "ARTEMETHER/LUMEFANTRINE TAB 80/480MG X 6" at bounding box center [281, 222] width 117 height 22
type input "700"
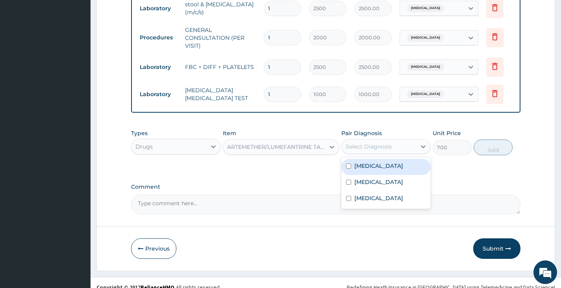
click at [383, 150] on div "Select Diagnosis" at bounding box center [369, 146] width 46 height 8
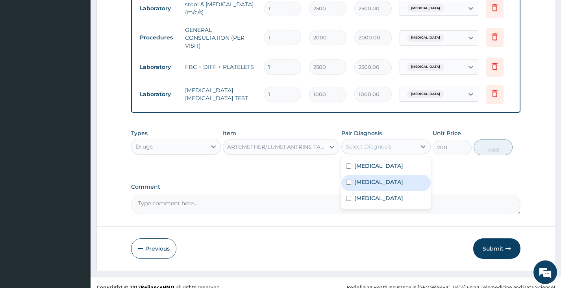
click at [375, 184] on div "Malaria" at bounding box center [385, 183] width 89 height 16
checkbox input "true"
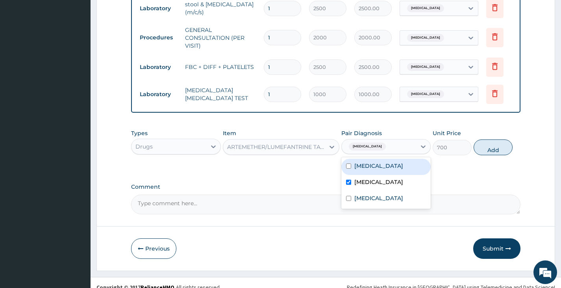
click at [493, 155] on button "Add" at bounding box center [492, 147] width 39 height 16
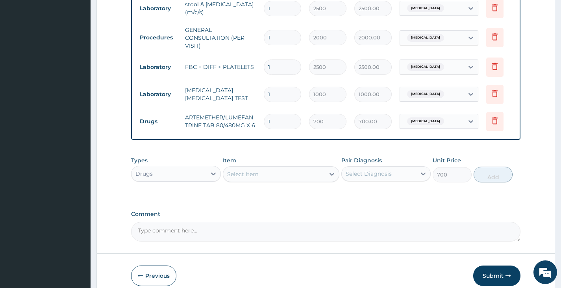
type input "0"
click at [299, 180] on div "Select Item" at bounding box center [274, 174] width 102 height 13
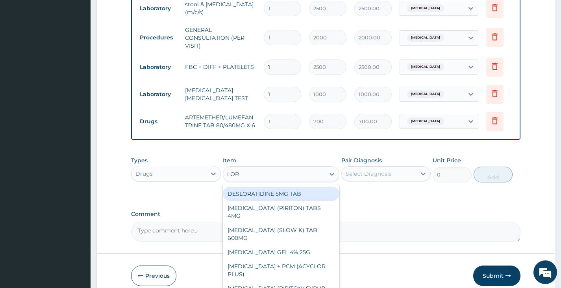
type input "LORA"
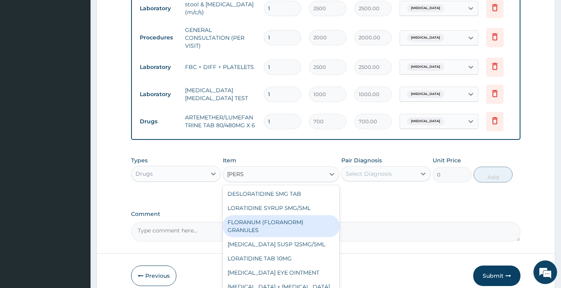
scroll to position [58, 0]
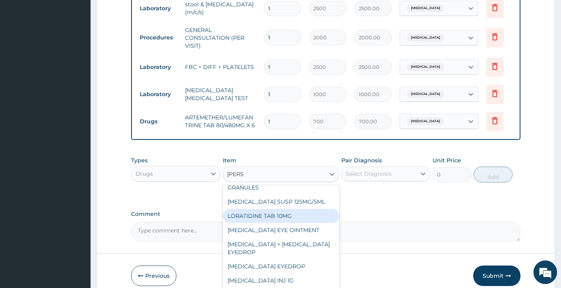
click at [290, 217] on div "LORATIDINE TAB 10MG" at bounding box center [281, 216] width 117 height 14
type input "30"
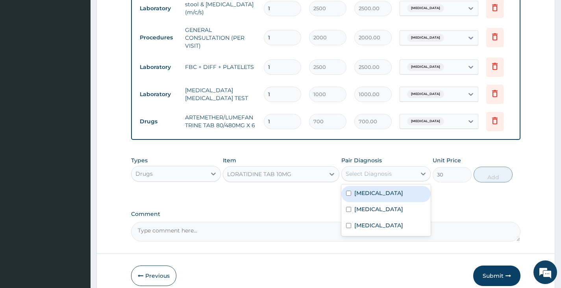
click at [388, 177] on div "Select Diagnosis" at bounding box center [369, 174] width 46 height 8
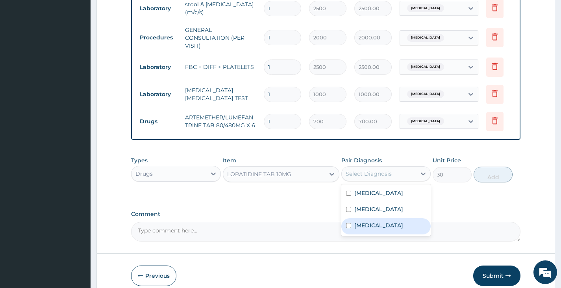
click at [379, 229] on label "Upper respiratory infection" at bounding box center [378, 225] width 49 height 8
checkbox input "true"
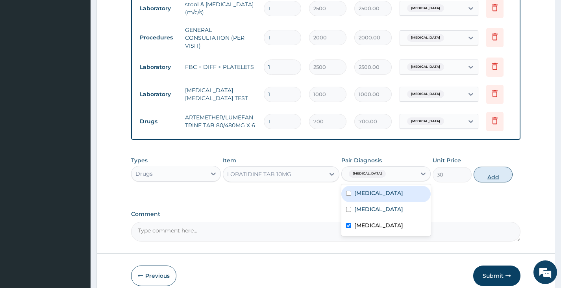
click at [490, 181] on button "Add" at bounding box center [492, 174] width 39 height 16
type input "0"
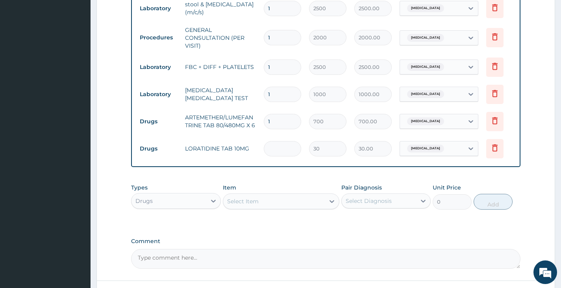
type input "0.00"
type input "5"
type input "150.00"
type input "5"
click at [312, 202] on div "Select Item" at bounding box center [274, 201] width 102 height 13
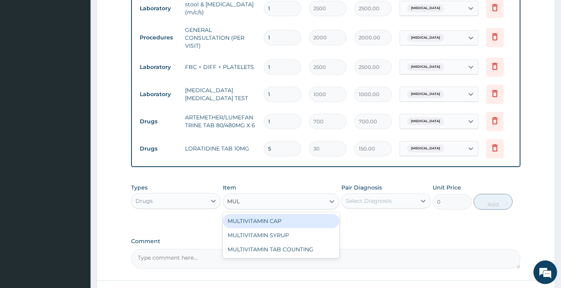
type input "MULT"
click at [270, 228] on div "MULTIVITAMIN CAP" at bounding box center [281, 221] width 117 height 14
type input "50"
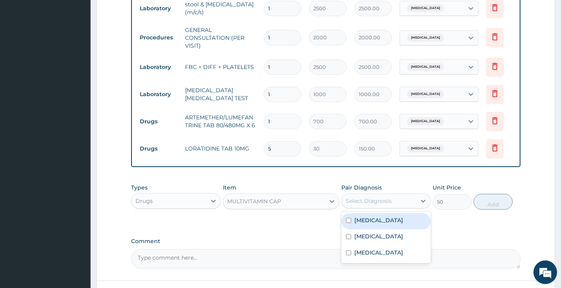
click at [369, 205] on div "Select Diagnosis" at bounding box center [369, 201] width 46 height 8
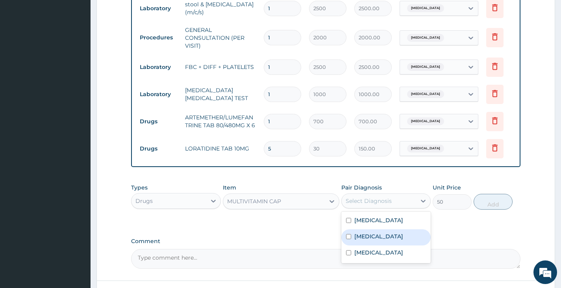
click at [365, 235] on div "Malaria" at bounding box center [385, 237] width 89 height 16
checkbox input "true"
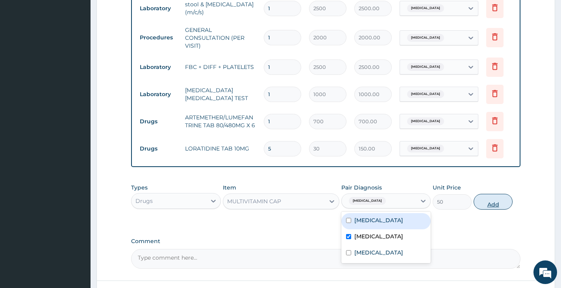
click at [494, 205] on button "Add" at bounding box center [492, 202] width 39 height 16
type input "0"
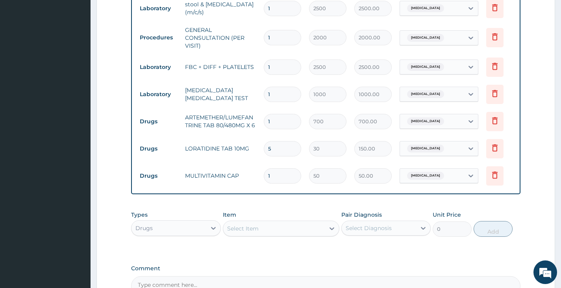
type input "0.00"
type input "7"
type input "350.00"
type input "7"
click at [294, 230] on div "Select Item" at bounding box center [274, 228] width 102 height 13
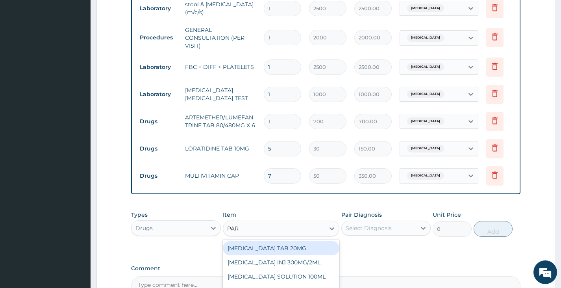
type input "PARA"
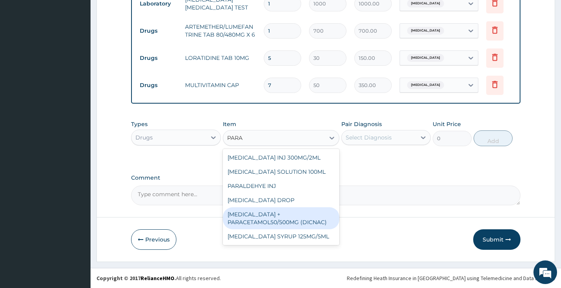
scroll to position [416, 0]
click at [312, 222] on div "DICLOFENAC + PARACETAMOL50/500MG (DICNAC)" at bounding box center [281, 218] width 117 height 22
type input "40"
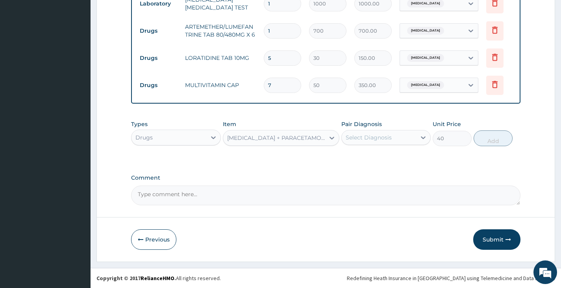
click at [371, 138] on div "Select Diagnosis" at bounding box center [369, 137] width 46 height 8
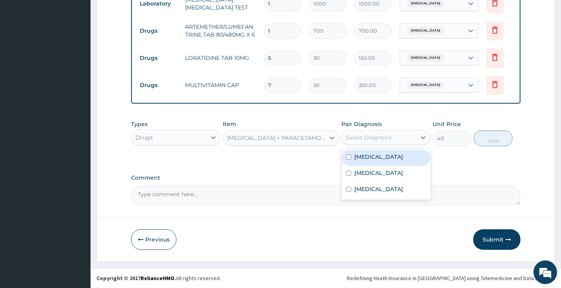
click at [376, 154] on label "Typhoid fever" at bounding box center [378, 157] width 49 height 8
checkbox input "true"
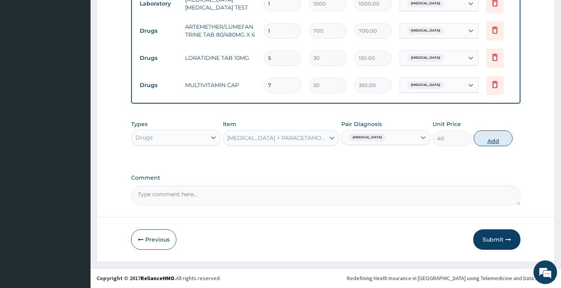
click at [492, 141] on button "Add" at bounding box center [492, 138] width 39 height 16
type input "0"
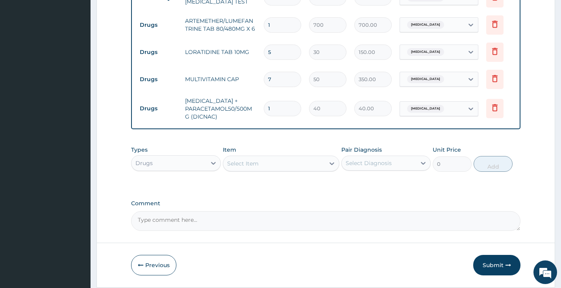
type input "18"
type input "720.00"
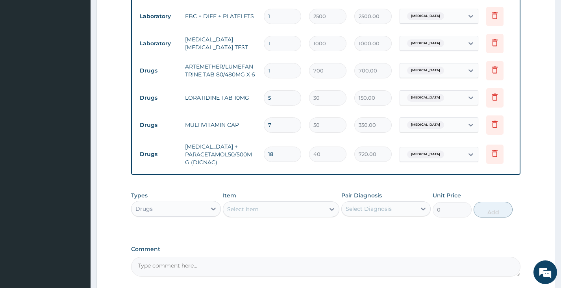
scroll to position [447, 0]
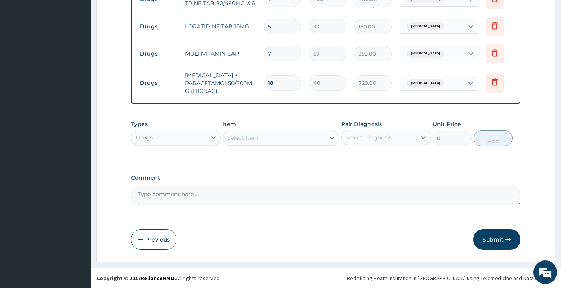
type input "18"
click at [492, 238] on button "Submit" at bounding box center [496, 239] width 47 height 20
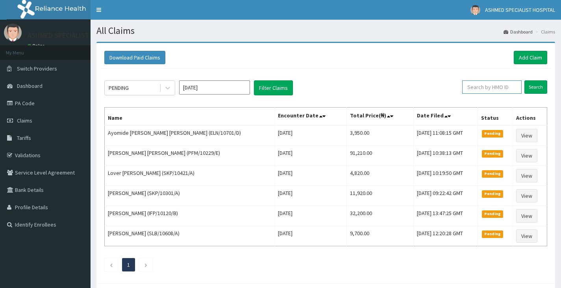
click at [507, 87] on input "text" at bounding box center [491, 86] width 59 height 13
type input "O"
type input "ELN/10701/B"
click at [535, 84] on input "Search" at bounding box center [535, 86] width 23 height 13
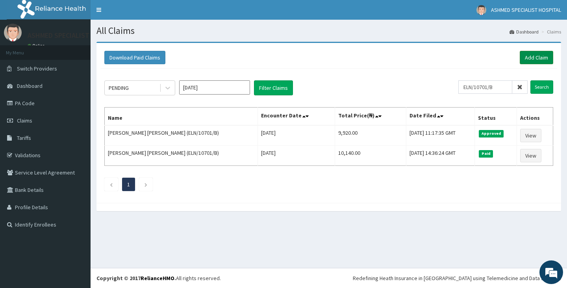
click at [539, 59] on link "Add Claim" at bounding box center [536, 57] width 33 height 13
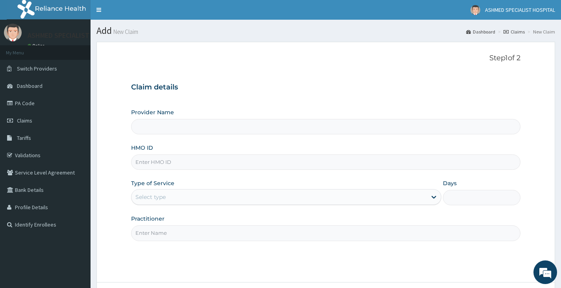
click at [203, 162] on input "HMO ID" at bounding box center [325, 161] width 389 height 15
type input "0243635"
click at [172, 128] on input "Provider Name" at bounding box center [325, 126] width 389 height 15
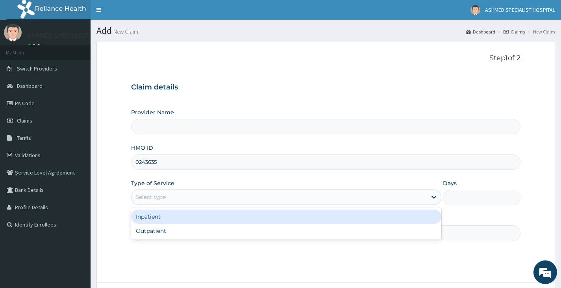
click at [176, 194] on div "Select type" at bounding box center [278, 196] width 295 height 13
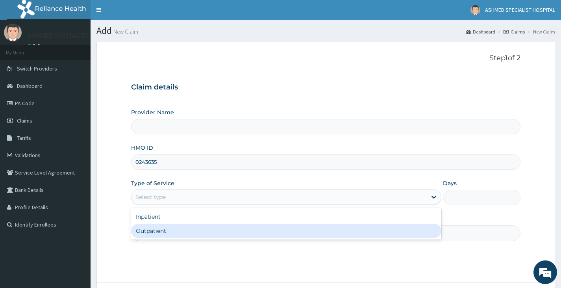
click at [167, 233] on div "Outpatient" at bounding box center [286, 231] width 310 height 14
type input "1"
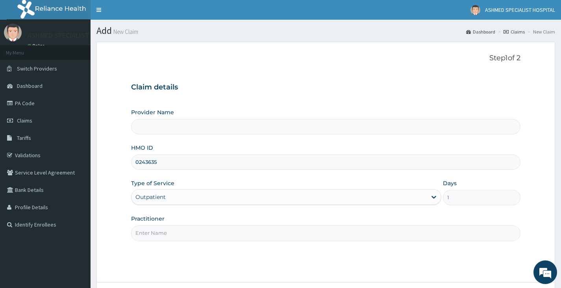
click at [188, 125] on input "Provider Name" at bounding box center [325, 126] width 389 height 15
click at [189, 126] on input "Provider Name" at bounding box center [325, 126] width 389 height 15
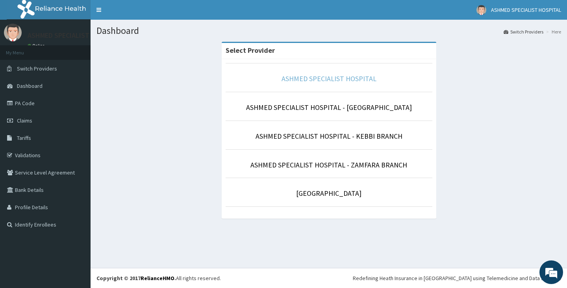
click at [332, 75] on link "ASHMED SPECIALIST HOSPITAL" at bounding box center [328, 78] width 95 height 9
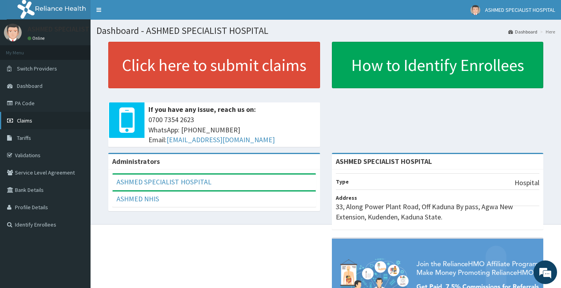
click at [24, 120] on span "Claims" at bounding box center [24, 120] width 15 height 7
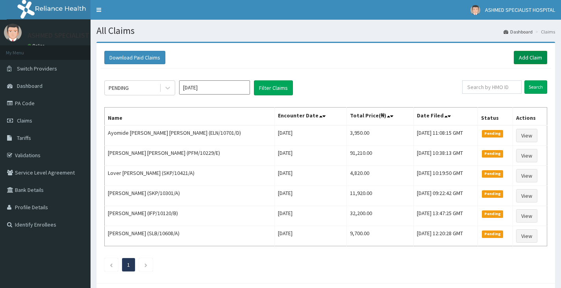
click at [520, 55] on link "Add Claim" at bounding box center [530, 57] width 33 height 13
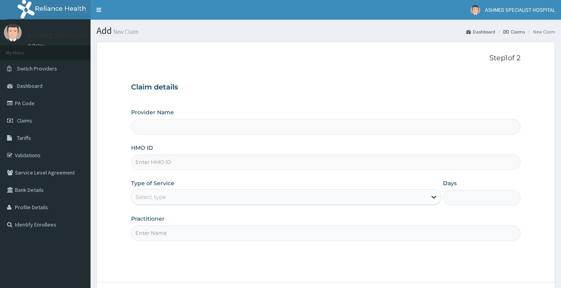
type input "ASHMED SPECIALIST HOSPITAL"
click at [174, 161] on input "HMO ID" at bounding box center [325, 161] width 389 height 15
type input "0243635"
click at [173, 194] on div "Select type" at bounding box center [278, 196] width 295 height 13
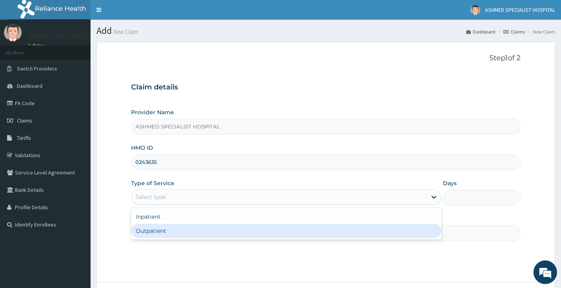
click at [168, 229] on div "Outpatient" at bounding box center [286, 231] width 310 height 14
type input "1"
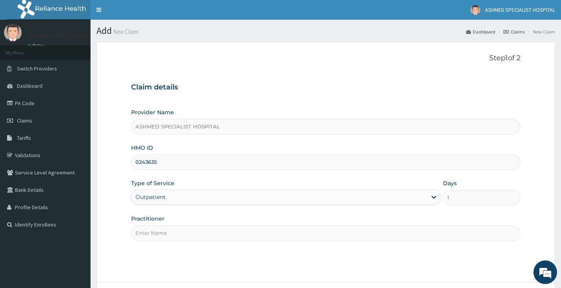
click at [168, 229] on input "Practitioner" at bounding box center [325, 232] width 389 height 15
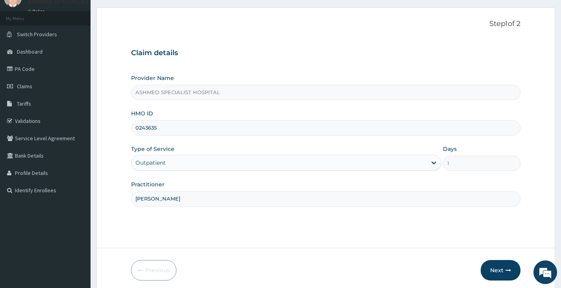
scroll to position [65, 0]
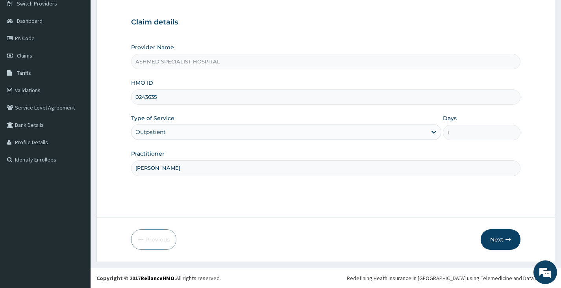
type input "DR DAVID"
click at [502, 241] on button "Next" at bounding box center [501, 239] width 40 height 20
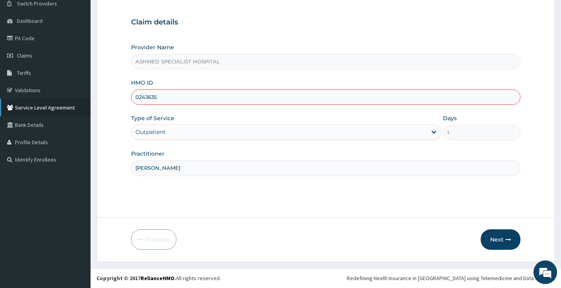
drag, startPoint x: 179, startPoint y: 96, endPoint x: 48, endPoint y: 116, distance: 132.5
click at [48, 116] on div "R EL Toggle navigation ASHMED SPECIALIST HOSPITAL ASHMED SPECIALIST HOSPITAL - …" at bounding box center [280, 111] width 561 height 353
type input "IFP/10301/A"
click at [501, 240] on button "Next" at bounding box center [501, 239] width 40 height 20
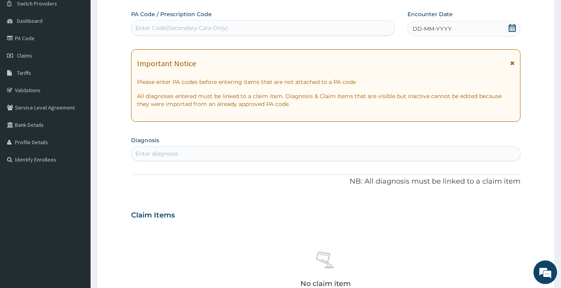
click at [413, 25] on span "DD-MM-YYYY" at bounding box center [431, 29] width 39 height 8
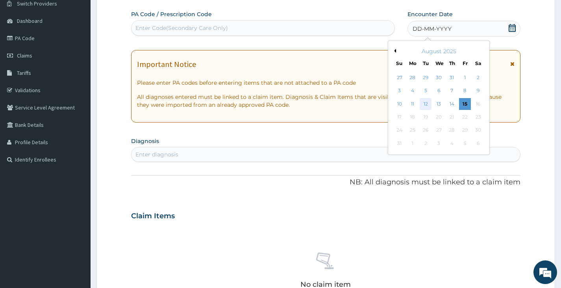
click at [428, 107] on div "12" at bounding box center [426, 104] width 12 height 12
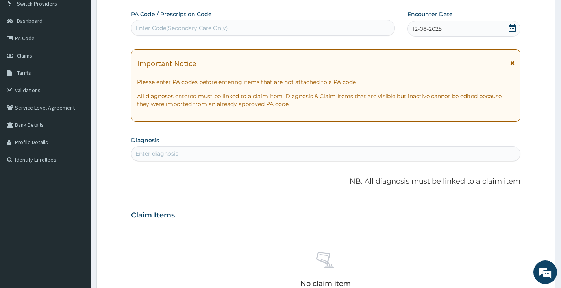
click at [240, 155] on div "Enter diagnosis" at bounding box center [325, 153] width 388 height 13
type input "MAlaria"
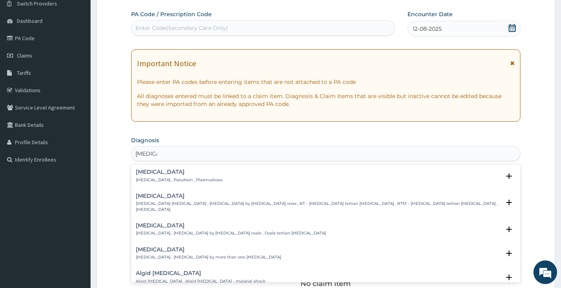
click at [182, 171] on h4 "Malaria" at bounding box center [179, 172] width 87 height 6
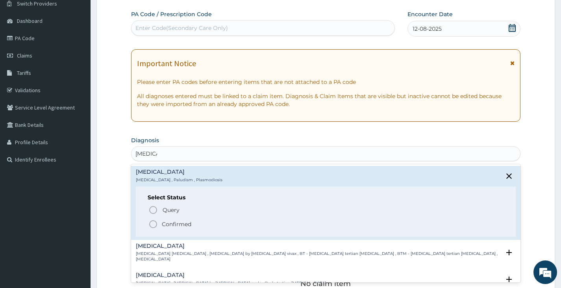
click at [182, 225] on p "Confirmed" at bounding box center [177, 224] width 30 height 8
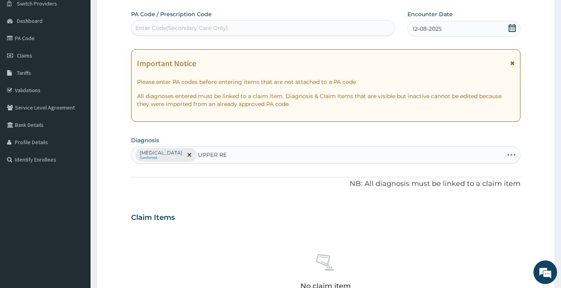
type input "UPPER RES"
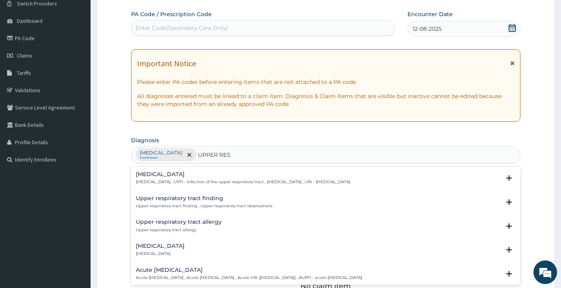
click at [198, 178] on div "Upper respiratory infection Upper respiratory infection , URTI - Infection of t…" at bounding box center [243, 178] width 214 height 14
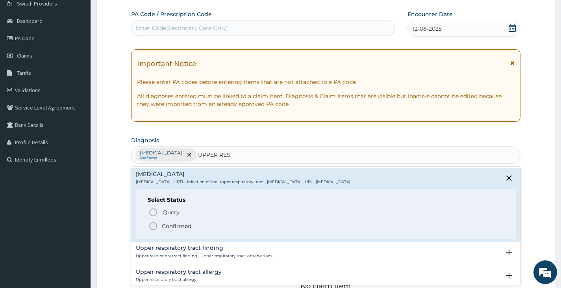
click at [179, 227] on p "Confirmed" at bounding box center [177, 226] width 30 height 8
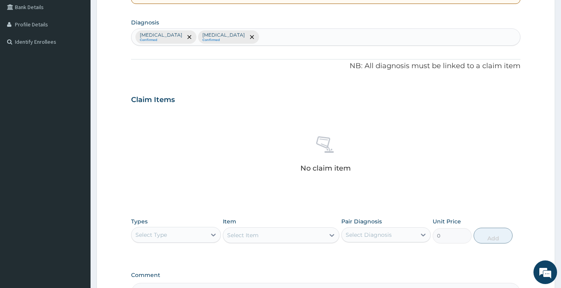
scroll to position [183, 0]
click at [198, 234] on div "Select Type" at bounding box center [168, 234] width 74 height 13
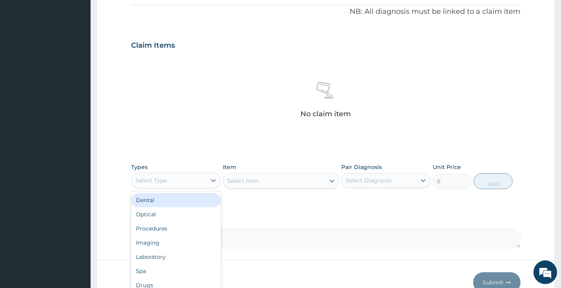
scroll to position [262, 0]
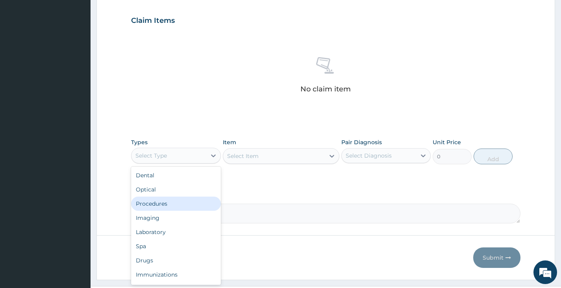
click at [183, 202] on div "Procedures" at bounding box center [175, 203] width 89 height 14
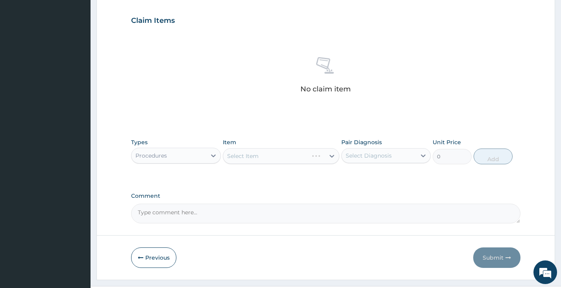
click at [257, 150] on div "Select Item" at bounding box center [281, 156] width 117 height 16
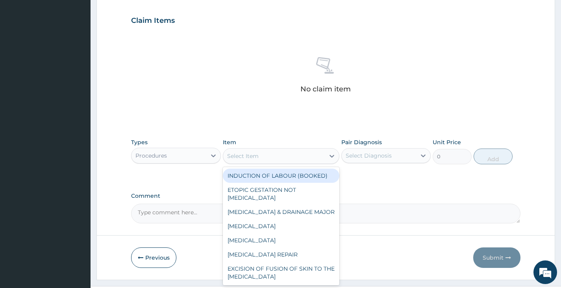
click at [316, 163] on div "Select Item" at bounding box center [281, 156] width 117 height 16
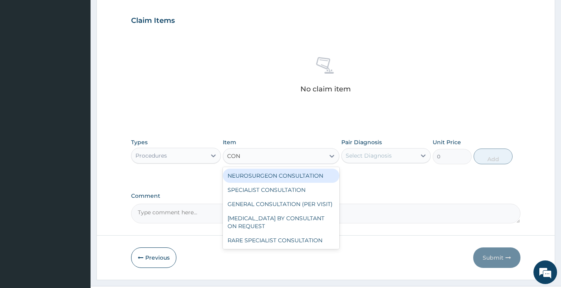
type input "CONS"
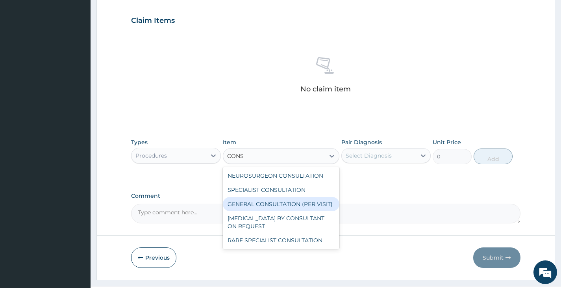
click at [250, 201] on div "GENERAL CONSULTATION (PER VISIT)" at bounding box center [281, 204] width 117 height 14
type input "2000"
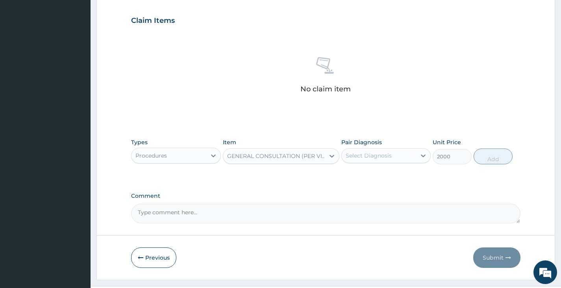
click at [364, 153] on div "Select Diagnosis" at bounding box center [369, 156] width 46 height 8
drag, startPoint x: 368, startPoint y: 177, endPoint x: 373, endPoint y: 173, distance: 6.7
click at [368, 177] on label "Malaria" at bounding box center [378, 175] width 49 height 8
checkbox input "true"
click at [494, 159] on button "Add" at bounding box center [492, 156] width 39 height 16
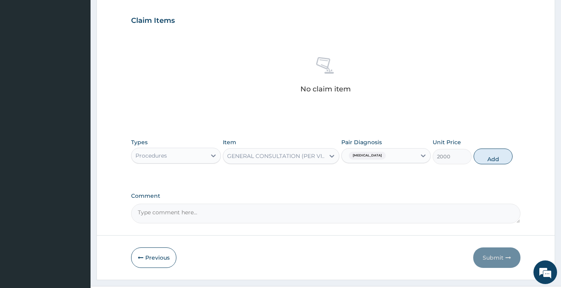
type input "0"
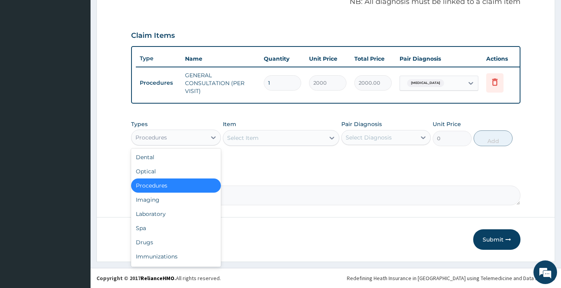
click at [185, 132] on div "Procedures" at bounding box center [168, 137] width 74 height 13
click at [151, 219] on div "Laboratory" at bounding box center [175, 214] width 89 height 14
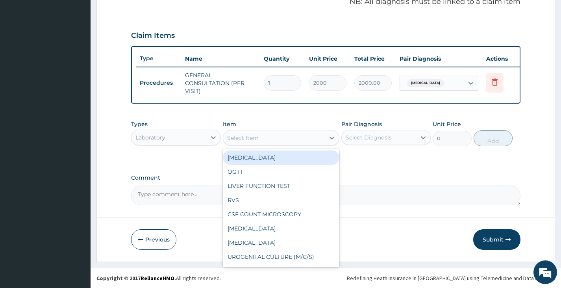
click at [284, 140] on div "Select Item" at bounding box center [274, 137] width 102 height 13
type input "FBC"
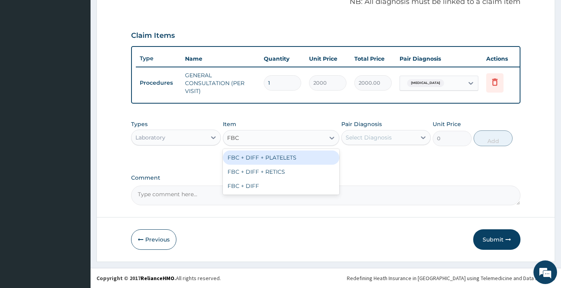
click at [291, 156] on div "FBC + DIFF + PLATELETS" at bounding box center [281, 157] width 117 height 14
type input "2500"
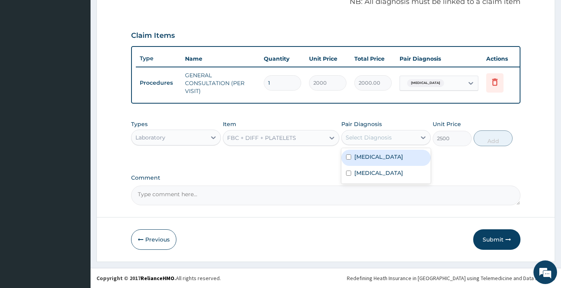
click at [358, 135] on div "Select Diagnosis" at bounding box center [369, 137] width 46 height 8
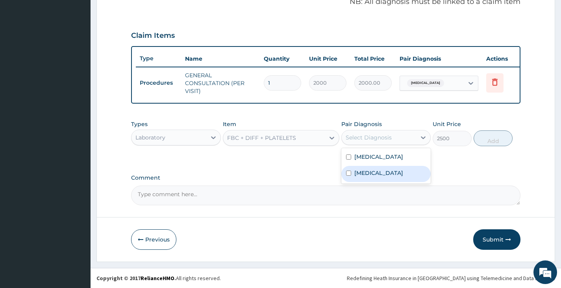
click at [361, 174] on label "Upper respiratory infection" at bounding box center [378, 173] width 49 height 8
checkbox input "true"
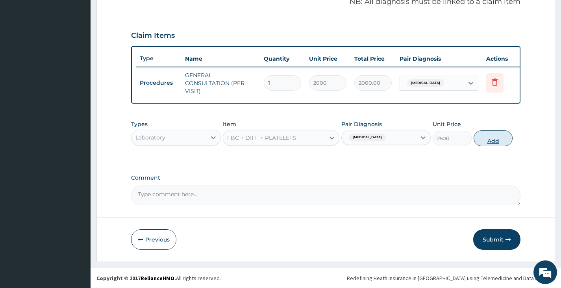
click at [483, 139] on button "Add" at bounding box center [492, 138] width 39 height 16
type input "0"
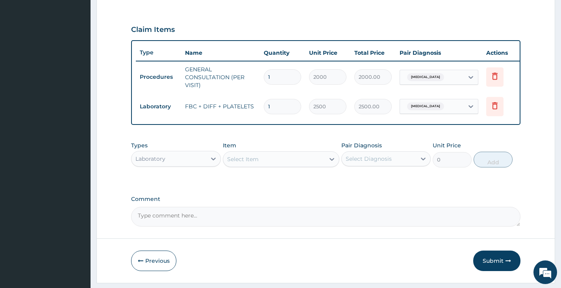
click at [303, 163] on div "Select Item" at bounding box center [274, 159] width 102 height 13
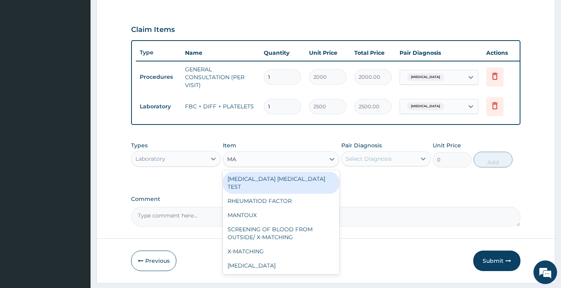
type input "MAL"
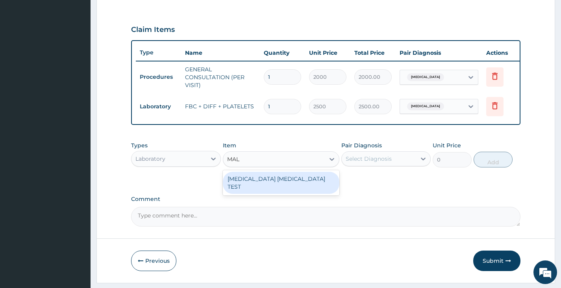
click at [287, 183] on div "MALARIA PARASITE TEST" at bounding box center [281, 183] width 117 height 22
type input "1000"
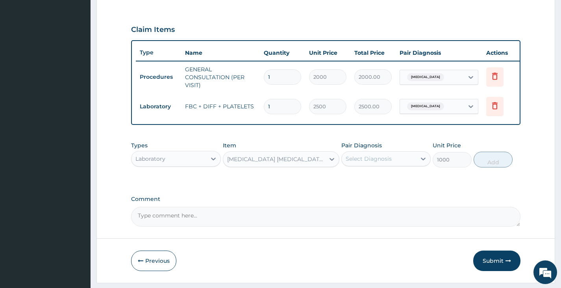
click at [399, 165] on div "Select Diagnosis" at bounding box center [379, 158] width 74 height 13
click at [393, 187] on div "Malaria" at bounding box center [385, 179] width 89 height 16
checkbox input "true"
click at [484, 165] on button "Add" at bounding box center [492, 160] width 39 height 16
type input "0"
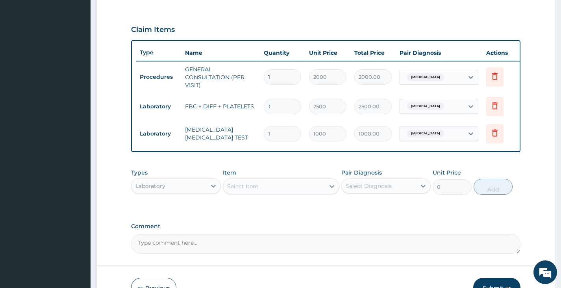
click at [176, 192] on div "Laboratory" at bounding box center [168, 185] width 74 height 13
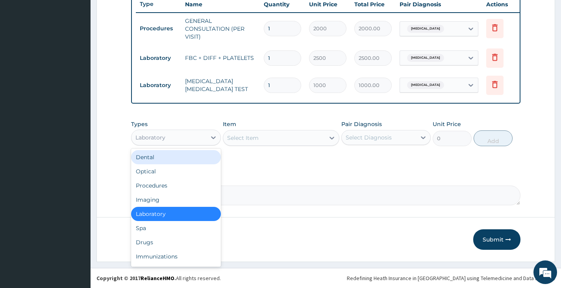
scroll to position [307, 0]
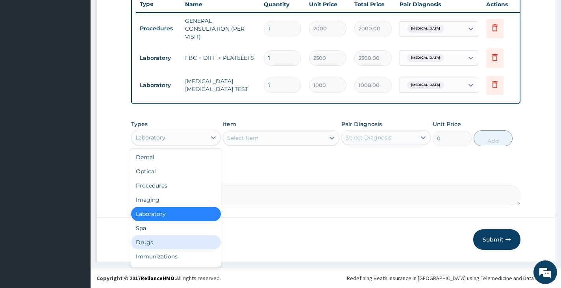
click at [151, 242] on div "Drugs" at bounding box center [175, 242] width 89 height 14
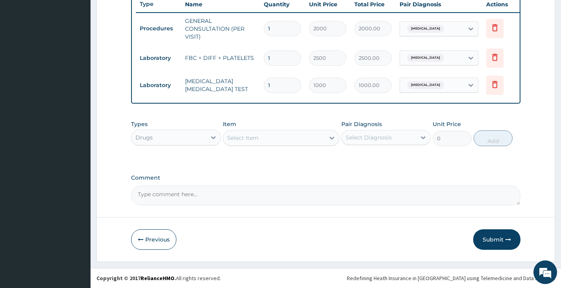
click at [275, 140] on div "Select Item" at bounding box center [274, 137] width 102 height 13
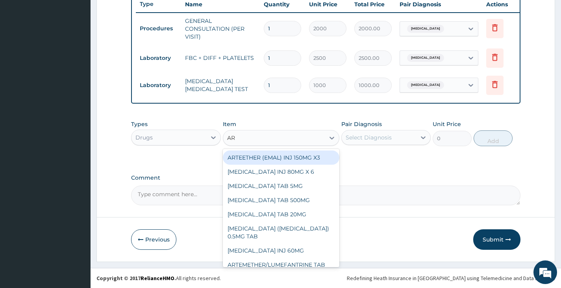
type input "ART"
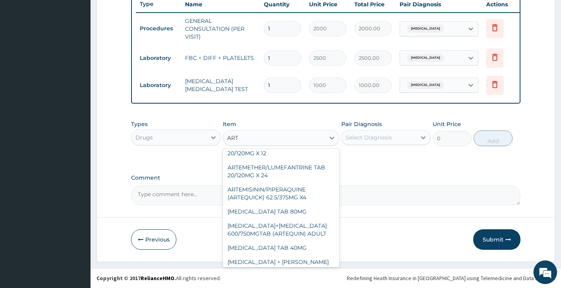
scroll to position [118, 0]
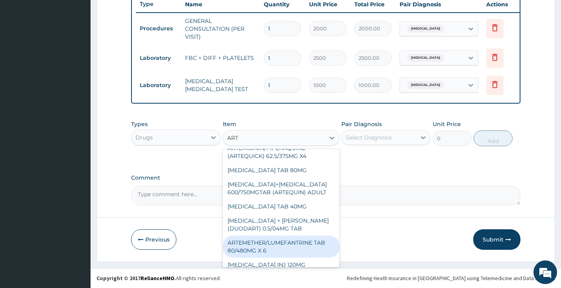
click at [281, 241] on div "ARTEMETHER/LUMEFANTRINE TAB 80/480MG X 6" at bounding box center [281, 246] width 117 height 22
type input "700"
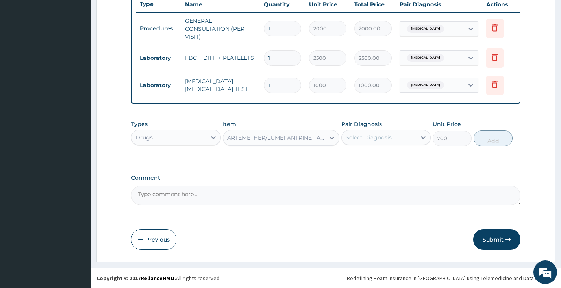
click at [405, 137] on div "Select Diagnosis" at bounding box center [379, 137] width 74 height 13
click at [397, 159] on div "Malaria" at bounding box center [385, 158] width 89 height 16
checkbox input "true"
click at [496, 134] on button "Add" at bounding box center [492, 138] width 39 height 16
type input "0"
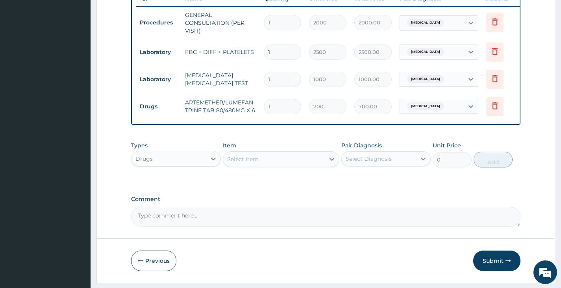
click at [311, 164] on div "Select Item" at bounding box center [274, 159] width 102 height 13
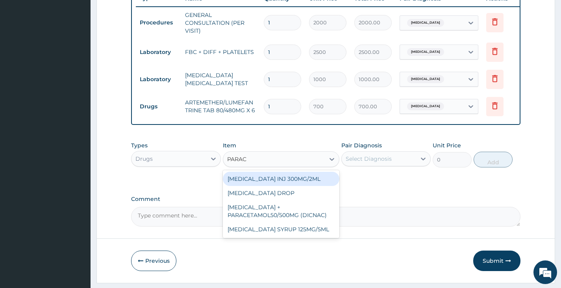
type input "PARACE"
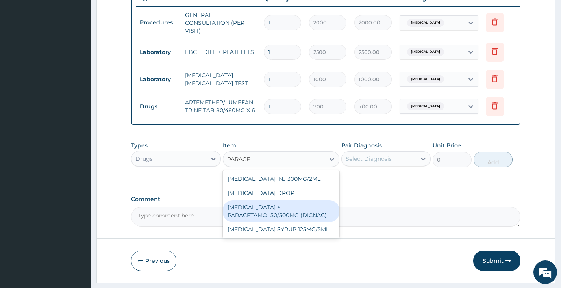
click at [276, 219] on div "DICLOFENAC + PARACETAMOL50/500MG (DICNAC)" at bounding box center [281, 211] width 117 height 22
type input "40"
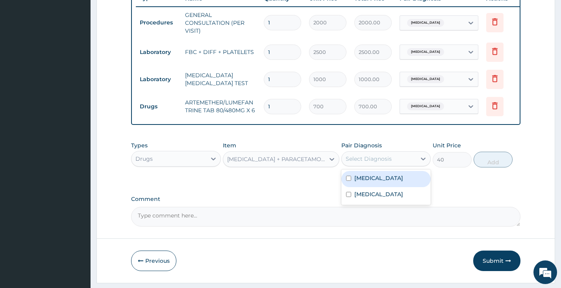
click at [359, 163] on div "Select Diagnosis" at bounding box center [369, 159] width 46 height 8
click at [361, 181] on label "Malaria" at bounding box center [378, 178] width 49 height 8
checkbox input "true"
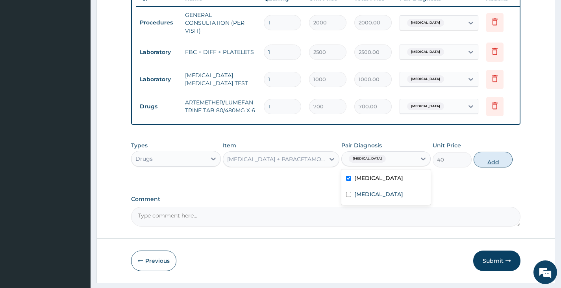
click at [487, 167] on button "Add" at bounding box center [492, 160] width 39 height 16
type input "0"
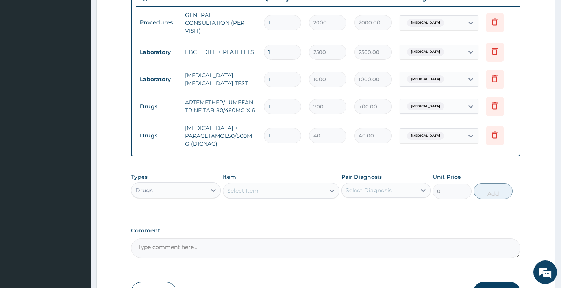
type input "18"
type input "720.00"
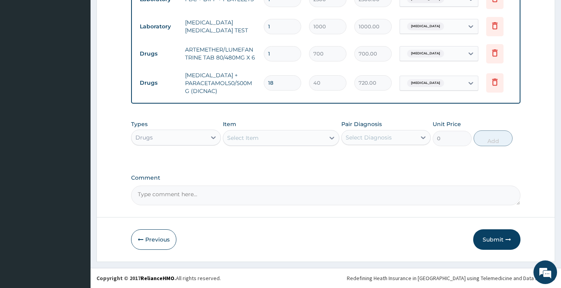
scroll to position [366, 0]
type input "18"
click at [499, 238] on button "Submit" at bounding box center [496, 239] width 47 height 20
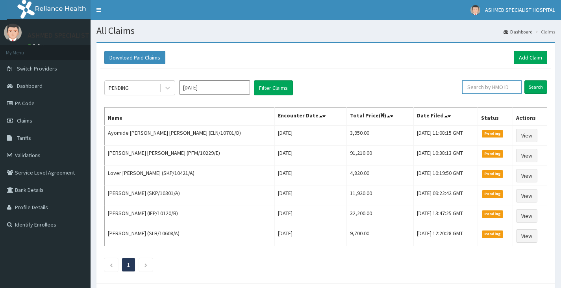
click at [502, 89] on input "text" at bounding box center [491, 86] width 59 height 13
type input "IFP/10301/A"
click at [534, 89] on input "Search" at bounding box center [535, 86] width 23 height 13
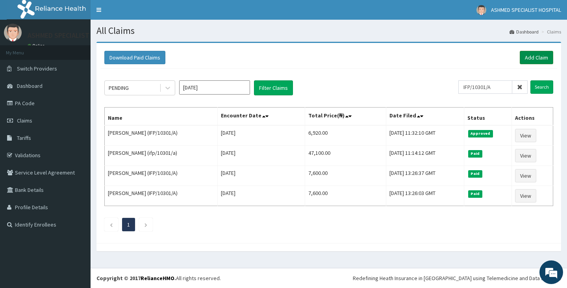
click at [522, 54] on link "Add Claim" at bounding box center [536, 57] width 33 height 13
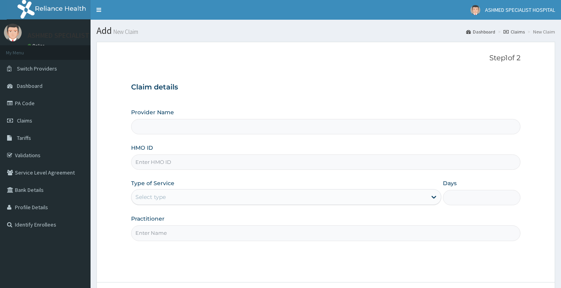
type input "ASHMED SPECIALIST HOSPITAL"
click at [170, 164] on input "HMO ID" at bounding box center [325, 161] width 389 height 15
type input "IFP/10400/A"
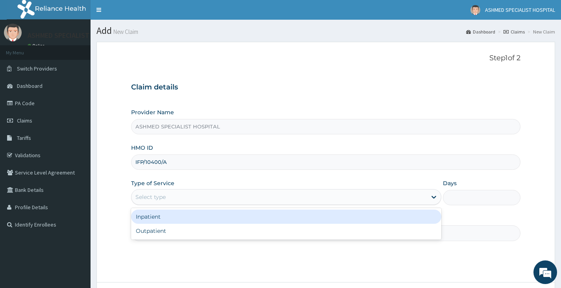
click at [180, 199] on div "Select type" at bounding box center [278, 196] width 295 height 13
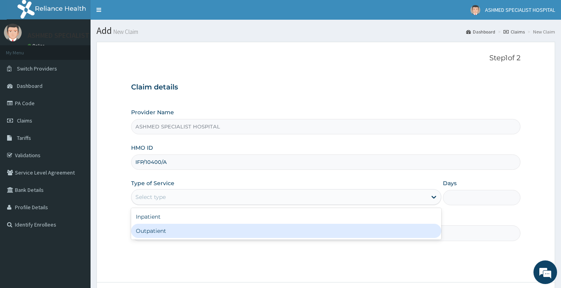
click at [157, 237] on div "Outpatient" at bounding box center [286, 231] width 310 height 14
type input "1"
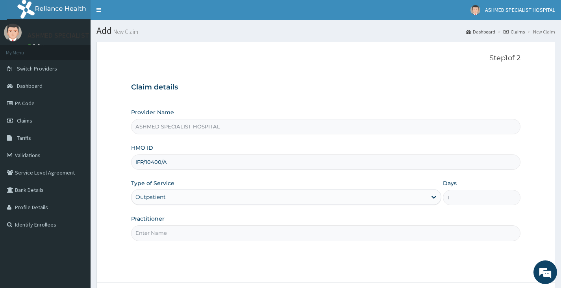
click at [157, 235] on input "Practitioner" at bounding box center [325, 232] width 389 height 15
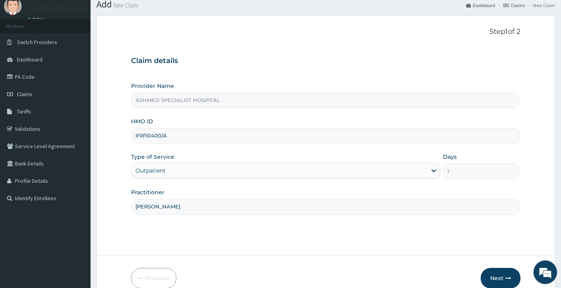
scroll to position [65, 0]
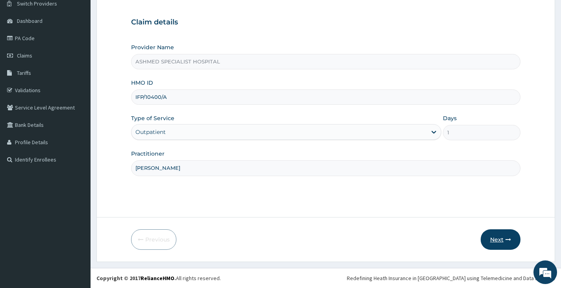
type input "DR DAVID"
click at [495, 241] on button "Next" at bounding box center [501, 239] width 40 height 20
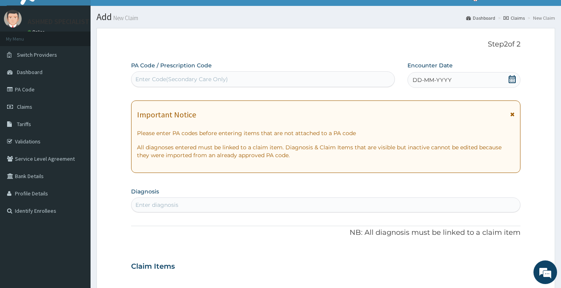
scroll to position [2, 0]
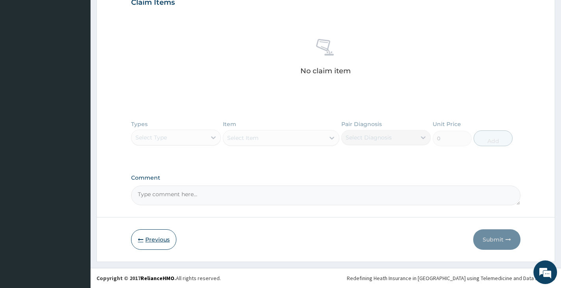
click at [156, 241] on button "Previous" at bounding box center [153, 239] width 45 height 20
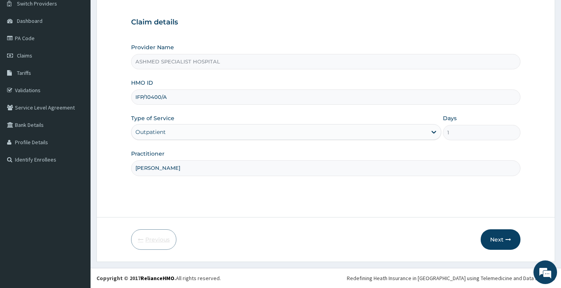
scroll to position [65, 0]
drag, startPoint x: 133, startPoint y: 97, endPoint x: 169, endPoint y: 107, distance: 36.9
click at [169, 107] on div "Provider Name ASHMED SPECIALIST HOSPITAL HMO ID IFP/10400/A Type of Service Out…" at bounding box center [325, 109] width 389 height 132
type input "PFM/10044/A"
click at [500, 237] on button "Next" at bounding box center [501, 239] width 40 height 20
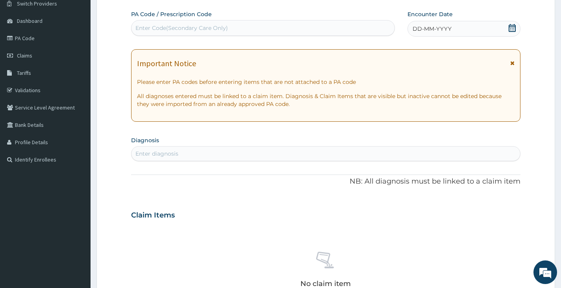
click at [414, 33] on span "DD-MM-YYYY" at bounding box center [431, 29] width 39 height 8
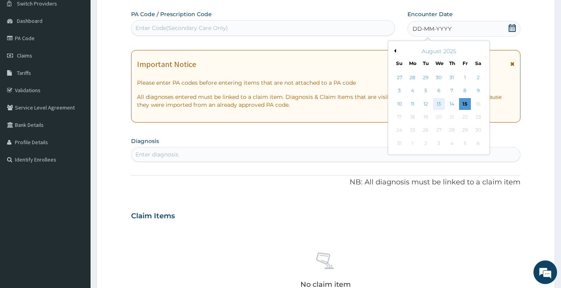
click at [437, 105] on div "13" at bounding box center [439, 104] width 12 height 12
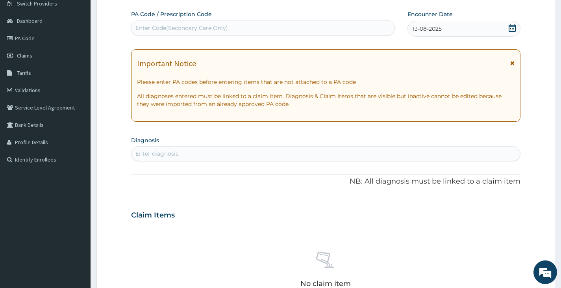
click at [170, 152] on div "Enter diagnosis" at bounding box center [156, 154] width 43 height 8
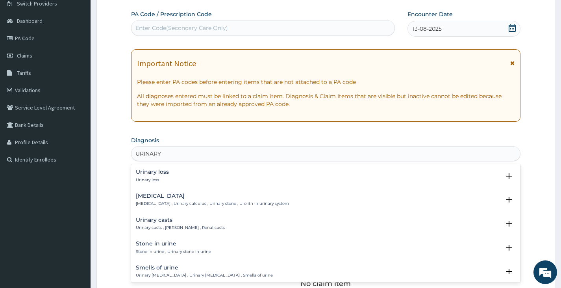
type input "URINARY T"
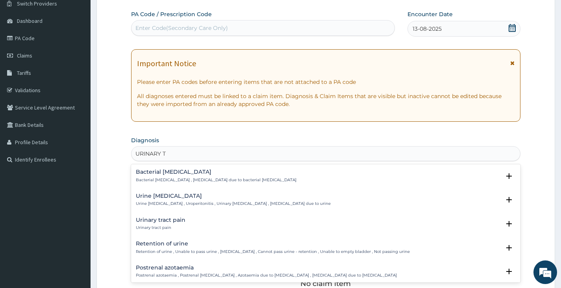
click at [174, 177] on p "Bacterial pyuria , Pyuria due to bacterial urinary tract infection" at bounding box center [216, 180] width 161 height 6
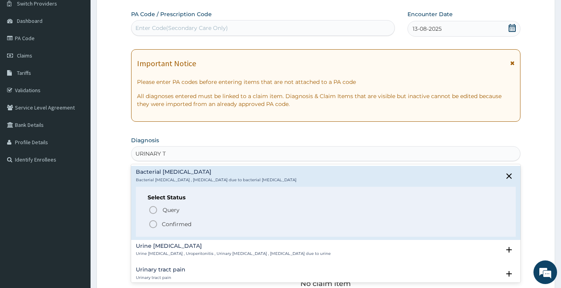
click at [176, 226] on p "Confirmed" at bounding box center [177, 224] width 30 height 8
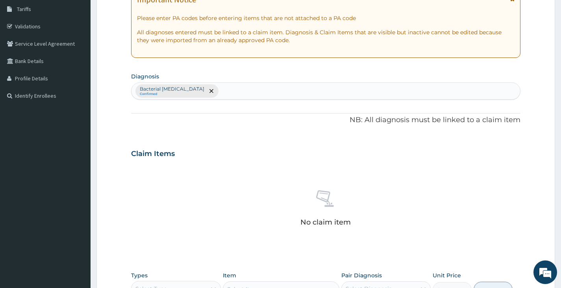
scroll to position [222, 0]
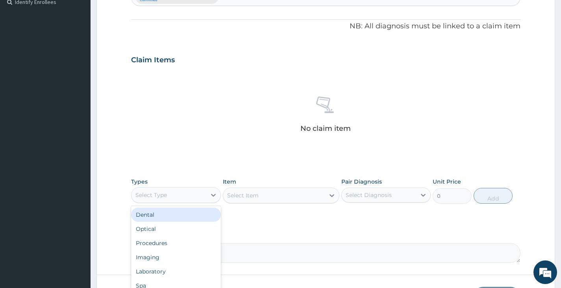
click at [187, 199] on div "Select Type" at bounding box center [168, 195] width 74 height 13
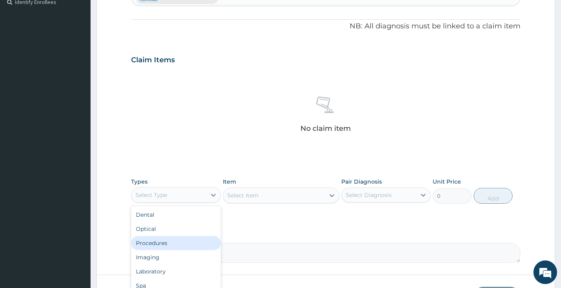
click at [175, 239] on div "Procedures" at bounding box center [175, 243] width 89 height 14
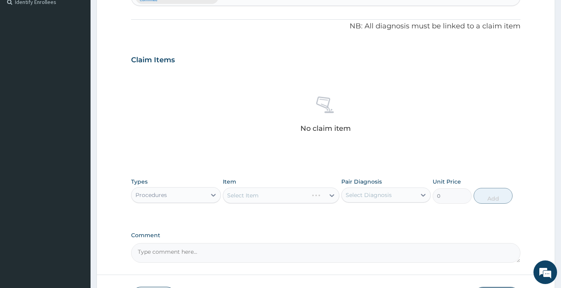
click at [259, 197] on div "Select Item" at bounding box center [281, 195] width 117 height 16
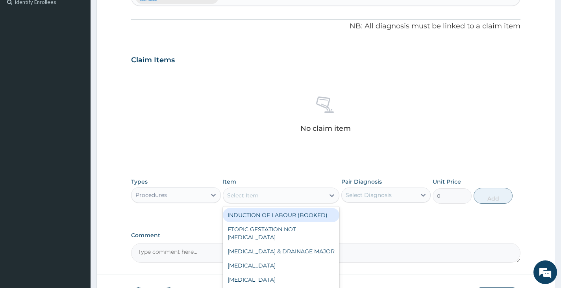
click at [259, 197] on div "Select Item" at bounding box center [274, 195] width 102 height 13
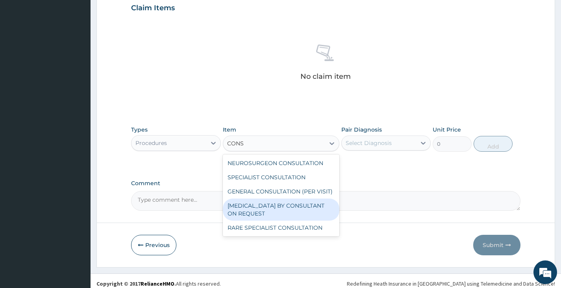
scroll to position [280, 0]
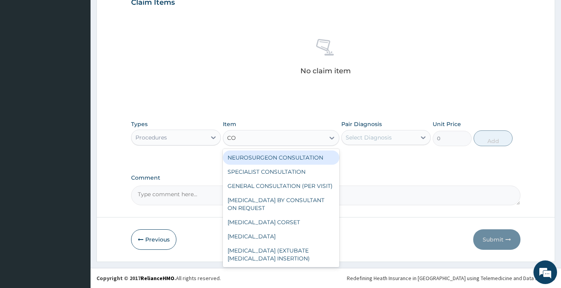
type input "C"
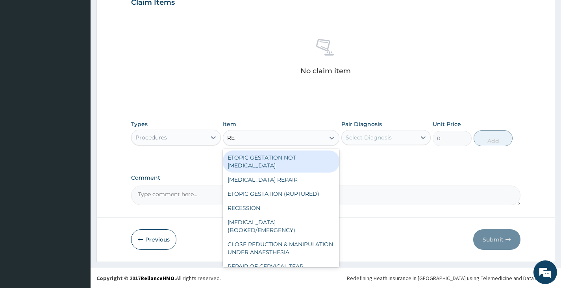
type input "R"
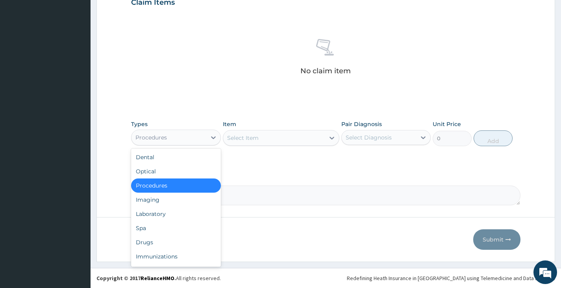
click at [196, 135] on div "Procedures" at bounding box center [168, 137] width 74 height 13
click at [146, 244] on div "Drugs" at bounding box center [175, 242] width 89 height 14
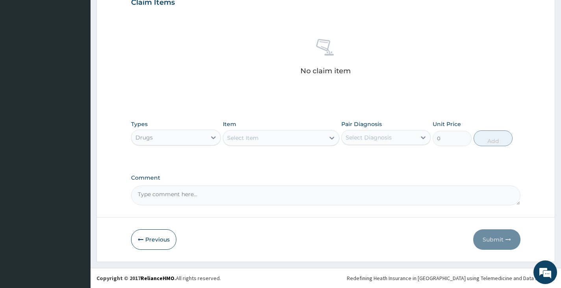
click at [274, 137] on div "Select Item" at bounding box center [274, 137] width 102 height 13
type input "PE"
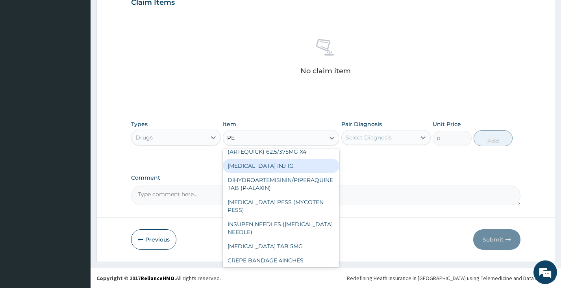
scroll to position [39, 0]
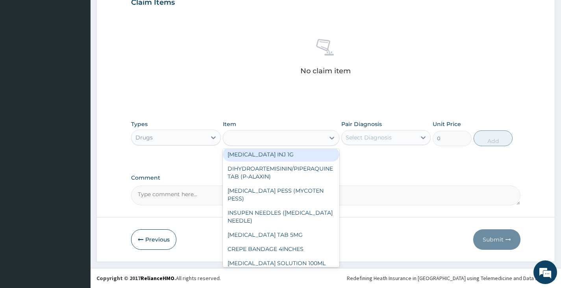
click at [285, 134] on div "PE" at bounding box center [274, 137] width 102 height 13
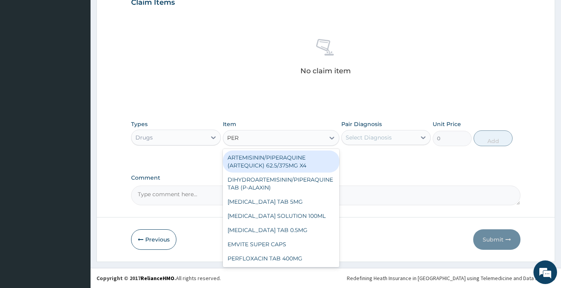
type input "PERF"
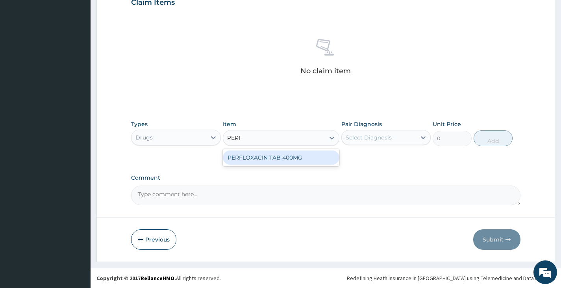
click at [232, 161] on div "PERFLOXACIN TAB 400MG" at bounding box center [281, 157] width 117 height 14
type input "120"
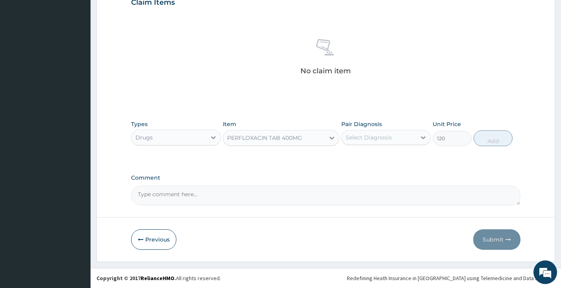
click at [398, 136] on div "Select Diagnosis" at bounding box center [379, 137] width 74 height 13
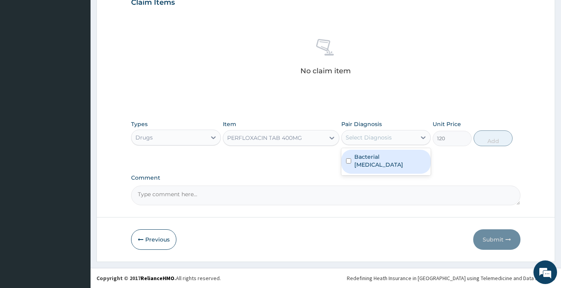
click at [392, 160] on label "Bacterial pyuria" at bounding box center [390, 161] width 72 height 16
checkbox input "true"
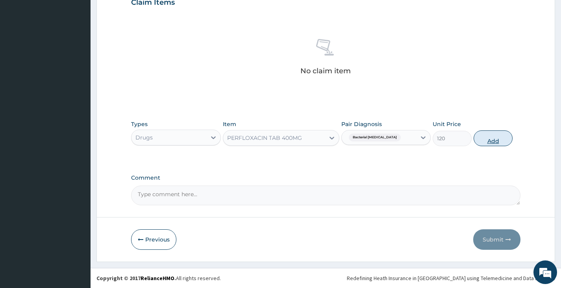
click at [491, 136] on button "Add" at bounding box center [492, 138] width 39 height 16
type input "0"
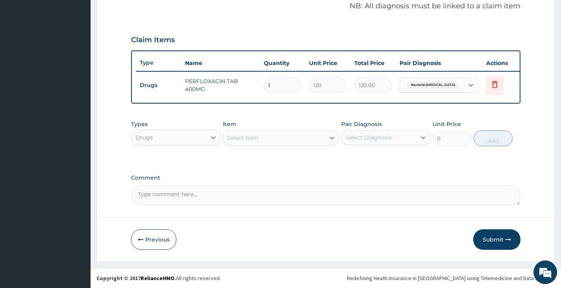
scroll to position [248, 0]
type input "10"
type input "1200.00"
type input "10"
click at [493, 240] on button "Submit" at bounding box center [496, 239] width 47 height 20
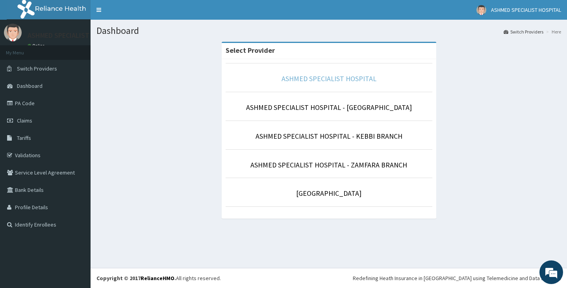
click at [347, 80] on link "ASHMED SPECIALIST HOSPITAL" at bounding box center [328, 78] width 95 height 9
click at [328, 75] on link "ASHMED SPECIALIST HOSPITAL" at bounding box center [328, 78] width 95 height 9
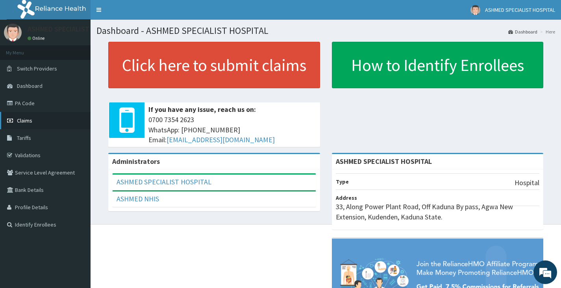
click at [31, 122] on span "Claims" at bounding box center [24, 120] width 15 height 7
click at [20, 103] on link "PA Code" at bounding box center [45, 102] width 91 height 17
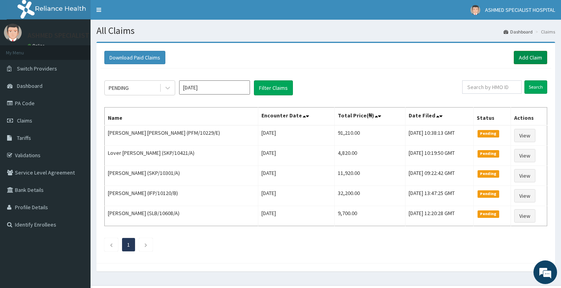
click at [528, 54] on link "Add Claim" at bounding box center [530, 57] width 33 height 13
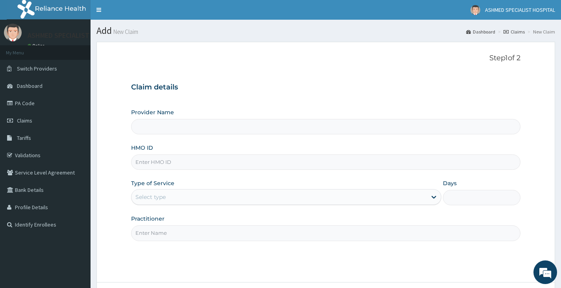
type input "ASHMED SPECIALIST HOSPITAL"
click at [166, 160] on input "HMO ID" at bounding box center [325, 161] width 389 height 15
type input "NBL/10344/A"
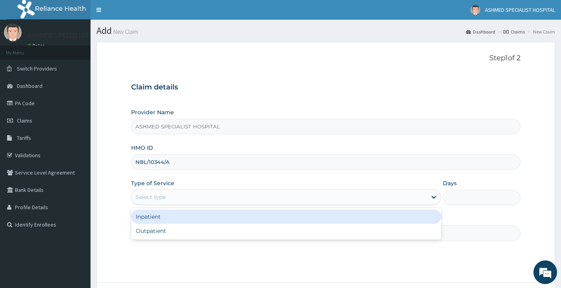
click at [167, 198] on div "Select type" at bounding box center [278, 196] width 295 height 13
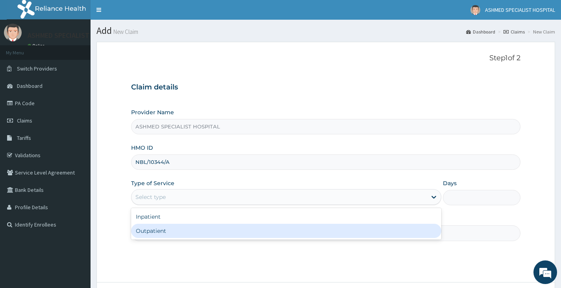
click at [153, 231] on div "Outpatient" at bounding box center [286, 231] width 310 height 14
type input "1"
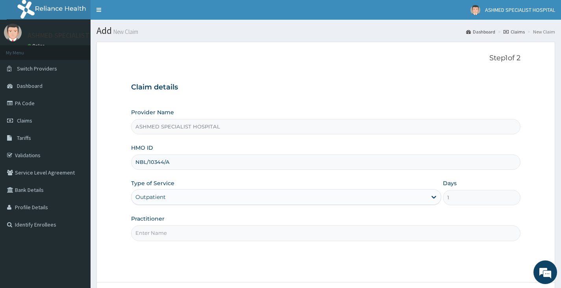
click at [157, 227] on input "Practitioner" at bounding box center [325, 232] width 389 height 15
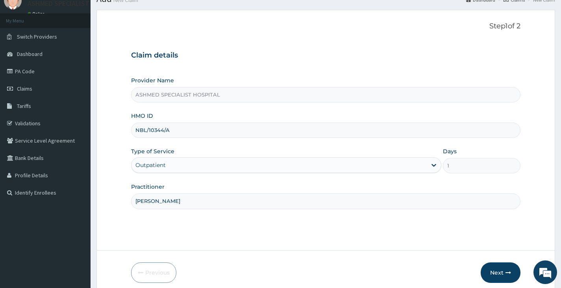
scroll to position [65, 0]
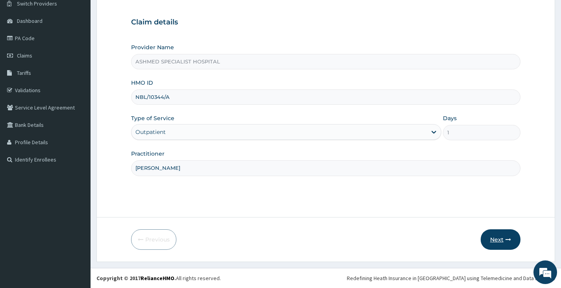
type input "DR DAVID"
click at [502, 240] on button "Next" at bounding box center [501, 239] width 40 height 20
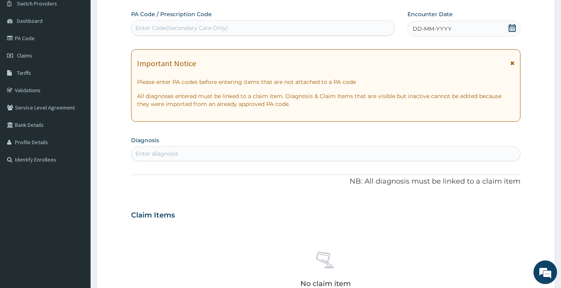
click at [515, 31] on icon at bounding box center [511, 28] width 7 height 8
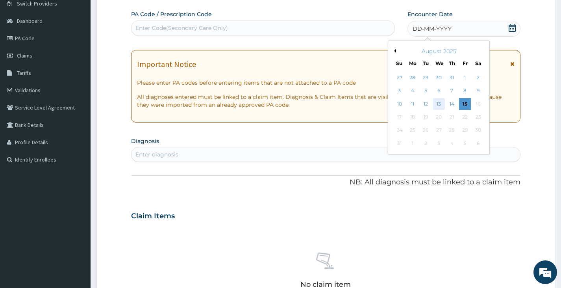
click at [438, 107] on div "13" at bounding box center [439, 104] width 12 height 12
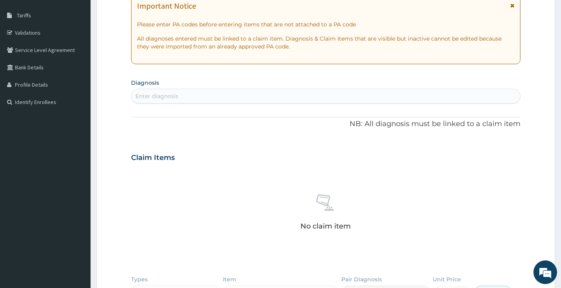
scroll to position [144, 0]
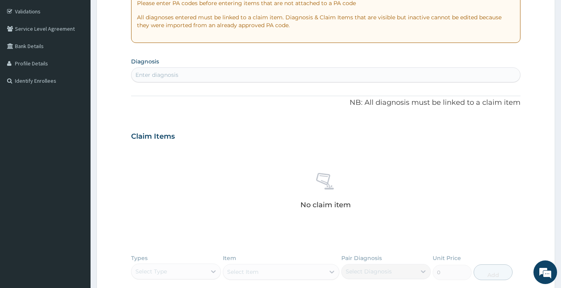
click at [218, 73] on div "Enter diagnosis" at bounding box center [325, 74] width 388 height 13
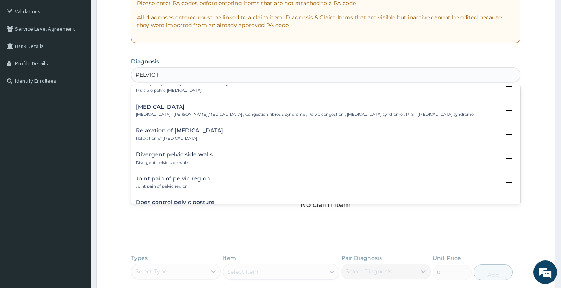
scroll to position [748, 0]
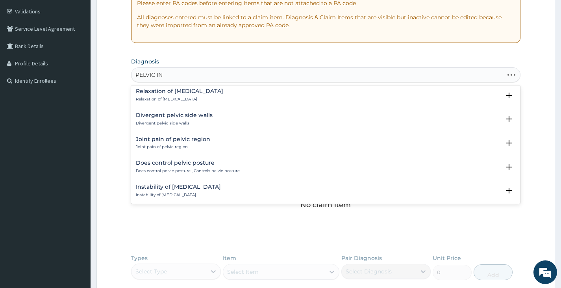
type input "PELVIC INF"
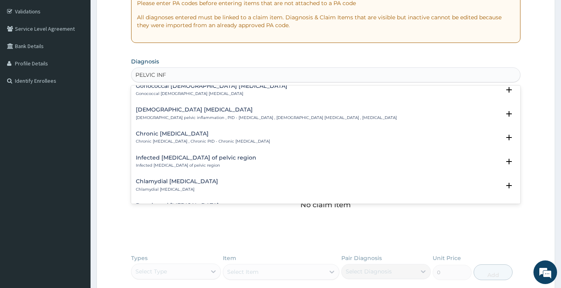
scroll to position [55, 0]
click at [167, 120] on div "Female pelvic inflammatory disease Female pelvic inflammation , PID - pelvic in…" at bounding box center [266, 114] width 261 height 14
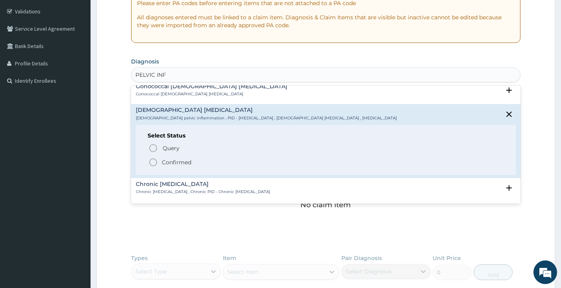
click at [168, 166] on p "Confirmed" at bounding box center [177, 162] width 30 height 8
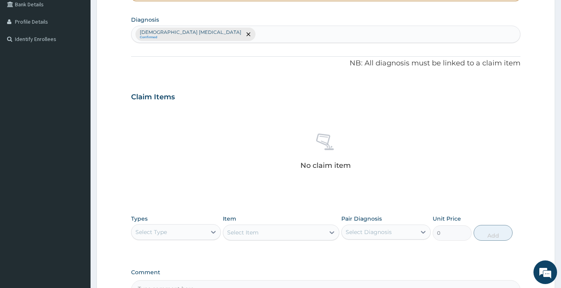
scroll to position [262, 0]
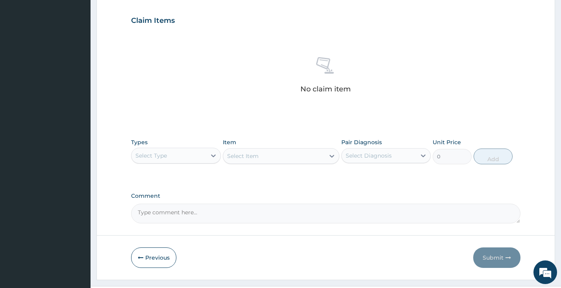
click at [250, 157] on div "Select Item" at bounding box center [281, 156] width 117 height 16
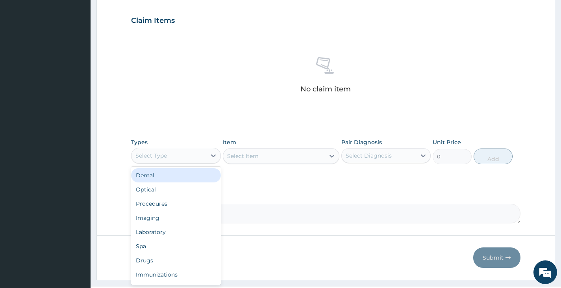
click at [181, 157] on div "Select Type" at bounding box center [168, 155] width 74 height 13
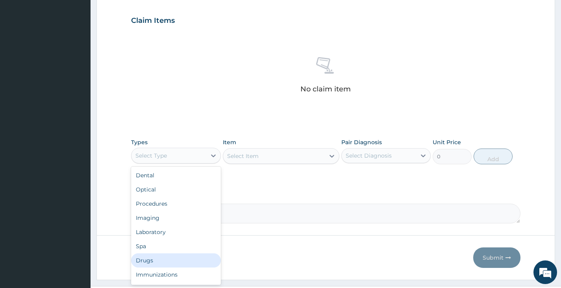
click at [182, 256] on div "Drugs" at bounding box center [175, 260] width 89 height 14
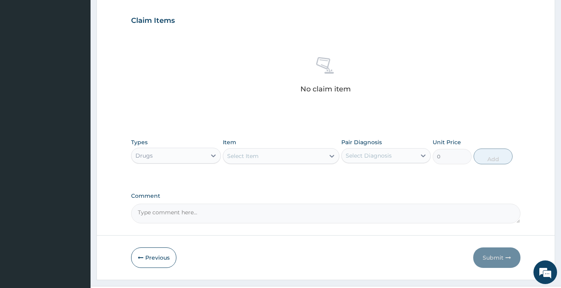
click at [269, 153] on div "Select Item" at bounding box center [274, 156] width 102 height 13
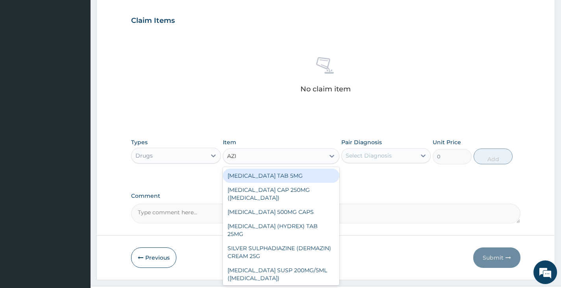
type input "AZIT"
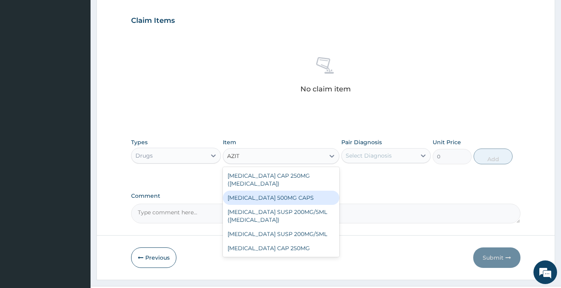
click at [297, 197] on div "AZITHROMYCIN 500MG CAPS" at bounding box center [281, 197] width 117 height 14
type input "250"
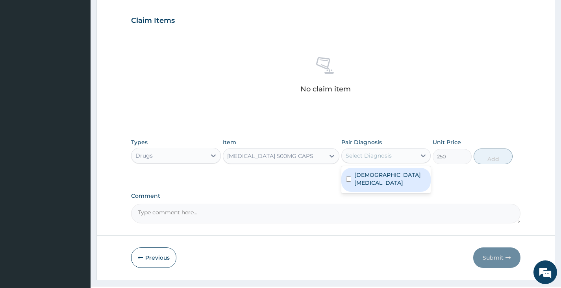
click at [386, 155] on div "Select Diagnosis" at bounding box center [369, 156] width 46 height 8
click at [387, 177] on label "Female pelvic inflammatory disease" at bounding box center [390, 179] width 72 height 16
checkbox input "true"
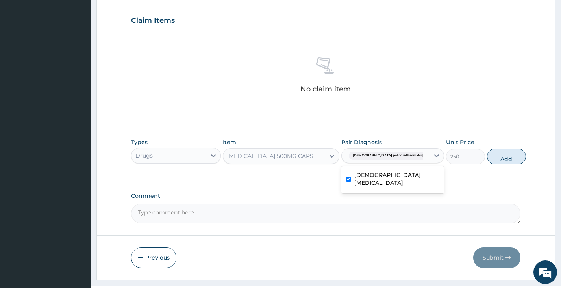
click at [495, 156] on button "Add" at bounding box center [506, 156] width 39 height 16
type input "0"
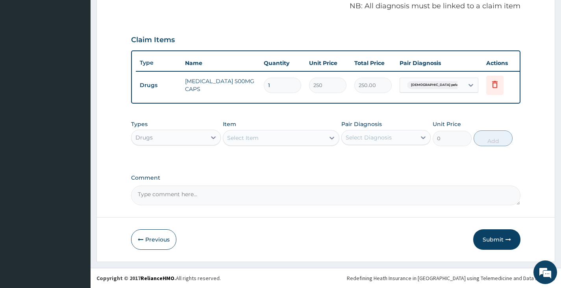
scroll to position [248, 0]
type input "10"
type input "2500.00"
type input "10"
click at [292, 129] on div "Item Select Item" at bounding box center [281, 133] width 117 height 26
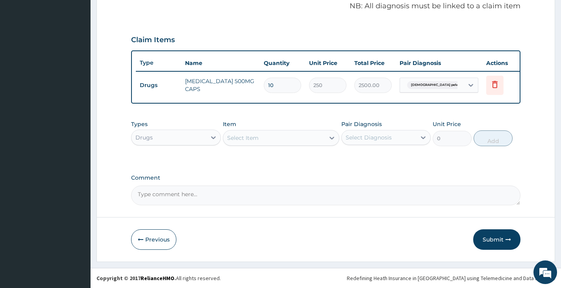
click at [291, 134] on div "Select Item" at bounding box center [274, 137] width 102 height 13
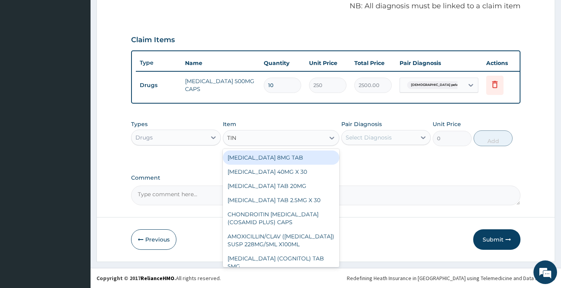
type input "TINI"
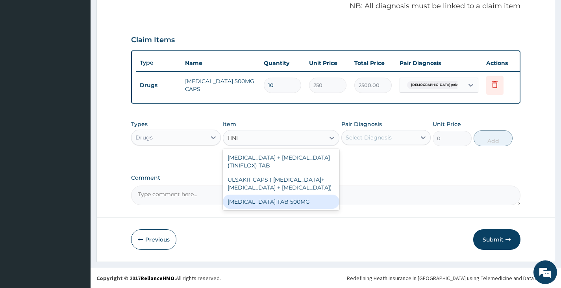
click at [282, 204] on div "TINIDAZOLE TAB 500MG" at bounding box center [281, 201] width 117 height 14
type input "50"
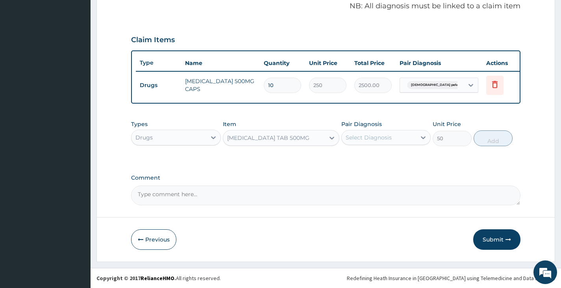
click at [370, 139] on div "Select Diagnosis" at bounding box center [369, 137] width 46 height 8
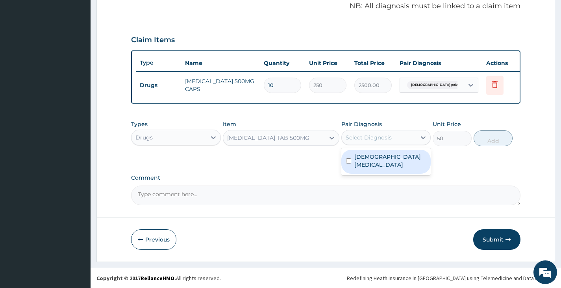
click at [366, 156] on label "Female pelvic inflammatory disease" at bounding box center [390, 161] width 72 height 16
checkbox input "true"
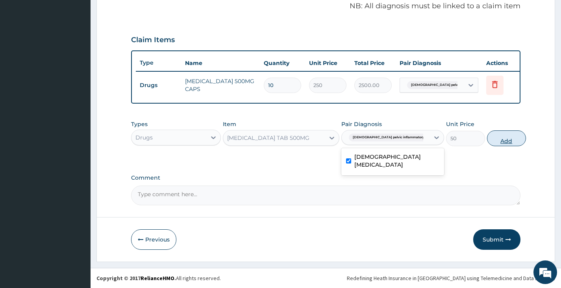
click at [489, 141] on button "Add" at bounding box center [506, 138] width 39 height 16
type input "0"
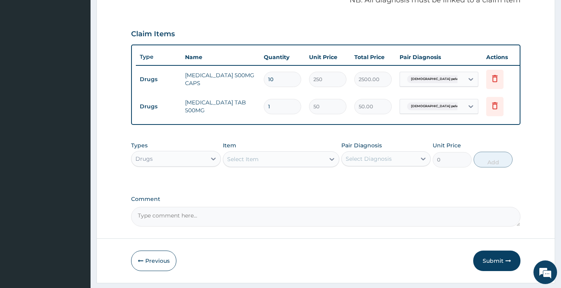
type input "10"
type input "500.00"
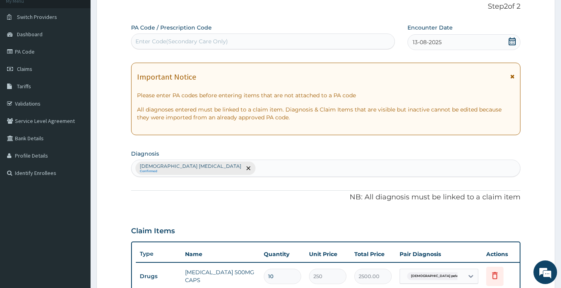
scroll to position [275, 0]
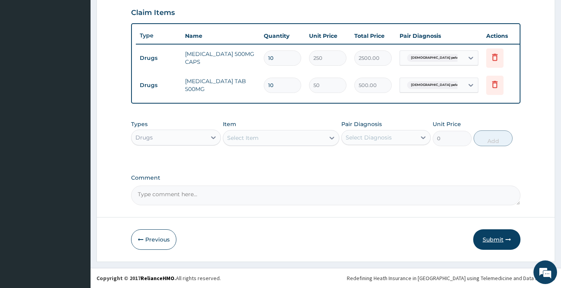
type input "10"
click at [495, 236] on button "Submit" at bounding box center [496, 239] width 47 height 20
click at [489, 238] on button "Submit" at bounding box center [496, 239] width 47 height 20
click at [494, 237] on button "Submit" at bounding box center [496, 239] width 47 height 20
click at [484, 237] on button "Submit" at bounding box center [496, 239] width 47 height 20
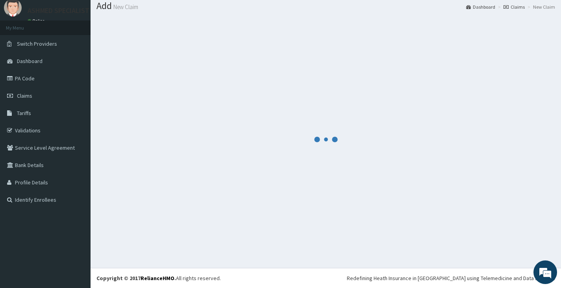
scroll to position [25, 0]
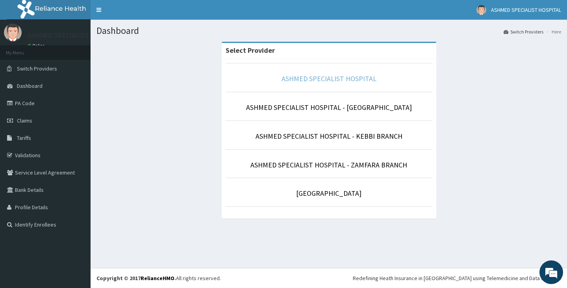
click at [316, 80] on link "ASHMED SPECIALIST HOSPITAL" at bounding box center [328, 78] width 95 height 9
click at [29, 106] on link "PA Code" at bounding box center [45, 102] width 91 height 17
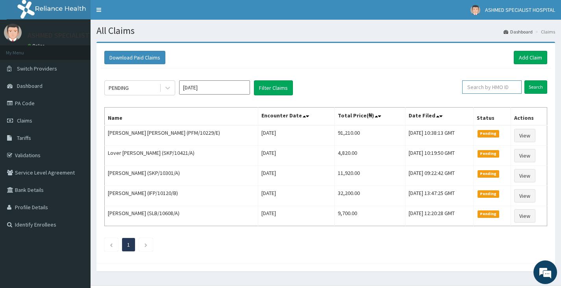
click at [497, 87] on input "text" at bounding box center [491, 86] width 59 height 13
type input "NBL/10344/A"
click at [538, 89] on input "Search" at bounding box center [535, 86] width 23 height 13
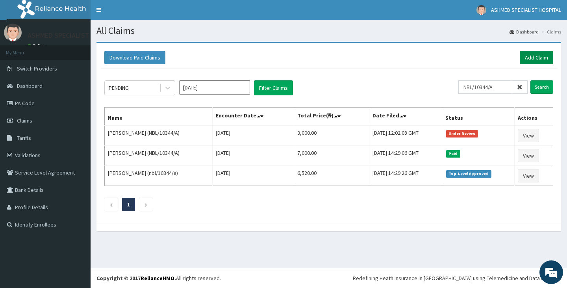
click at [541, 57] on link "Add Claim" at bounding box center [536, 57] width 33 height 13
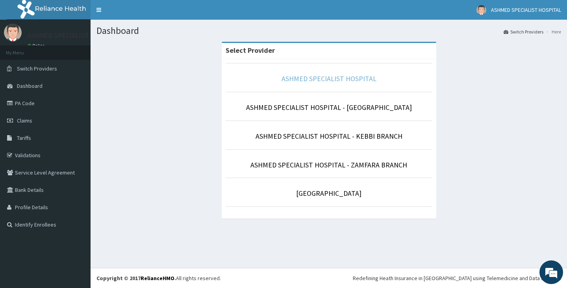
click at [294, 82] on link "ASHMED SPECIALIST HOSPITAL" at bounding box center [328, 78] width 95 height 9
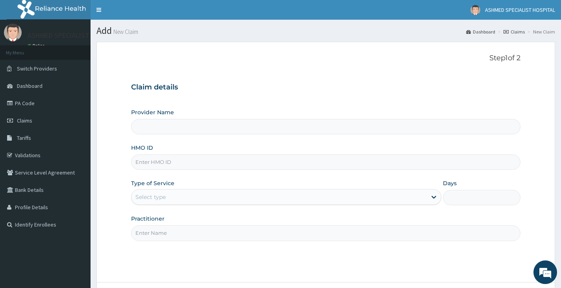
type input "ASHMED SPECIALIST HOSPITAL"
click at [172, 161] on input "HMO ID" at bounding box center [325, 161] width 389 height 15
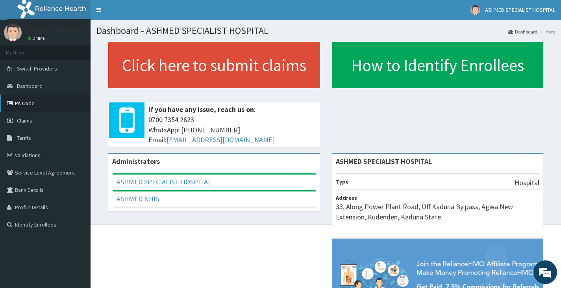
click at [35, 103] on link "PA Code" at bounding box center [45, 102] width 91 height 17
